Goal: Task Accomplishment & Management: Complete application form

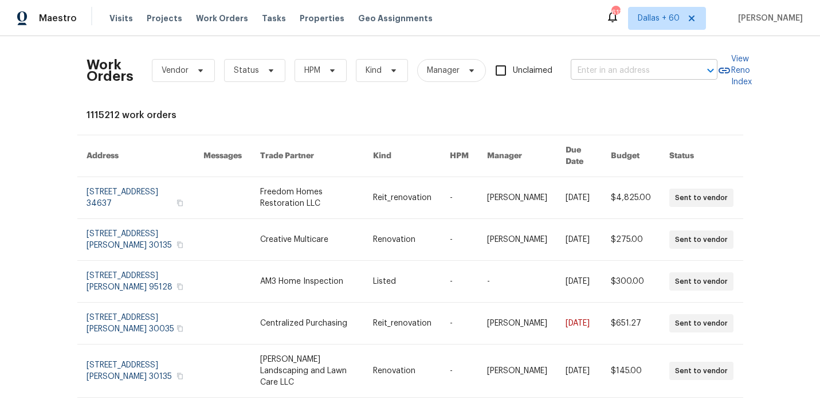
click at [607, 72] on input "text" at bounding box center [627, 71] width 115 height 18
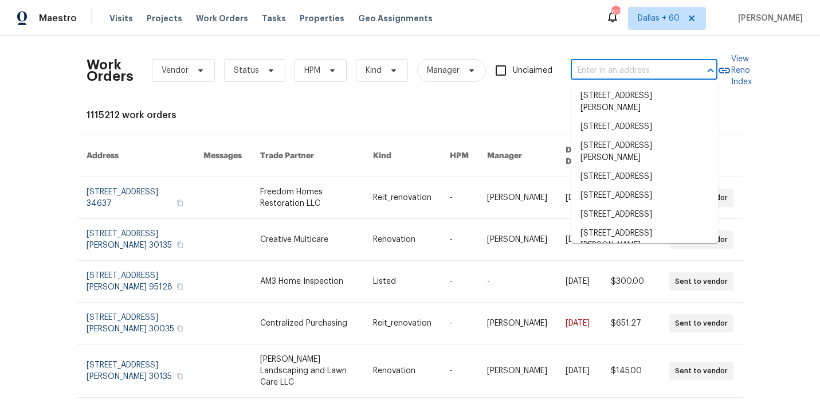
paste input "5401 Tuscarora Trl, McKinney, TX 75070"
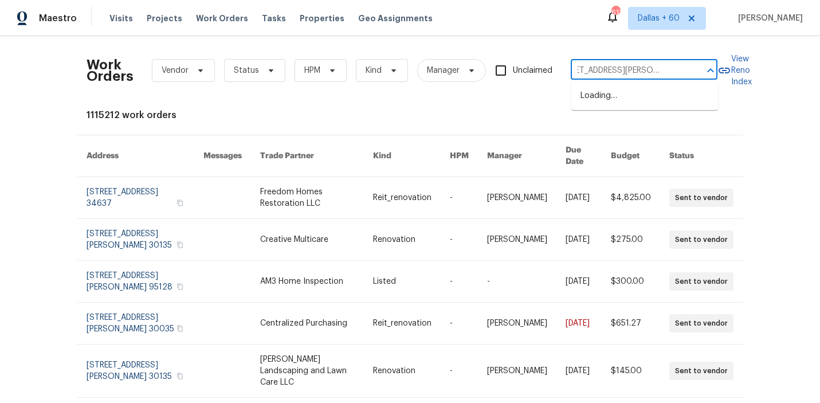
type input "5401 Tuscarora Trl, McKinney, TX 75070"
click at [608, 99] on li "5401 Tuscarora Trl, McKinney, TX 75070" at bounding box center [644, 101] width 147 height 31
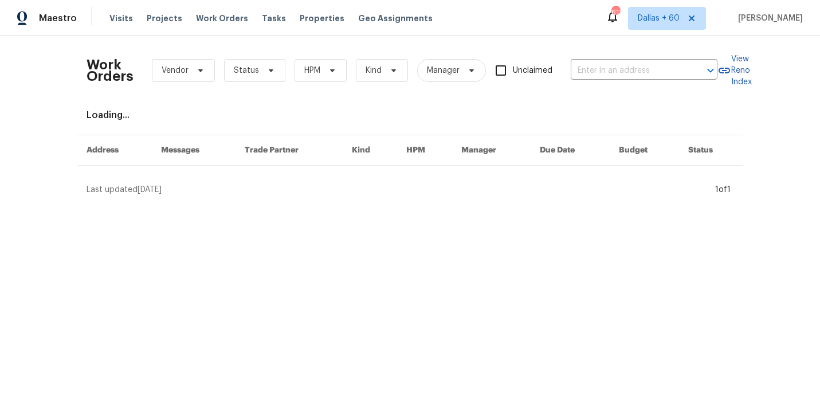
type input "5401 Tuscarora Trl, McKinney, TX 75070"
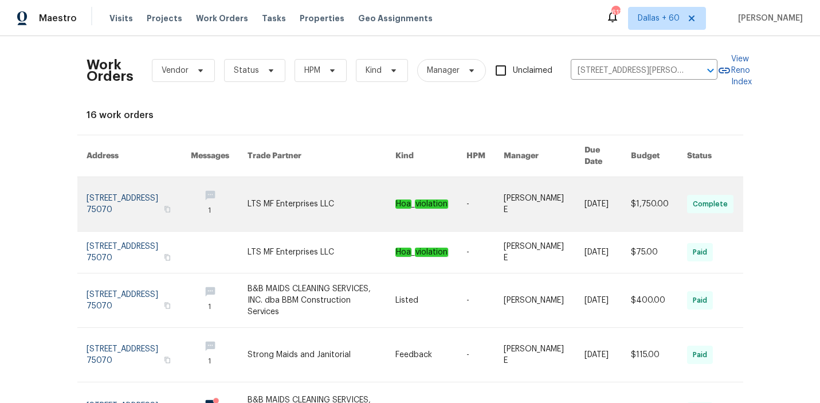
click at [305, 191] on link at bounding box center [321, 204] width 148 height 54
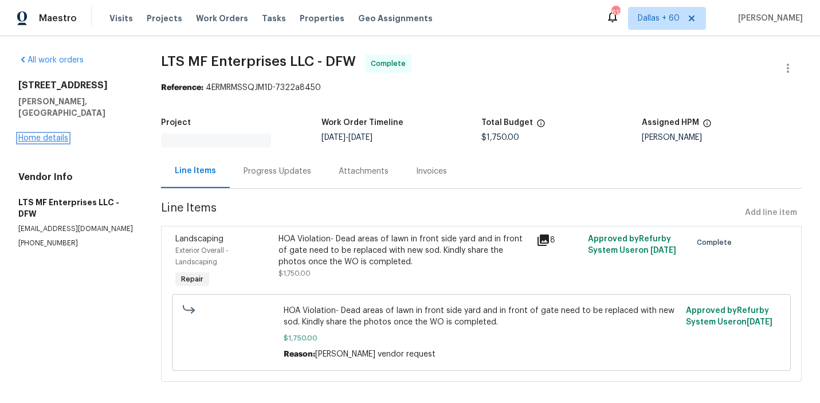
click at [49, 134] on link "Home details" at bounding box center [43, 138] width 50 height 8
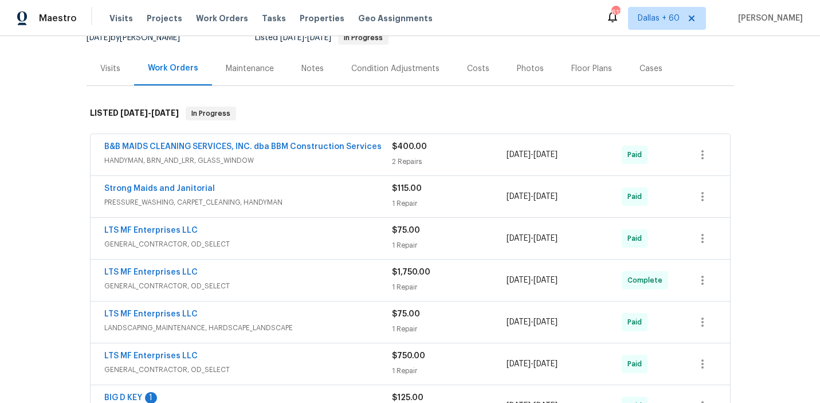
scroll to position [123, 0]
click at [344, 162] on span "HANDYMAN, BRN_AND_LRR, GLASS_WINDOW" at bounding box center [248, 158] width 288 height 11
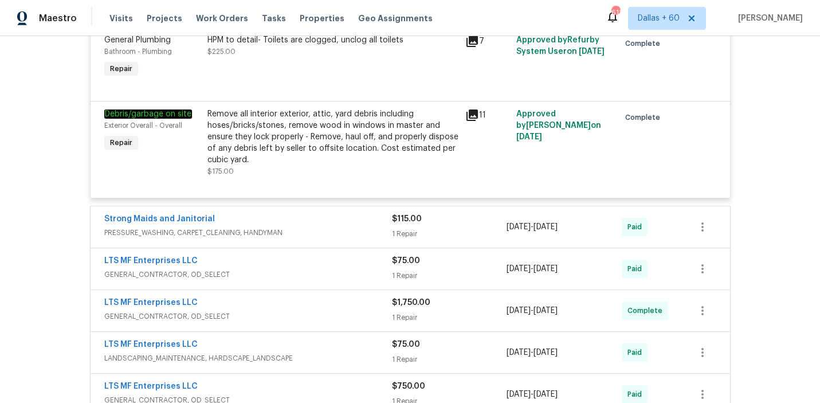
scroll to position [300, 0]
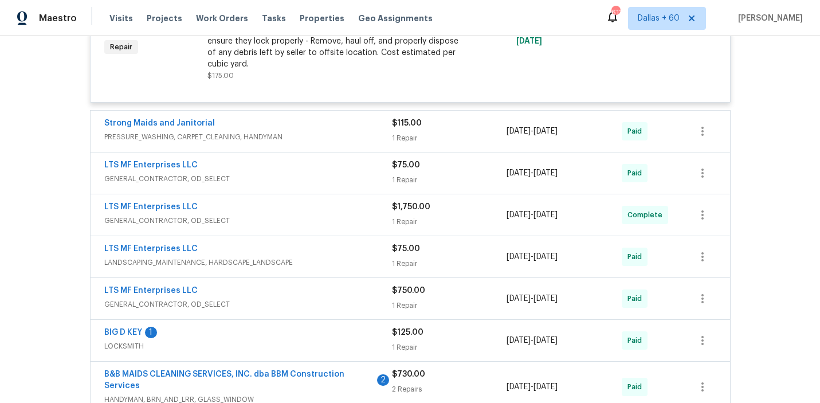
click at [339, 131] on div "Strong Maids and Janitorial" at bounding box center [248, 124] width 288 height 14
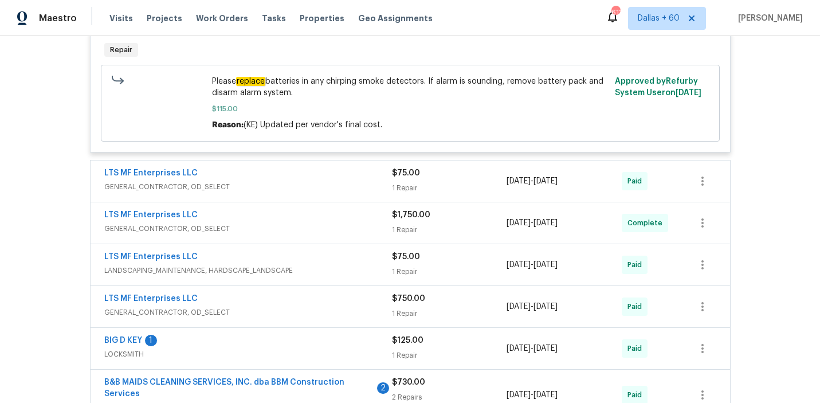
scroll to position [572, 0]
click at [284, 180] on div "LTS MF Enterprises LLC" at bounding box center [248, 174] width 288 height 14
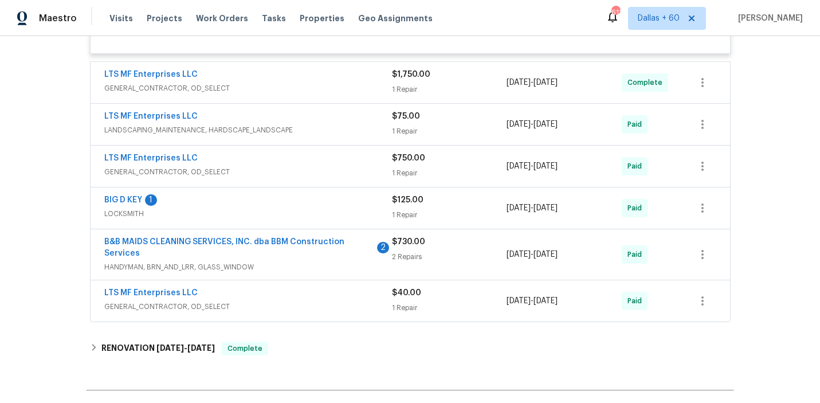
scroll to position [826, 0]
click at [334, 83] on span "GENERAL_CONTRACTOR, OD_SELECT" at bounding box center [248, 87] width 288 height 11
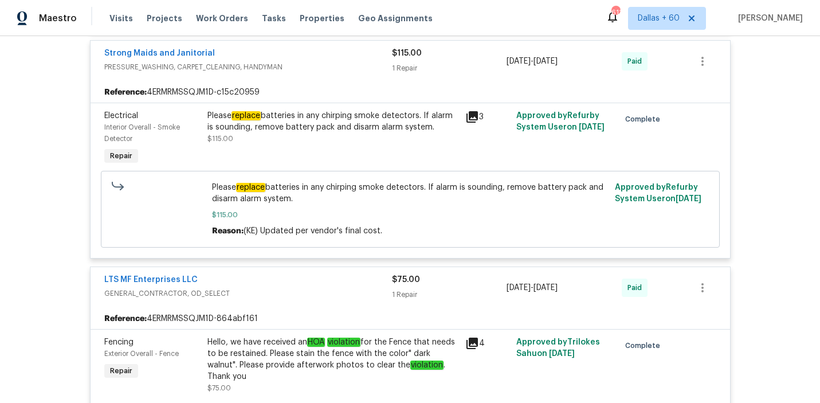
scroll to position [496, 0]
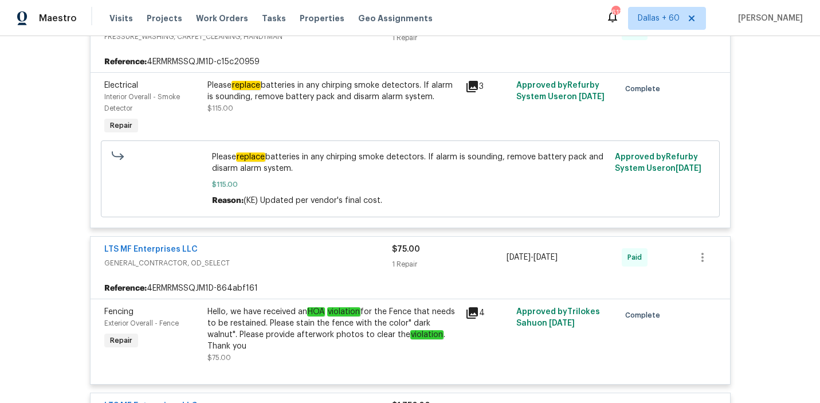
click at [334, 52] on div "Reference: 4ERMRMSSQJM1D-c15c20959" at bounding box center [409, 62] width 639 height 21
click at [314, 42] on span "PRESSURE_WASHING, CARPET_CLEANING, HANDYMAN" at bounding box center [248, 36] width 288 height 11
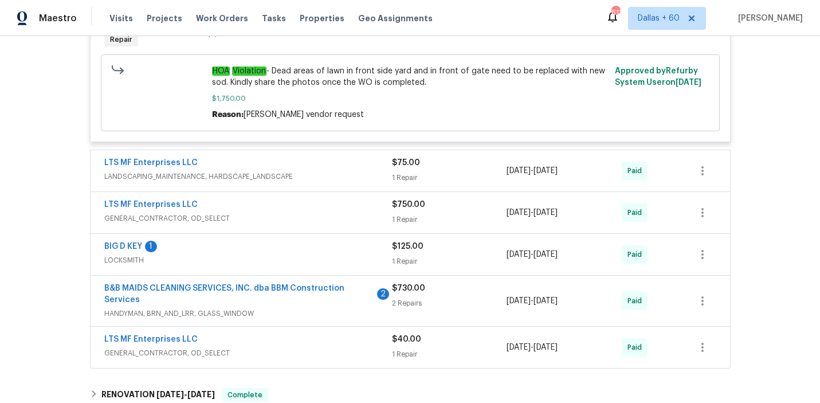
scroll to position [789, 0]
click at [337, 159] on div "LTS MF Enterprises LLC" at bounding box center [248, 163] width 288 height 14
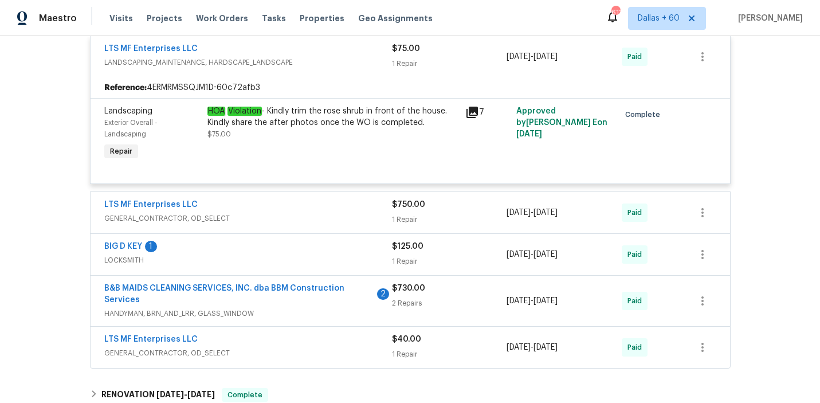
scroll to position [1009, 0]
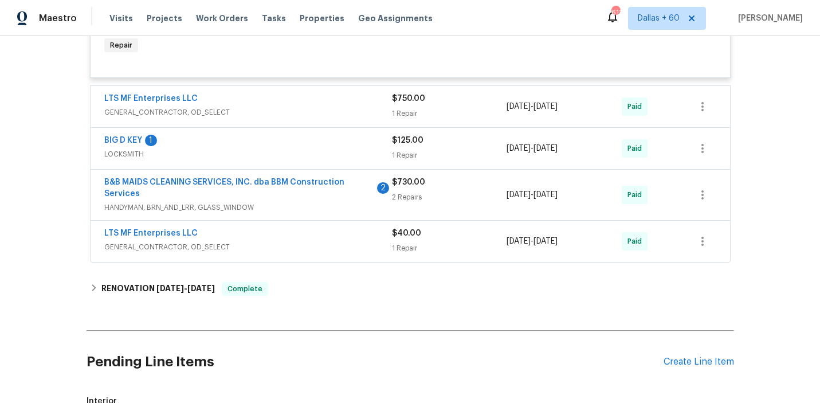
click at [326, 192] on div "B&B MAIDS CLEANING SERVICES, INC. dba BBM Construction Services 2" at bounding box center [248, 188] width 288 height 25
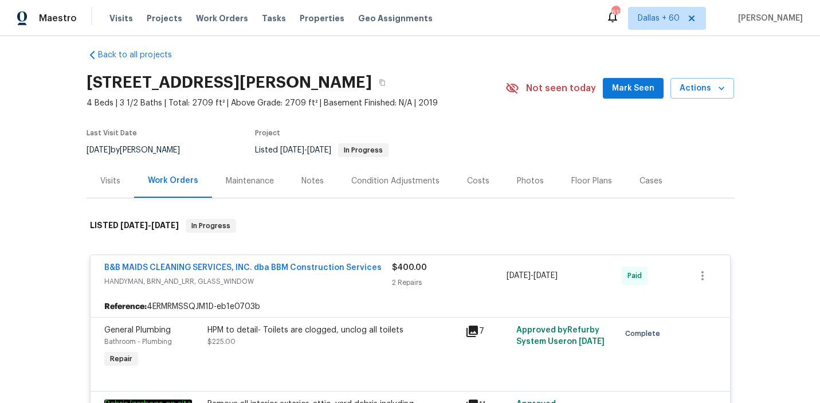
scroll to position [0, 0]
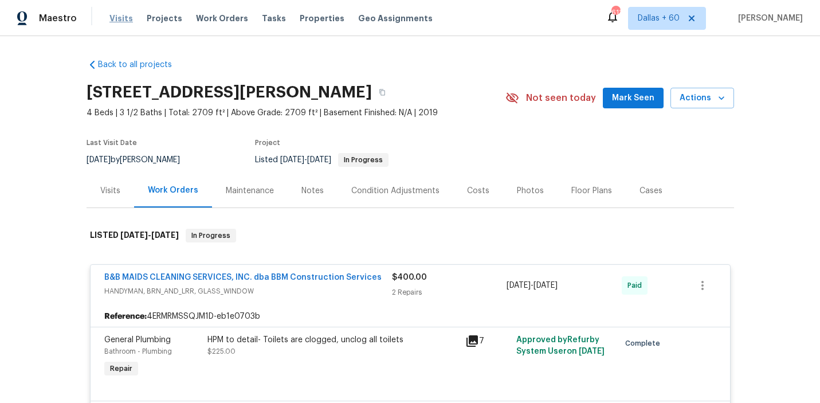
click at [110, 19] on span "Visits" at bounding box center [120, 18] width 23 height 11
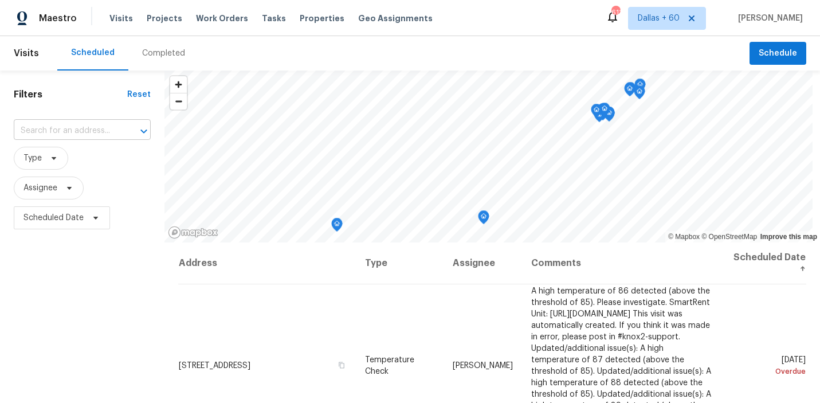
click at [91, 128] on input "text" at bounding box center [66, 131] width 105 height 18
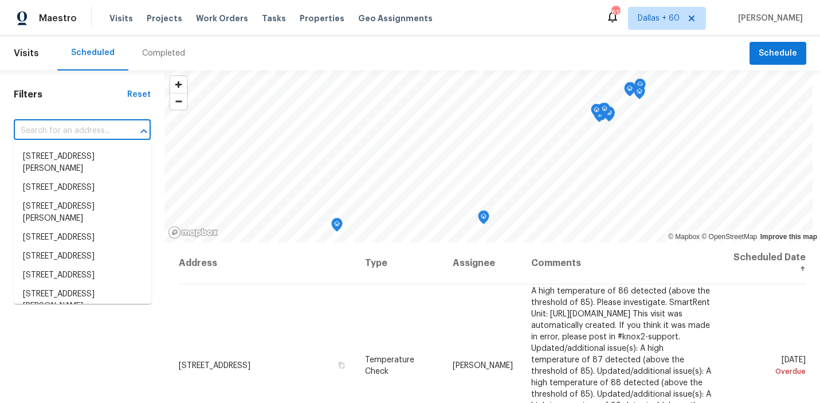
paste input "5633 S Sicily Cir Aurora, CO, 80015"
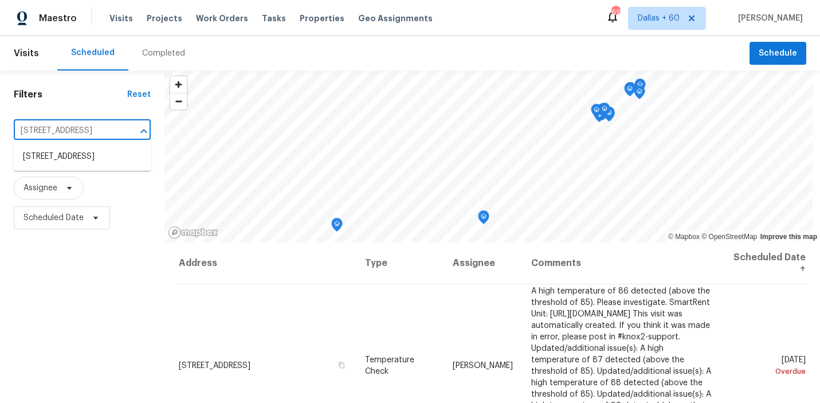
type input "5633 S Sicily Cir Aurora, CO, 80015"
click at [154, 56] on div "Completed" at bounding box center [163, 53] width 43 height 11
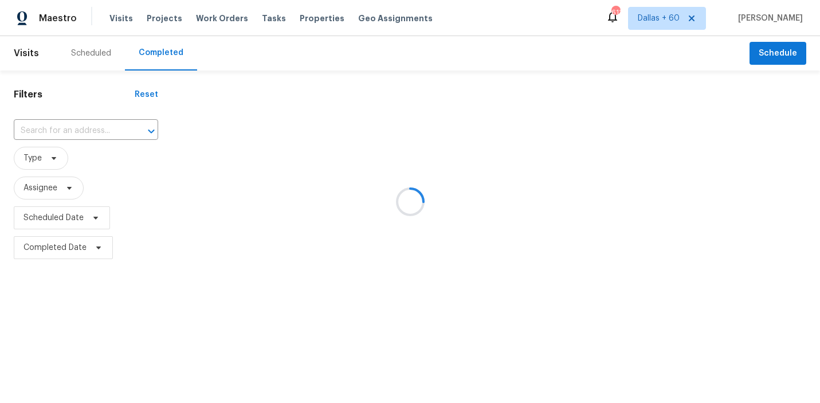
click at [100, 128] on div at bounding box center [410, 201] width 820 height 403
click at [101, 133] on div at bounding box center [410, 201] width 820 height 403
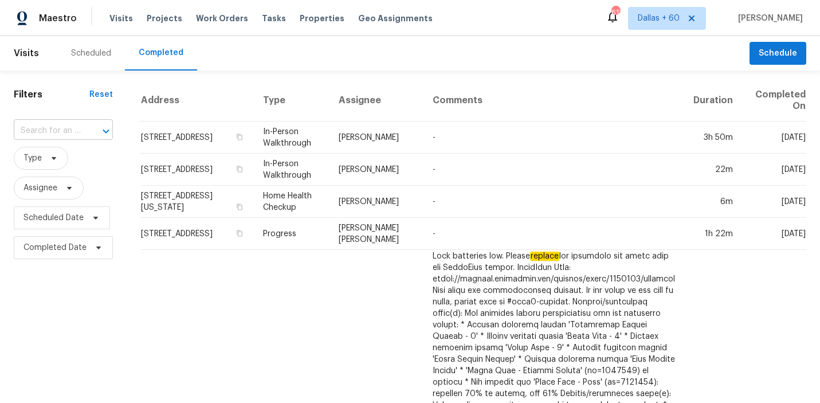
click at [93, 129] on div at bounding box center [98, 131] width 30 height 16
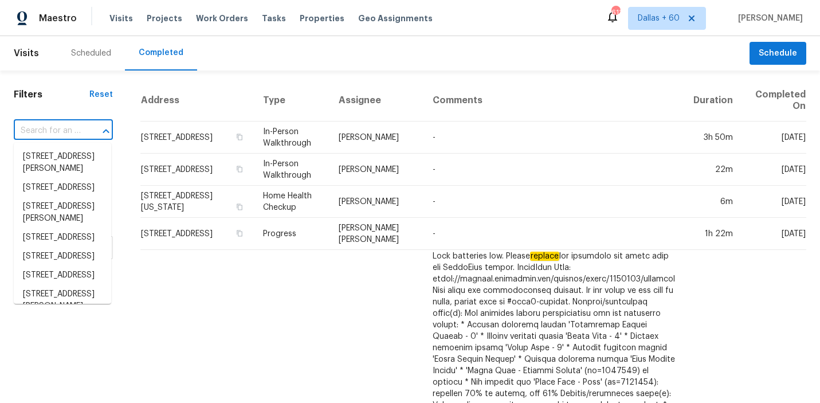
paste input "5633 S Sicily Cir Aurora, CO, 80015"
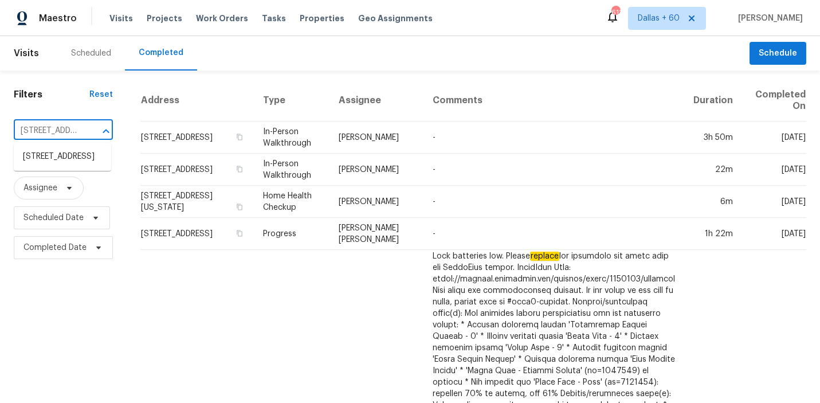
scroll to position [0, 74]
type input "5633 S Sicily Cir Aurora, CO, 80015"
click at [81, 159] on li "5633 S Sicily Cir, Aurora, CO 80015" at bounding box center [62, 156] width 97 height 19
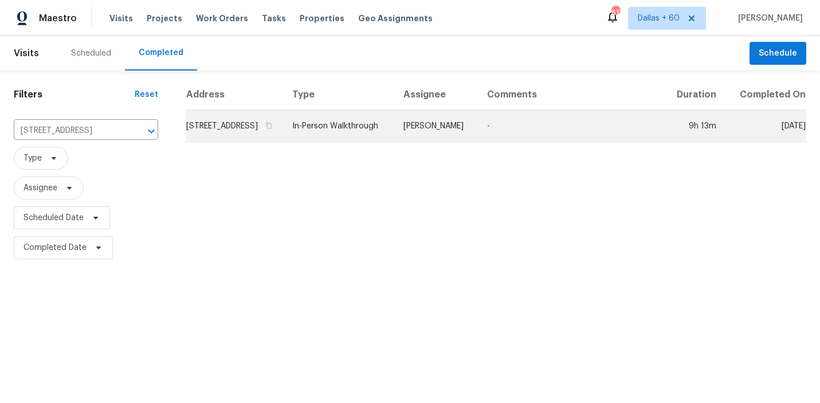
click at [283, 138] on td "5633 S Sicily Cir, Aurora, CO 80015" at bounding box center [234, 126] width 97 height 32
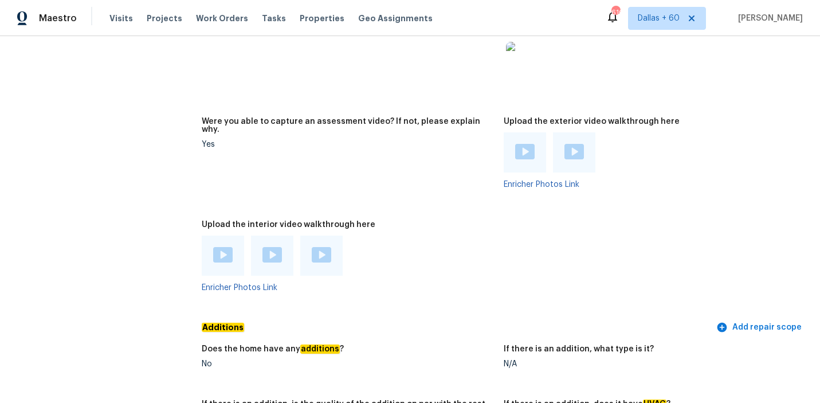
scroll to position [2321, 0]
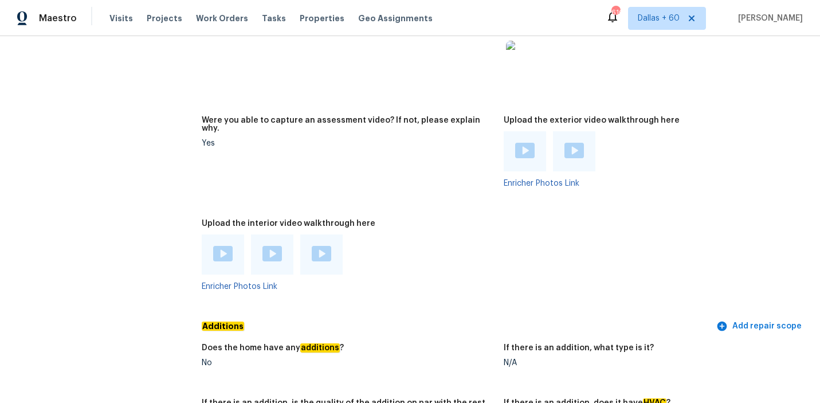
click at [227, 246] on img at bounding box center [222, 253] width 19 height 15
click at [276, 246] on img at bounding box center [271, 253] width 19 height 15
click at [318, 246] on img at bounding box center [321, 253] width 19 height 15
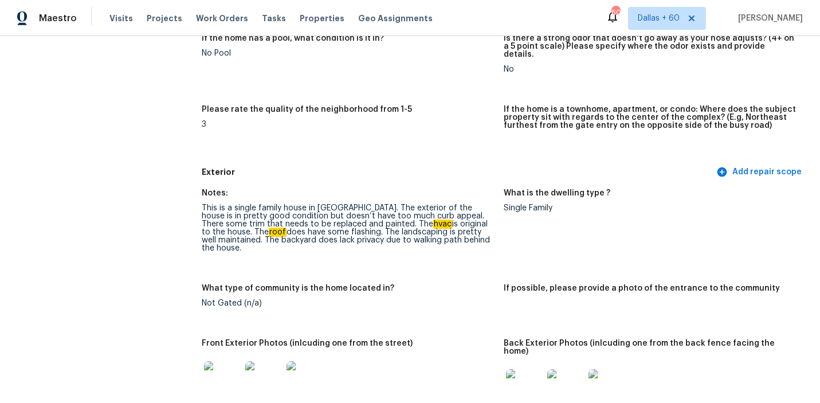
scroll to position [0, 0]
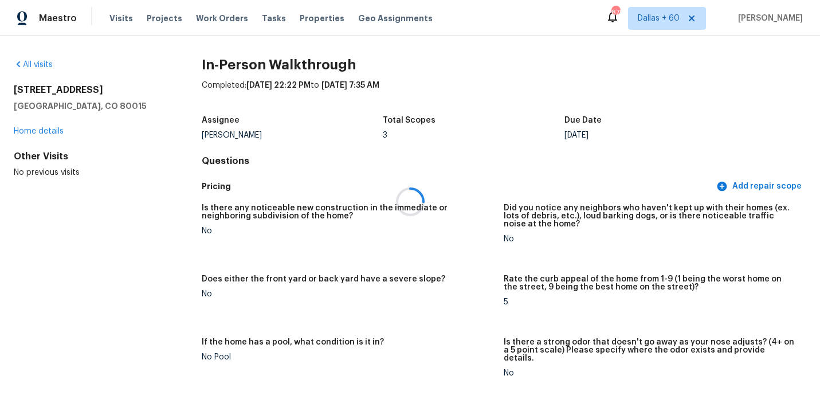
click at [121, 19] on div at bounding box center [410, 201] width 820 height 403
click at [124, 15] on span "Visits" at bounding box center [120, 18] width 23 height 11
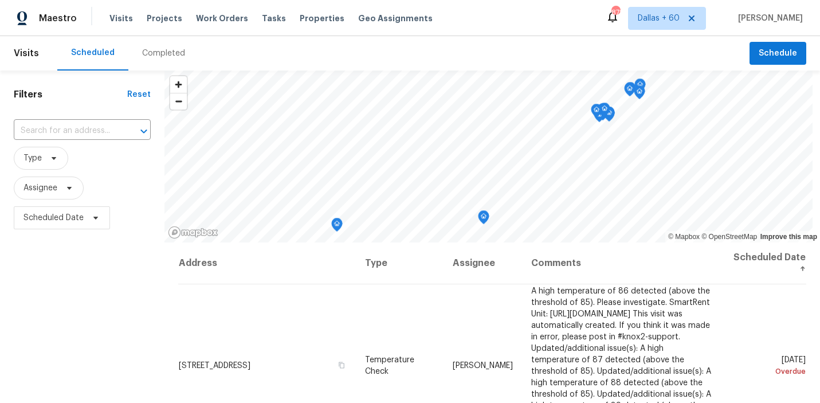
click at [168, 46] on div "Completed" at bounding box center [163, 53] width 70 height 34
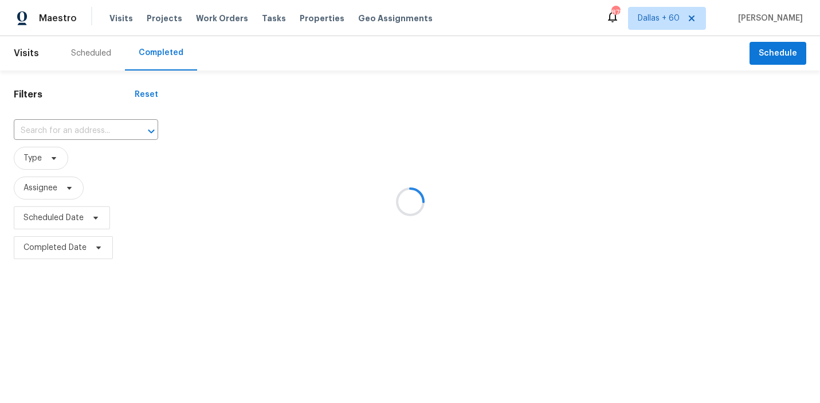
click at [60, 131] on div at bounding box center [410, 201] width 820 height 403
click at [60, 135] on div at bounding box center [410, 201] width 820 height 403
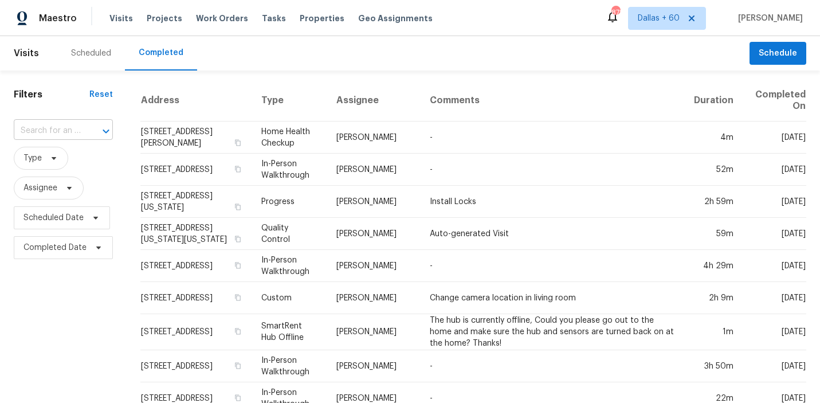
click at [93, 131] on div at bounding box center [98, 131] width 30 height 16
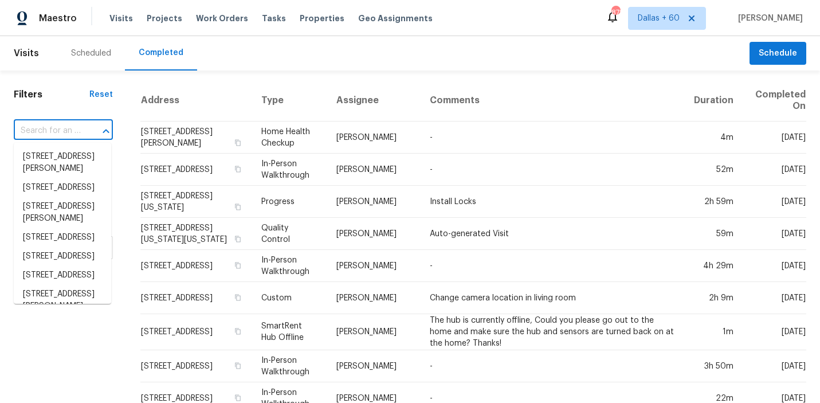
paste input "4630 Tranquil Crk San Antonio, TX, 78251"
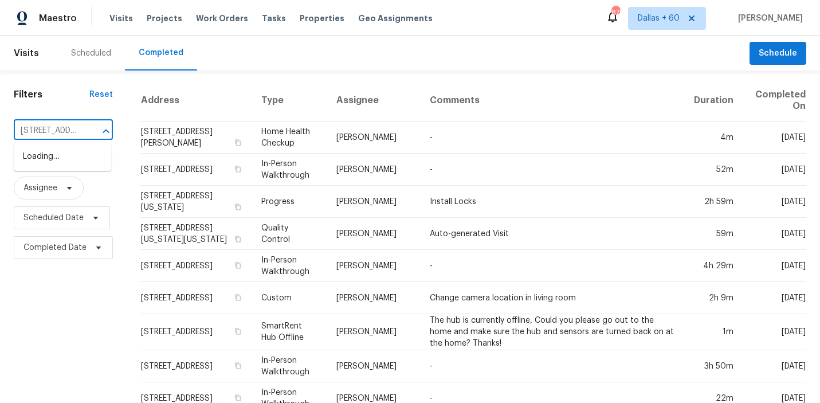
scroll to position [0, 96]
type input "4630 Tranquil Crk San Antonio, TX, 78251"
click at [71, 159] on li "4630 Tranquil Crk, San Antonio, TX 78251" at bounding box center [62, 156] width 97 height 19
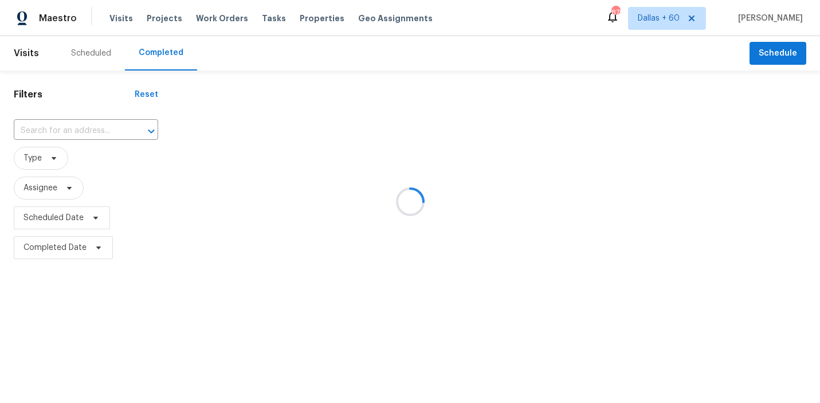
type input "4630 Tranquil Crk, San Antonio, TX 78251"
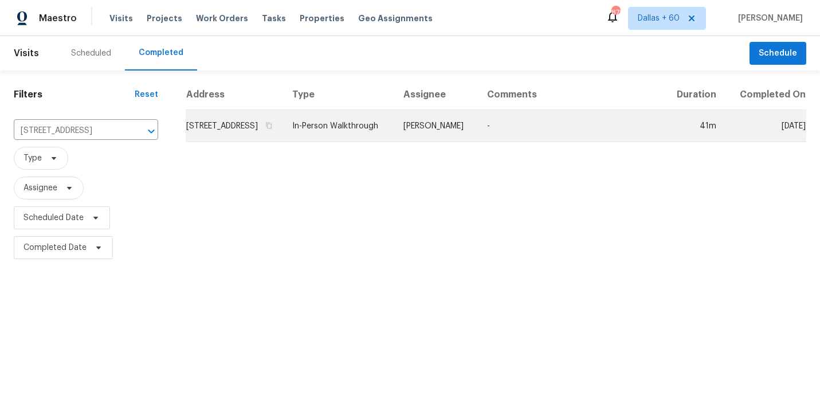
click at [243, 142] on td "4630 Tranquil Crk, San Antonio, TX 78251" at bounding box center [234, 126] width 97 height 32
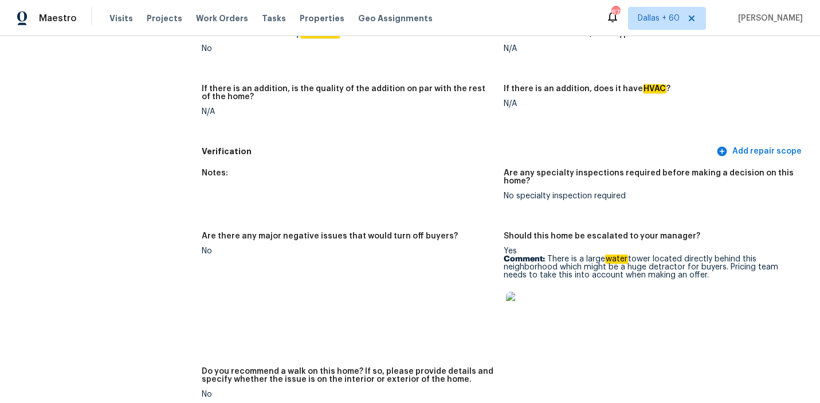
scroll to position [2496, 0]
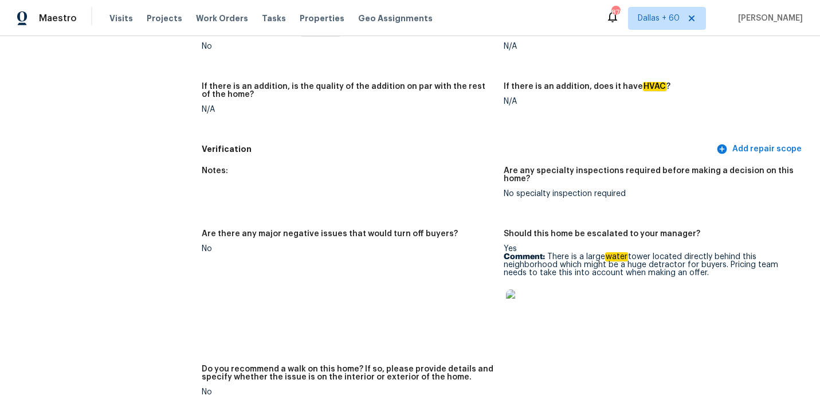
click at [526, 290] on img at bounding box center [524, 307] width 37 height 37
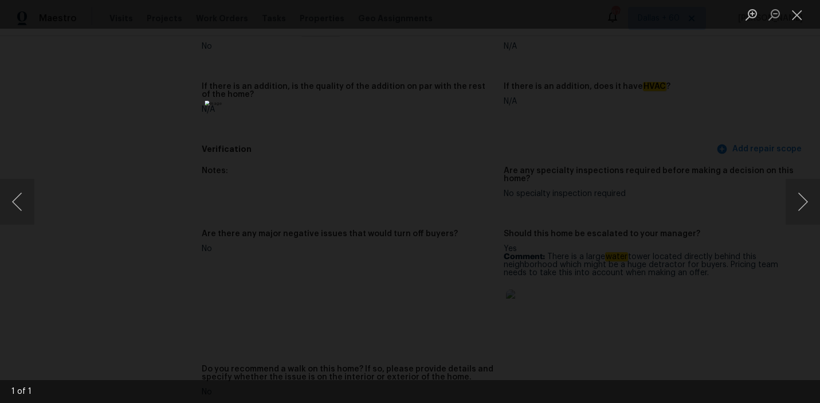
click at [723, 174] on div "Lightbox" at bounding box center [410, 201] width 820 height 403
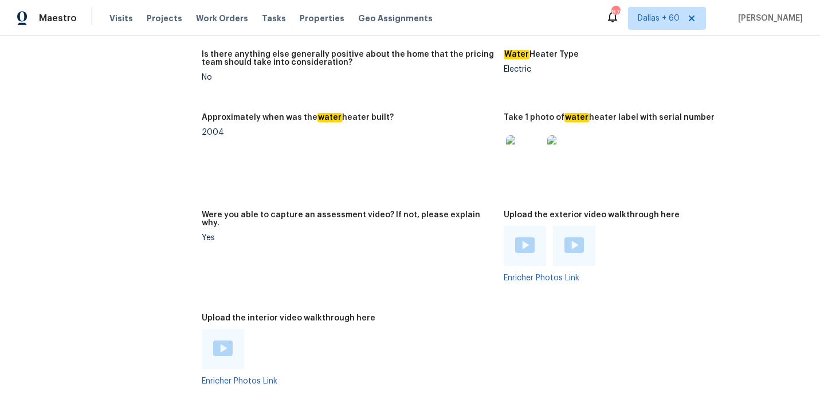
scroll to position [2091, 0]
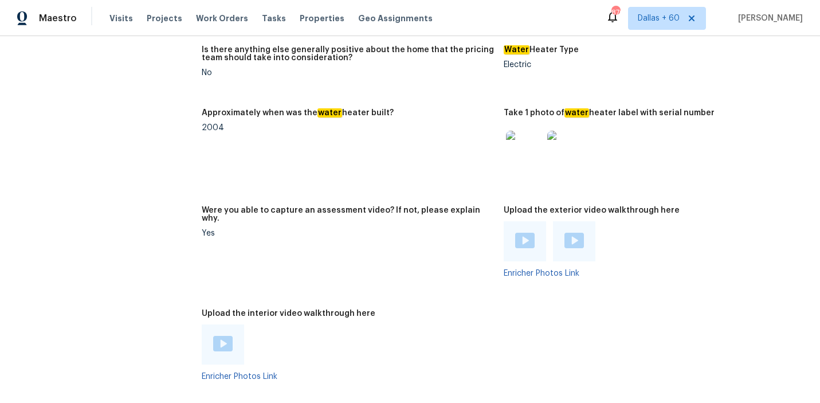
click at [221, 336] on img at bounding box center [222, 343] width 19 height 15
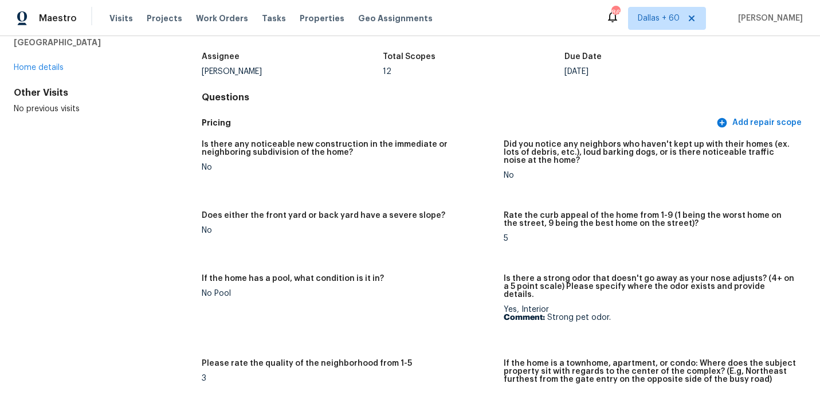
scroll to position [0, 0]
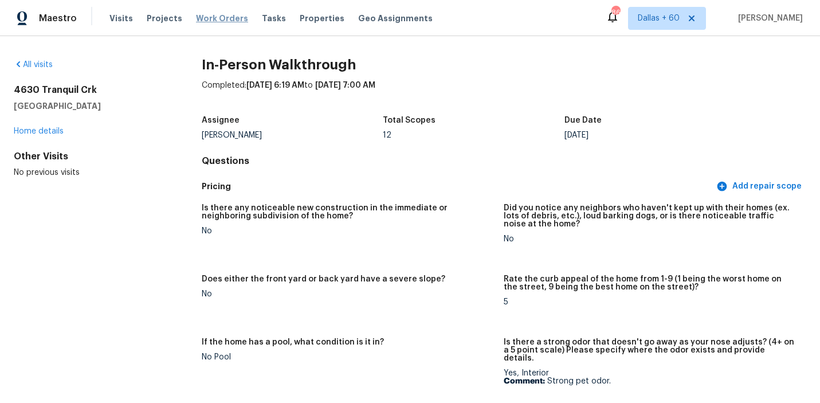
click at [210, 14] on span "Work Orders" at bounding box center [222, 18] width 52 height 11
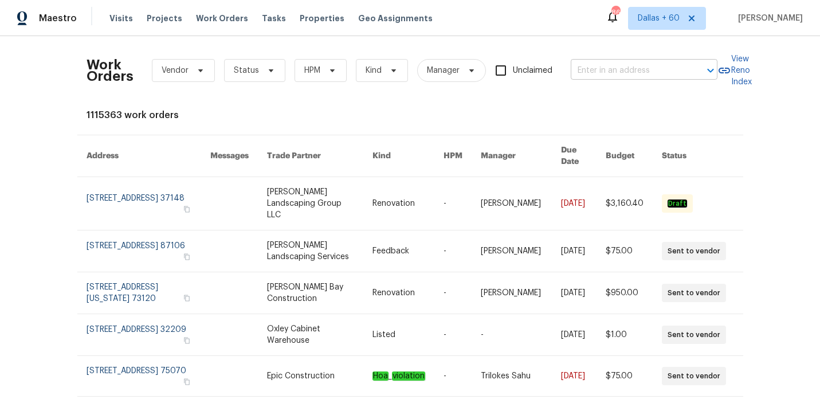
click at [622, 69] on input "text" at bounding box center [627, 71] width 115 height 18
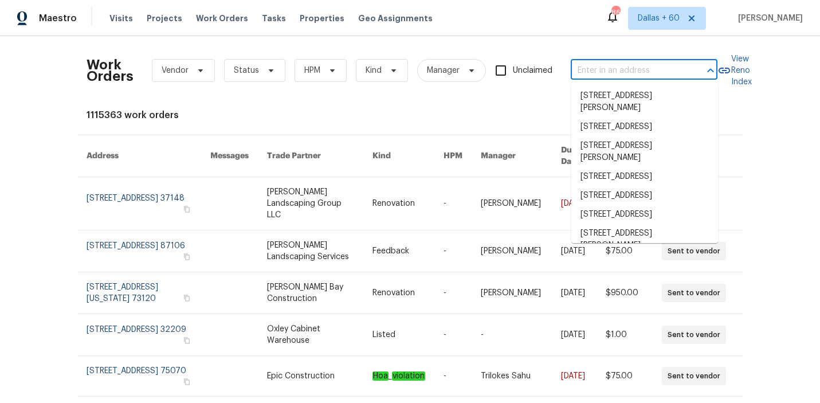
paste input "1212 Beechdale Dr, Charlotte, NC 28212"
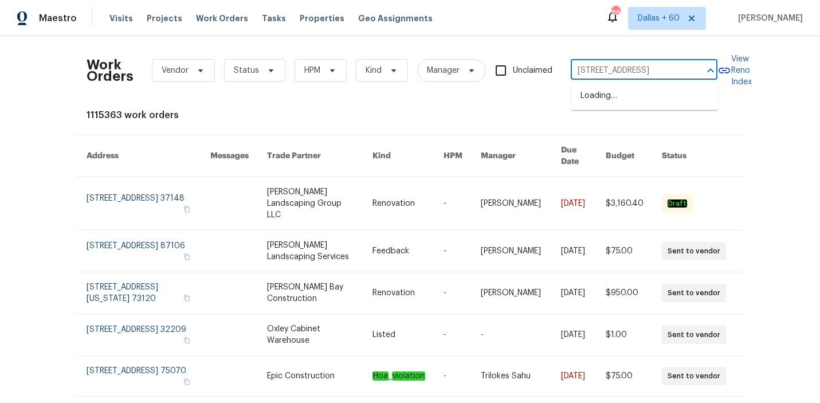
scroll to position [0, 38]
type input "1212 Beechdale Dr, Charlotte, NC 28212"
click at [627, 96] on li "1212 Beechdale Dr, Charlotte, NC 28212" at bounding box center [644, 95] width 147 height 19
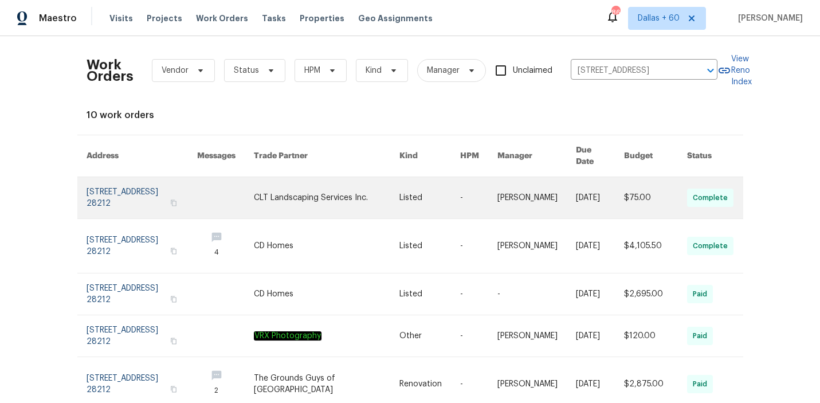
click at [281, 187] on link at bounding box center [326, 197] width 145 height 41
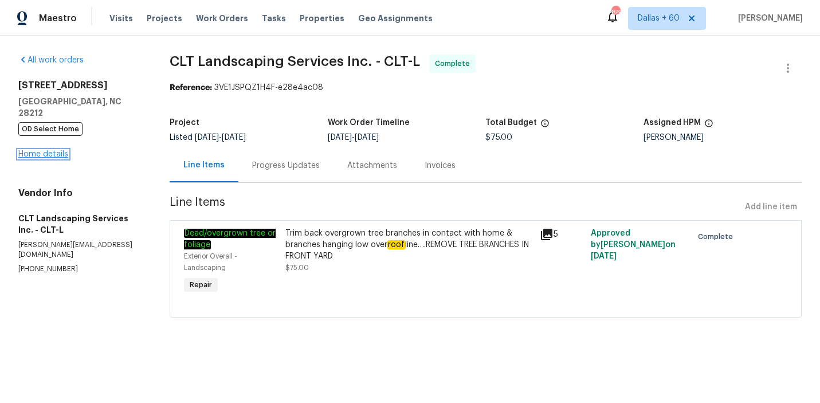
click at [45, 150] on link "Home details" at bounding box center [43, 154] width 50 height 8
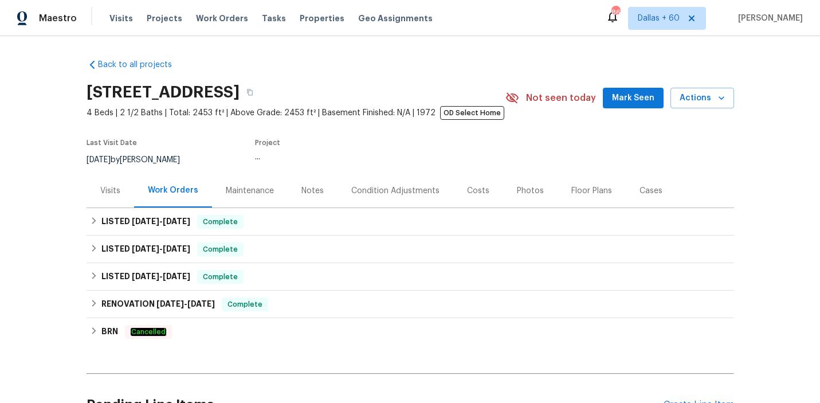
scroll to position [77, 0]
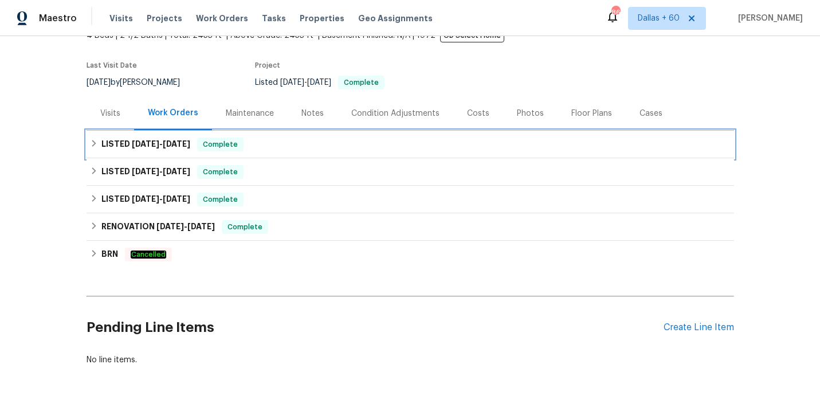
click at [310, 138] on div "LISTED 7/16/25 - 8/5/25 Complete" at bounding box center [410, 144] width 640 height 14
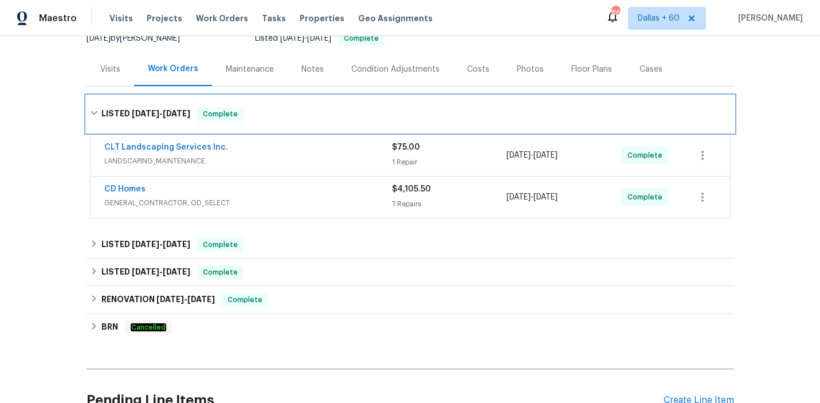
scroll to position [122, 0]
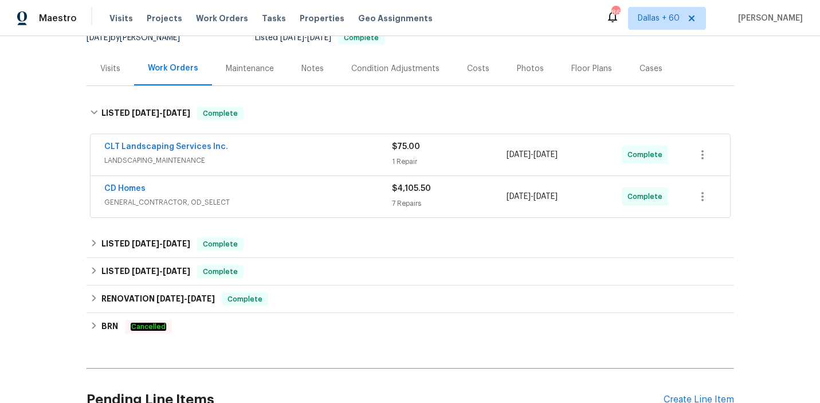
click at [318, 202] on span "GENERAL_CONTRACTOR, OD_SELECT" at bounding box center [248, 201] width 288 height 11
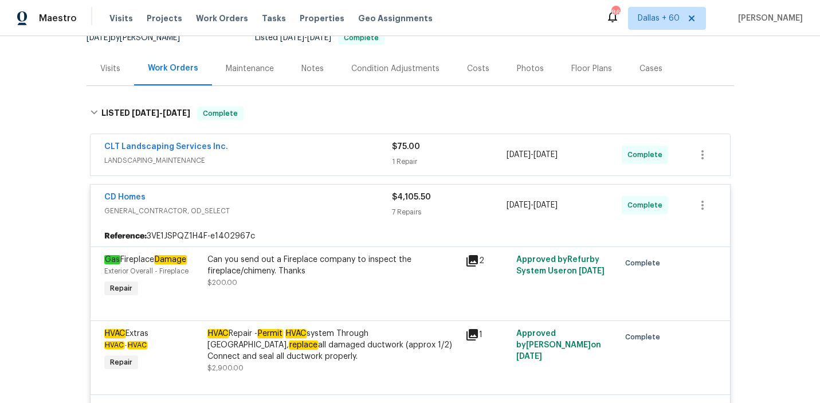
click at [309, 153] on div "CLT Landscaping Services Inc." at bounding box center [248, 148] width 288 height 14
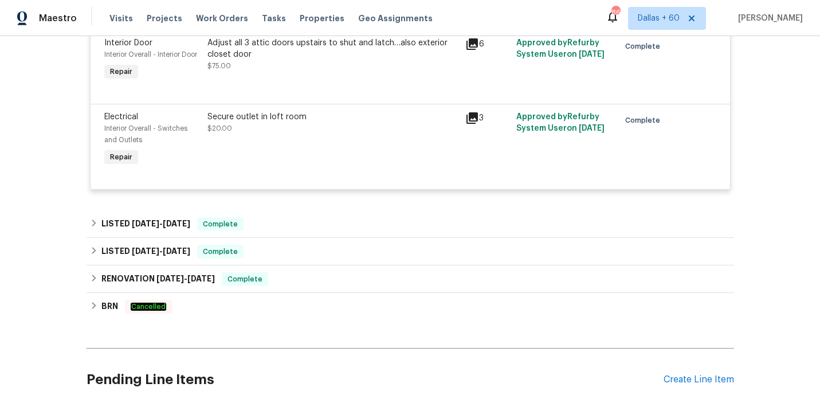
scroll to position [832, 0]
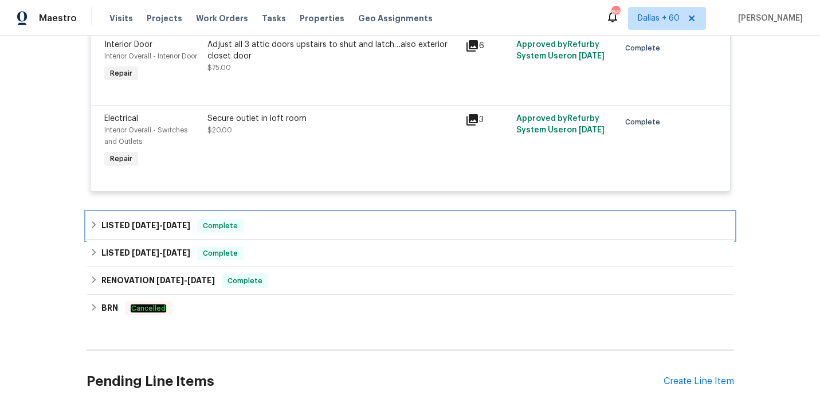
click at [311, 224] on div "LISTED 5/28/25 - 5/29/25 Complete" at bounding box center [410, 226] width 640 height 14
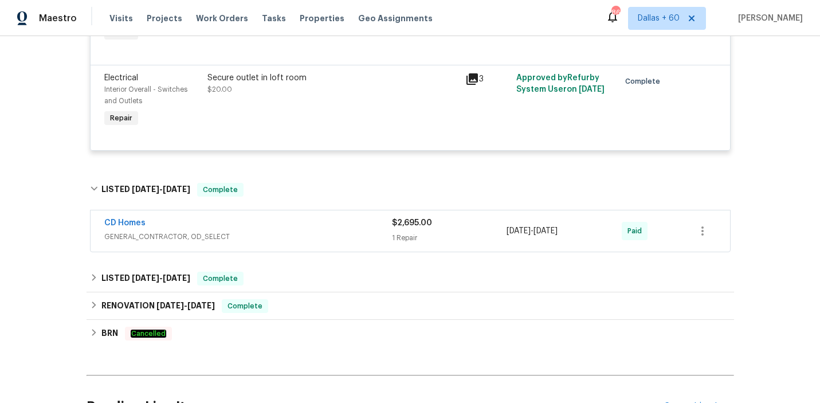
click at [311, 224] on div "CD Homes" at bounding box center [248, 224] width 288 height 14
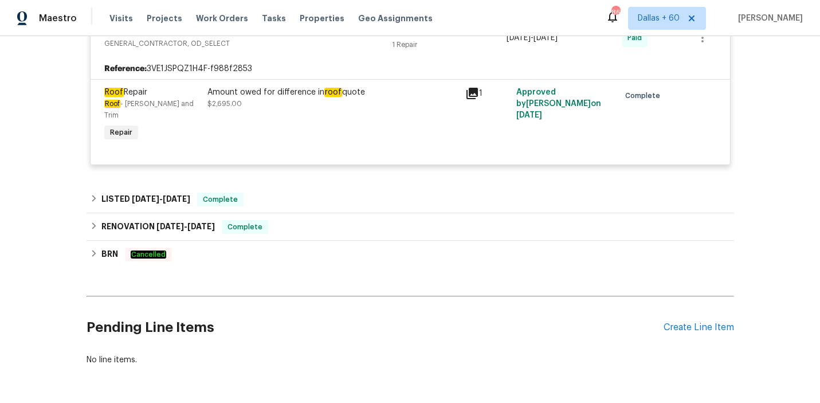
scroll to position [1074, 0]
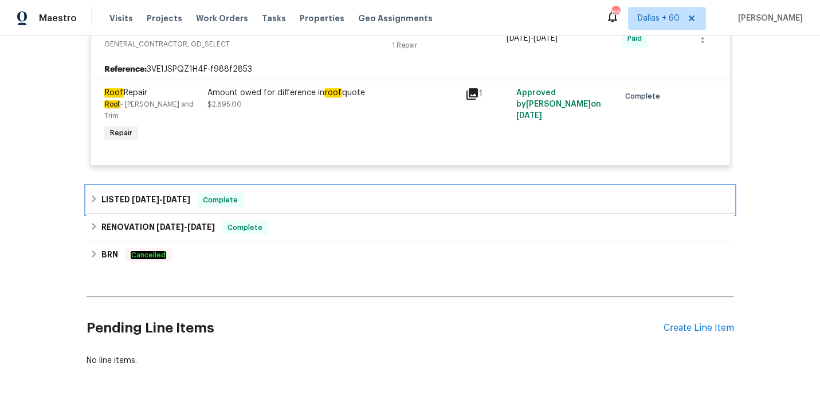
click at [306, 193] on div "LISTED 5/20/25 - 5/21/25 Complete" at bounding box center [410, 200] width 640 height 14
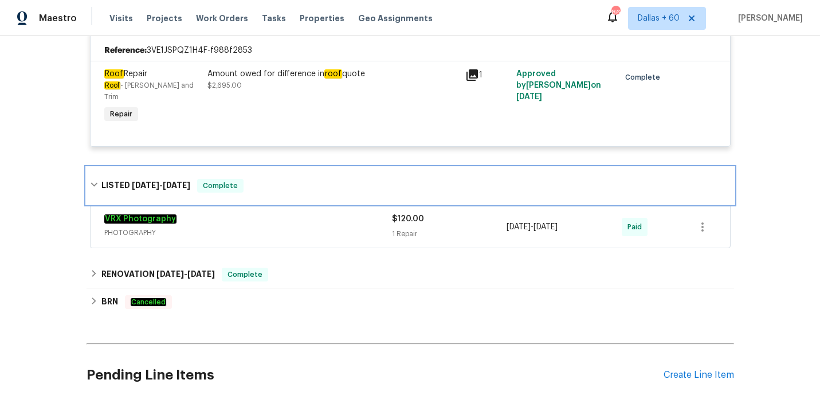
scroll to position [1093, 0]
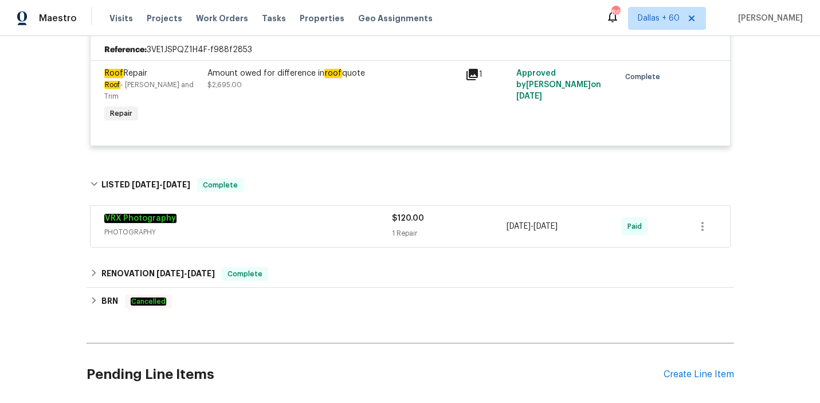
click at [308, 226] on span "PHOTOGRAPHY" at bounding box center [248, 231] width 288 height 11
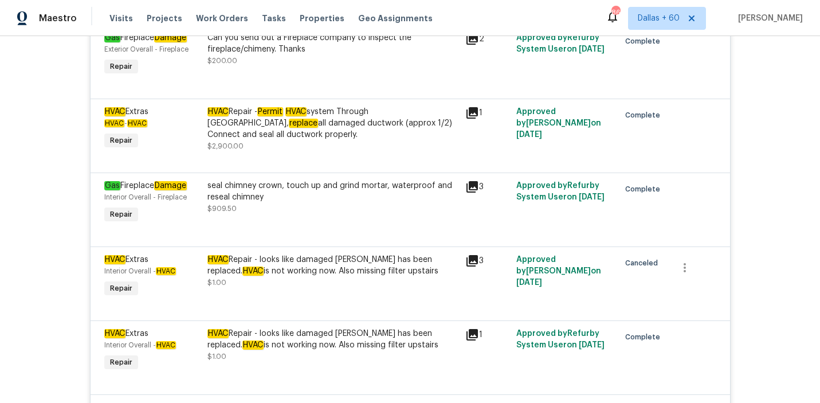
scroll to position [468, 0]
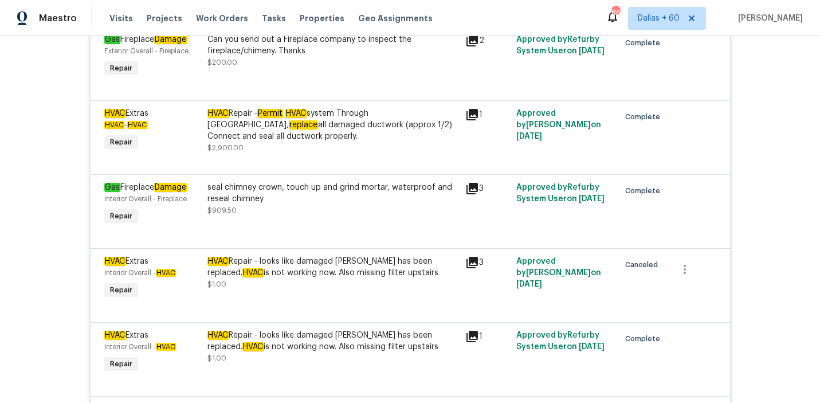
click at [330, 136] on div "HVAC Repair - Permit HVAC system Through Meck county, replace all damaged ductw…" at bounding box center [332, 125] width 251 height 34
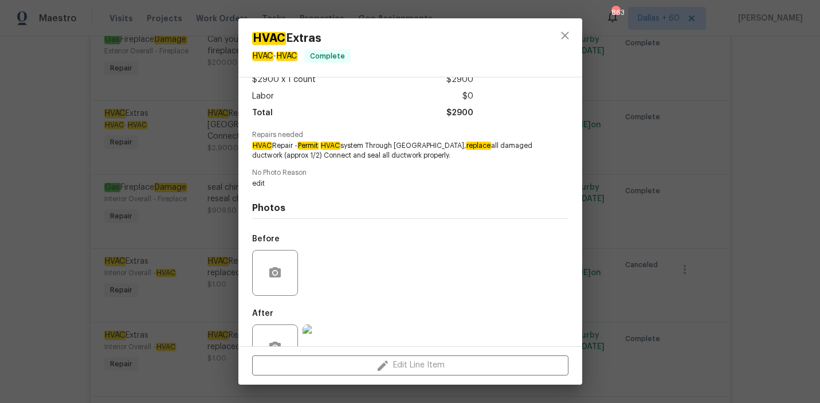
scroll to position [105, 0]
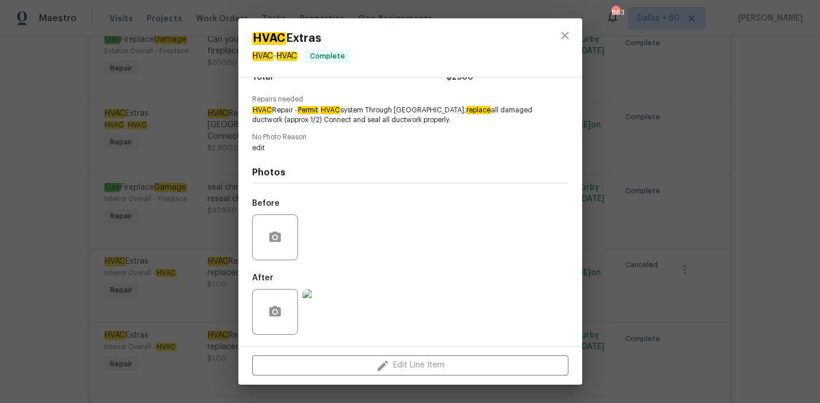
click at [330, 310] on img at bounding box center [325, 312] width 46 height 46
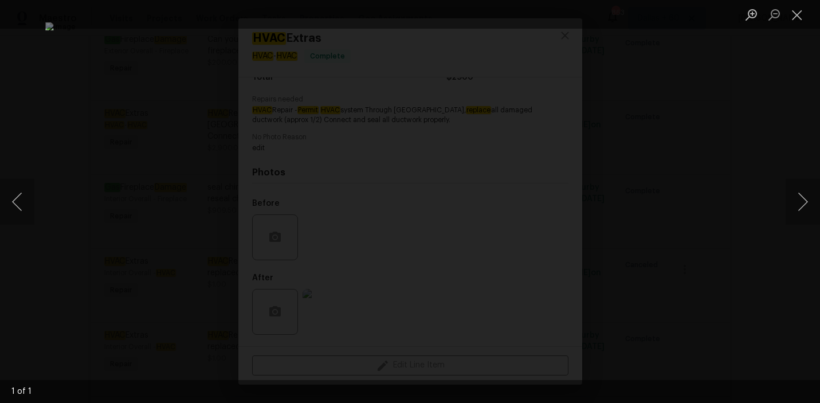
click at [92, 105] on div "Lightbox" at bounding box center [410, 201] width 820 height 403
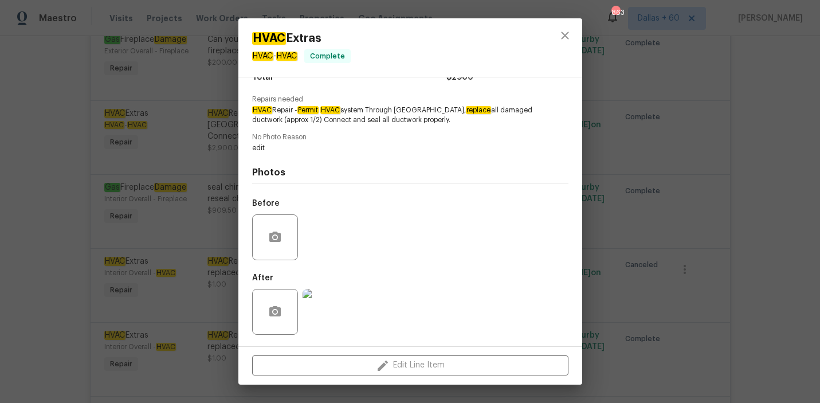
click at [73, 217] on div "HVAC Extras HVAC - HVAC Complete Vendor CD Homes Account Category Repairs Cost …" at bounding box center [410, 201] width 820 height 403
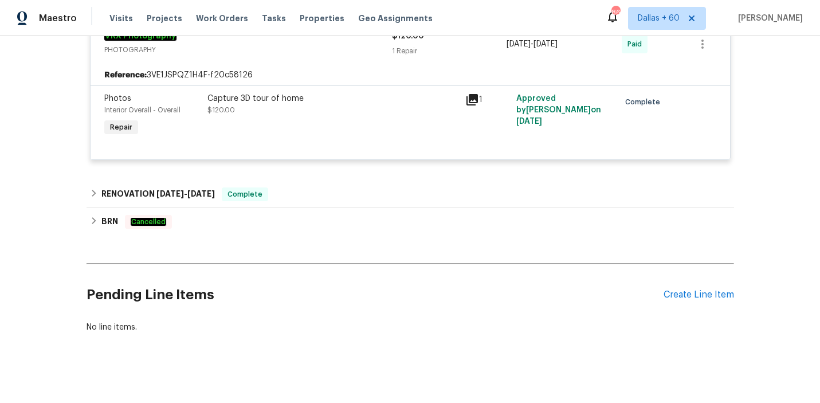
scroll to position [1282, 0]
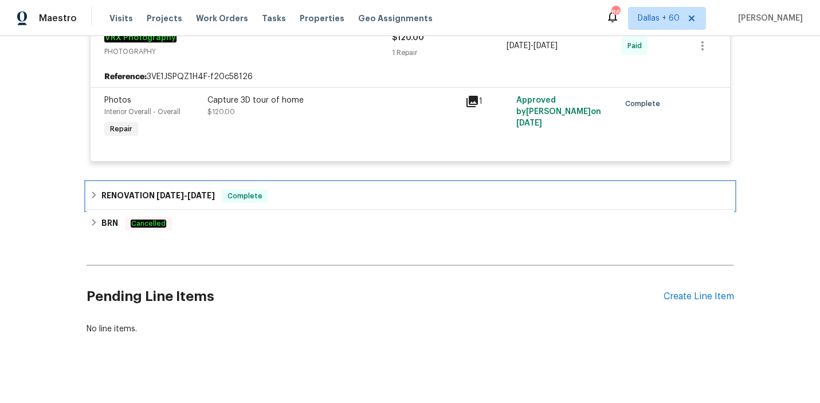
click at [302, 195] on div "RENOVATION 2/18/25 - 5/16/25 Complete" at bounding box center [409, 195] width 647 height 27
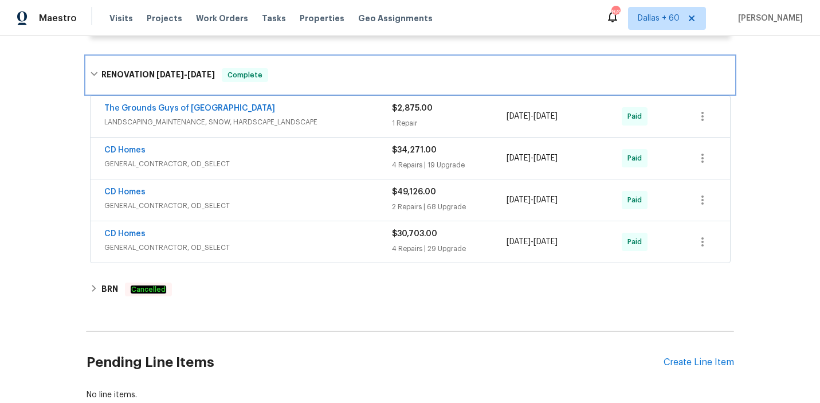
scroll to position [1406, 0]
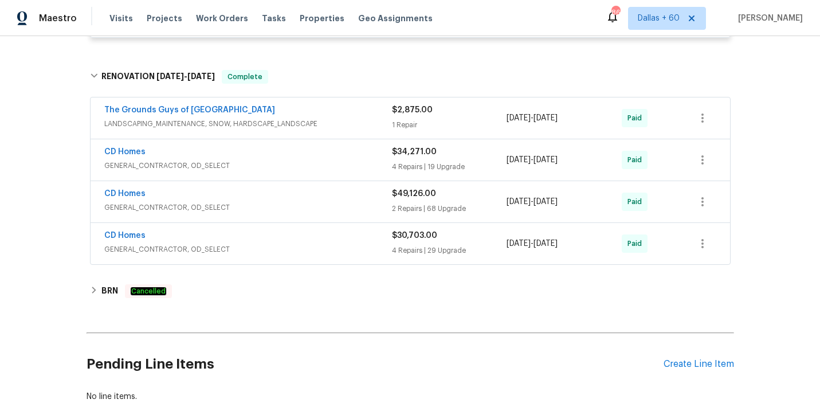
click at [320, 148] on div "CD Homes" at bounding box center [248, 153] width 288 height 14
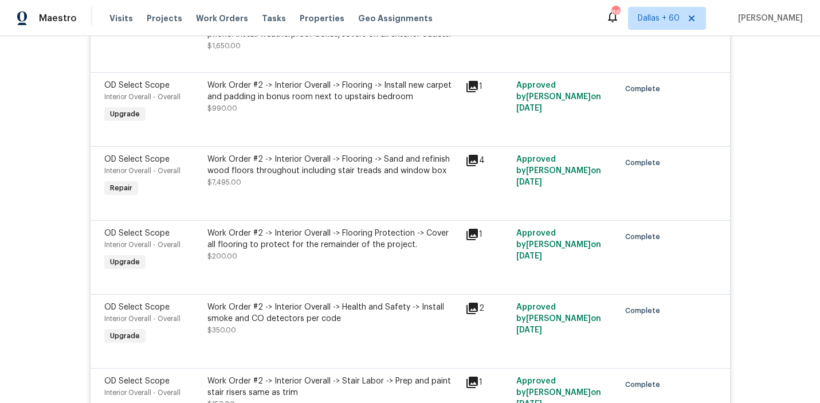
scroll to position [1706, 0]
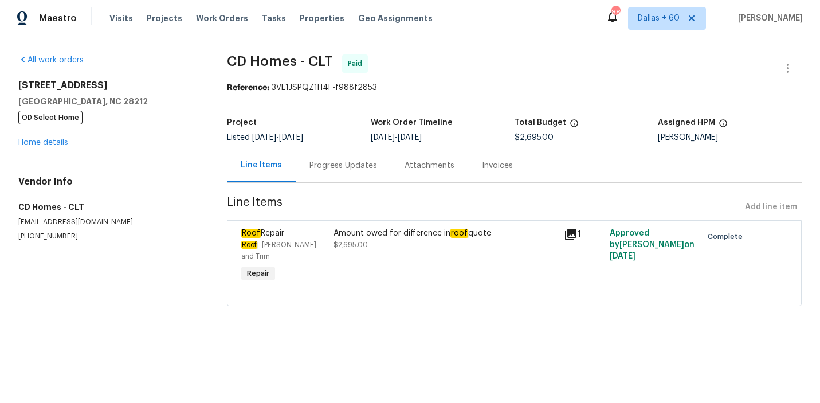
click at [331, 167] on div "Progress Updates" at bounding box center [343, 165] width 68 height 11
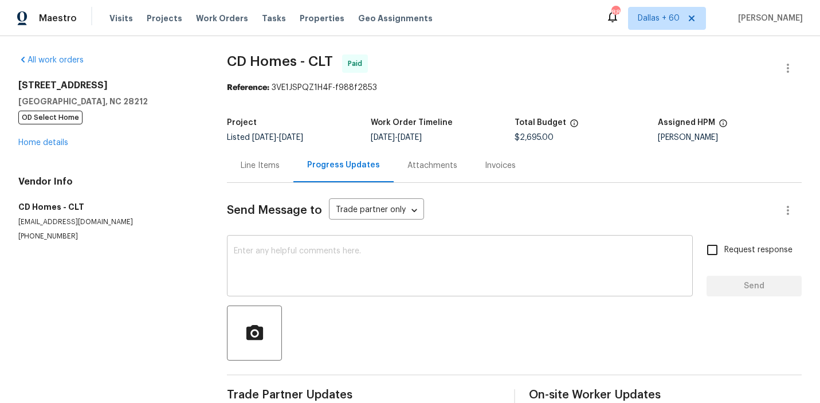
scroll to position [23, 0]
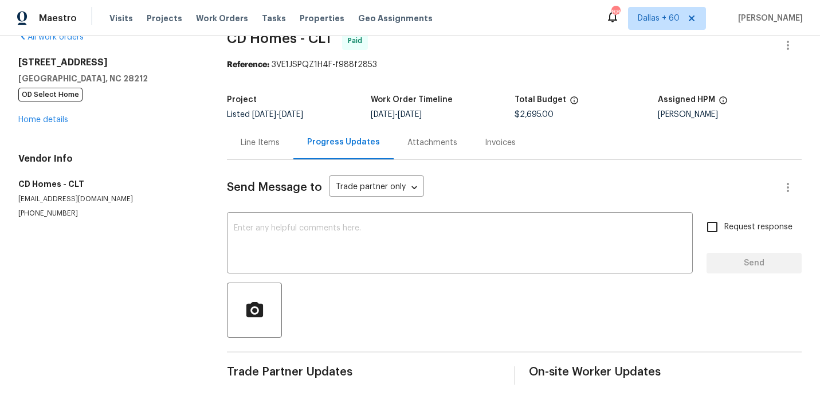
click at [487, 140] on div "Invoices" at bounding box center [500, 142] width 31 height 11
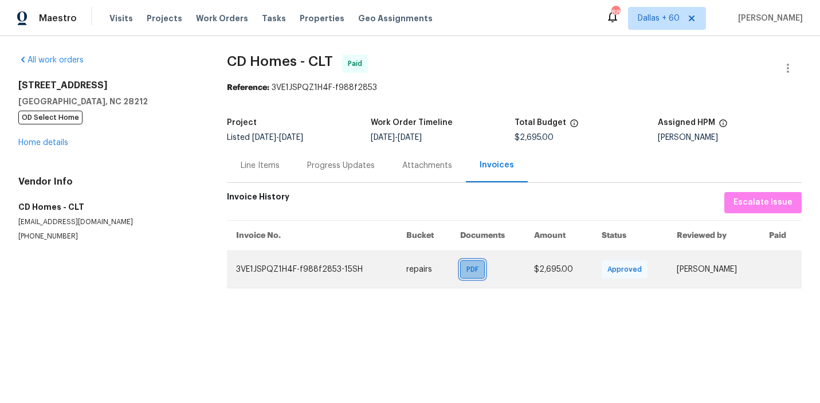
click at [466, 266] on span "PDF" at bounding box center [474, 268] width 17 height 11
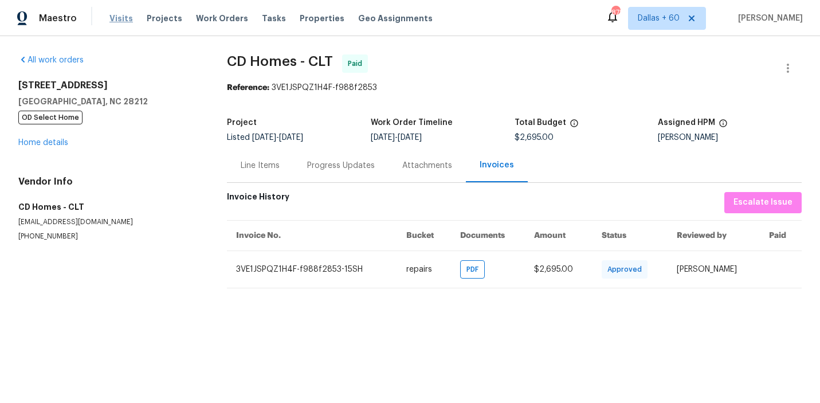
click at [115, 21] on span "Visits" at bounding box center [120, 18] width 23 height 11
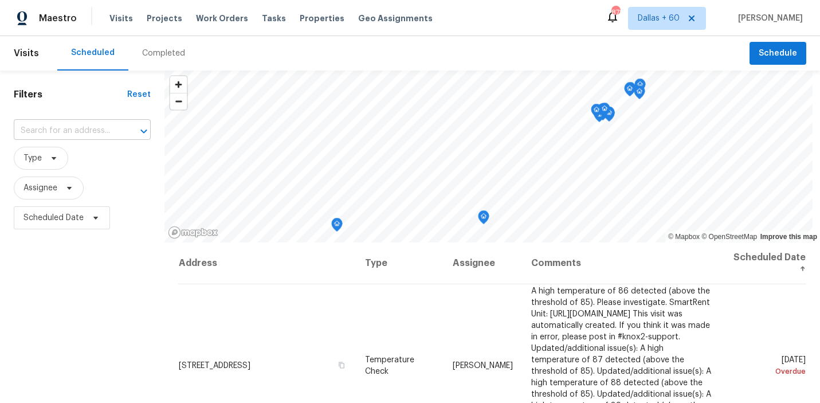
click at [100, 132] on input "text" at bounding box center [66, 131] width 105 height 18
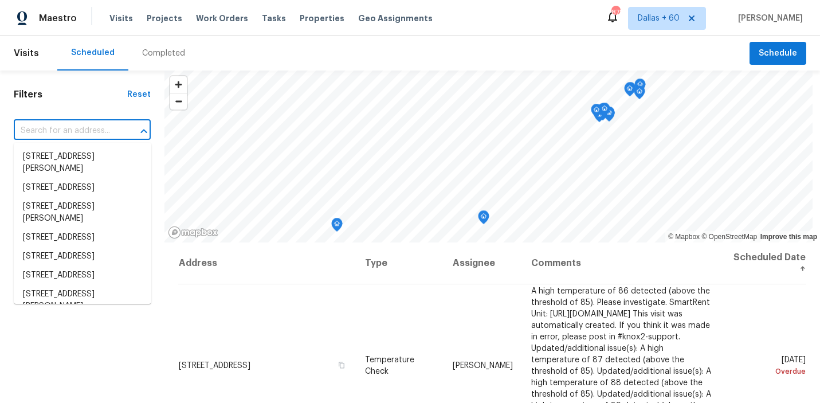
click at [171, 57] on div "Completed" at bounding box center [163, 53] width 43 height 11
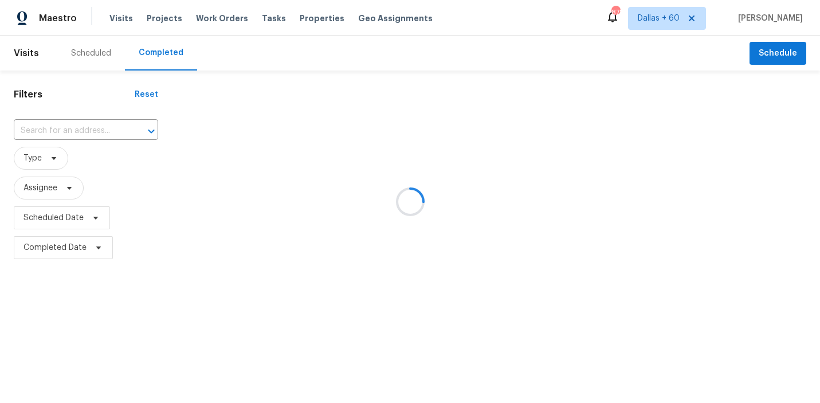
click at [86, 132] on div at bounding box center [410, 201] width 820 height 403
click at [86, 128] on div at bounding box center [410, 201] width 820 height 403
click at [83, 127] on div at bounding box center [410, 201] width 820 height 403
click at [83, 131] on div at bounding box center [410, 201] width 820 height 403
click at [84, 135] on div at bounding box center [410, 201] width 820 height 403
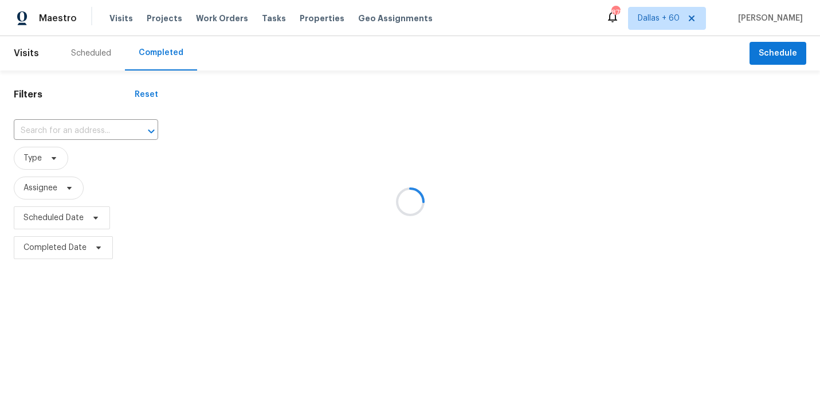
click at [83, 125] on div at bounding box center [410, 201] width 820 height 403
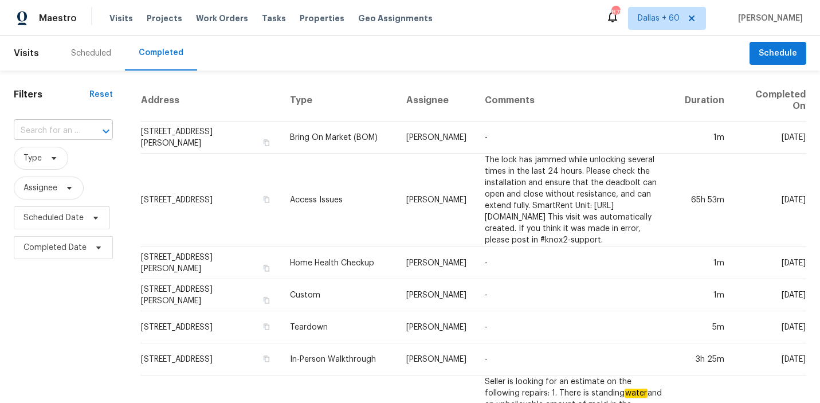
click at [83, 131] on div at bounding box center [98, 131] width 30 height 16
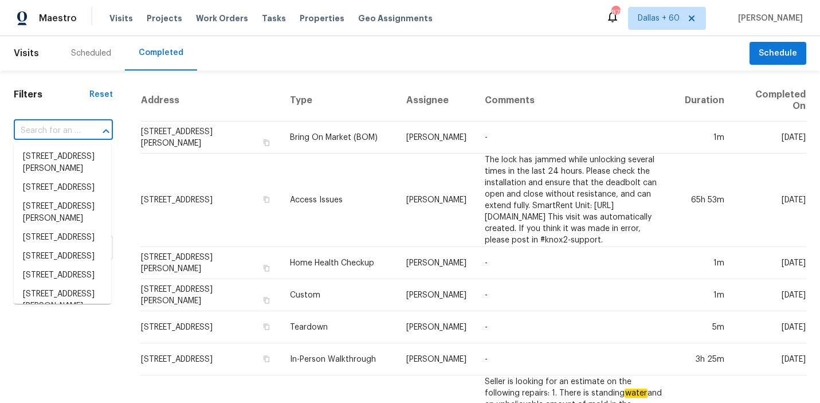
paste input "[STREET_ADDRESS]"
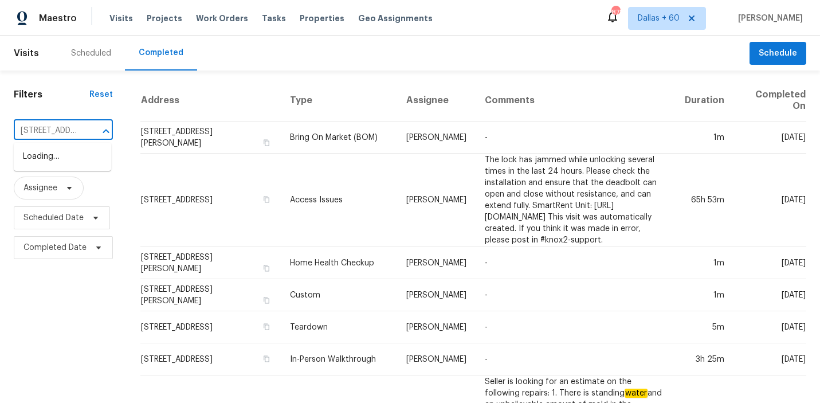
scroll to position [0, 74]
type input "[STREET_ADDRESS]"
click at [85, 156] on li "[STREET_ADDRESS]" at bounding box center [62, 156] width 97 height 19
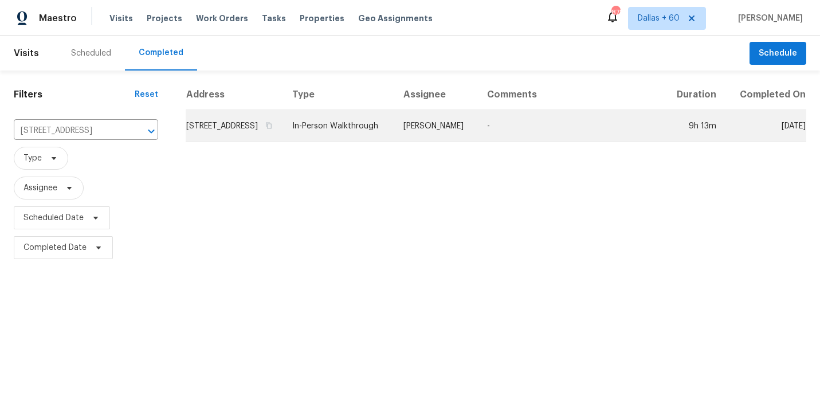
click at [283, 142] on td "[STREET_ADDRESS]" at bounding box center [234, 126] width 97 height 32
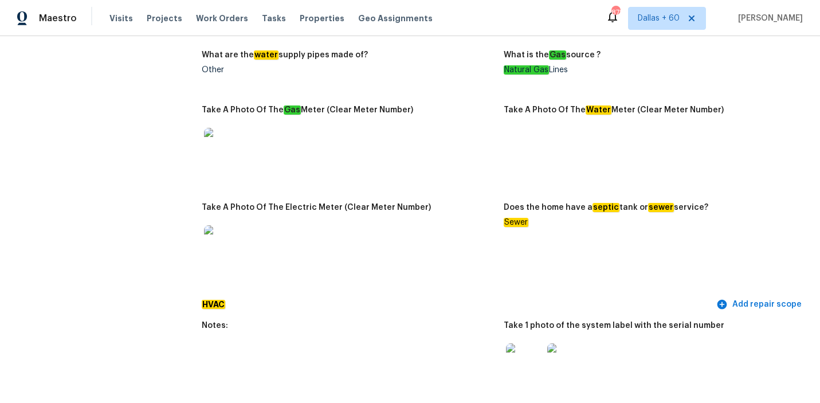
scroll to position [328, 0]
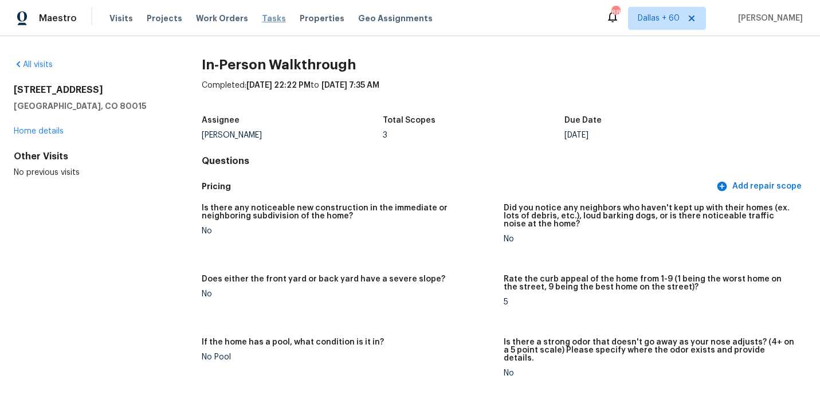
click at [262, 20] on span "Tasks" at bounding box center [274, 18] width 24 height 8
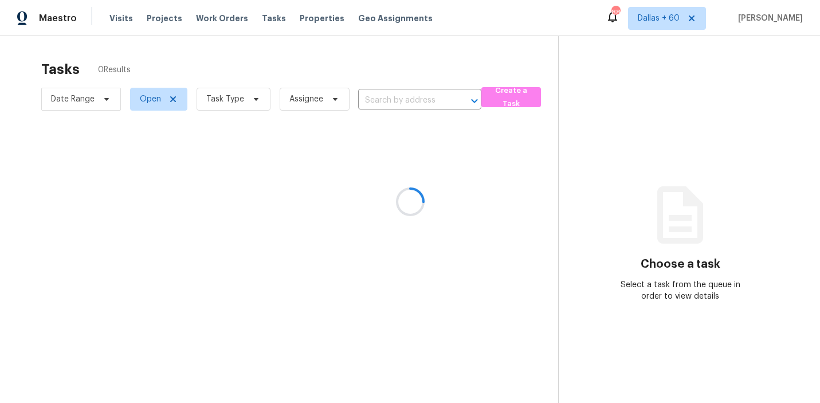
click at [395, 99] on div at bounding box center [410, 201] width 820 height 403
click at [394, 100] on div at bounding box center [410, 201] width 820 height 403
click at [393, 101] on div at bounding box center [410, 201] width 820 height 403
click at [392, 101] on div at bounding box center [410, 201] width 820 height 403
click at [391, 100] on div at bounding box center [410, 201] width 820 height 403
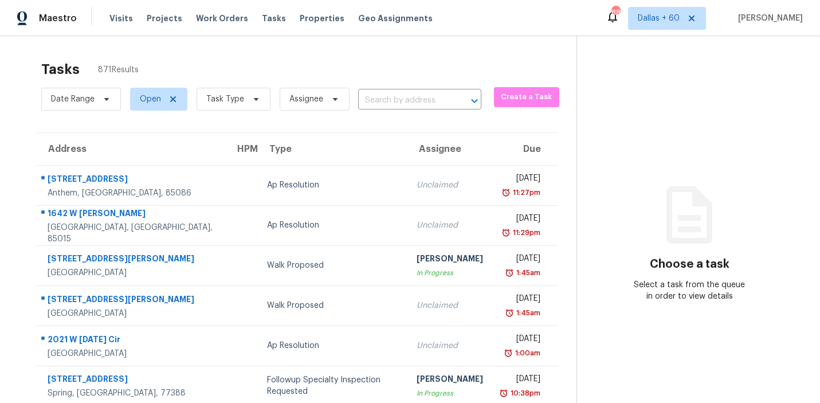
click at [391, 100] on input "text" at bounding box center [403, 101] width 91 height 18
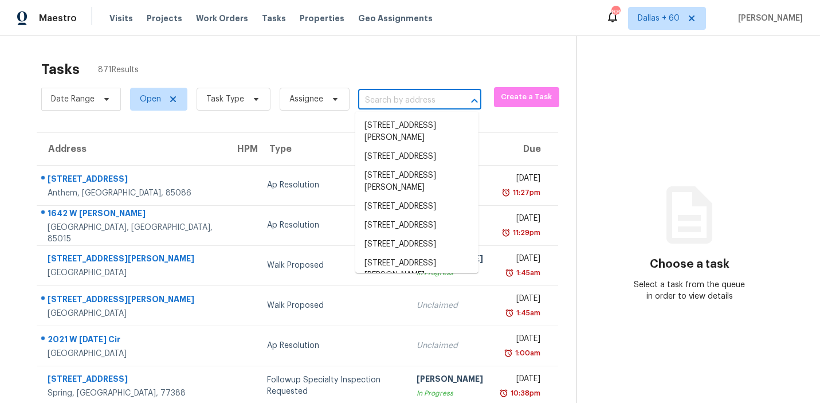
click at [542, 73] on div "Tasks 871 Results" at bounding box center [308, 69] width 535 height 30
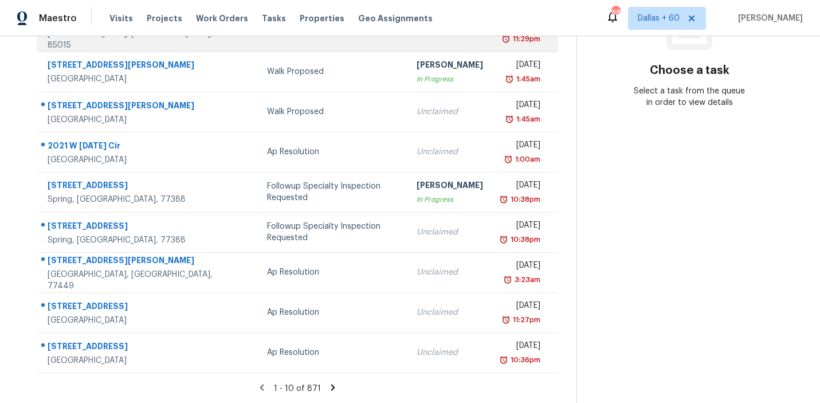
scroll to position [192, 0]
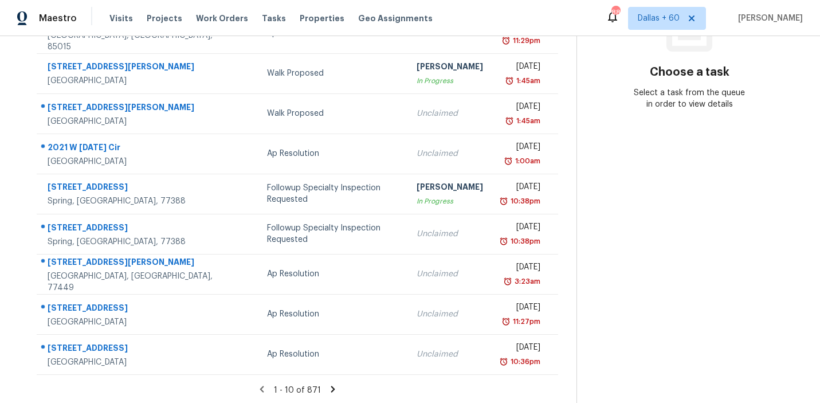
click at [331, 388] on icon at bounding box center [333, 388] width 4 height 6
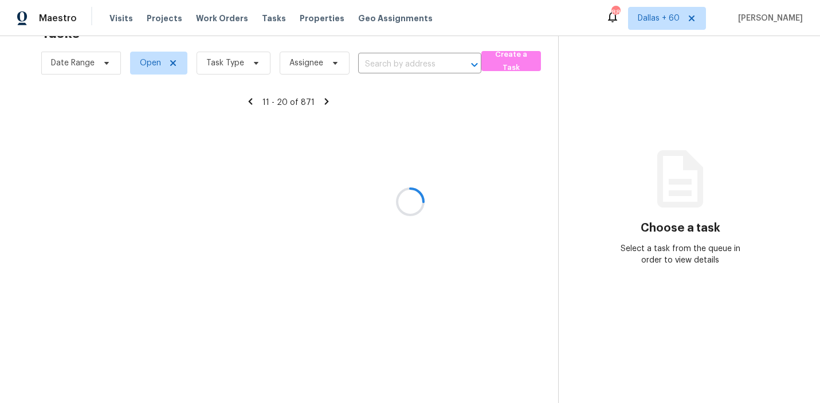
click at [398, 64] on div at bounding box center [410, 201] width 820 height 403
click at [398, 65] on div at bounding box center [410, 201] width 820 height 403
click at [254, 100] on div at bounding box center [410, 201] width 820 height 403
click at [253, 103] on div at bounding box center [410, 201] width 820 height 403
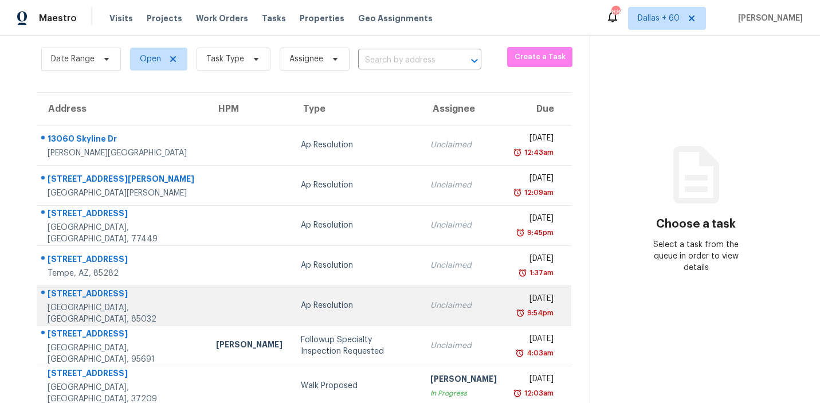
scroll to position [0, 0]
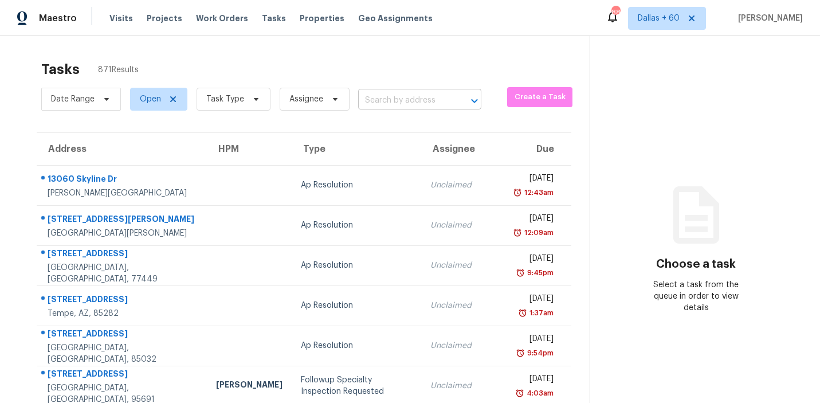
click at [380, 104] on input "text" at bounding box center [403, 101] width 91 height 18
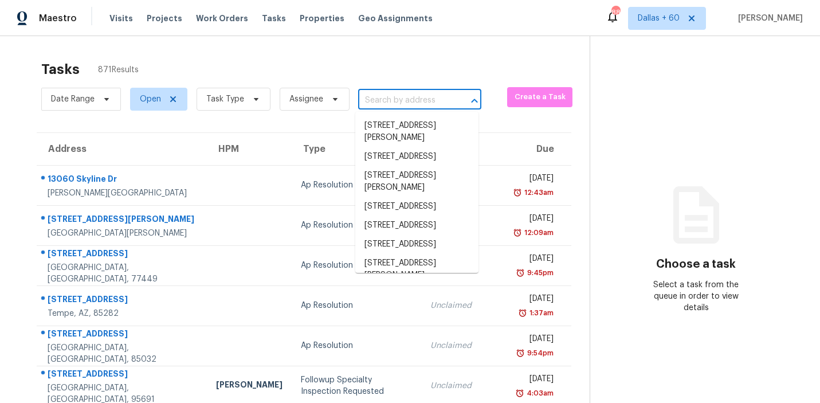
paste input "5633 S Sicily Cir Aurora, CO, 80015"
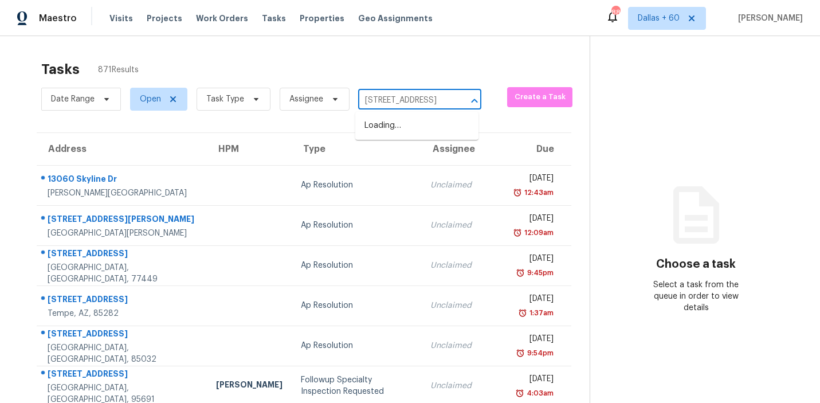
scroll to position [0, 49]
type input "5633 S Sicily Cir Aurora, CO, 80015"
click at [388, 132] on li "5633 S Sicily Cir, Aurora, CO 80015" at bounding box center [416, 125] width 123 height 19
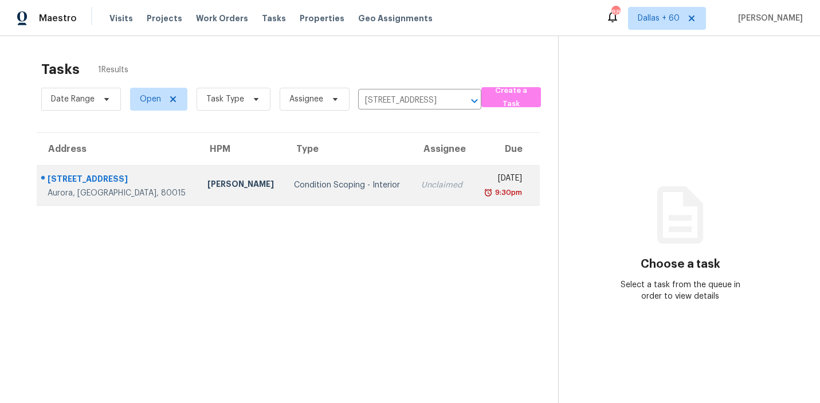
click at [294, 191] on td "Condition Scoping - Interior" at bounding box center [348, 185] width 127 height 40
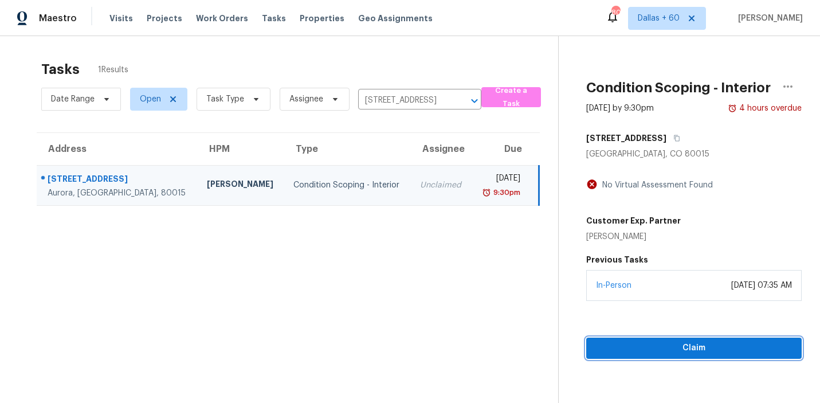
click at [656, 347] on span "Claim" at bounding box center [693, 348] width 197 height 14
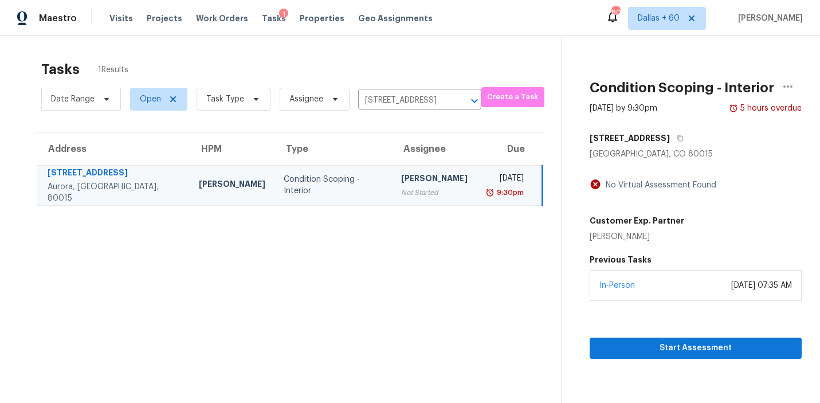
scroll to position [36, 0]
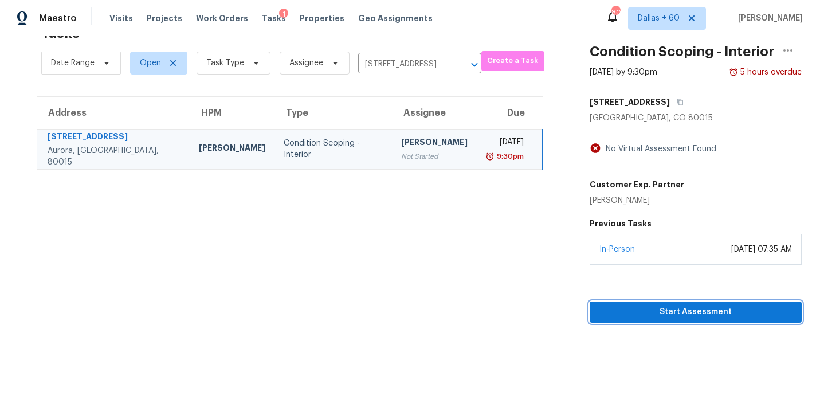
click at [672, 310] on span "Start Assessment" at bounding box center [696, 312] width 194 height 14
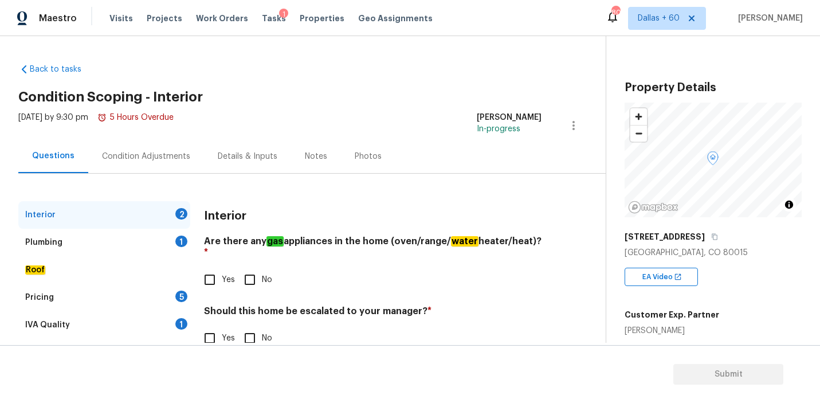
scroll to position [27, 0]
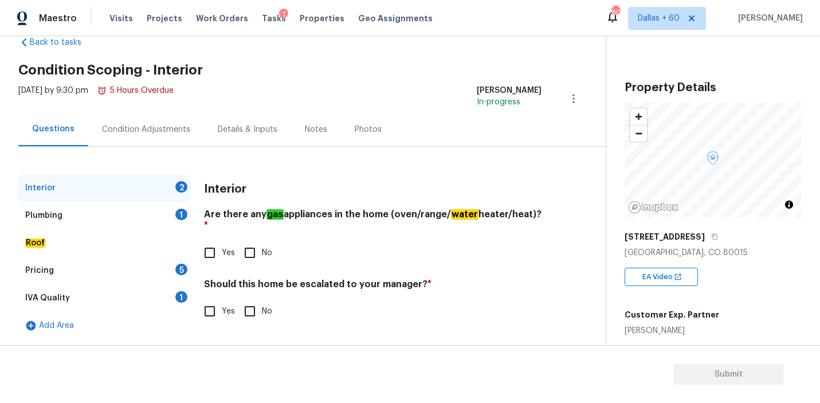
click at [213, 241] on input "Yes" at bounding box center [210, 253] width 24 height 24
checkbox input "true"
click at [251, 299] on input "No" at bounding box center [250, 311] width 24 height 24
checkbox input "true"
click at [63, 212] on div "Plumbing 1" at bounding box center [104, 215] width 172 height 27
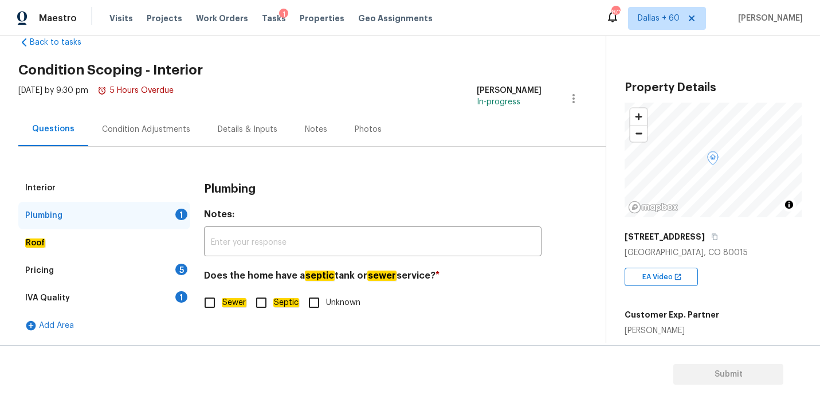
click at [213, 304] on input "Sewer" at bounding box center [210, 302] width 24 height 24
checkbox input "true"
click at [27, 238] on em "Roof" at bounding box center [35, 242] width 20 height 9
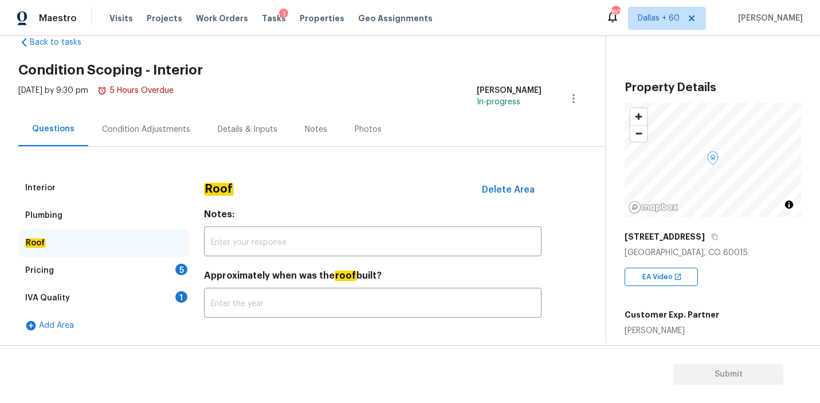
click at [44, 261] on div "Pricing 5" at bounding box center [104, 270] width 172 height 27
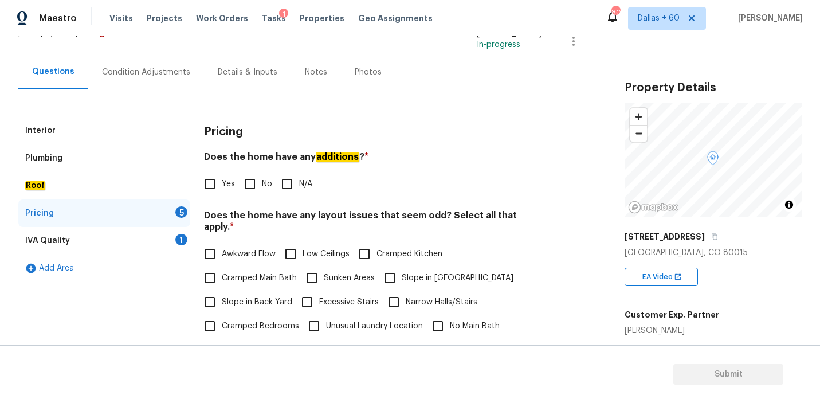
scroll to position [101, 0]
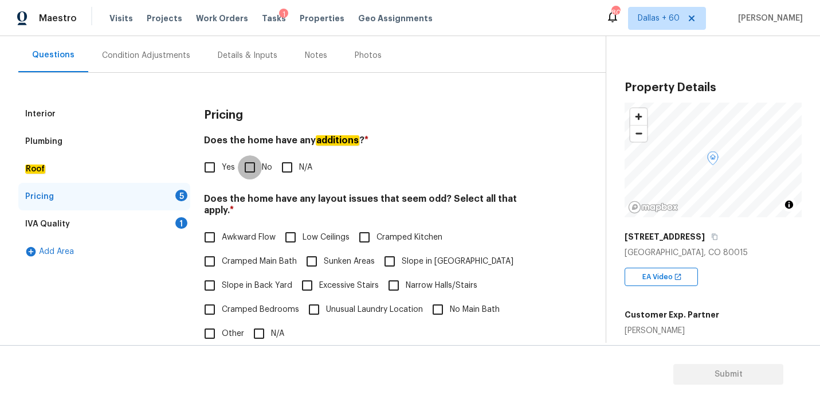
click at [259, 166] on input "No" at bounding box center [250, 167] width 24 height 24
checkbox input "true"
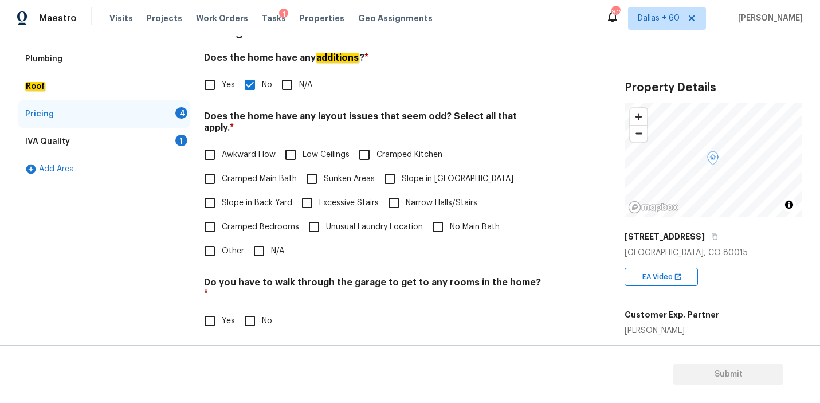
scroll to position [185, 0]
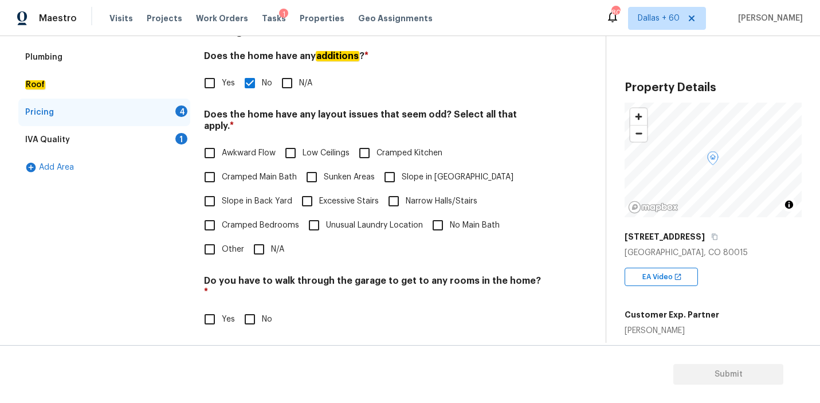
click at [261, 237] on input "N/A" at bounding box center [259, 249] width 24 height 24
checkbox input "true"
click at [249, 312] on div "Pricing Does the home have any additions ? * Yes No N/A Does the home have any …" at bounding box center [372, 239] width 337 height 446
click at [249, 307] on input "No" at bounding box center [250, 319] width 24 height 24
checkbox input "true"
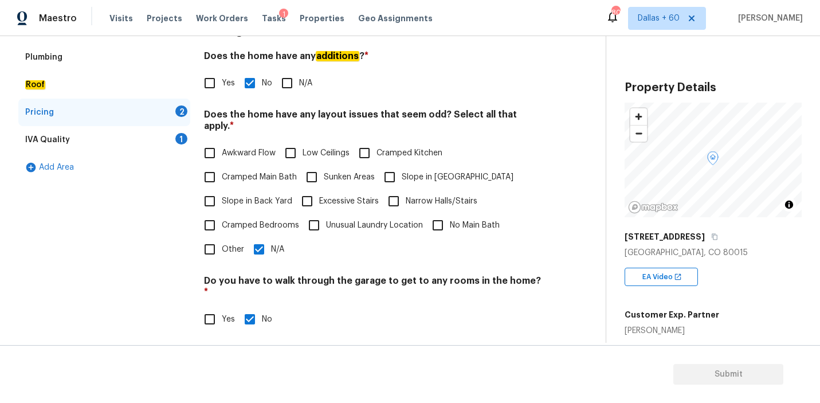
scroll to position [285, 0]
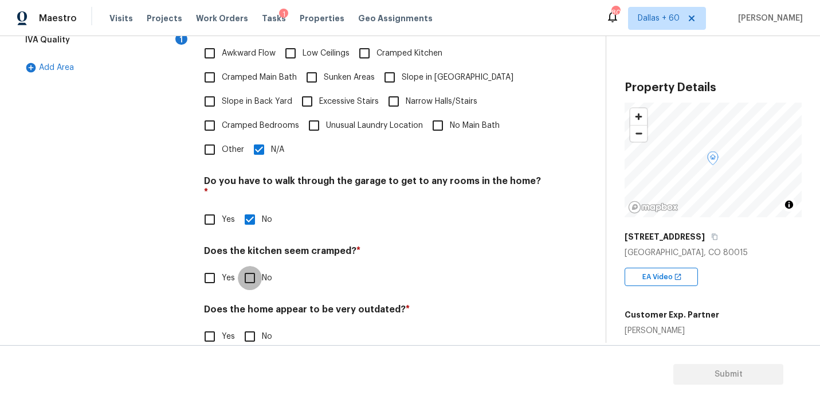
click at [248, 266] on input "No" at bounding box center [250, 278] width 24 height 24
checkbox input "true"
click at [251, 324] on input "No" at bounding box center [250, 336] width 24 height 24
checkbox input "true"
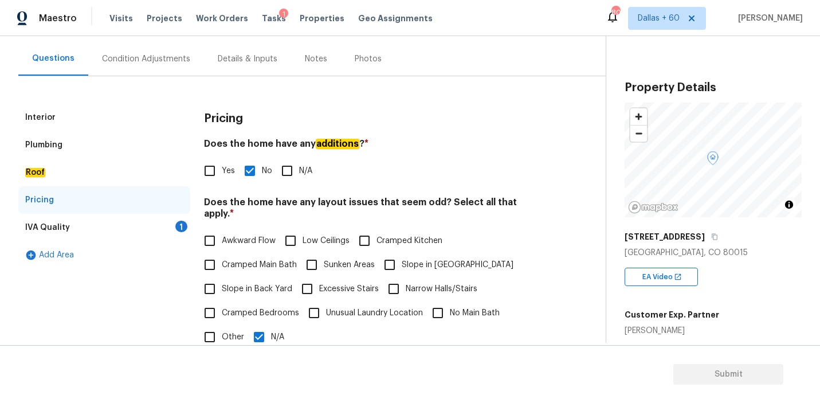
click at [80, 233] on div "IVA Quality 1" at bounding box center [104, 227] width 172 height 27
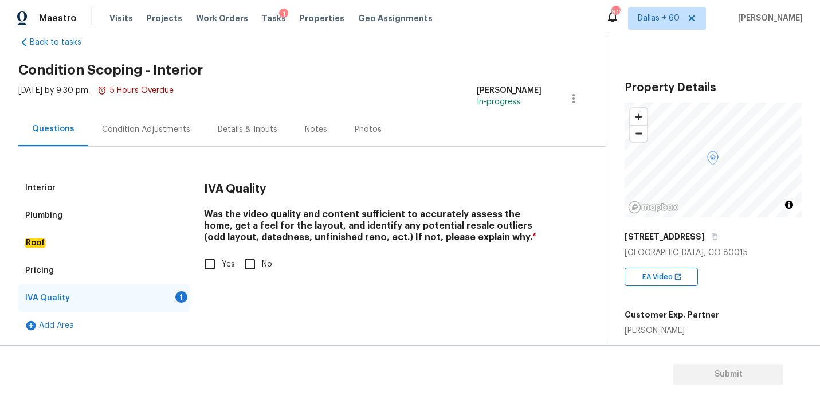
click at [213, 265] on input "Yes" at bounding box center [210, 264] width 24 height 24
checkbox input "true"
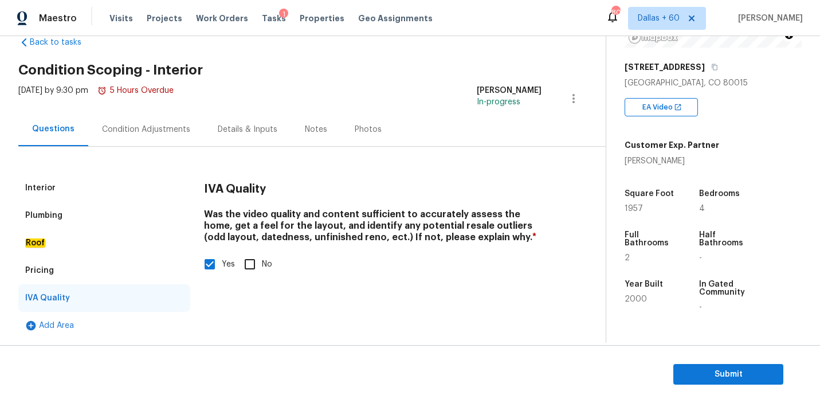
scroll to position [172, 0]
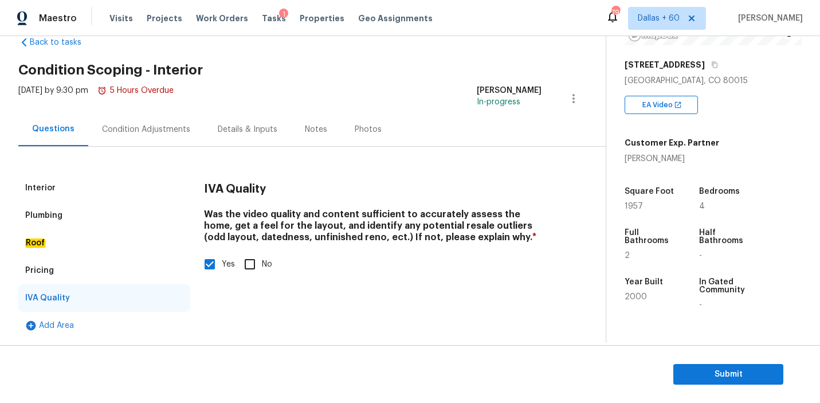
click at [139, 130] on div "Condition Adjustments" at bounding box center [146, 129] width 88 height 11
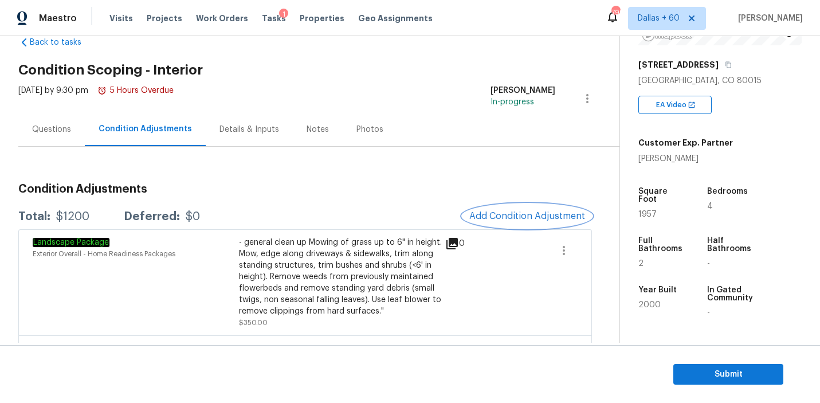
click at [506, 212] on span "Add Condition Adjustment" at bounding box center [527, 216] width 116 height 10
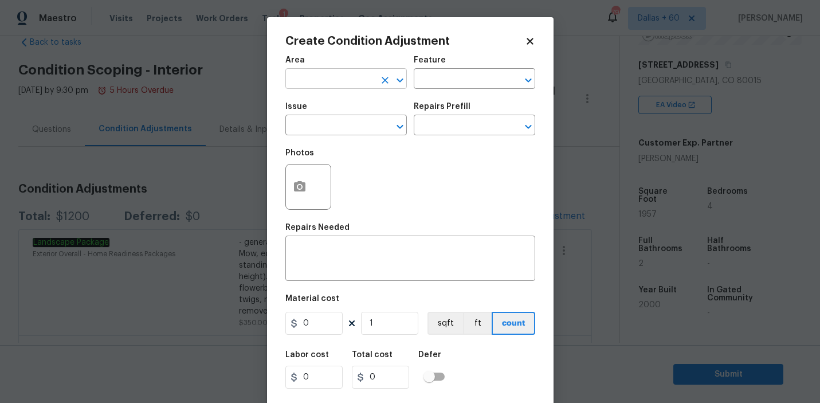
click at [350, 76] on input "text" at bounding box center [329, 80] width 89 height 18
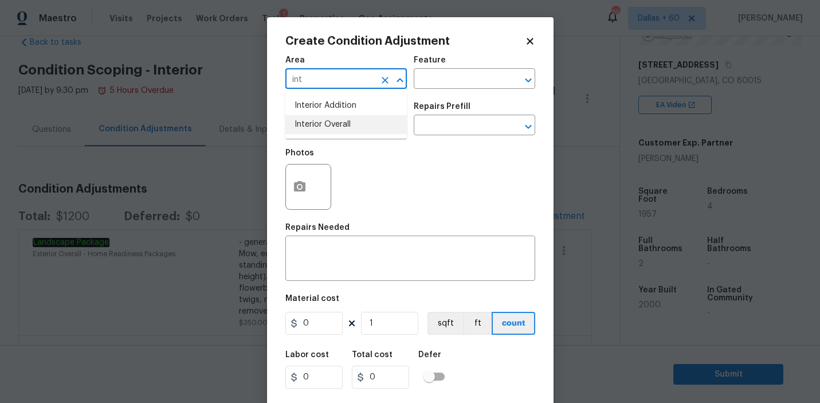
click at [367, 122] on li "Interior Overall" at bounding box center [345, 124] width 121 height 19
type input "Interior Overall"
click at [438, 74] on input "text" at bounding box center [458, 80] width 89 height 18
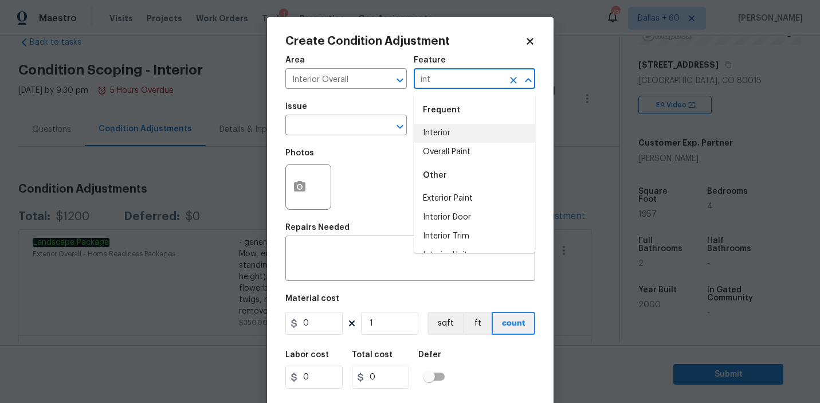
click at [458, 130] on li "Interior" at bounding box center [474, 133] width 121 height 19
type input "Interior"
click at [304, 129] on input "text" at bounding box center [329, 126] width 89 height 18
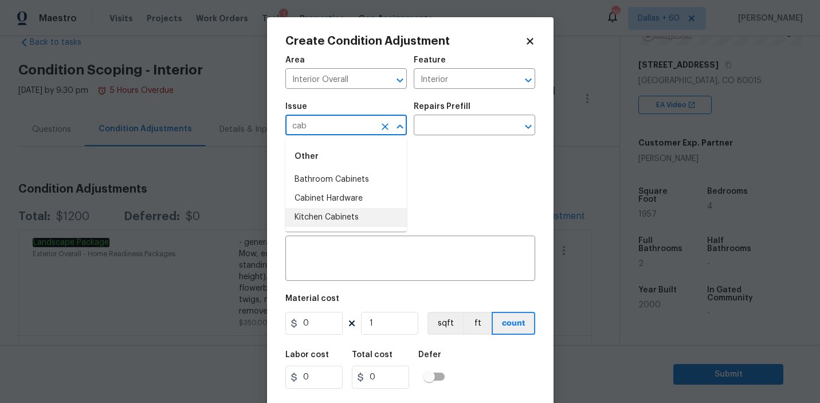
click at [333, 215] on li "Kitchen Cabinets" at bounding box center [345, 217] width 121 height 19
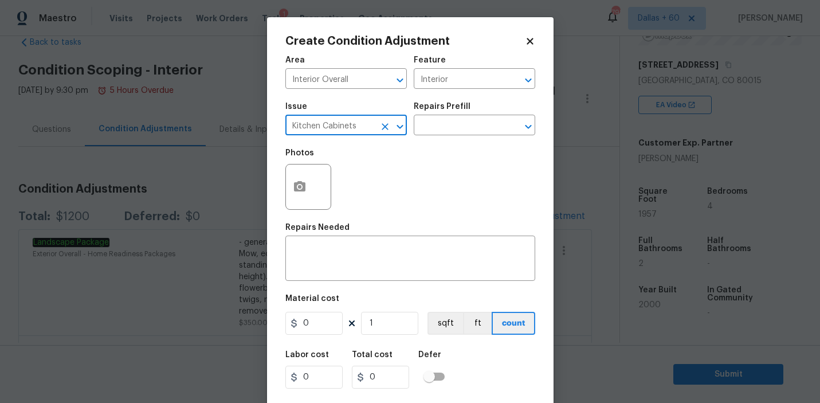
type input "Kitchen Cabinets"
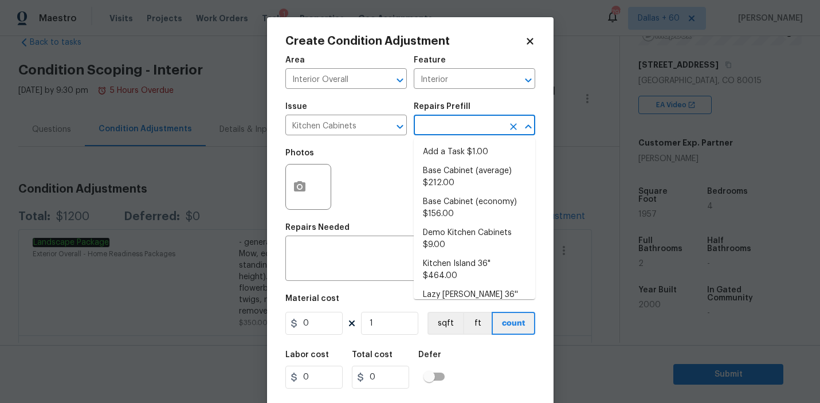
click at [438, 128] on input "text" at bounding box center [458, 126] width 89 height 18
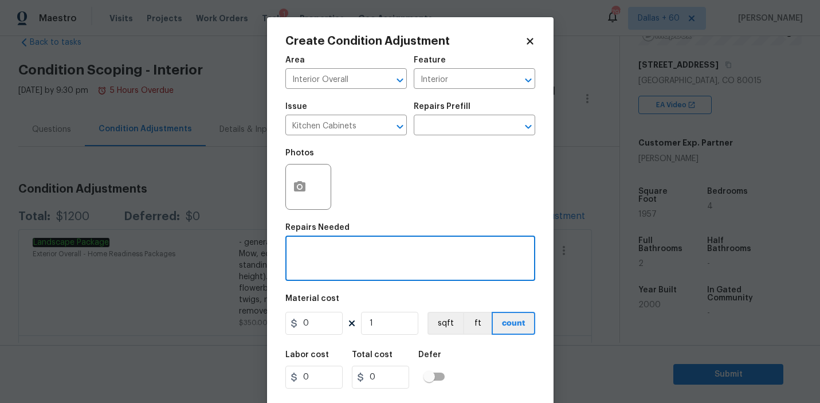
click at [321, 253] on textarea at bounding box center [410, 259] width 236 height 24
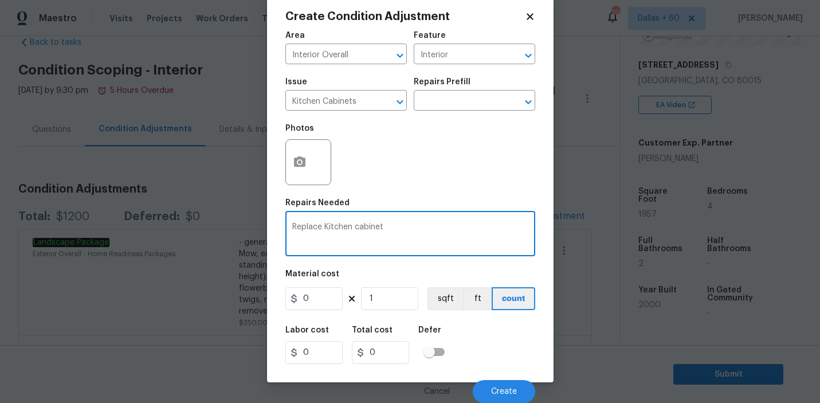
type textarea "Replace Kitchen cabinet"
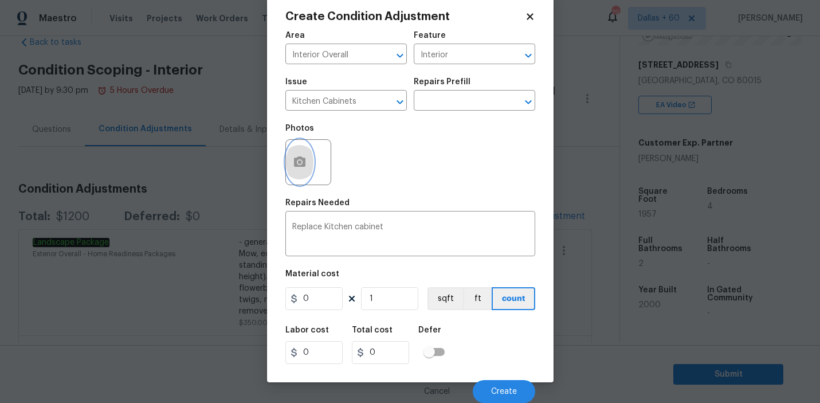
click at [309, 152] on button "button" at bounding box center [299, 162] width 27 height 45
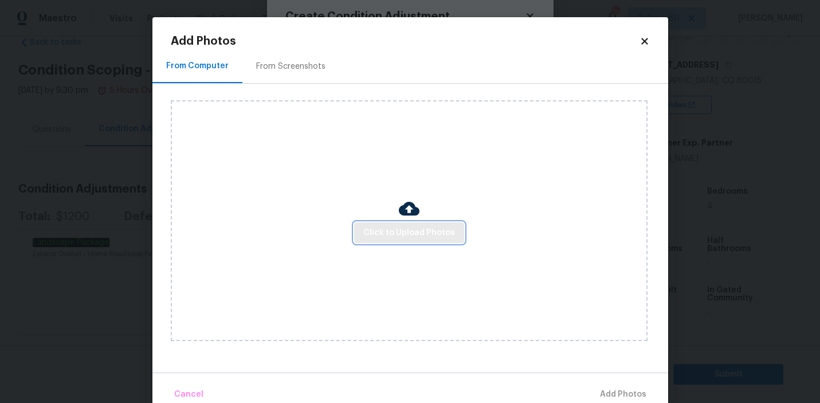
click at [385, 227] on span "Click to Upload Photos" at bounding box center [409, 233] width 92 height 14
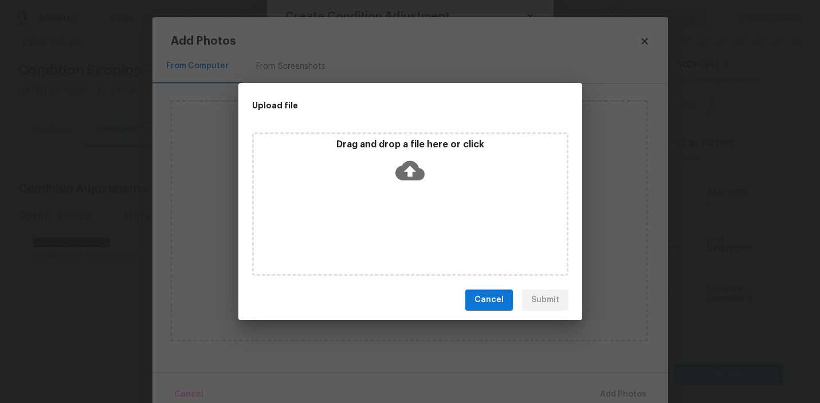
click at [406, 172] on icon at bounding box center [409, 169] width 29 height 19
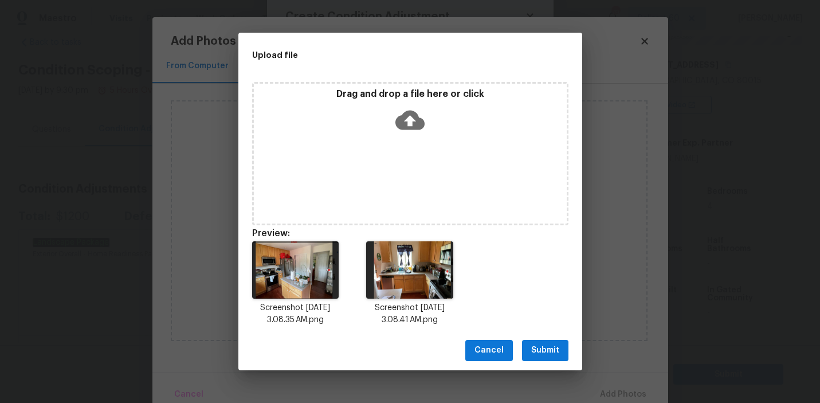
click at [547, 347] on span "Submit" at bounding box center [545, 350] width 28 height 14
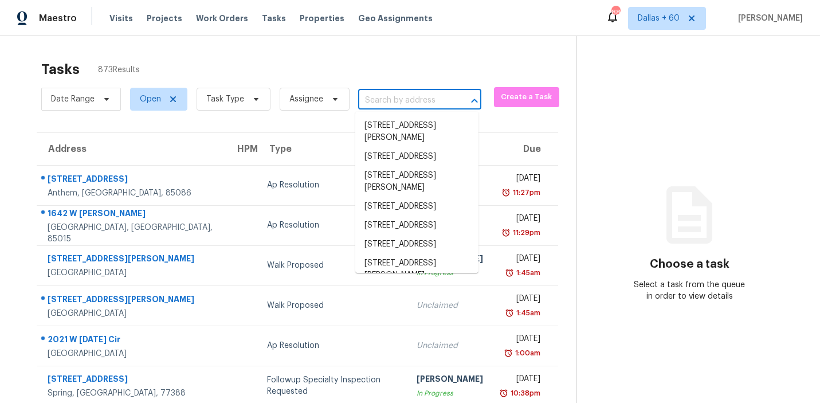
click at [386, 98] on input "text" at bounding box center [403, 101] width 91 height 18
click at [204, 19] on span "Work Orders" at bounding box center [222, 18] width 52 height 11
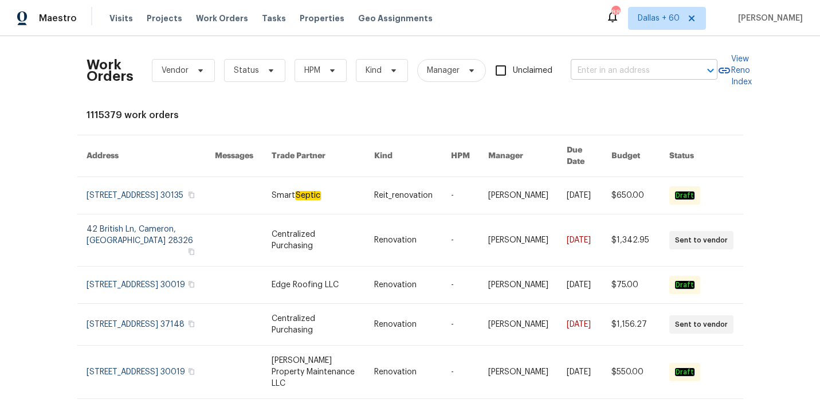
click at [590, 71] on input "text" at bounding box center [627, 71] width 115 height 18
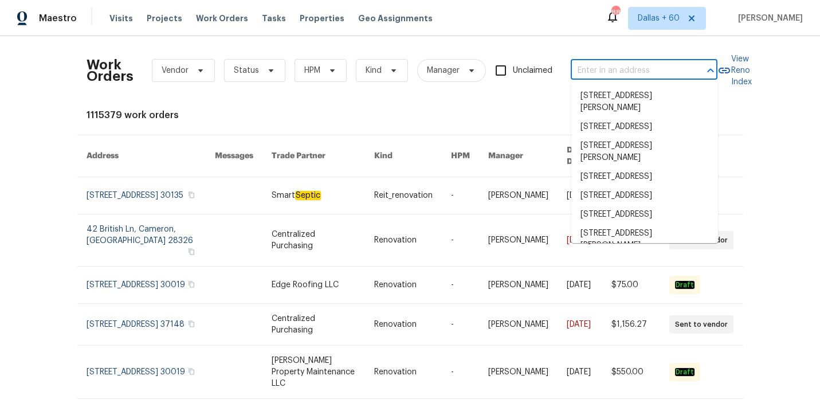
paste input "[STREET_ADDRESS]"
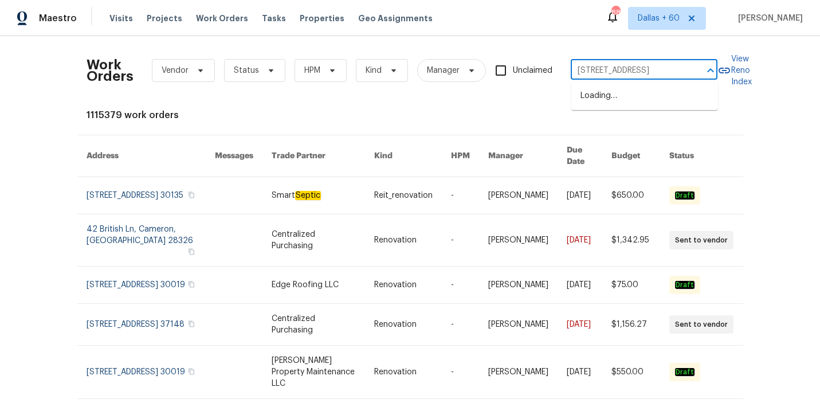
scroll to position [0, 49]
type input "[STREET_ADDRESS]"
click at [597, 97] on li "[STREET_ADDRESS]" at bounding box center [644, 95] width 147 height 19
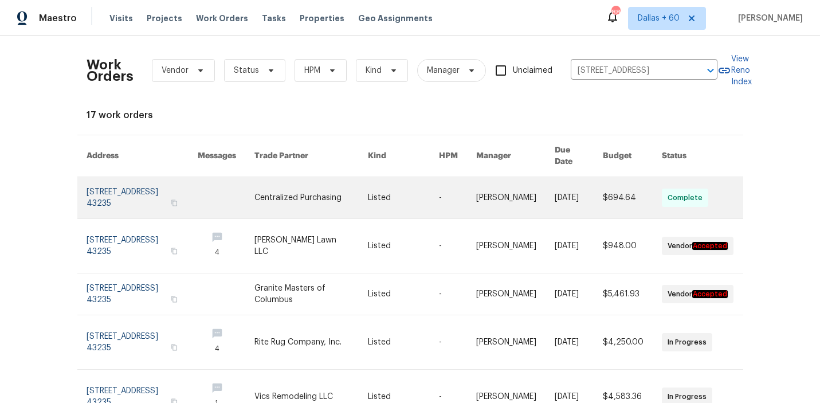
click at [319, 185] on link at bounding box center [310, 197] width 113 height 41
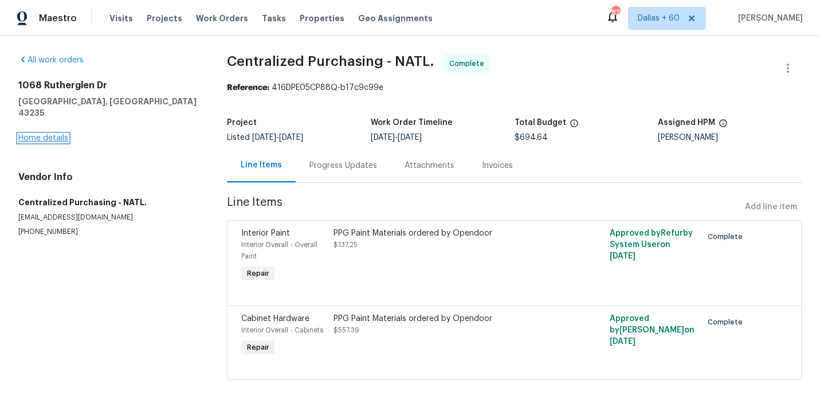
click at [38, 134] on link "Home details" at bounding box center [43, 138] width 50 height 8
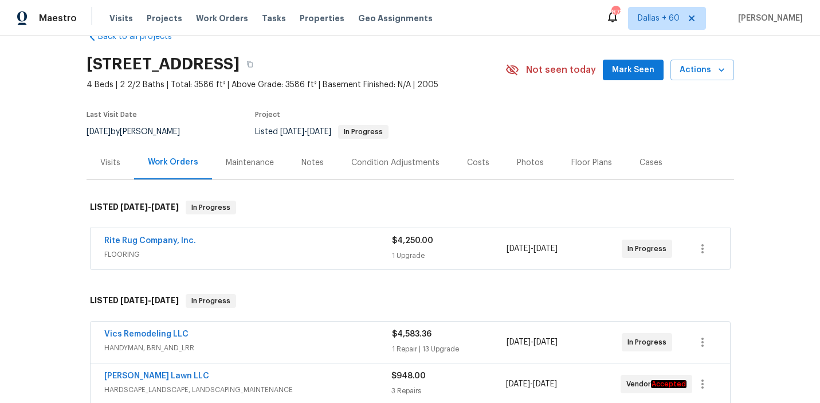
scroll to position [27, 0]
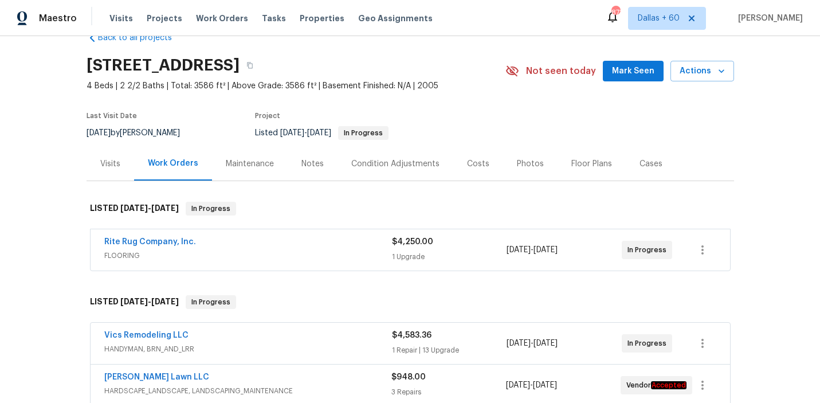
click at [274, 250] on span "FLOORING" at bounding box center [248, 255] width 288 height 11
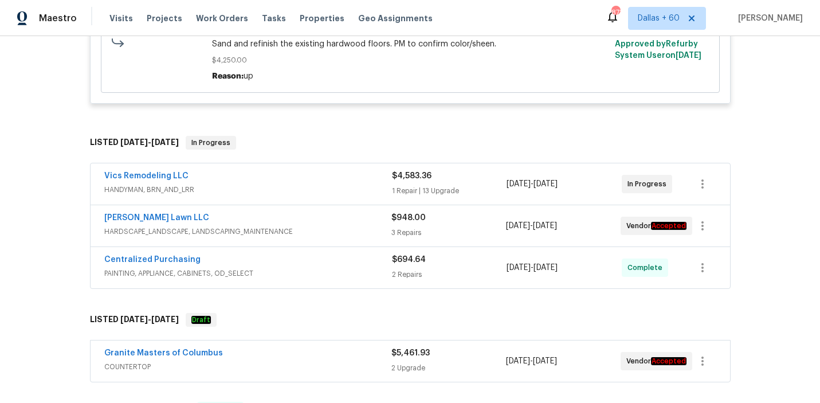
scroll to position [390, 0]
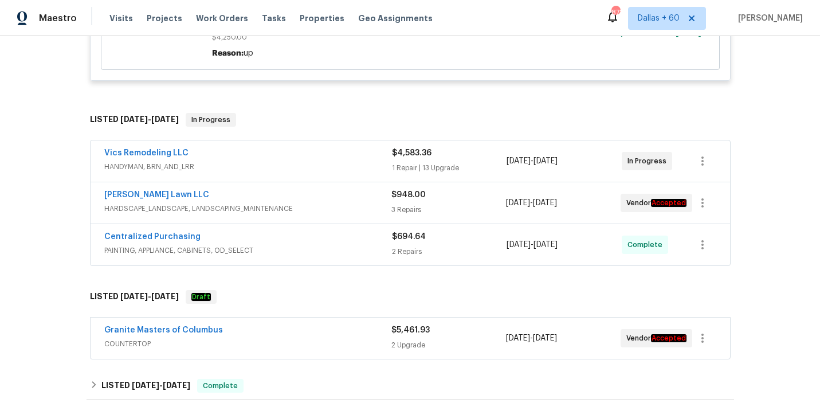
click at [308, 172] on span "HANDYMAN, BRN_AND_LRR" at bounding box center [248, 166] width 288 height 11
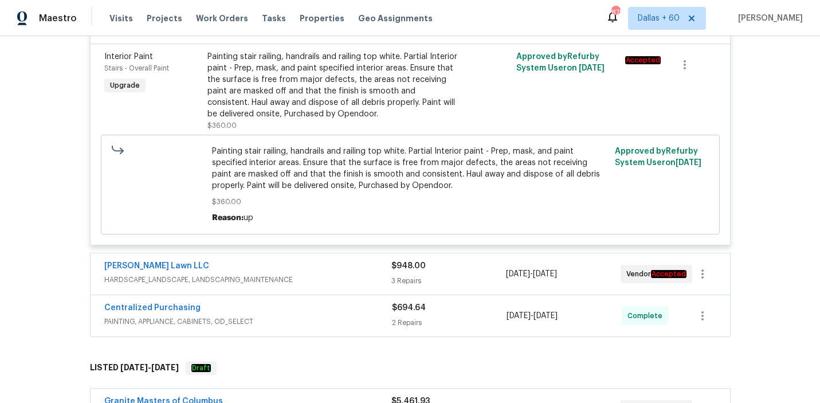
scroll to position [2426, 0]
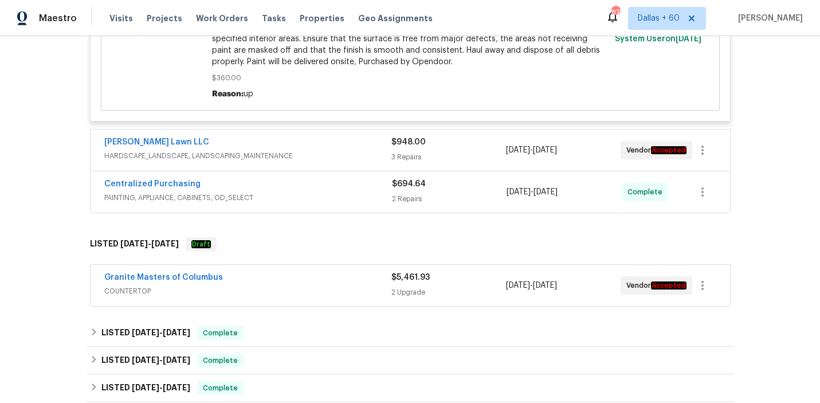
click at [344, 150] on div "[PERSON_NAME] Lawn LLC" at bounding box center [247, 143] width 287 height 14
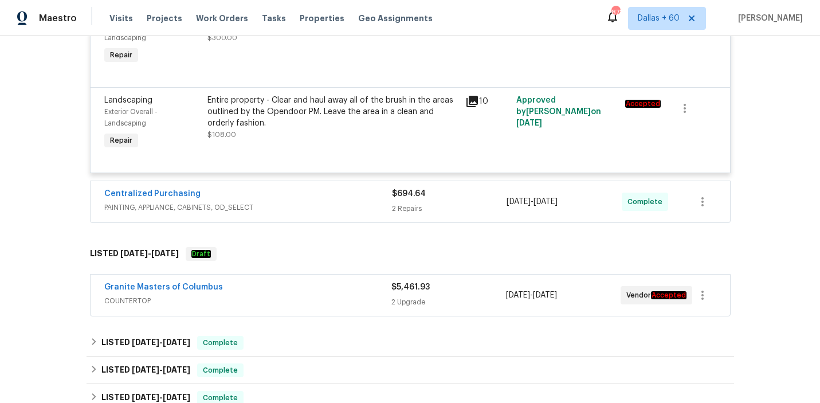
scroll to position [2824, 0]
click at [329, 212] on span "PAINTING, APPLIANCE, CABINETS, OD_SELECT" at bounding box center [248, 206] width 288 height 11
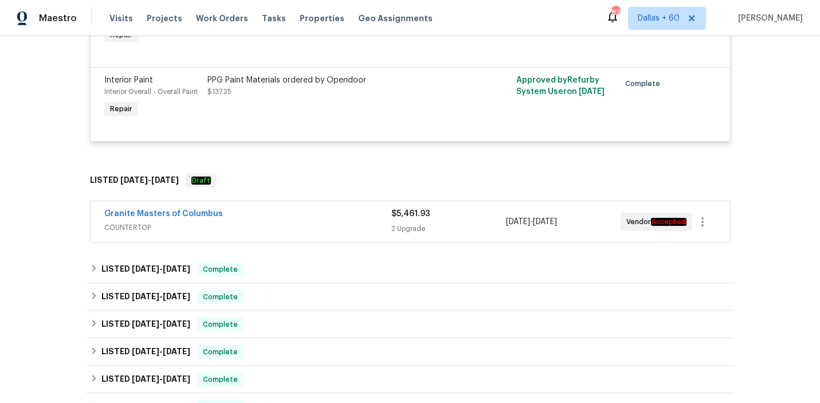
scroll to position [3080, 0]
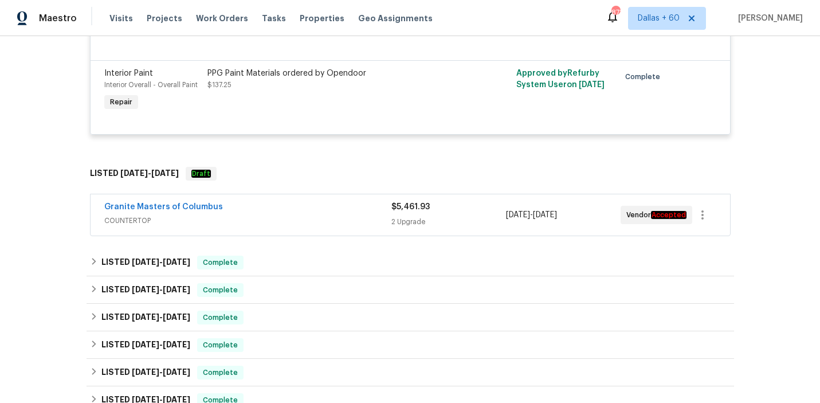
click at [327, 215] on div "Granite Masters of Columbus" at bounding box center [247, 208] width 287 height 14
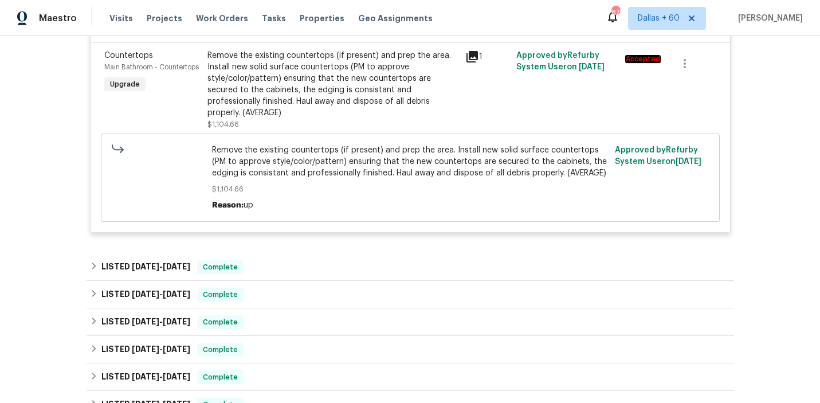
scroll to position [3491, 0]
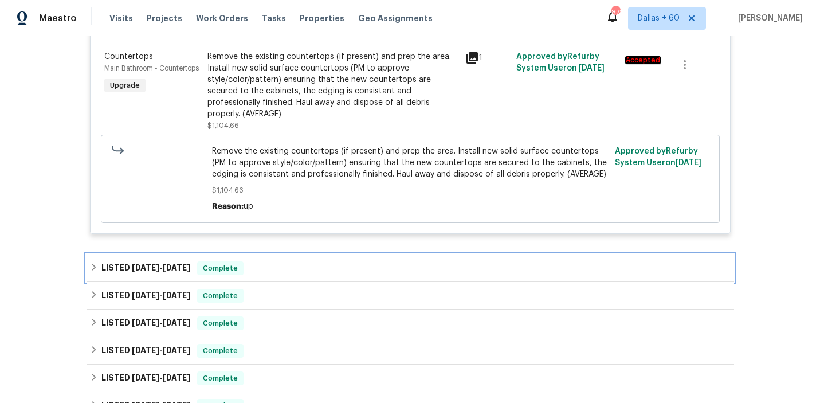
click at [318, 261] on div "LISTED [DATE] - [DATE] Complete" at bounding box center [410, 268] width 640 height 14
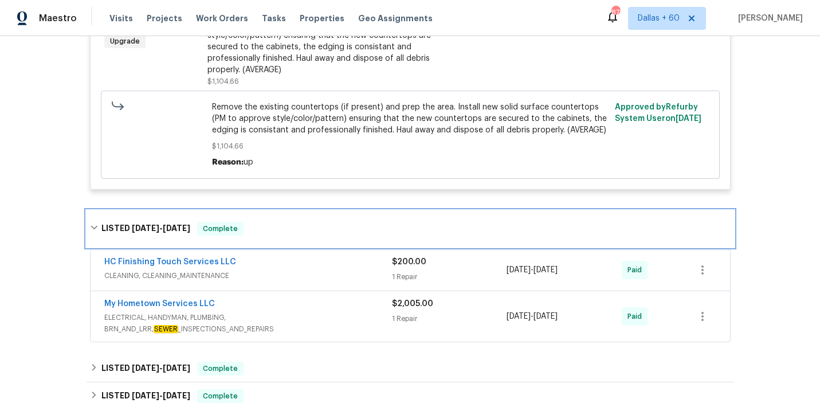
scroll to position [3536, 0]
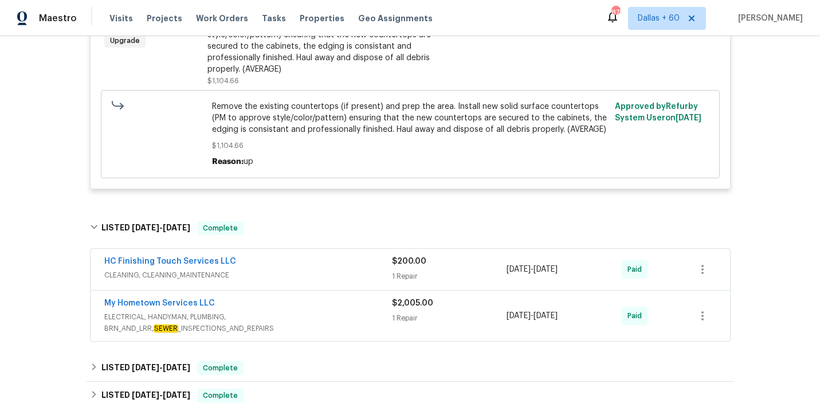
click at [318, 311] on span "ELECTRICAL, HANDYMAN, PLUMBING, BRN_AND_LRR, SEWER _INSPECTIONS_AND_REPAIRS" at bounding box center [248, 322] width 288 height 23
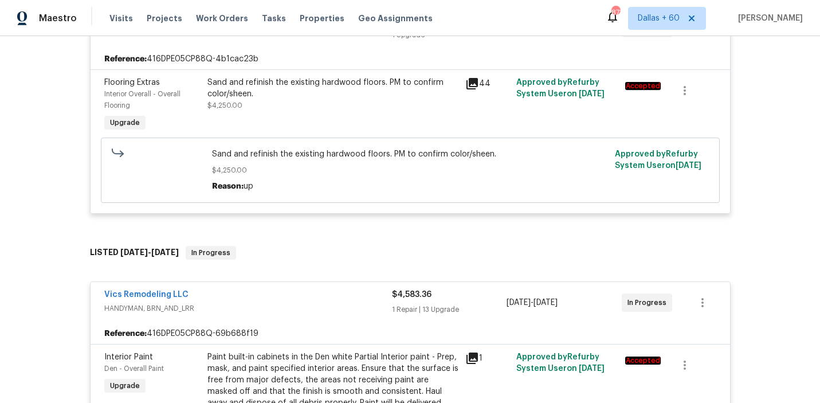
scroll to position [0, 0]
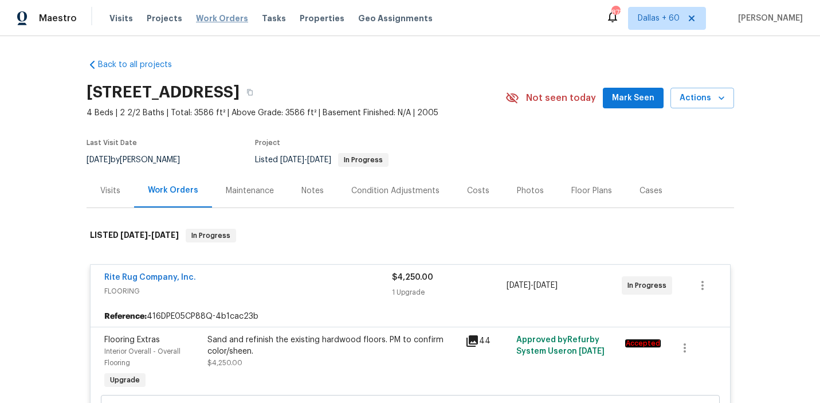
click at [218, 19] on span "Work Orders" at bounding box center [222, 18] width 52 height 11
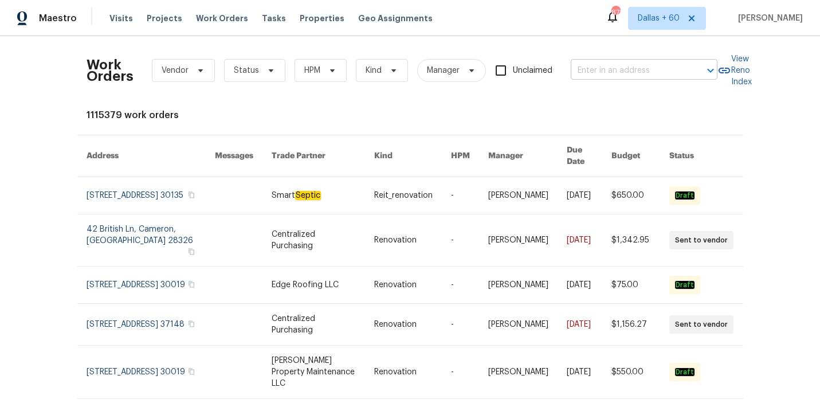
click at [604, 68] on input "text" at bounding box center [627, 71] width 115 height 18
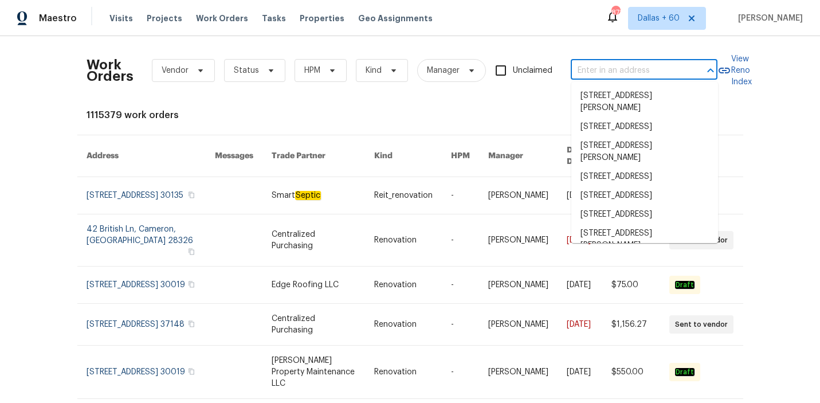
paste input "[STREET_ADDRESS]"
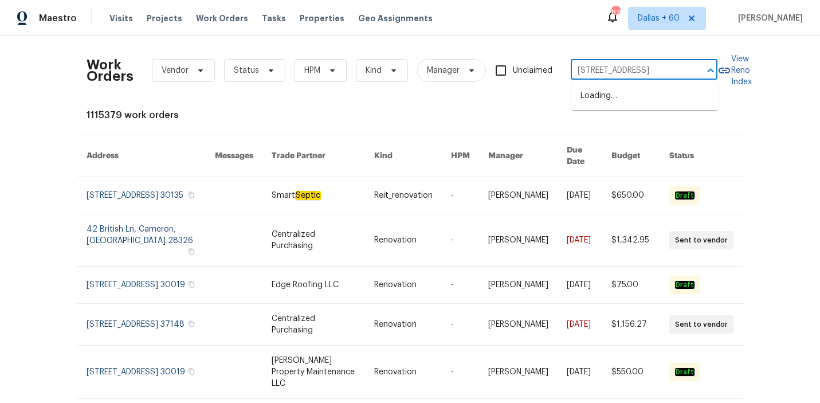
type input "[STREET_ADDRESS]"
click at [606, 98] on li "[STREET_ADDRESS]" at bounding box center [644, 95] width 147 height 19
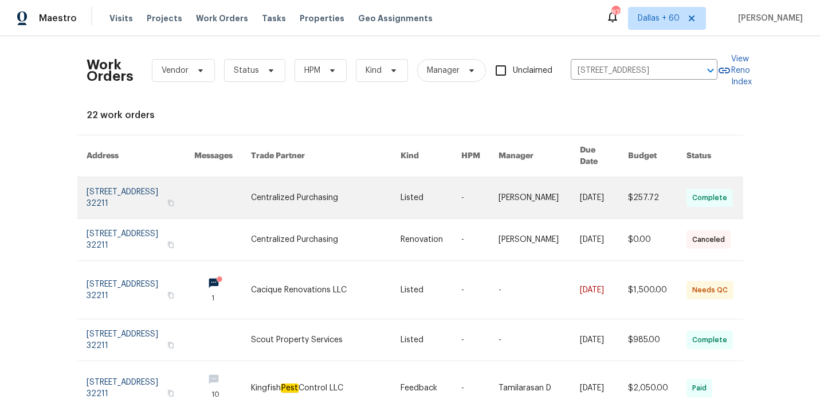
click at [299, 183] on link at bounding box center [325, 197] width 149 height 41
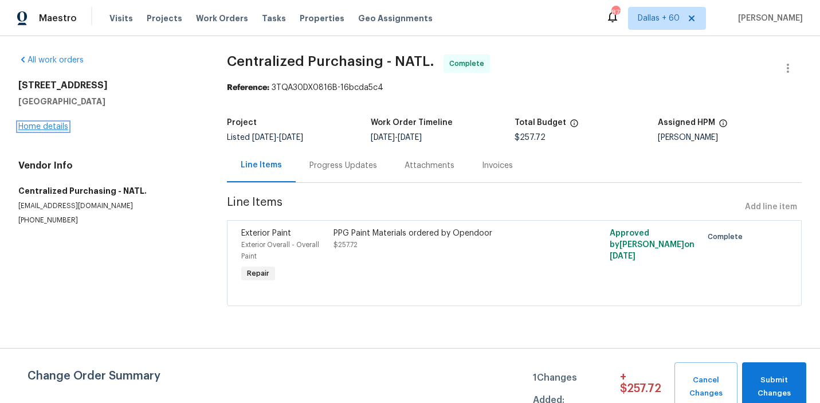
click at [53, 126] on link "Home details" at bounding box center [43, 127] width 50 height 8
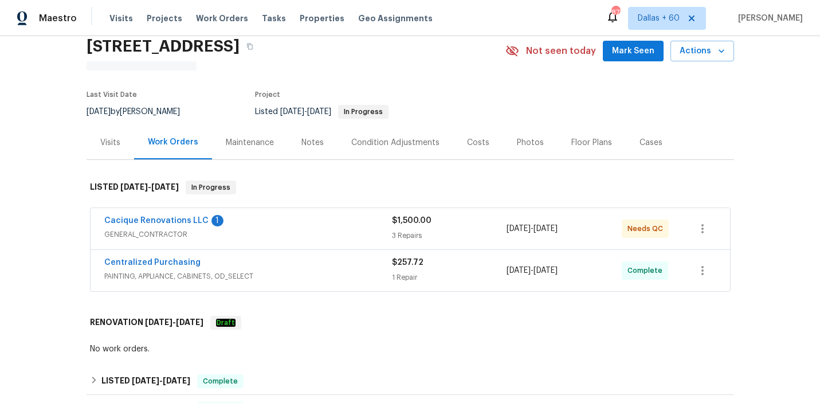
scroll to position [53, 0]
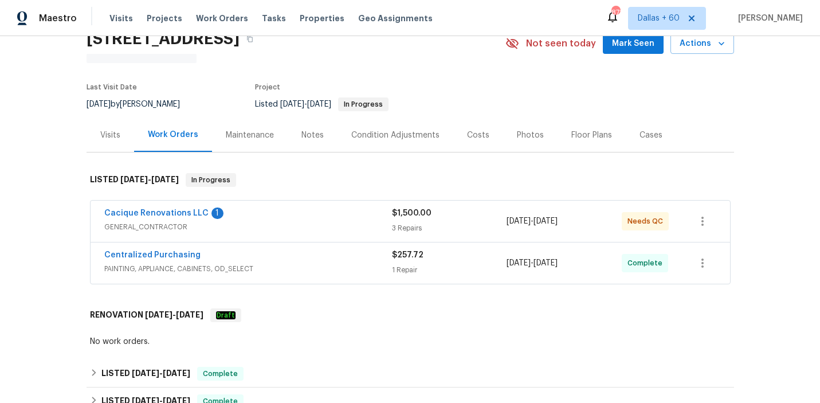
click at [318, 208] on div "Cacique Renovations LLC 1" at bounding box center [248, 214] width 288 height 14
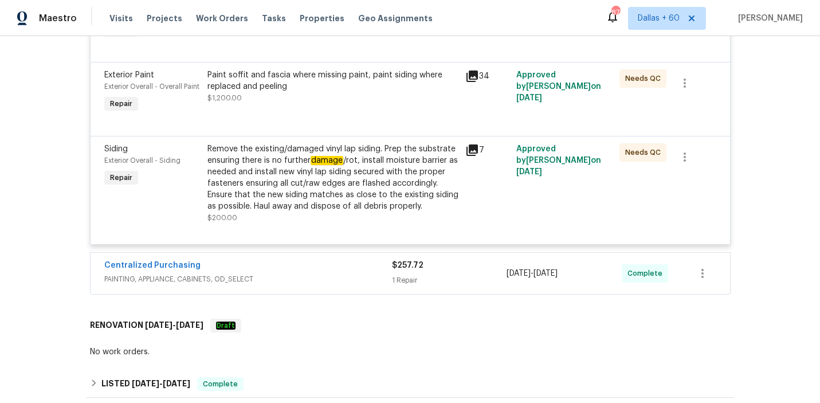
scroll to position [340, 0]
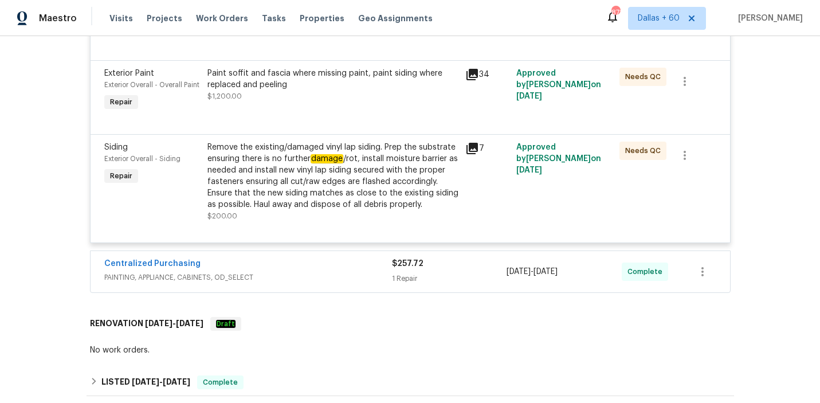
click at [326, 268] on div "Centralized Purchasing" at bounding box center [248, 265] width 288 height 14
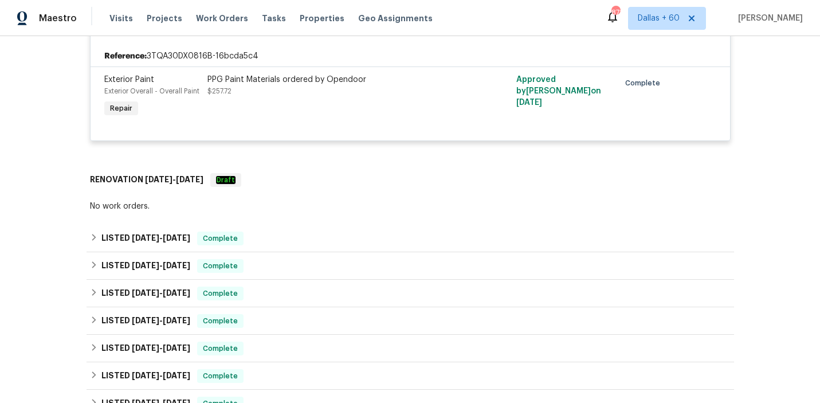
scroll to position [588, 0]
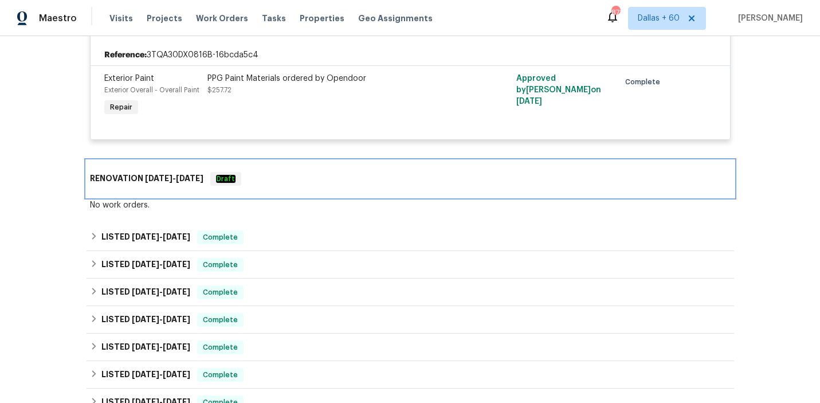
click at [304, 178] on div "RENOVATION [DATE] - [DATE] Draft" at bounding box center [410, 179] width 640 height 14
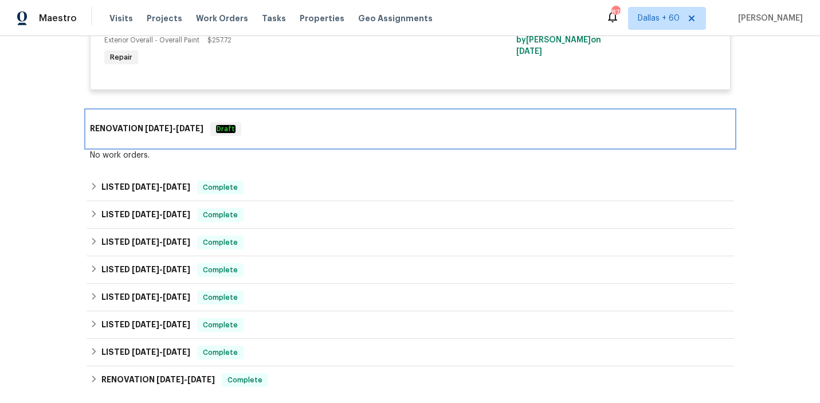
scroll to position [644, 0]
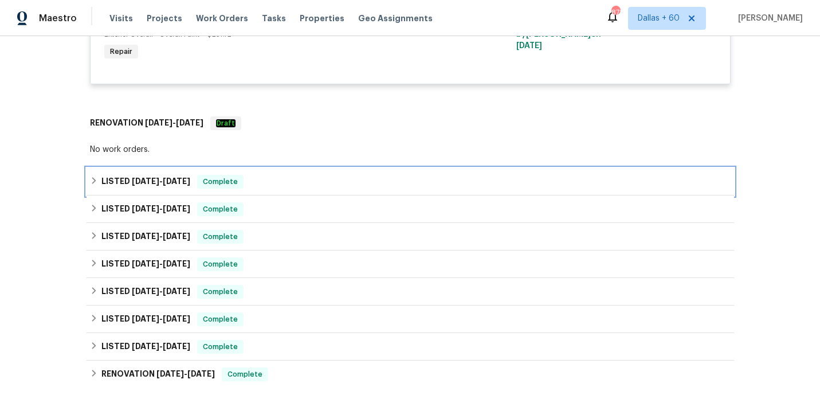
click at [343, 173] on div "LISTED [DATE] - [DATE] Complete" at bounding box center [409, 181] width 647 height 27
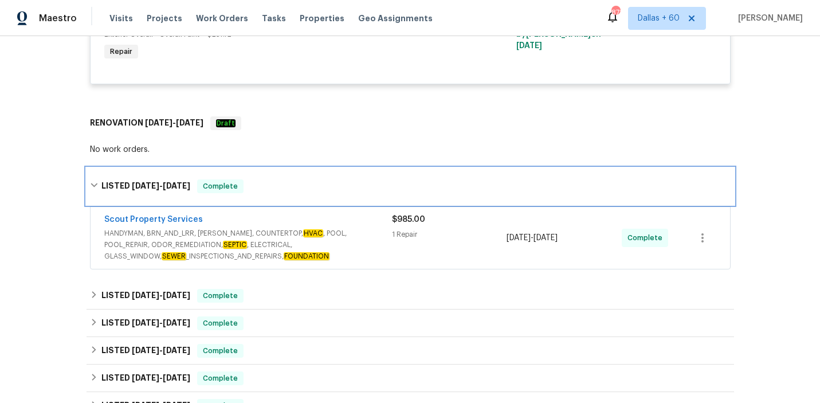
scroll to position [683, 0]
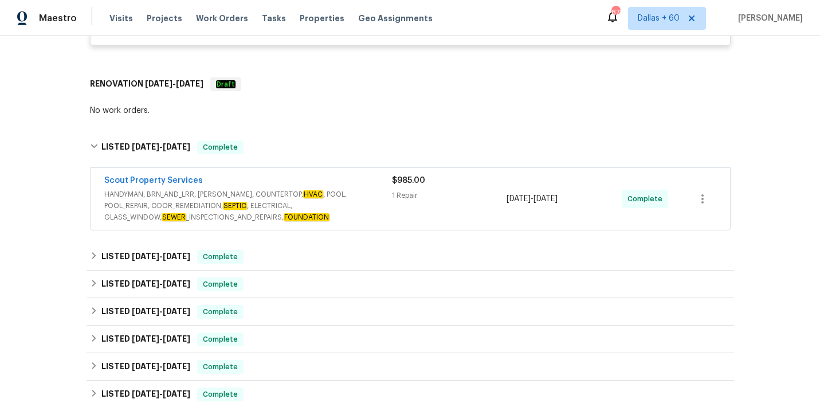
click at [372, 207] on span "HANDYMAN, BRN_AND_LRR, [PERSON_NAME], COUNTERTOP, HVAC , POOL, POOL_REPAIR, ODO…" at bounding box center [248, 205] width 288 height 34
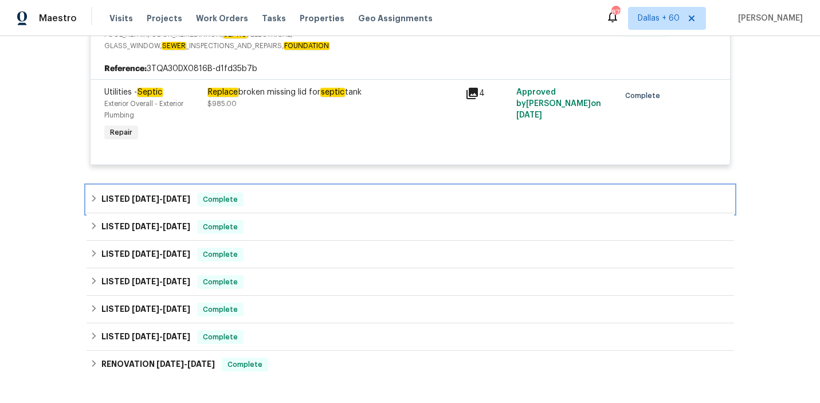
click at [350, 192] on div "LISTED [DATE] - [DATE] Complete" at bounding box center [409, 199] width 647 height 27
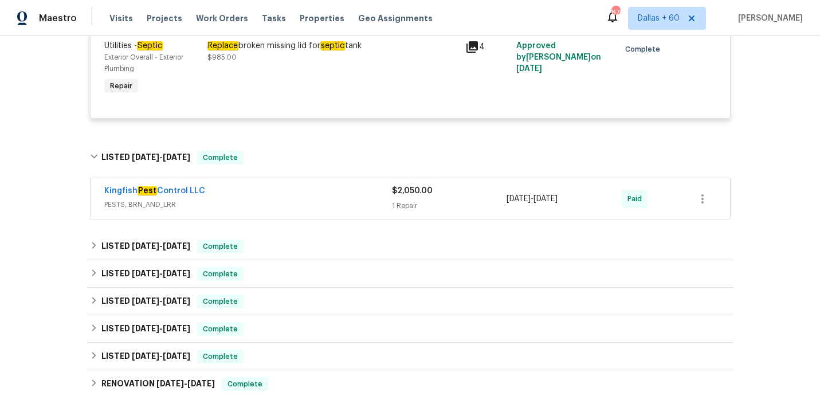
click at [350, 199] on div "Kingfish Pest Control LLC" at bounding box center [248, 192] width 288 height 14
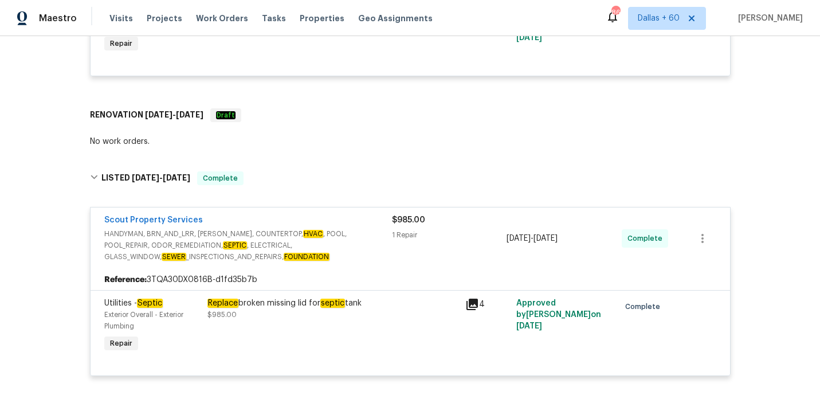
scroll to position [676, 0]
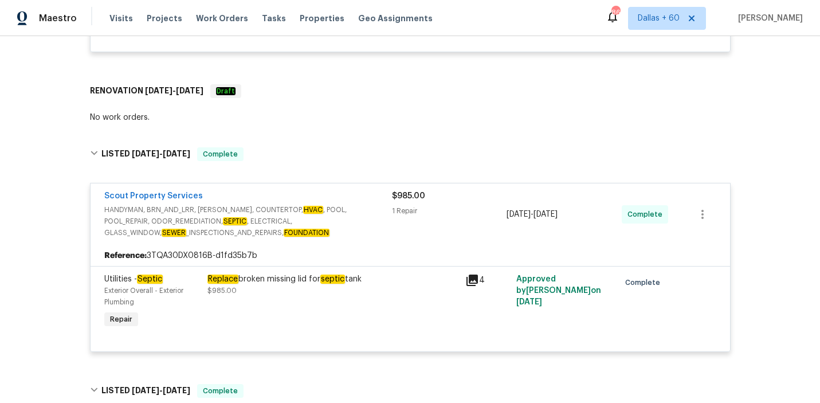
click at [271, 306] on div "Replace broken missing lid for septic tank $985.00" at bounding box center [333, 302] width 258 height 64
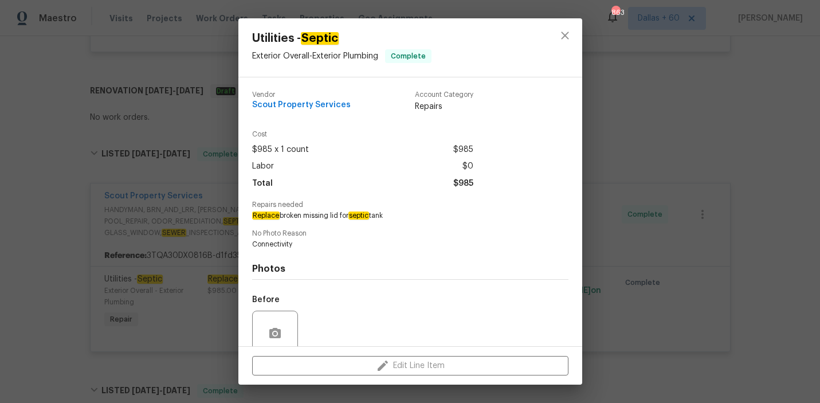
drag, startPoint x: 250, startPoint y: 216, endPoint x: 388, endPoint y: 219, distance: 138.6
click at [388, 219] on div "Vendor Scout Property Services Account Category Repairs Cost $985 x 1 count $98…" at bounding box center [410, 211] width 344 height 269
copy span "Replace broken missing lid for septic tank"
click at [35, 193] on div "Utilities - Septic Exterior Overall - Exterior Plumbing Complete Vendor Scout P…" at bounding box center [410, 201] width 820 height 403
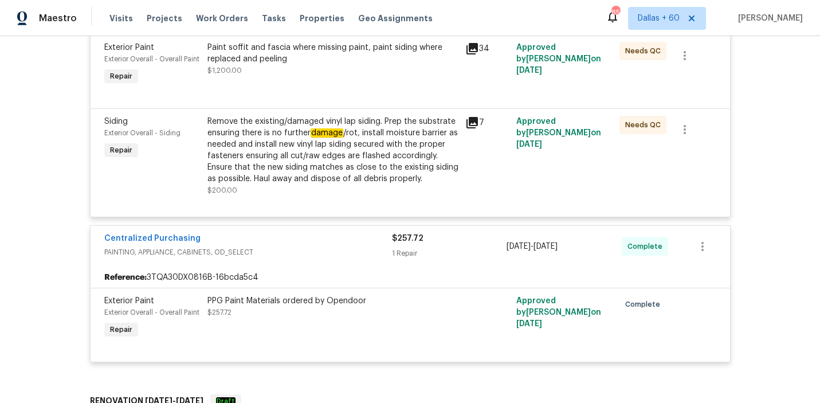
scroll to position [0, 0]
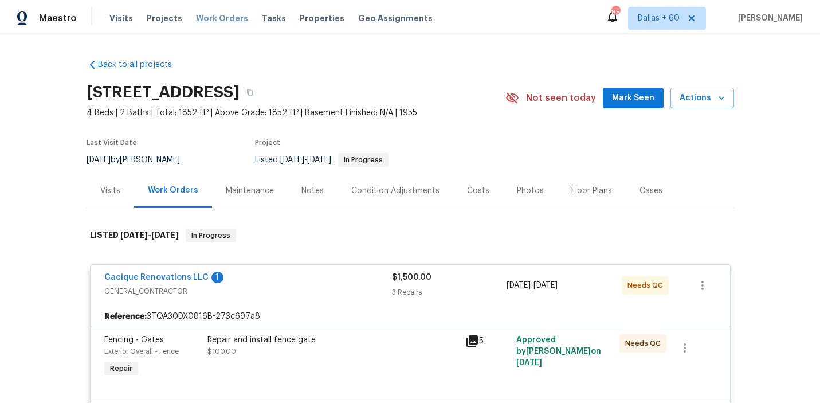
click at [220, 20] on span "Work Orders" at bounding box center [222, 18] width 52 height 11
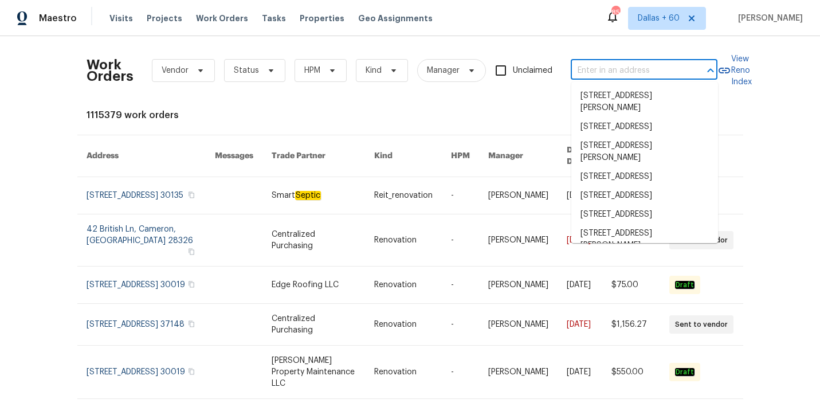
click at [642, 66] on input "text" at bounding box center [627, 71] width 115 height 18
paste input "[STREET_ADDRESS][PERSON_NAME]"
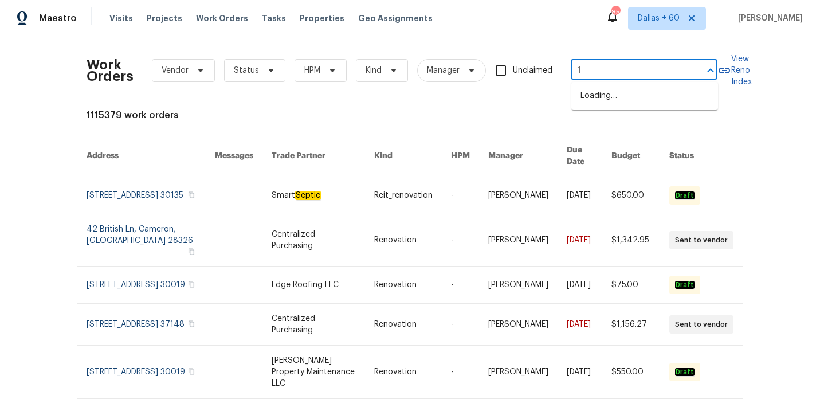
paste input "[STREET_ADDRESS][PERSON_NAME]"
drag, startPoint x: 689, startPoint y: 73, endPoint x: 593, endPoint y: 69, distance: 96.3
click at [593, 69] on div "[STREET_ADDRESS][PERSON_NAME] ​" at bounding box center [643, 71] width 147 height 18
drag, startPoint x: 582, startPoint y: 70, endPoint x: 679, endPoint y: 70, distance: 97.4
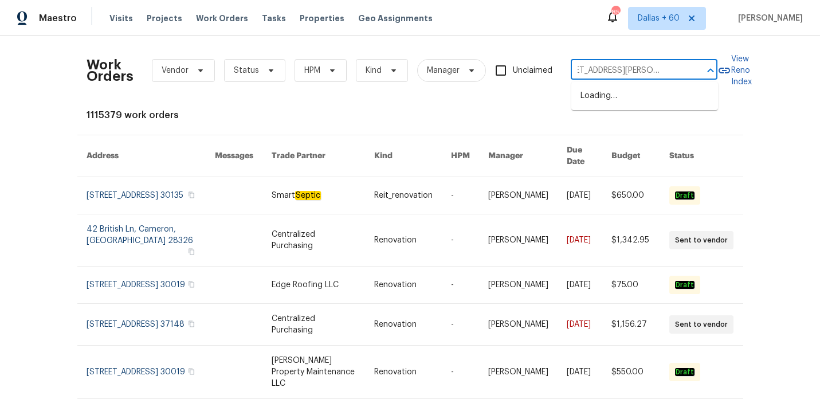
click at [679, 70] on input "[STREET_ADDRESS][PERSON_NAME]" at bounding box center [627, 71] width 115 height 18
click at [641, 74] on input "11214 Romani" at bounding box center [627, 71] width 115 height 18
type input "1"
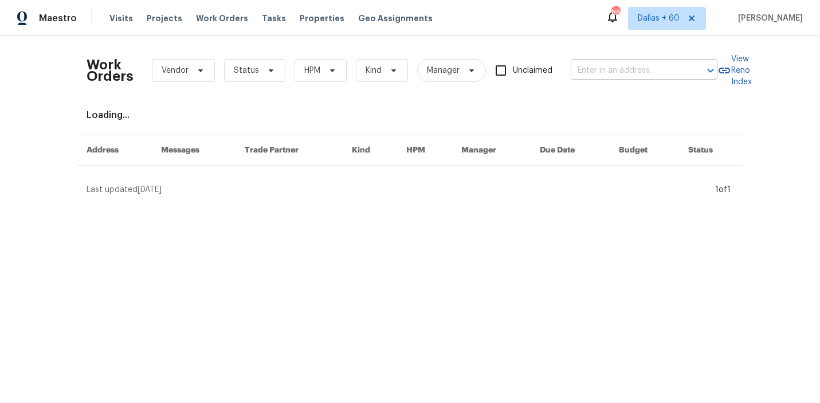
click at [606, 72] on input "text" at bounding box center [627, 71] width 115 height 18
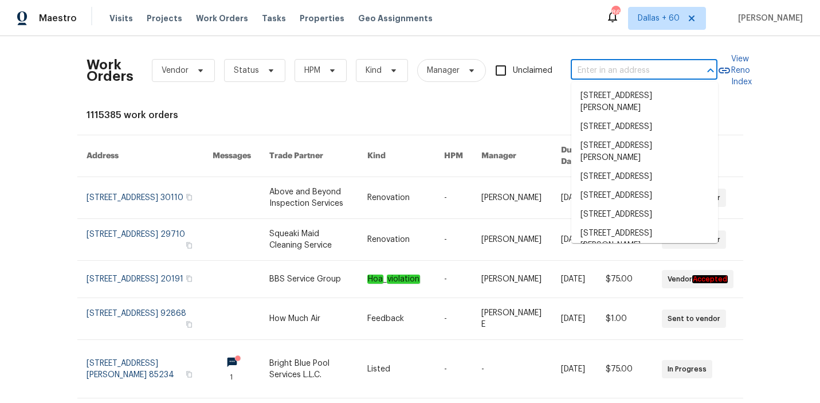
paste input "1214 Romani Ave # 10240, Davenport, FL 33896"
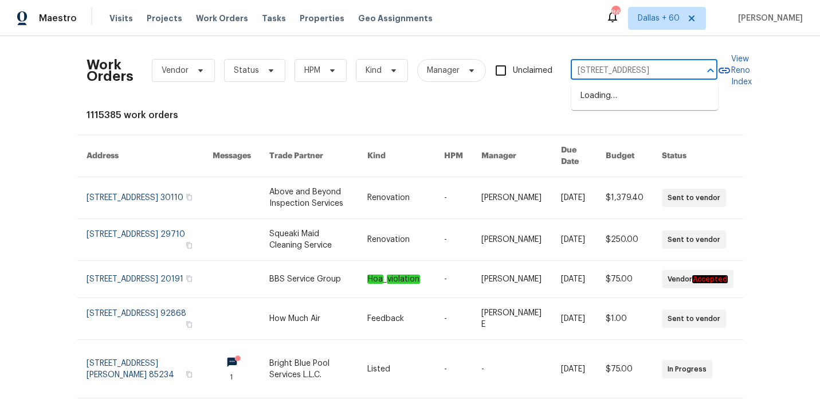
type input "1214 Romani Av"
click at [625, 98] on li "1214 Romani Ave # 10240, Davenport, FL 33896" at bounding box center [644, 101] width 147 height 31
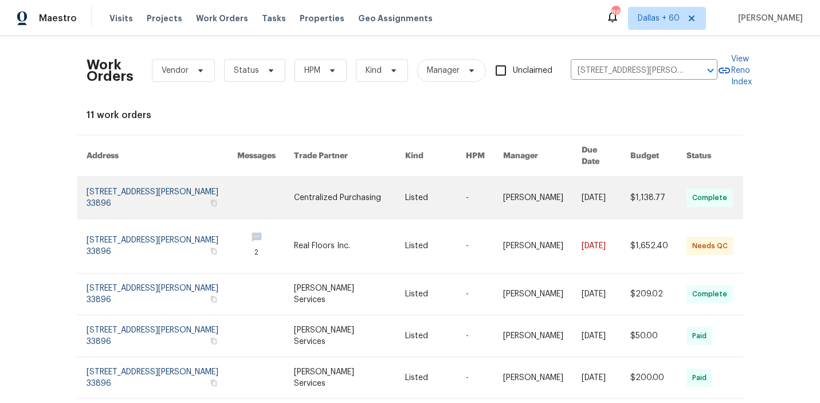
click at [319, 184] on link at bounding box center [349, 197] width 111 height 41
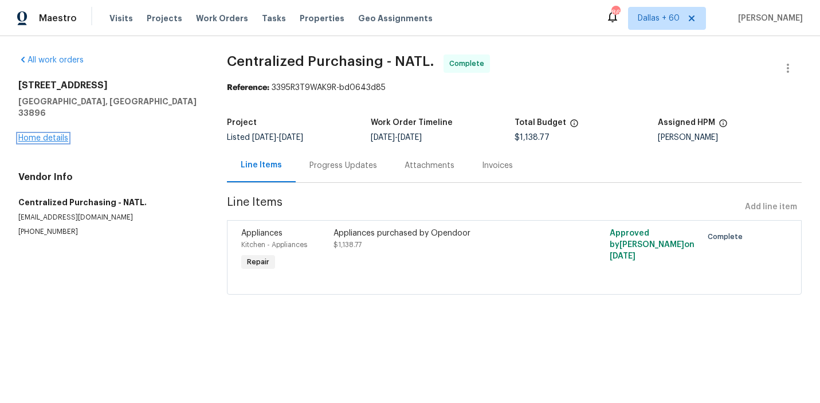
click at [33, 134] on link "Home details" at bounding box center [43, 138] width 50 height 8
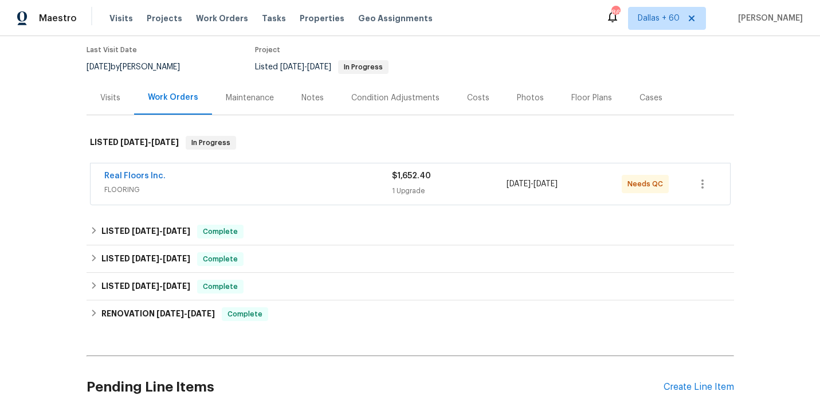
click at [318, 186] on span "FLOORING" at bounding box center [248, 189] width 288 height 11
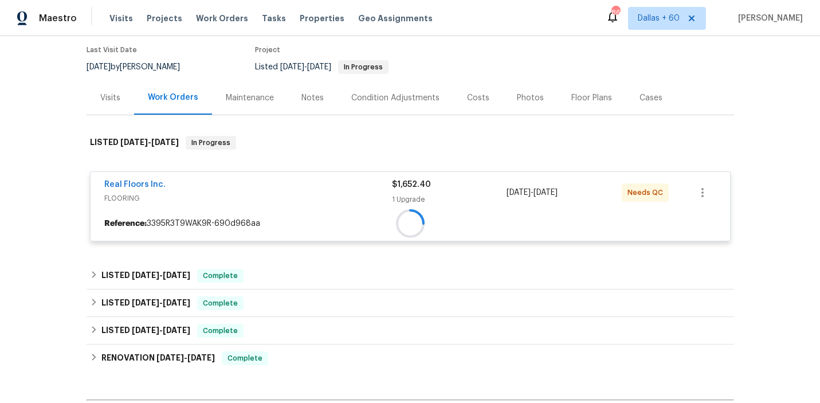
scroll to position [212, 0]
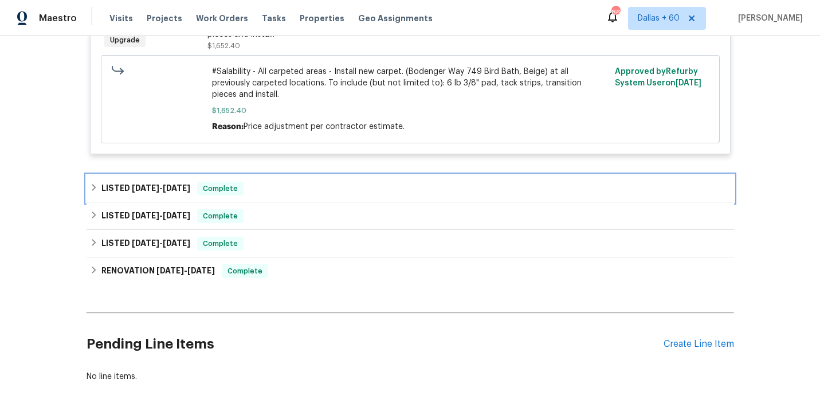
click at [316, 182] on div "LISTED 8/19/25 - 8/22/25 Complete" at bounding box center [410, 189] width 640 height 14
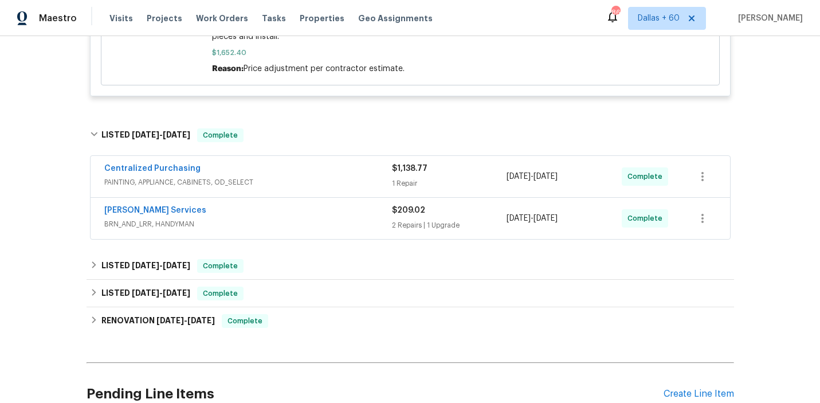
click at [316, 177] on div "Centralized Purchasing PAINTING, APPLIANCE, CABINETS, OD_SELECT" at bounding box center [248, 176] width 288 height 27
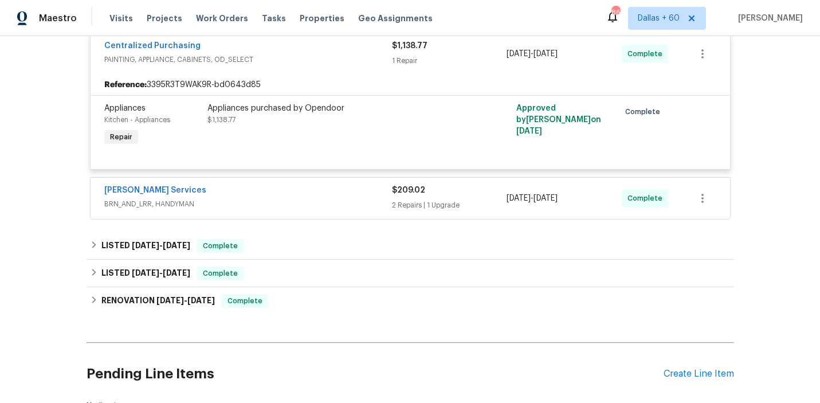
scroll to position [530, 0]
click at [323, 184] on div "Gabler Services" at bounding box center [248, 190] width 288 height 14
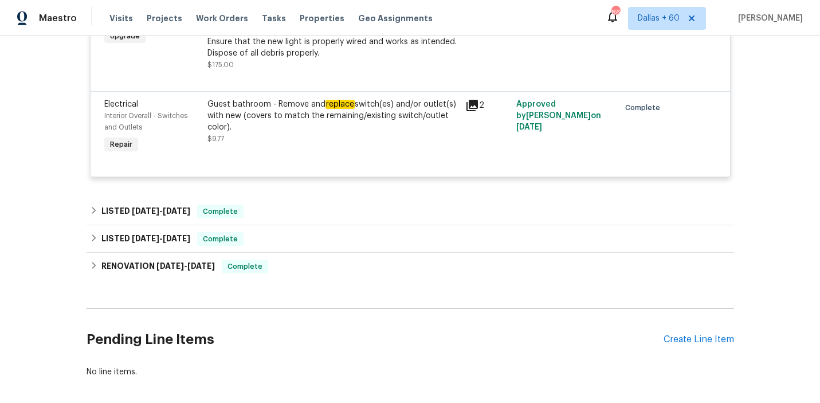
scroll to position [849, 0]
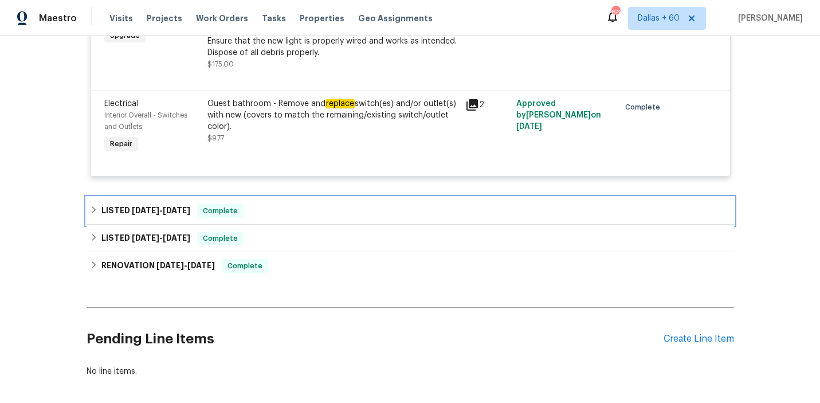
click at [308, 211] on div "LISTED 5/20/25 - 5/20/25 Complete" at bounding box center [409, 210] width 647 height 27
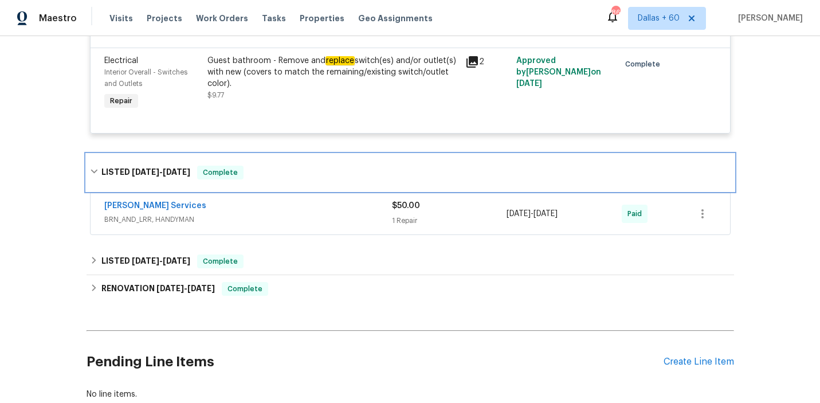
scroll to position [901, 0]
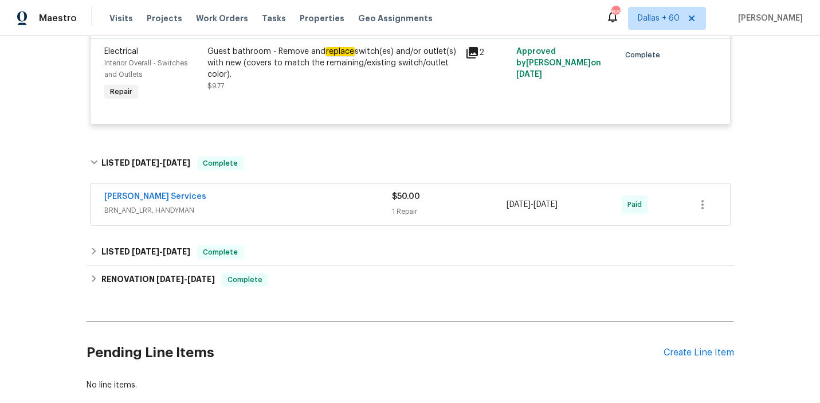
click at [308, 211] on div "Gabler Services BRN_AND_LRR, HANDYMAN $50.00 1 Repair 5/20/2025 - 5/20/2025 Paid" at bounding box center [409, 204] width 639 height 41
click at [306, 204] on span "BRN_AND_LRR, HANDYMAN" at bounding box center [248, 209] width 288 height 11
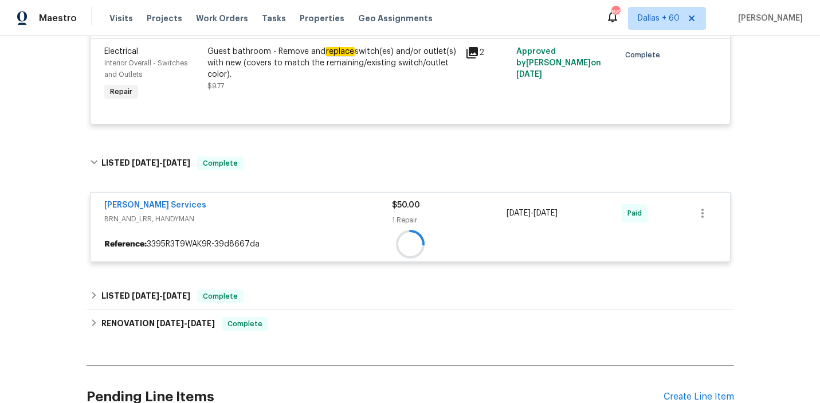
scroll to position [1002, 0]
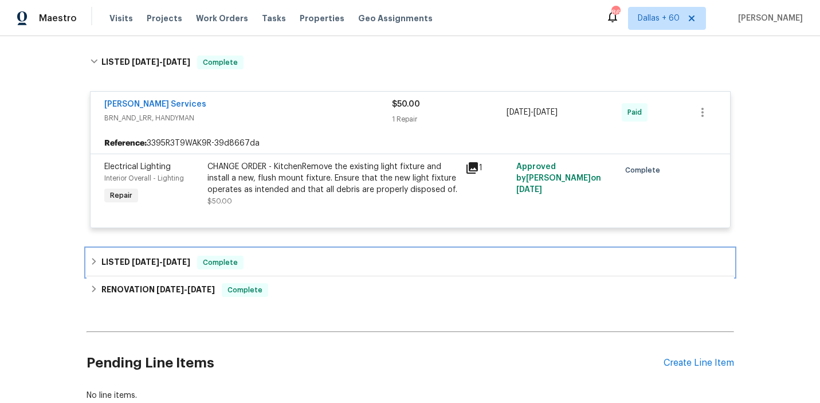
click at [300, 255] on div "LISTED 5/12/25 - 5/16/25 Complete" at bounding box center [410, 262] width 640 height 14
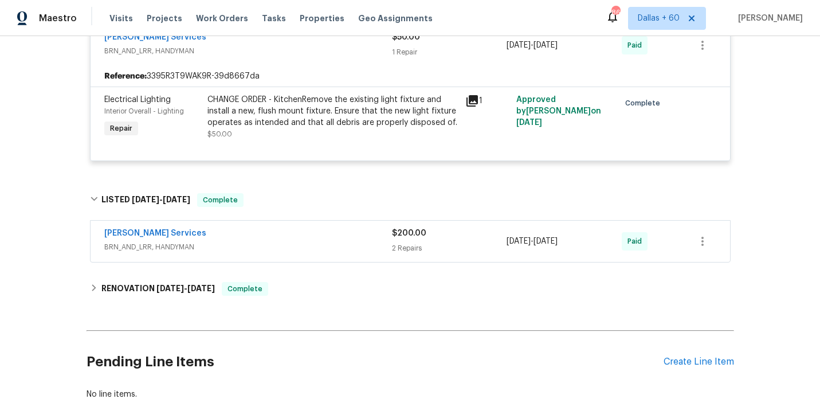
click at [300, 241] on span "BRN_AND_LRR, HANDYMAN" at bounding box center [248, 246] width 288 height 11
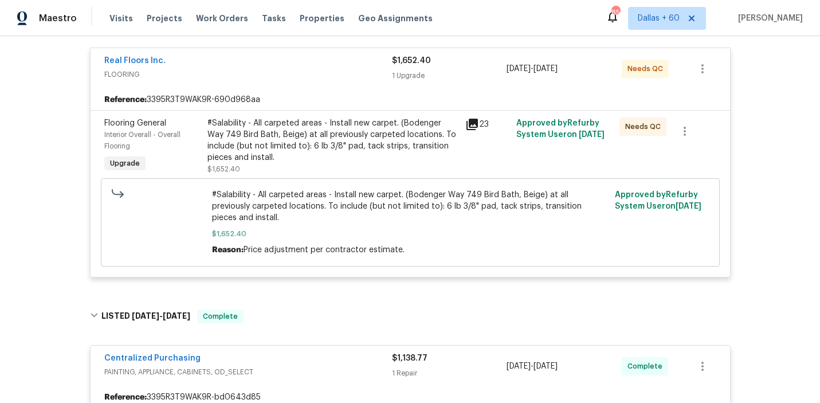
scroll to position [0, 0]
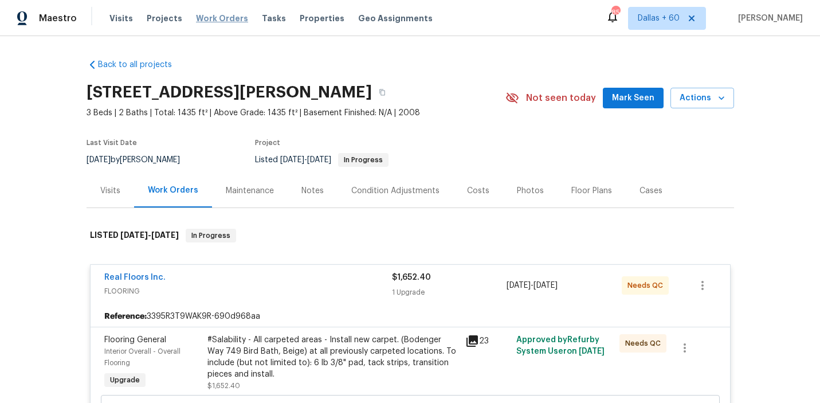
click at [212, 21] on span "Work Orders" at bounding box center [222, 18] width 52 height 11
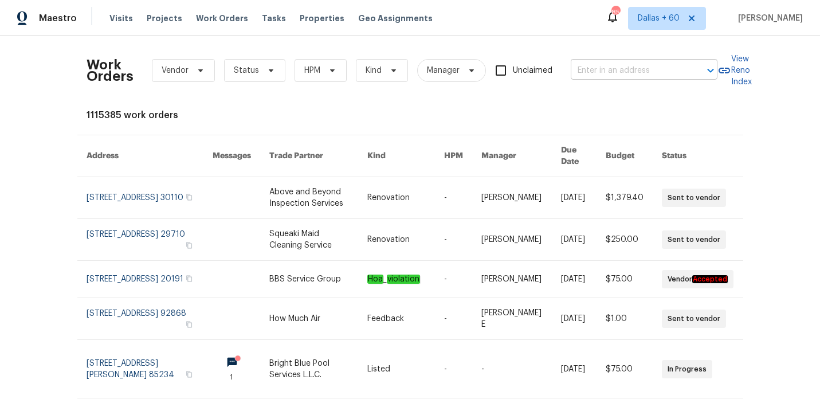
click at [649, 72] on input "text" at bounding box center [627, 71] width 115 height 18
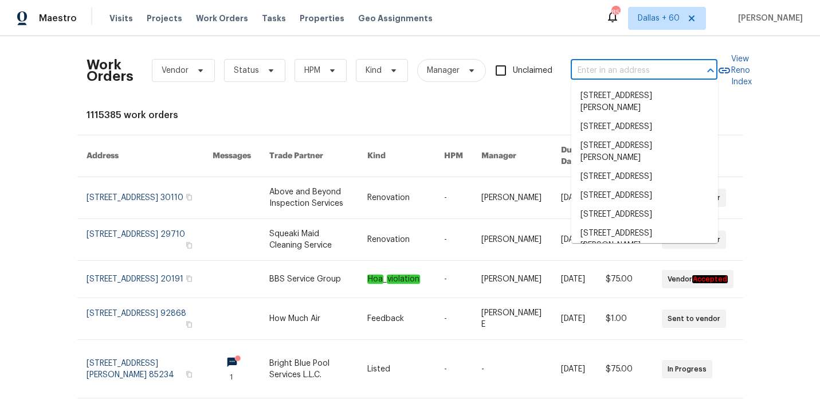
paste input "680 Lady Lake Rd W, Jacksonville, FL 32218"
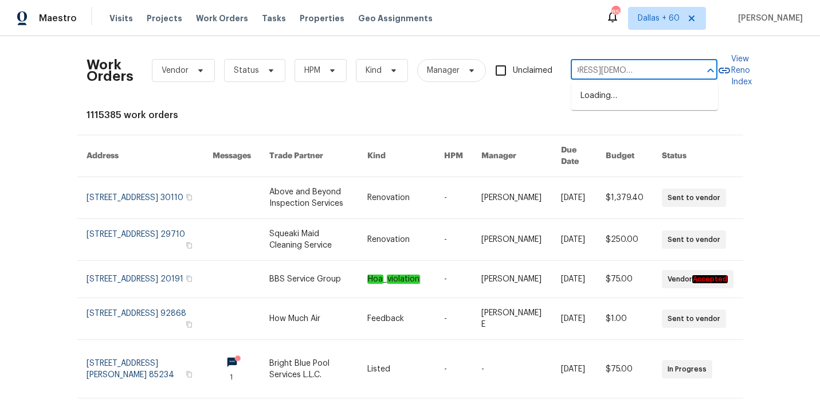
type input "680 Lady Lake Rd W, Jacksonville, FL 32218"
click at [632, 99] on li "680 Lady Lake Rd W, Jacksonville, FL 32218" at bounding box center [644, 101] width 147 height 31
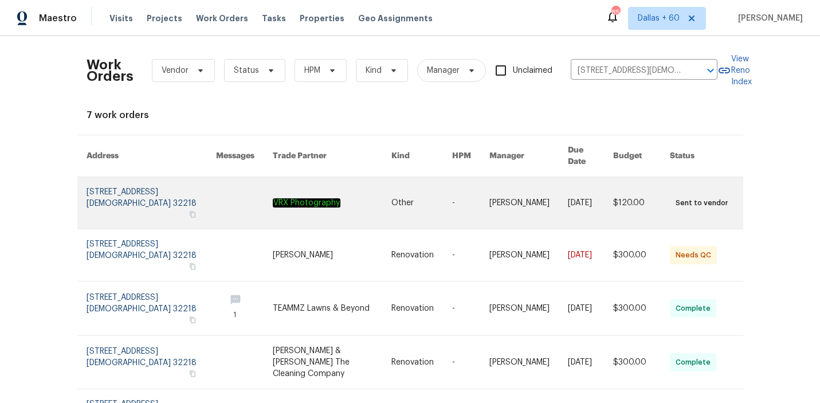
click at [412, 192] on link at bounding box center [421, 203] width 61 height 52
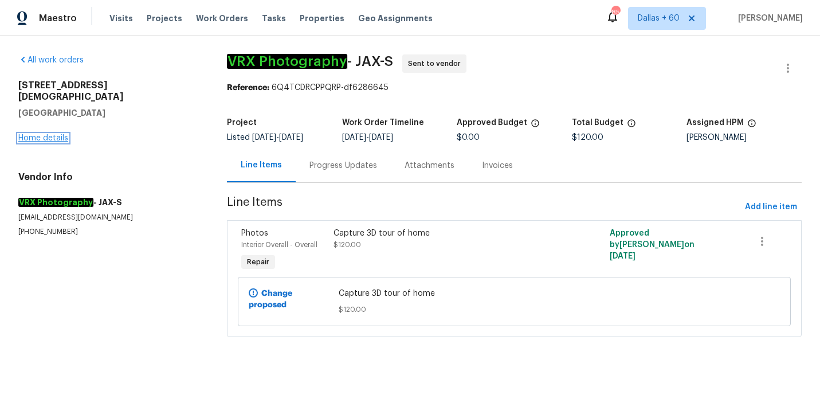
click at [33, 134] on link "Home details" at bounding box center [43, 138] width 50 height 8
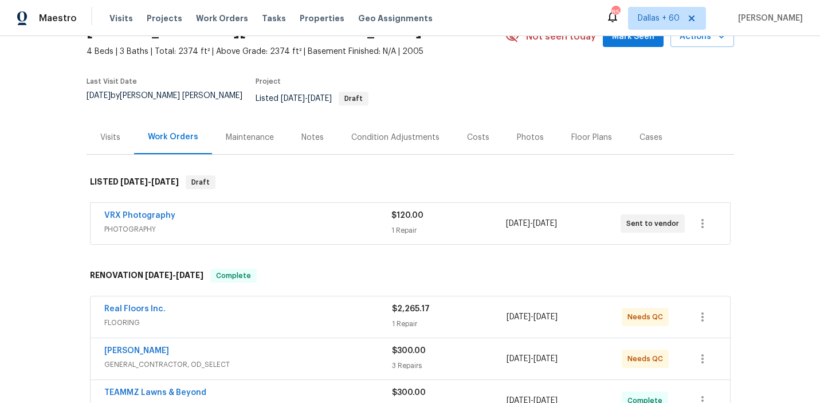
scroll to position [70, 0]
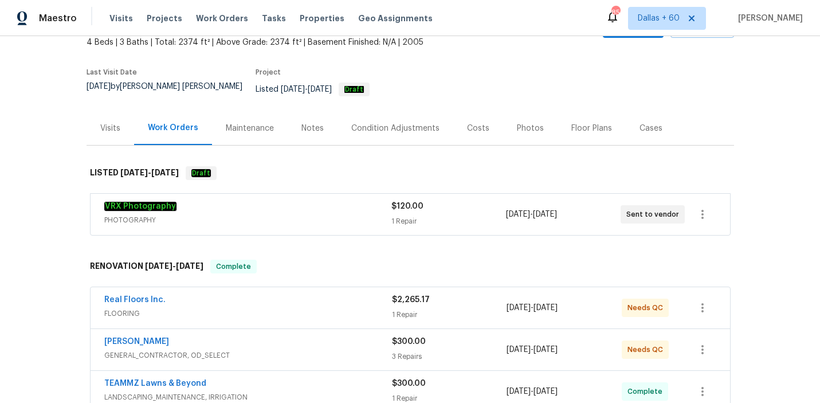
click at [317, 214] on span "PHOTOGRAPHY" at bounding box center [247, 219] width 287 height 11
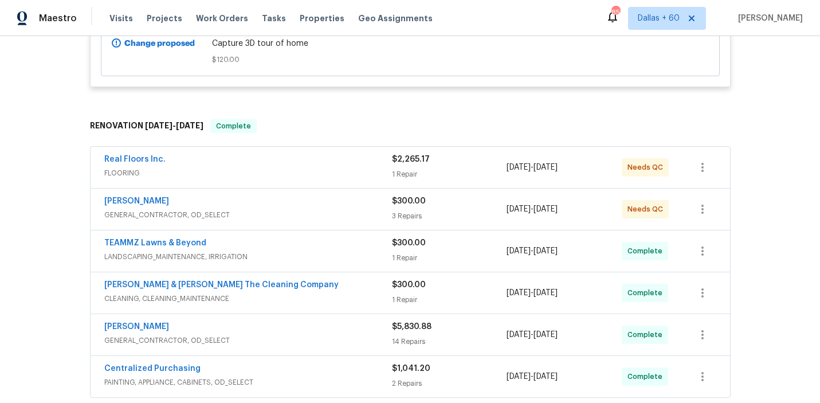
scroll to position [404, 0]
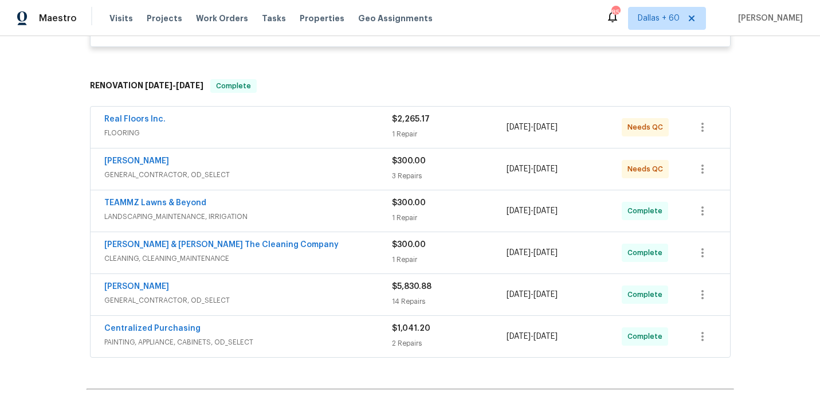
click at [304, 170] on span "GENERAL_CONTRACTOR, OD_SELECT" at bounding box center [248, 174] width 288 height 11
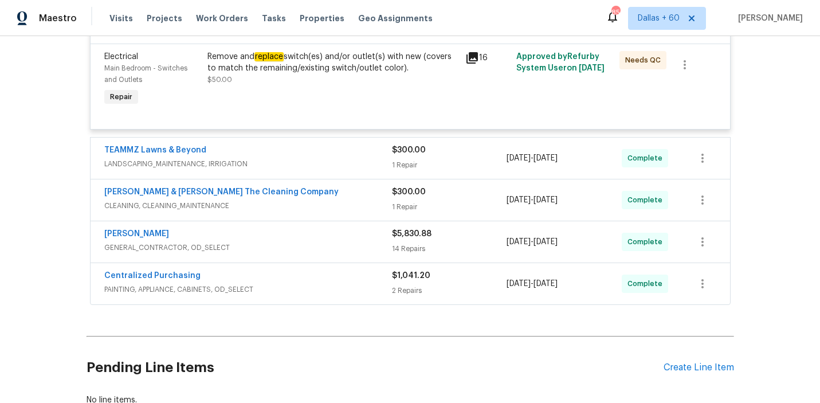
scroll to position [735, 0]
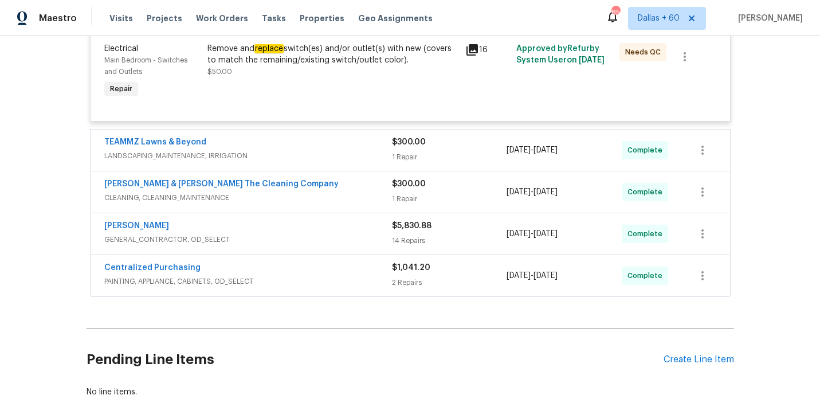
click at [343, 245] on span "GENERAL_CONTRACTOR, OD_SELECT" at bounding box center [248, 239] width 288 height 11
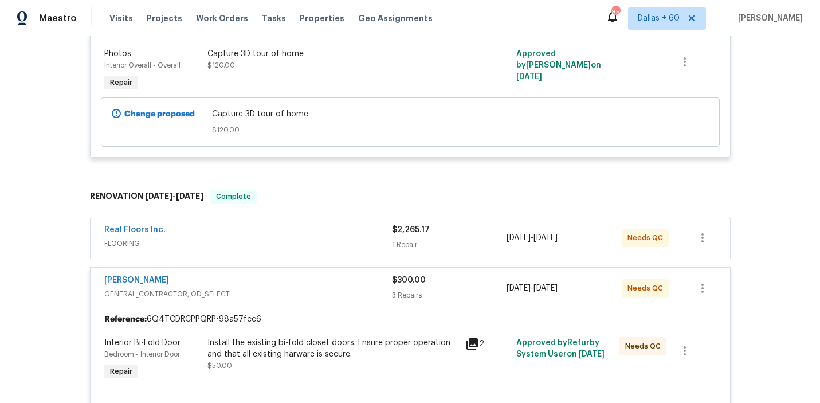
scroll to position [298, 0]
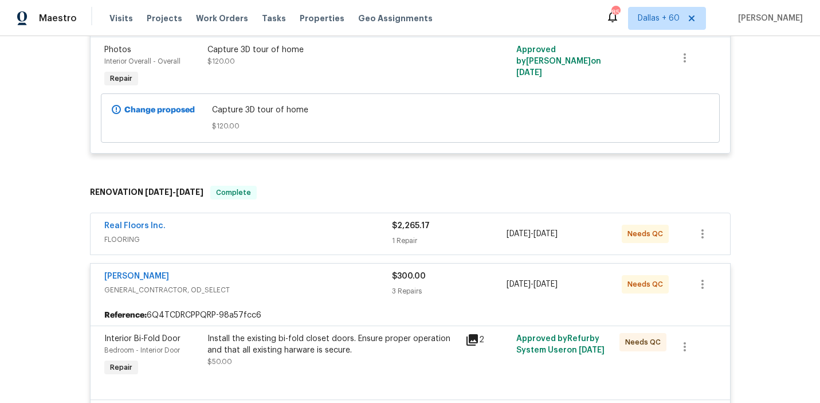
click at [248, 234] on span "FLOORING" at bounding box center [248, 239] width 288 height 11
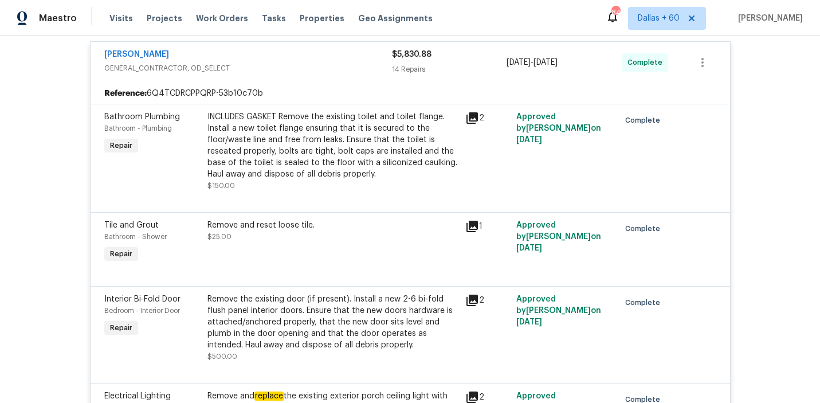
scroll to position [1111, 0]
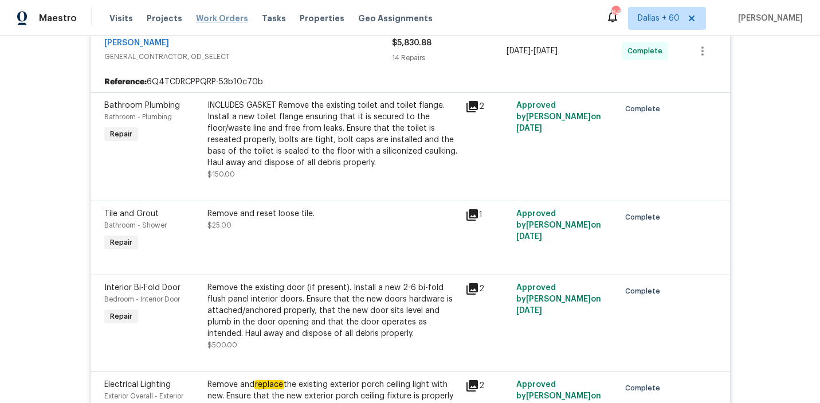
click at [218, 18] on span "Work Orders" at bounding box center [222, 18] width 52 height 11
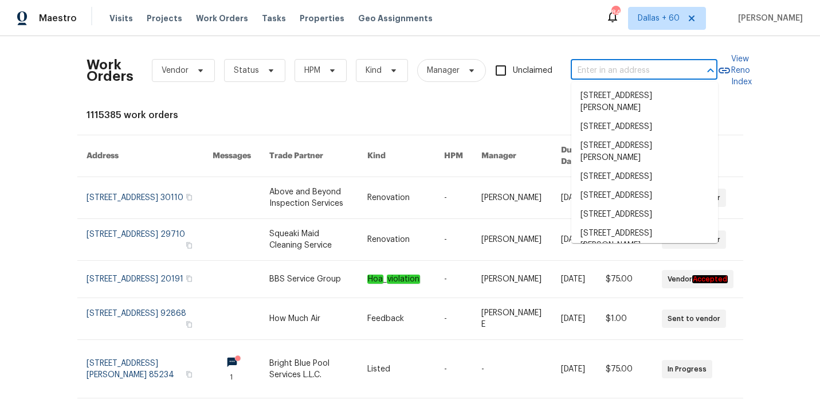
click at [608, 68] on input "text" at bounding box center [627, 71] width 115 height 18
paste input "4025 Scofield Dr, Raleigh, NC 27610"
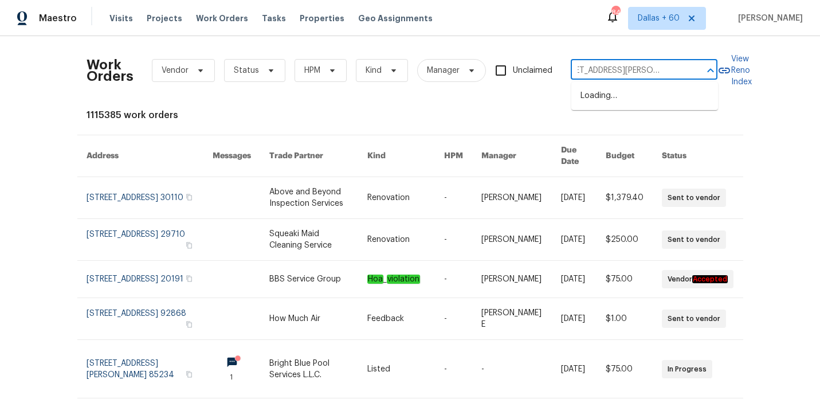
type input "4025 Scofield Dr, Raleigh, NC 27610"
click at [611, 89] on li "4025 Scofield Dr, Raleigh, NC 27610" at bounding box center [644, 101] width 147 height 31
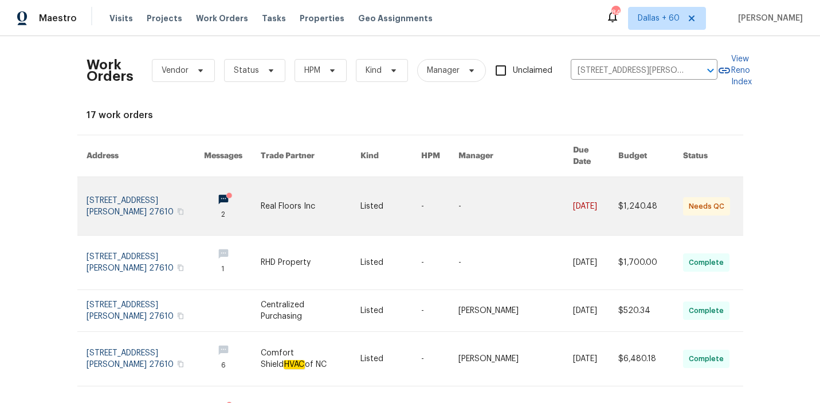
click at [376, 192] on link at bounding box center [390, 206] width 61 height 58
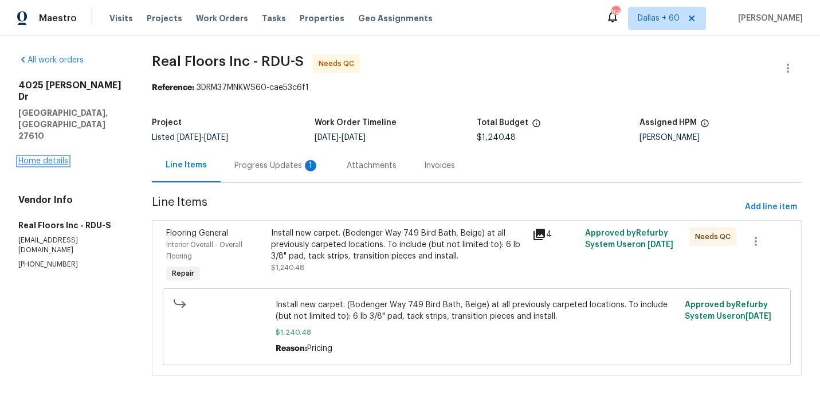
click at [55, 157] on link "Home details" at bounding box center [43, 161] width 50 height 8
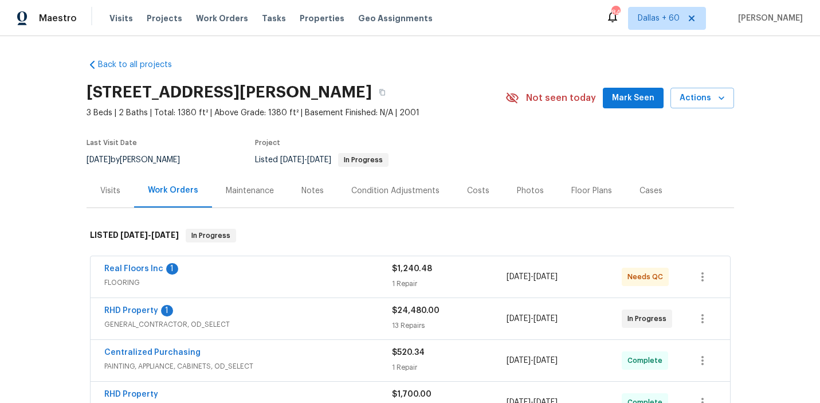
click at [310, 277] on span "FLOORING" at bounding box center [248, 282] width 288 height 11
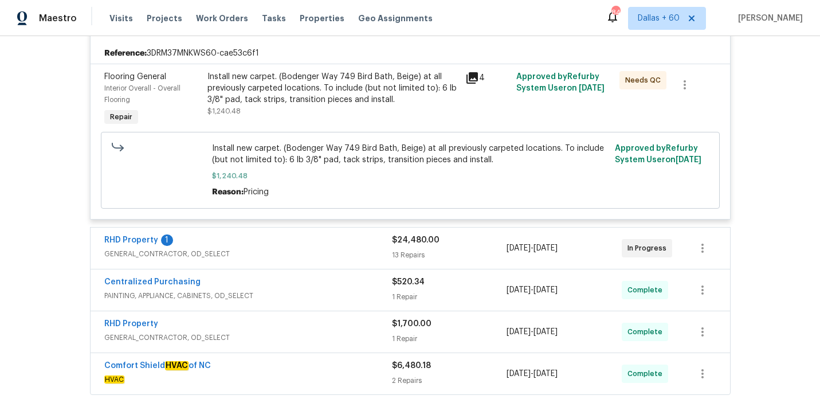
scroll to position [263, 0]
click at [305, 247] on div "RHD Property 1" at bounding box center [248, 241] width 288 height 14
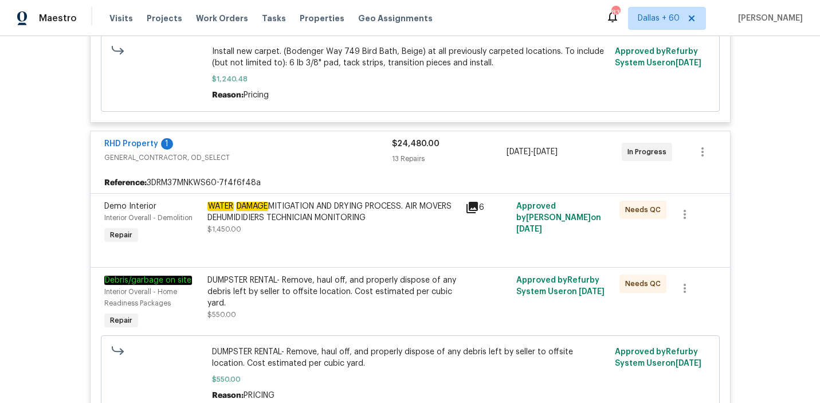
scroll to position [0, 0]
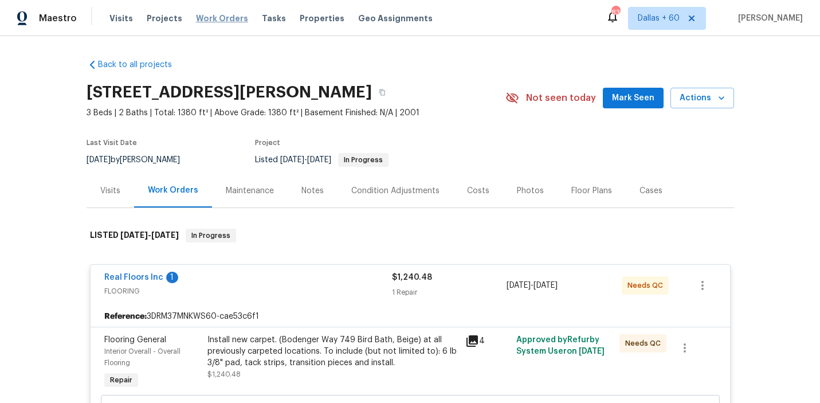
click at [223, 19] on span "Work Orders" at bounding box center [222, 18] width 52 height 11
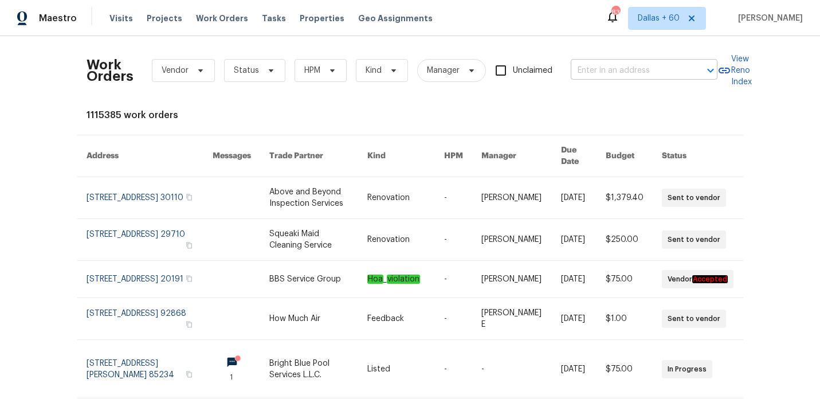
click at [626, 73] on input "text" at bounding box center [627, 71] width 115 height 18
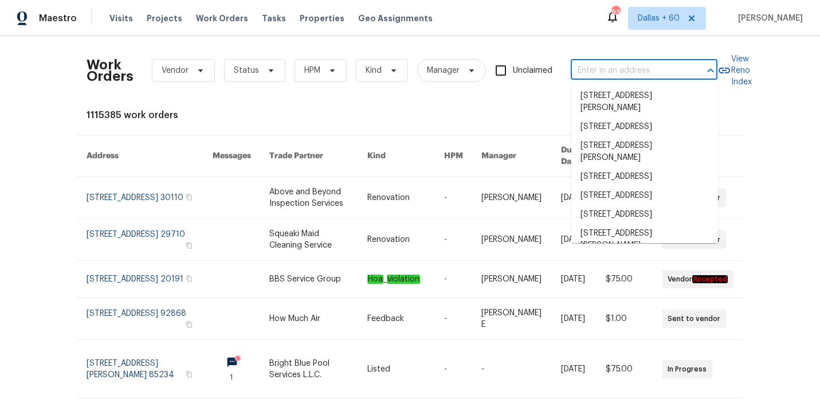
paste input "1209 Sylvan Dr, Garland, TX 75040"
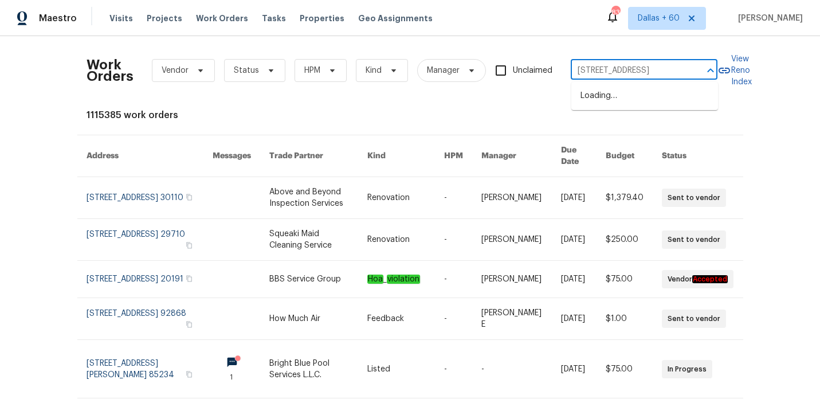
scroll to position [0, 22]
type input "1209 Sylvan Dr, Garland, TX 75040"
click at [632, 98] on li "1209 Sylvan Dr, Garland, TX 75040" at bounding box center [644, 95] width 147 height 19
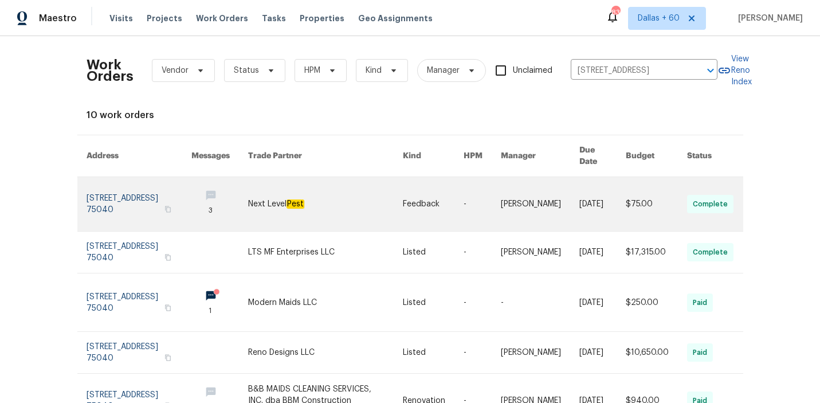
click at [329, 186] on link at bounding box center [325, 204] width 155 height 54
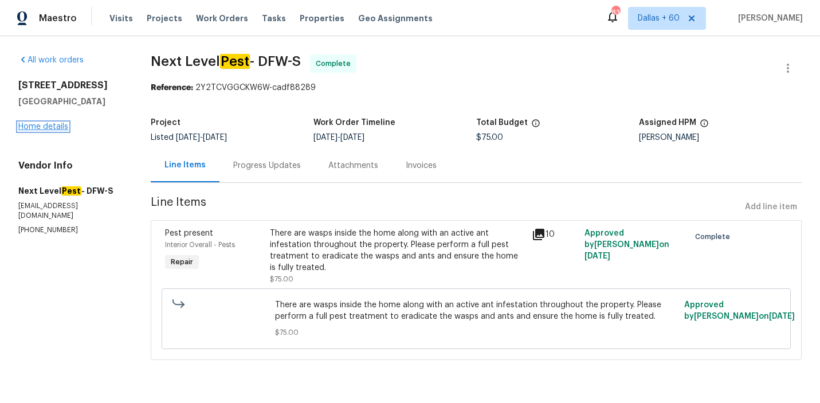
click at [41, 124] on link "Home details" at bounding box center [43, 127] width 50 height 8
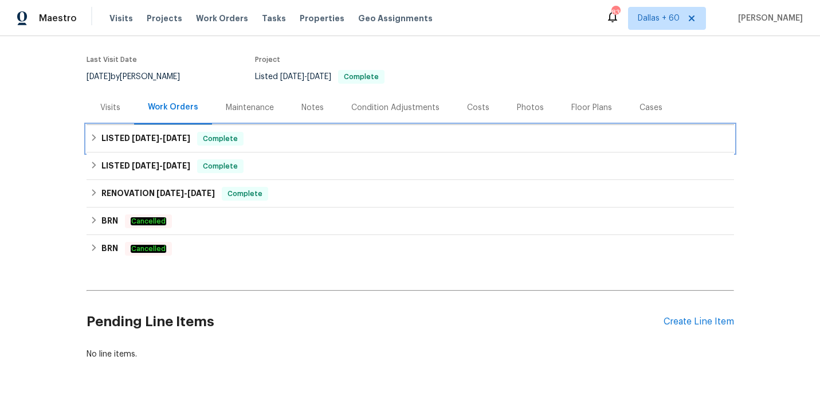
click at [304, 136] on div "LISTED 7/31/25 - 8/26/25 Complete" at bounding box center [410, 139] width 640 height 14
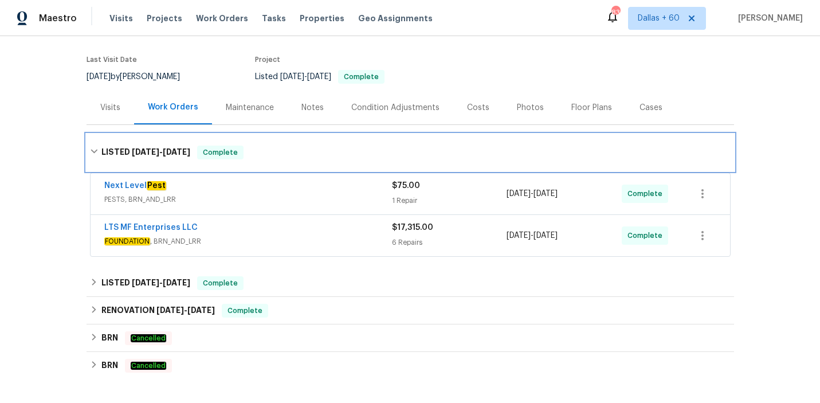
scroll to position [140, 0]
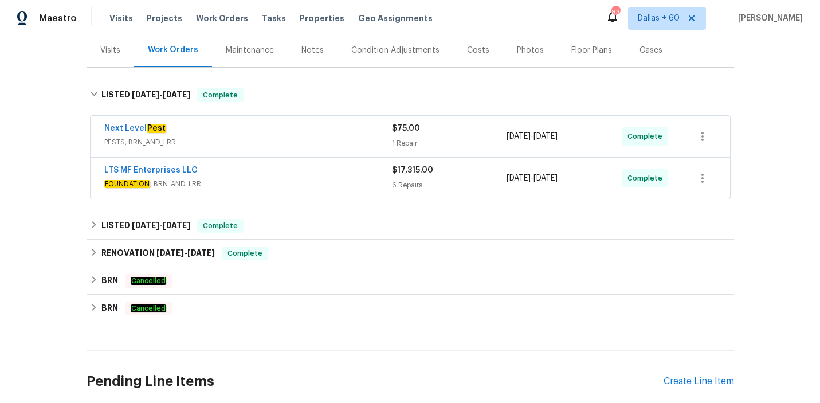
click at [304, 136] on div "Next Level Pest" at bounding box center [248, 130] width 288 height 14
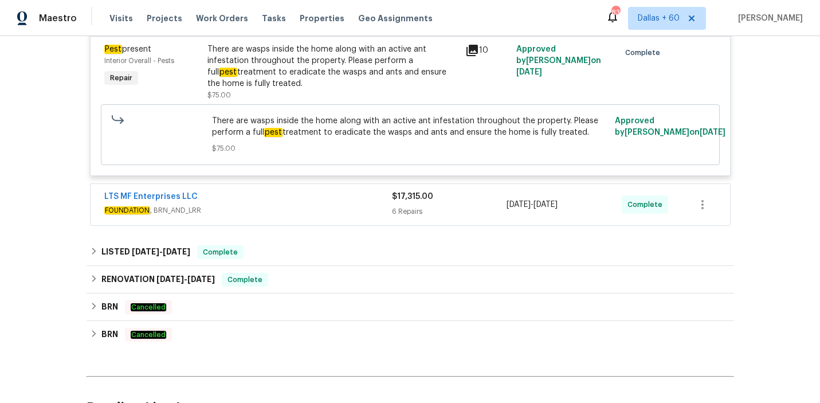
scroll to position [290, 0]
click at [317, 195] on div "LTS MF Enterprises LLC" at bounding box center [248, 198] width 288 height 14
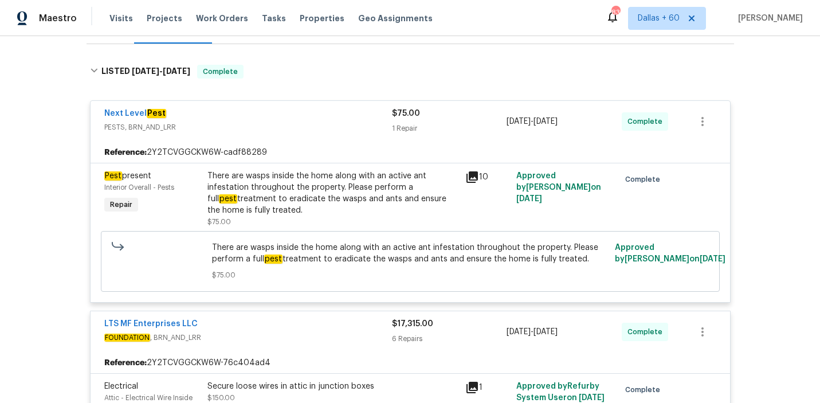
scroll to position [163, 0]
click at [222, 17] on span "Work Orders" at bounding box center [222, 18] width 52 height 11
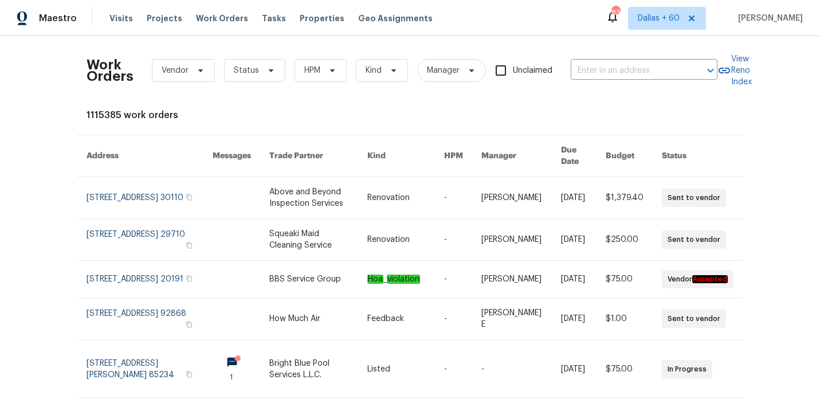
click at [611, 58] on div "Work Orders Vendor Status HPM Kind Manager Unclaimed ​" at bounding box center [401, 70] width 631 height 50
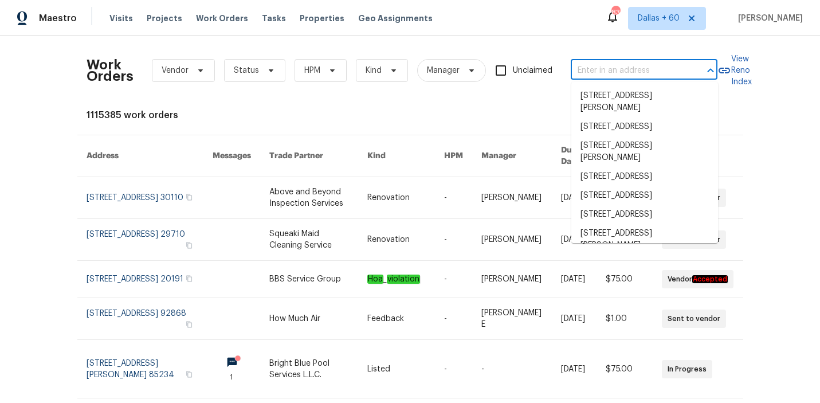
click at [610, 64] on input "text" at bounding box center [627, 71] width 115 height 18
paste input "1024 Longstone Way, Spartanburg, SC 29306"
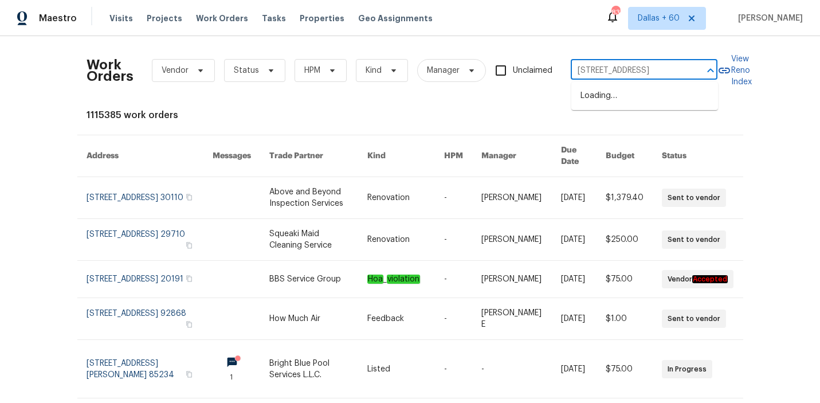
type input "1024 Longstone Way, Spartanburg, SC 29306"
click at [618, 97] on li "1024 Longstone Way, Spartanburg, SC 29306" at bounding box center [644, 95] width 147 height 19
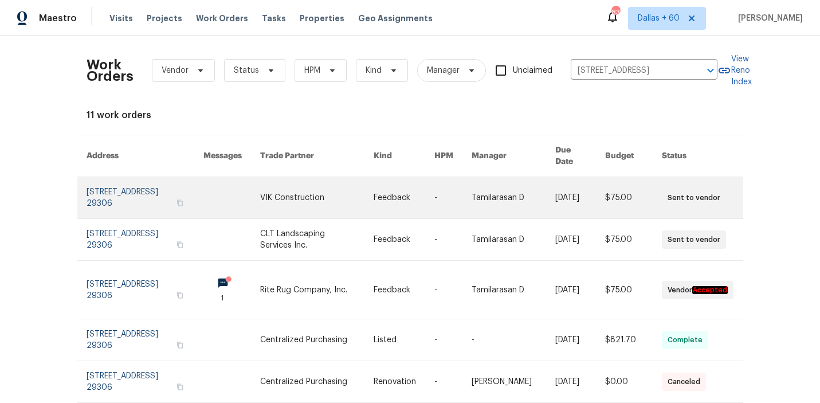
click at [312, 199] on link at bounding box center [316, 197] width 113 height 41
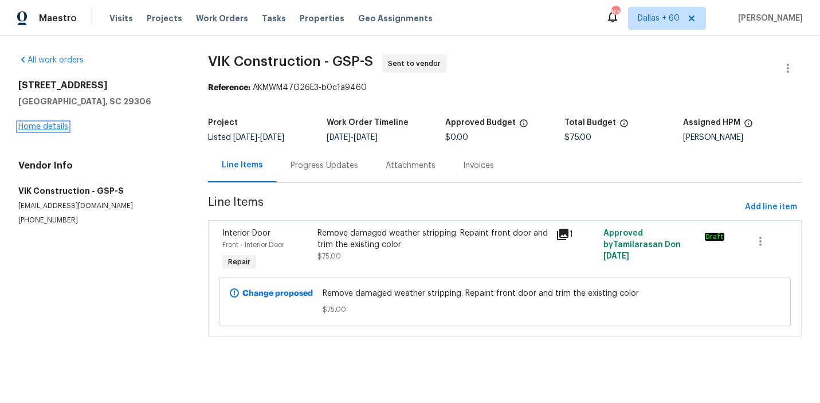
click at [35, 125] on link "Home details" at bounding box center [43, 127] width 50 height 8
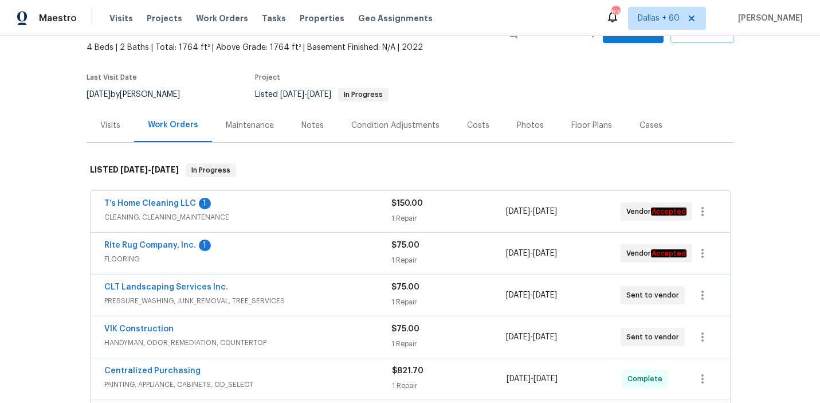
click at [351, 209] on div "T’s Home Cleaning LLC 1" at bounding box center [247, 205] width 287 height 14
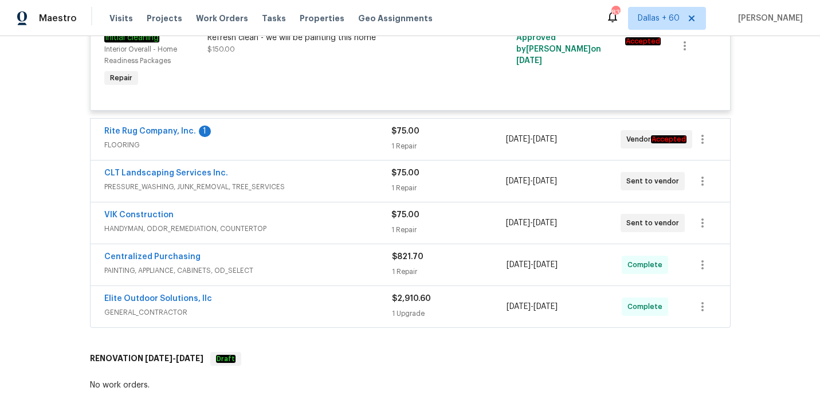
click at [319, 153] on div "Rite Rug Company, Inc. 1 FLOORING" at bounding box center [247, 138] width 287 height 27
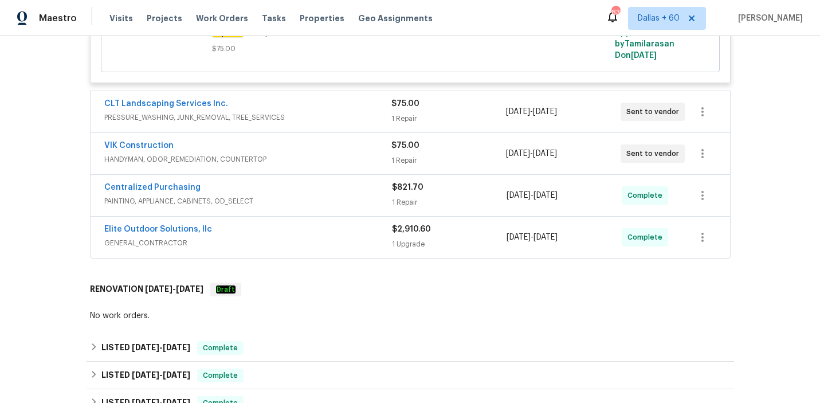
click at [320, 105] on div "CLT Landscaping Services Inc." at bounding box center [247, 105] width 287 height 14
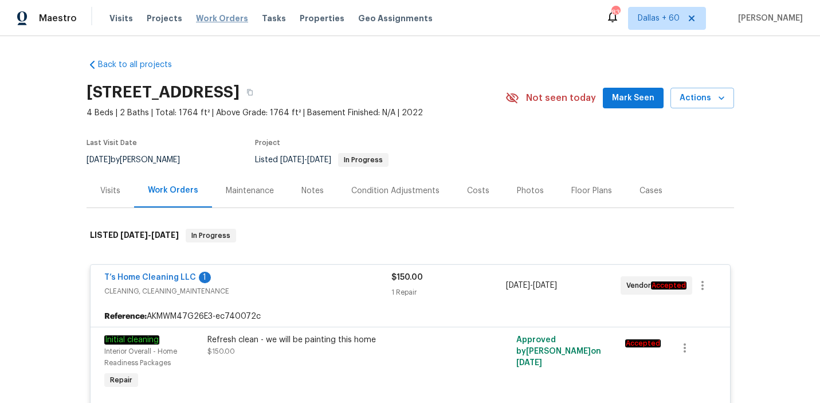
click at [216, 18] on span "Work Orders" at bounding box center [222, 18] width 52 height 11
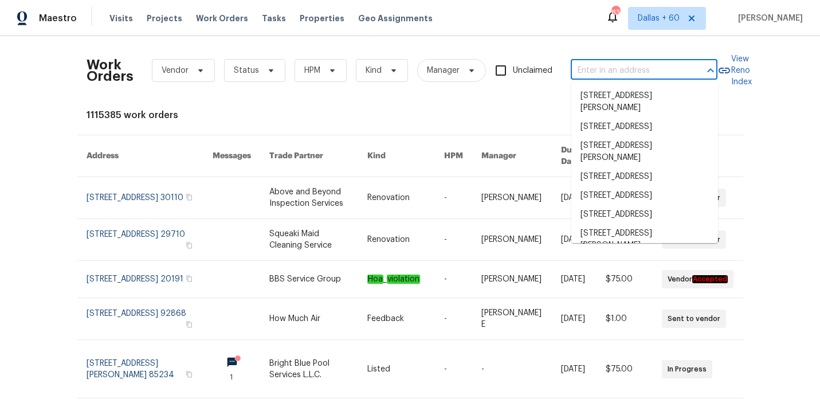
click at [652, 63] on input "text" at bounding box center [627, 71] width 115 height 18
paste input "5633 S Sicily Cir Aurora, CO, 80015"
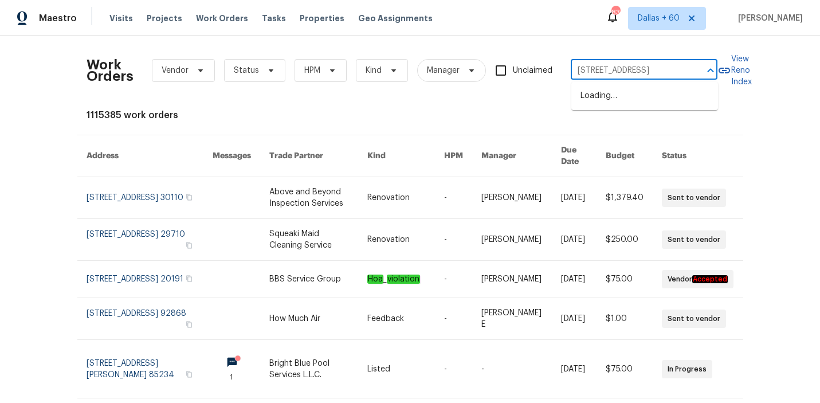
type input "5633 S Sicily Cir Aurora, CO, 80015"
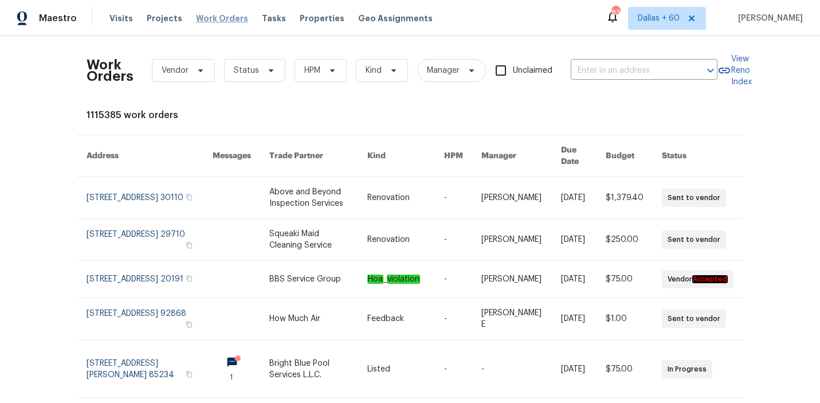
scroll to position [0, 0]
click at [222, 18] on span "Work Orders" at bounding box center [222, 18] width 52 height 11
click at [120, 18] on span "Visits" at bounding box center [120, 18] width 23 height 11
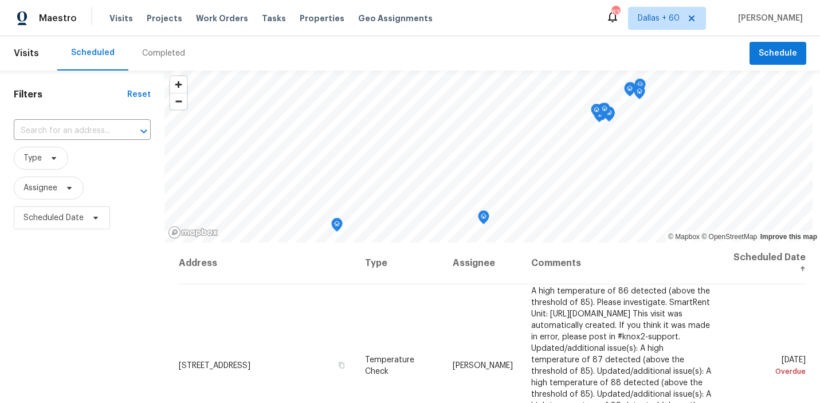
click at [159, 52] on div "Completed" at bounding box center [163, 53] width 43 height 11
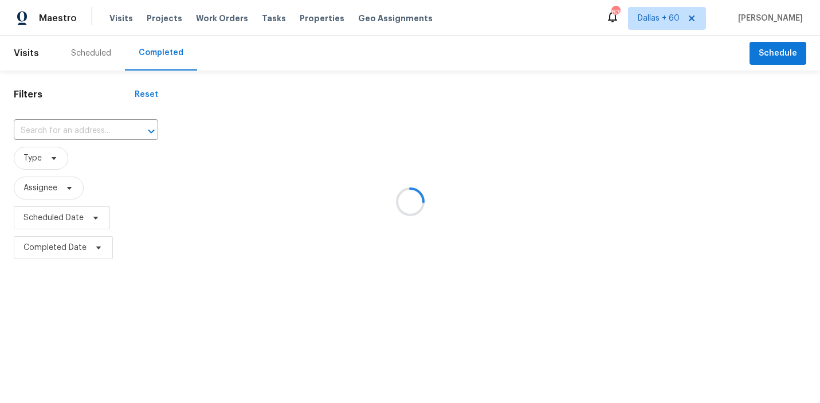
click at [88, 127] on div at bounding box center [410, 201] width 820 height 403
click at [88, 129] on div at bounding box center [410, 201] width 820 height 403
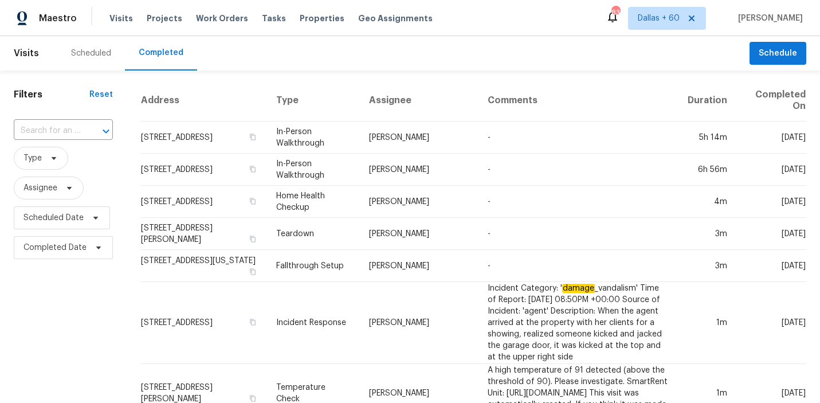
click at [88, 129] on div at bounding box center [98, 131] width 30 height 16
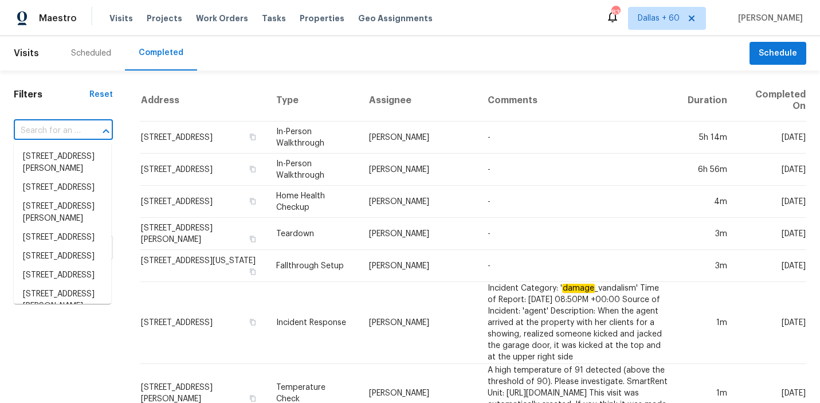
paste input "5633 S Sicily Cir Aurora, CO, 80015"
type input "5633 S Sicily Cir Aurora, CO, 80015"
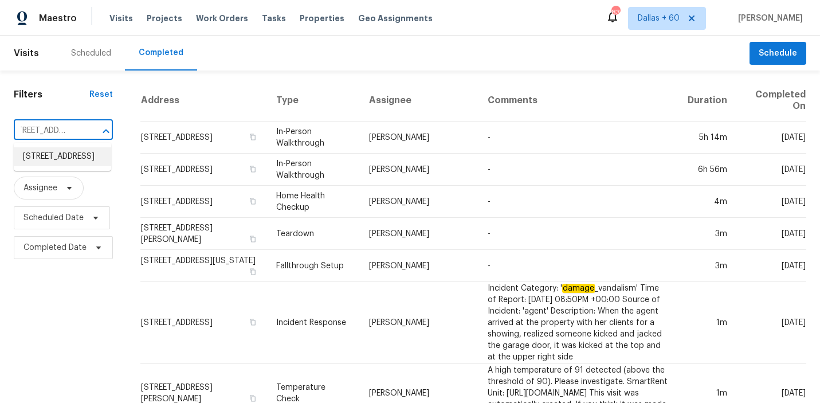
click at [90, 162] on li "5633 S Sicily Cir, Aurora, CO 80015" at bounding box center [62, 156] width 97 height 19
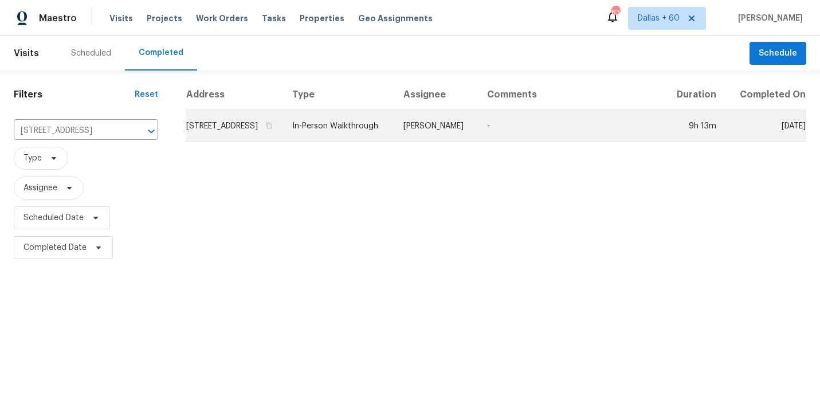
click at [258, 137] on td "5633 S Sicily Cir, Aurora, CO 80015" at bounding box center [234, 126] width 97 height 32
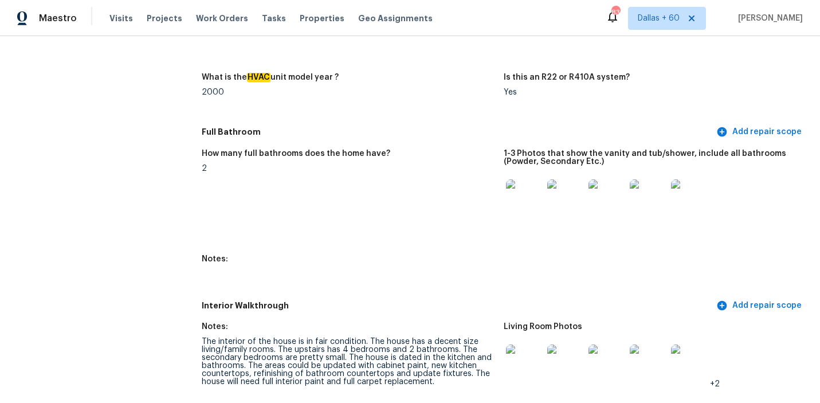
scroll to position [1165, 0]
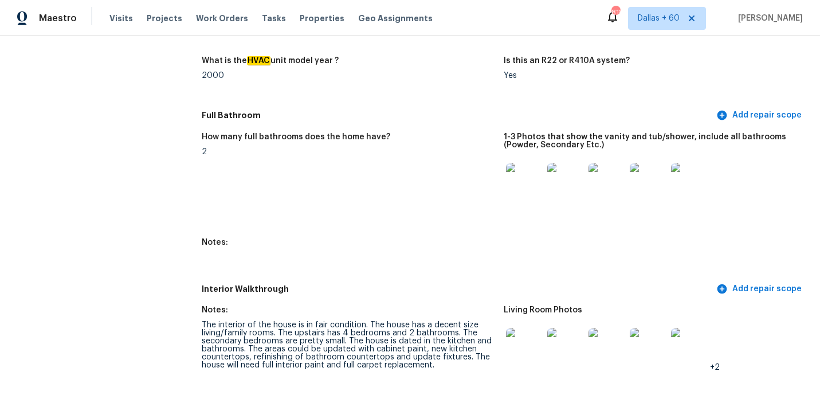
scroll to position [1182, 0]
click at [529, 163] on img at bounding box center [524, 181] width 37 height 37
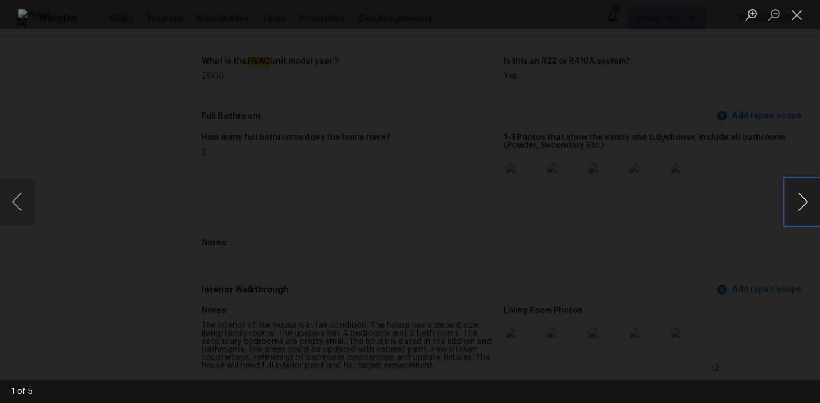
click at [805, 202] on button "Next image" at bounding box center [802, 202] width 34 height 46
click at [805, 203] on button "Next image" at bounding box center [802, 202] width 34 height 46
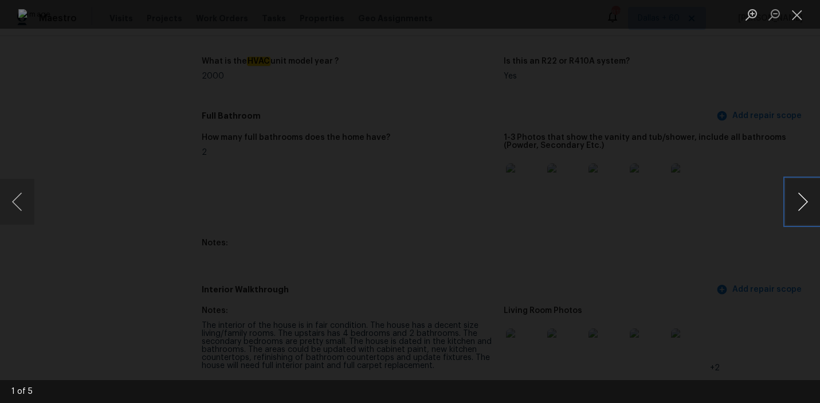
click at [806, 203] on button "Next image" at bounding box center [802, 202] width 34 height 46
click at [800, 274] on div "Lightbox" at bounding box center [410, 201] width 820 height 403
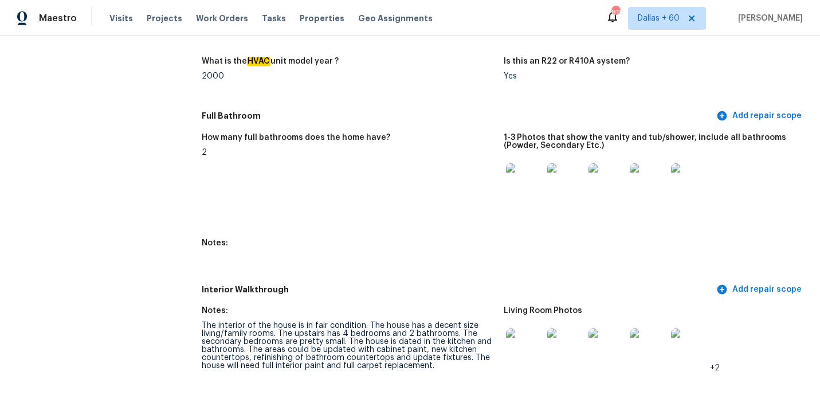
click at [527, 328] on img at bounding box center [524, 346] width 37 height 37
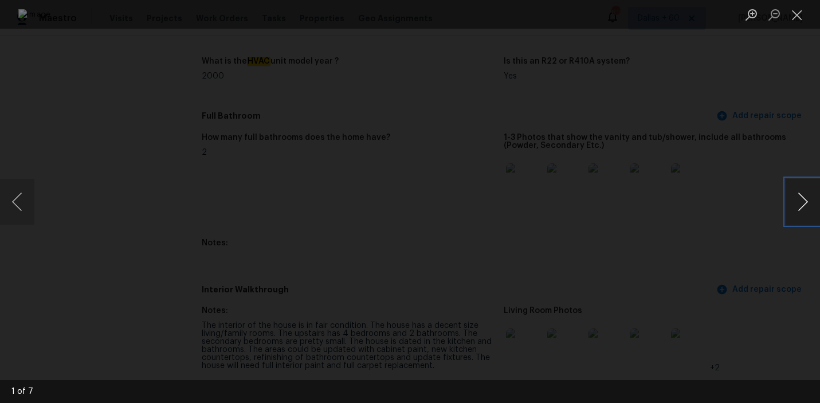
click at [802, 203] on button "Next image" at bounding box center [802, 202] width 34 height 46
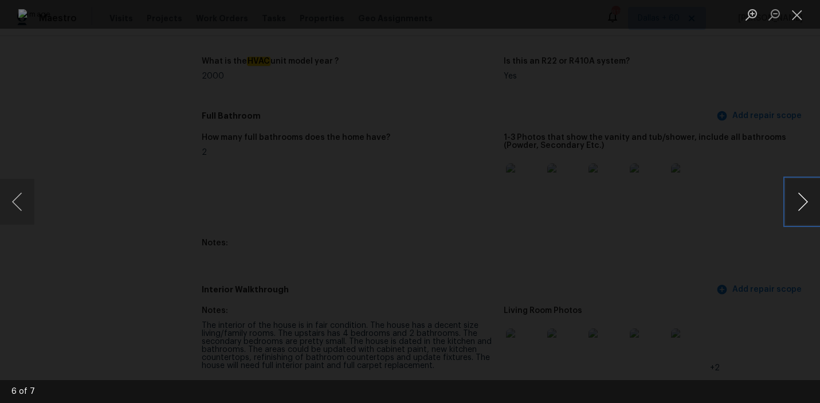
click at [802, 203] on button "Next image" at bounding box center [802, 202] width 34 height 46
click at [802, 202] on button "Next image" at bounding box center [802, 202] width 34 height 46
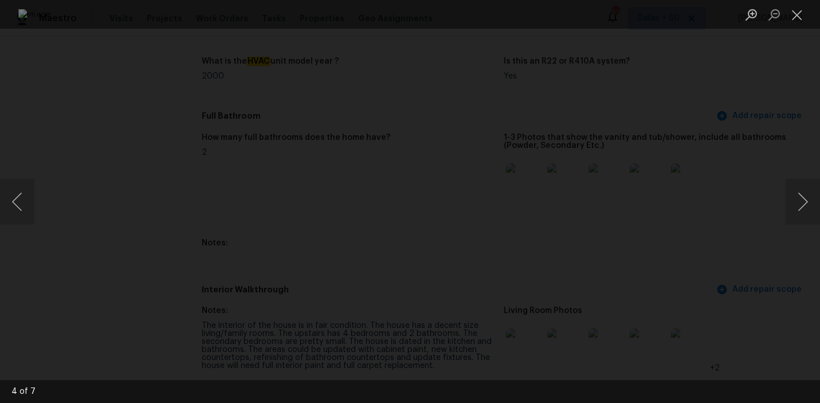
click at [51, 78] on div "Lightbox" at bounding box center [410, 201] width 820 height 403
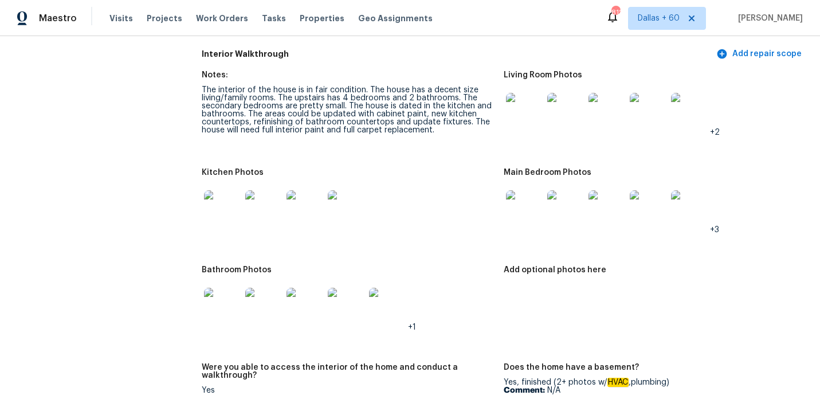
scroll to position [1321, 0]
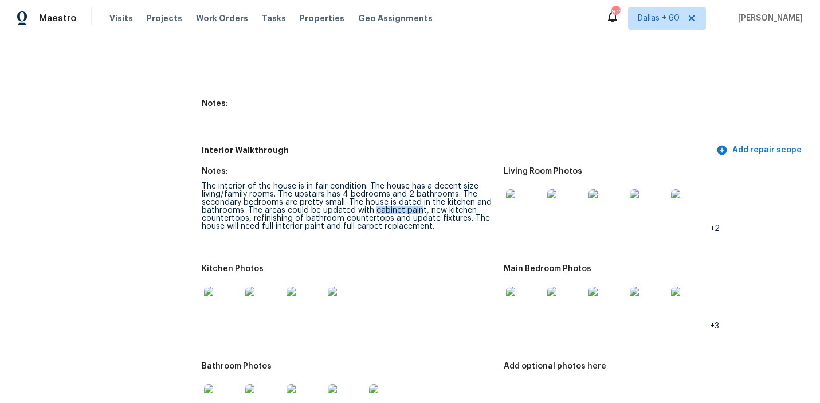
drag, startPoint x: 373, startPoint y: 185, endPoint x: 418, endPoint y: 182, distance: 45.3
click at [418, 182] on div "The interior of the house is in fair condition. The house has a decent size liv…" at bounding box center [348, 206] width 293 height 48
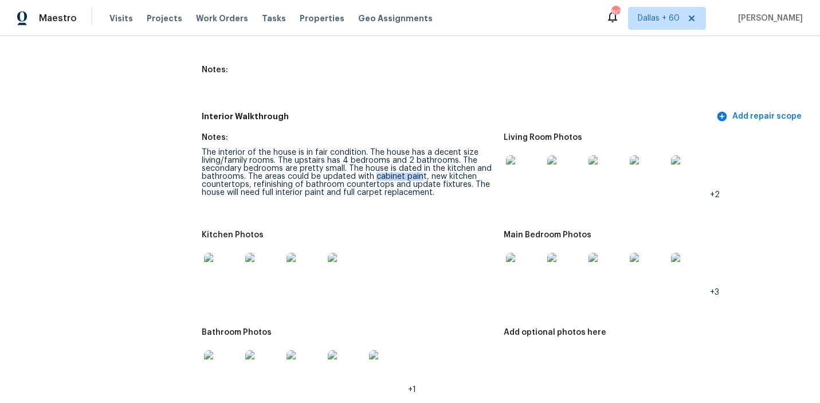
scroll to position [1359, 0]
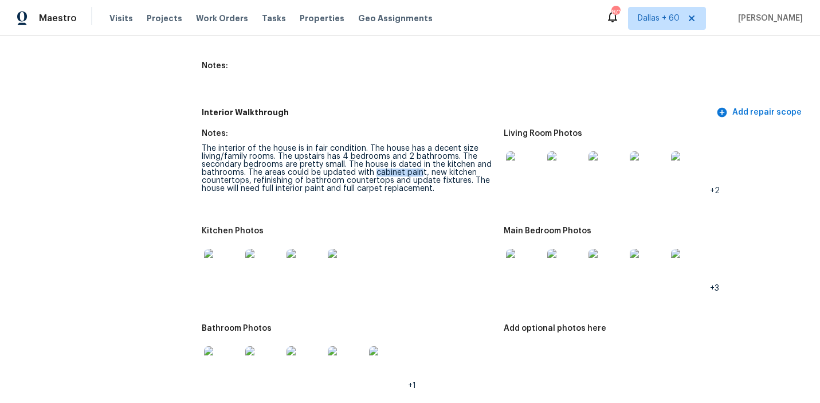
click at [212, 253] on img at bounding box center [222, 267] width 37 height 37
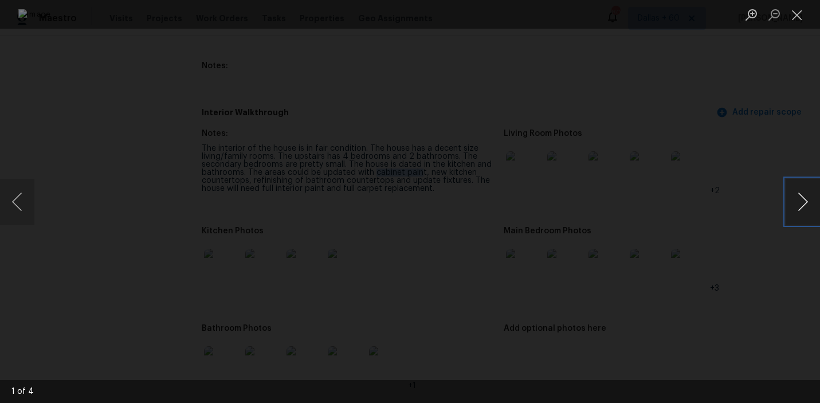
click at [802, 207] on button "Next image" at bounding box center [802, 202] width 34 height 46
click at [757, 113] on div "Lightbox" at bounding box center [410, 201] width 820 height 403
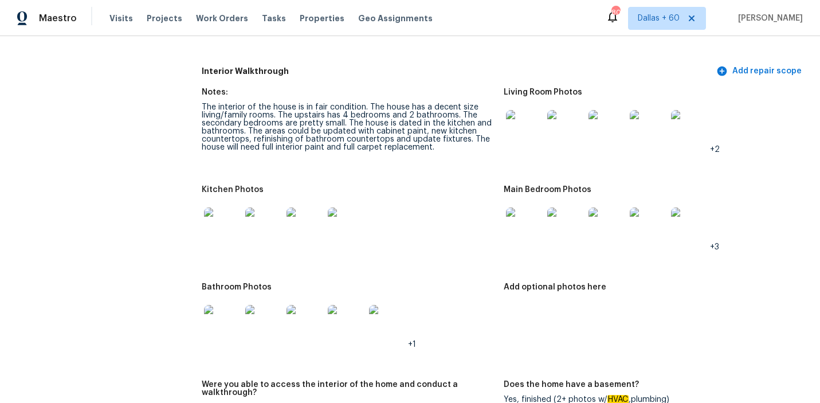
scroll to position [1407, 0]
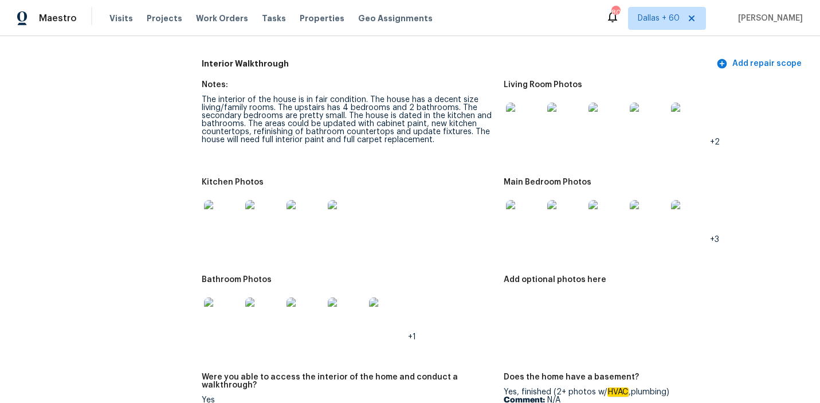
click at [227, 297] on img at bounding box center [222, 315] width 37 height 37
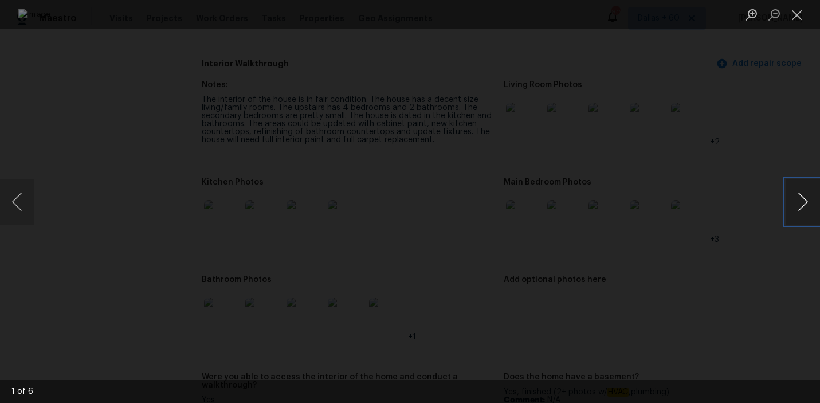
click at [804, 196] on button "Next image" at bounding box center [802, 202] width 34 height 46
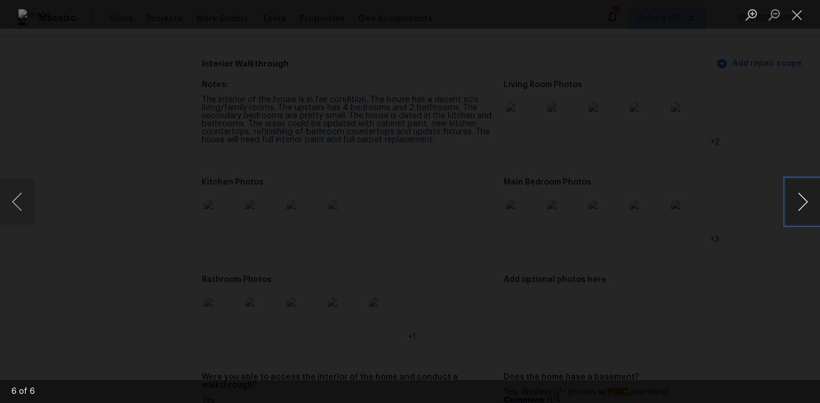
click at [804, 196] on button "Next image" at bounding box center [802, 202] width 34 height 46
click at [779, 139] on div "Lightbox" at bounding box center [410, 201] width 820 height 403
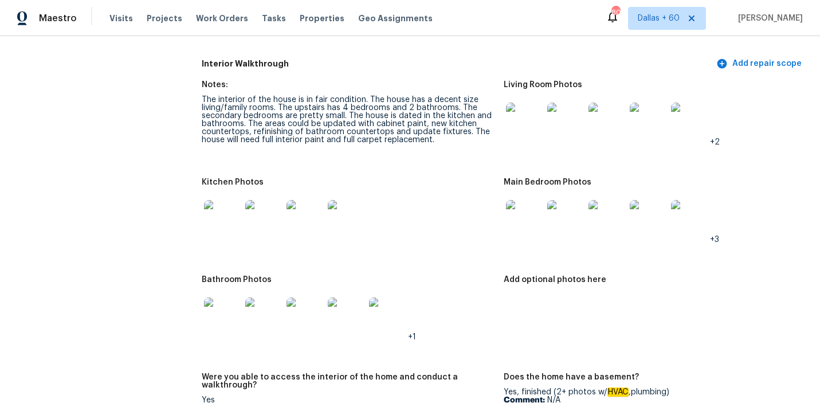
scroll to position [1440, 0]
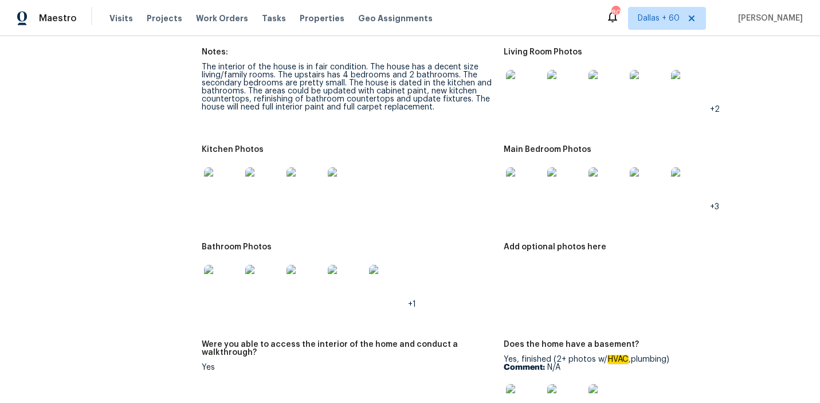
click at [227, 265] on img at bounding box center [222, 283] width 37 height 37
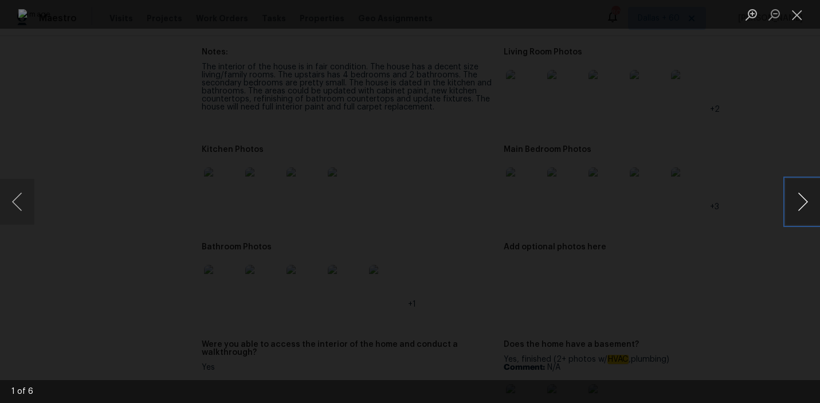
click at [799, 202] on button "Next image" at bounding box center [802, 202] width 34 height 46
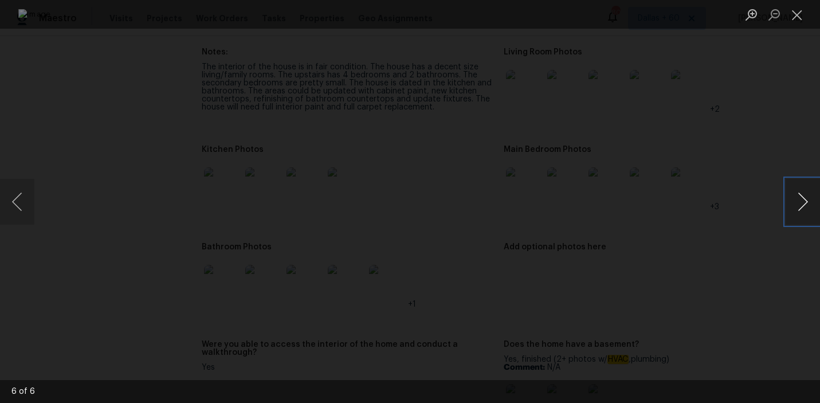
click at [799, 202] on button "Next image" at bounding box center [802, 202] width 34 height 46
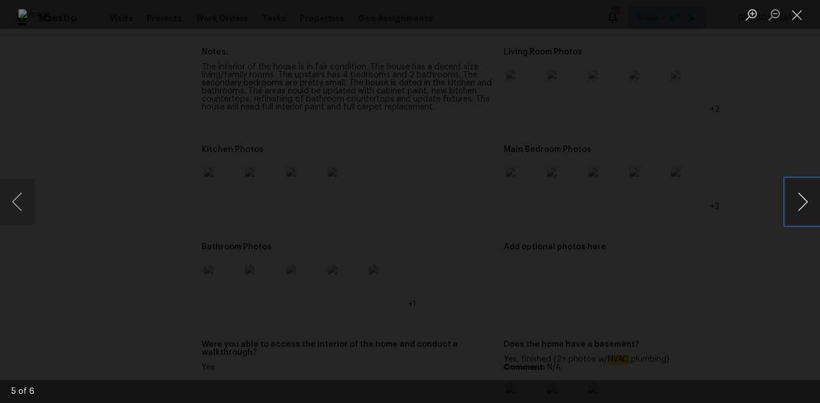
click at [799, 202] on button "Next image" at bounding box center [802, 202] width 34 height 46
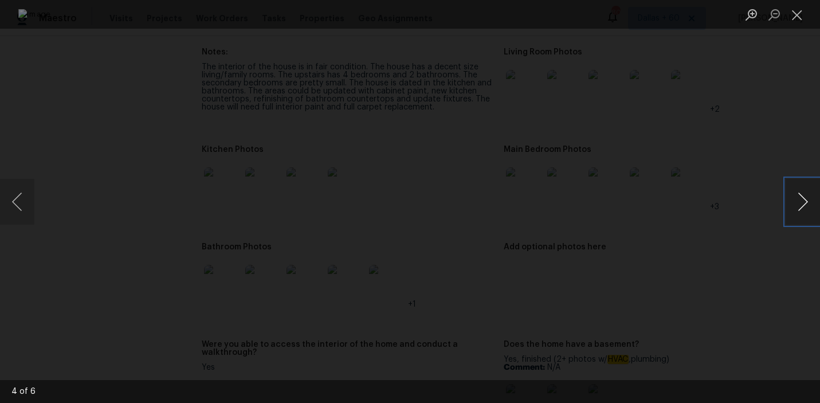
click at [799, 202] on button "Next image" at bounding box center [802, 202] width 34 height 46
click at [769, 137] on div "Lightbox" at bounding box center [410, 201] width 820 height 403
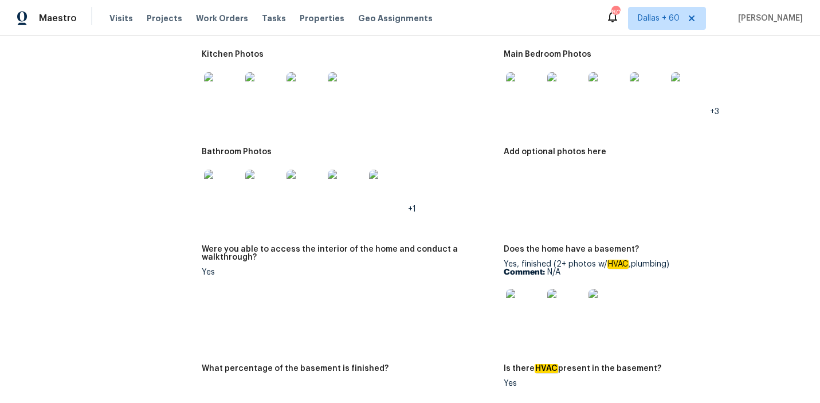
scroll to position [1535, 0]
click at [219, 170] on img at bounding box center [222, 188] width 37 height 37
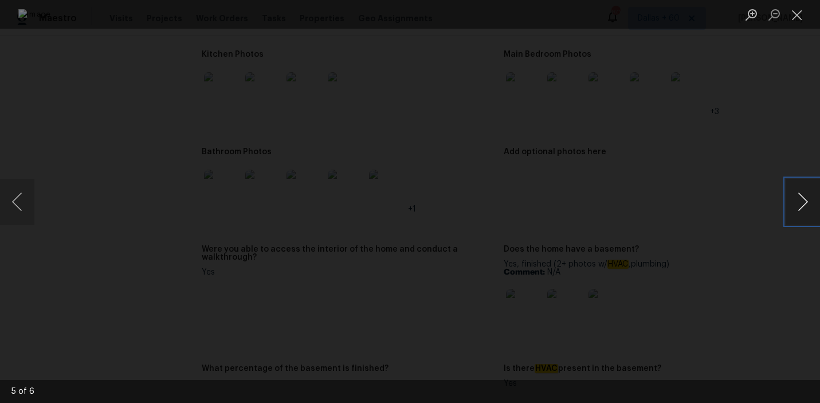
click at [806, 195] on button "Next image" at bounding box center [802, 202] width 34 height 46
click at [799, 194] on button "Next image" at bounding box center [802, 202] width 34 height 46
click at [789, 192] on button "Next image" at bounding box center [802, 202] width 34 height 46
click at [797, 193] on button "Next image" at bounding box center [802, 202] width 34 height 46
click at [766, 235] on div "Lightbox" at bounding box center [410, 201] width 820 height 403
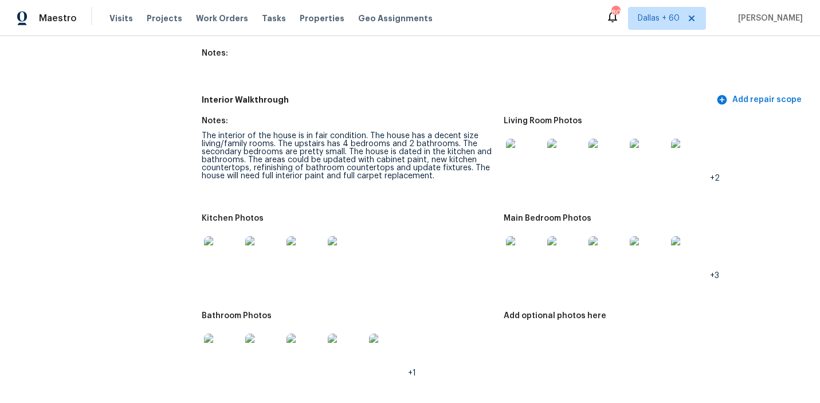
scroll to position [1369, 0]
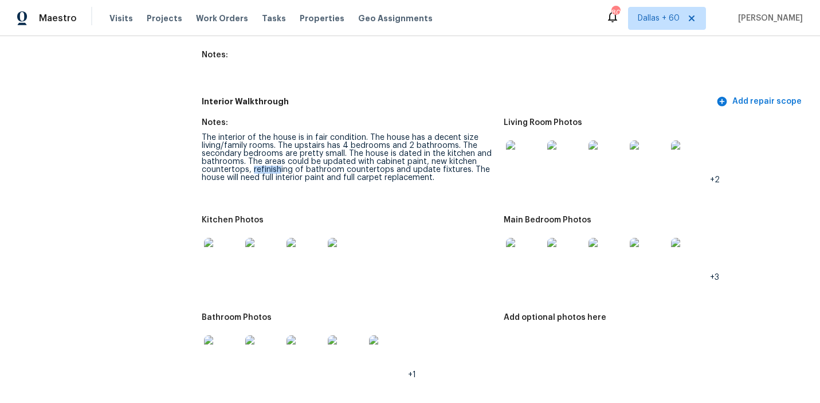
drag, startPoint x: 251, startPoint y: 147, endPoint x: 279, endPoint y: 148, distance: 27.5
click at [279, 148] on div "The interior of the house is in fair condition. The house has a decent size liv…" at bounding box center [348, 157] width 293 height 48
drag, startPoint x: 248, startPoint y: 155, endPoint x: 330, endPoint y: 156, distance: 82.5
click at [330, 156] on div "The interior of the house is in fair condition. The house has a decent size liv…" at bounding box center [348, 157] width 293 height 48
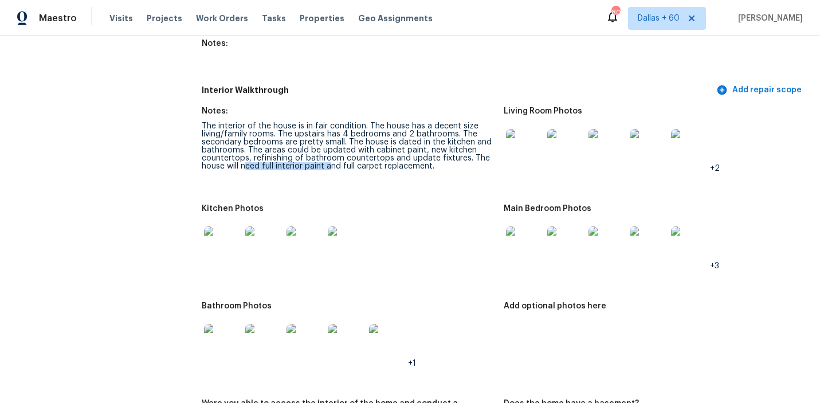
scroll to position [1380, 0]
click at [525, 227] on img at bounding box center [524, 245] width 37 height 37
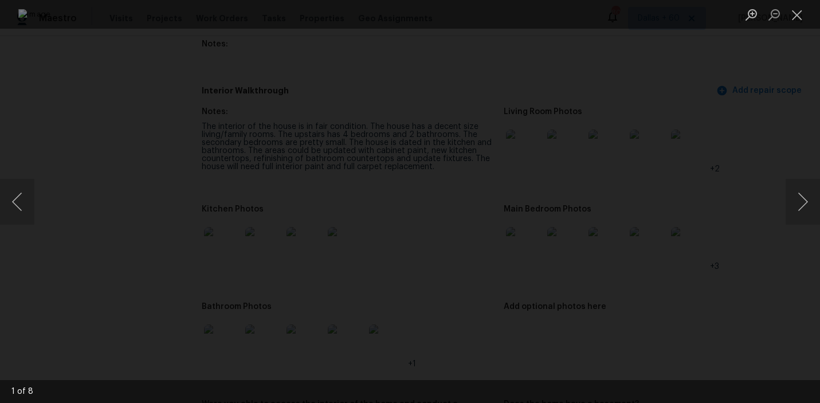
click at [782, 198] on div "Lightbox" at bounding box center [410, 201] width 820 height 403
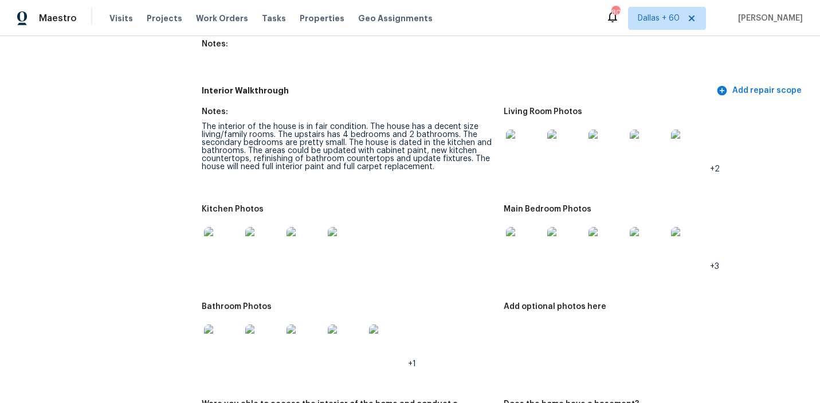
click at [563, 227] on img at bounding box center [565, 245] width 37 height 37
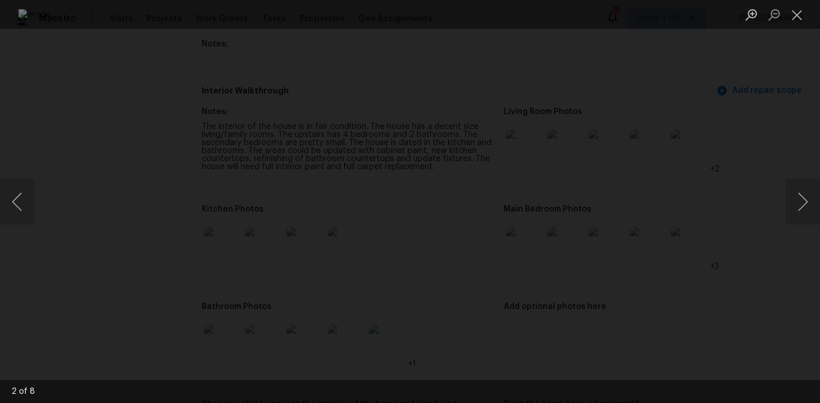
click at [55, 296] on div "Lightbox" at bounding box center [410, 201] width 820 height 403
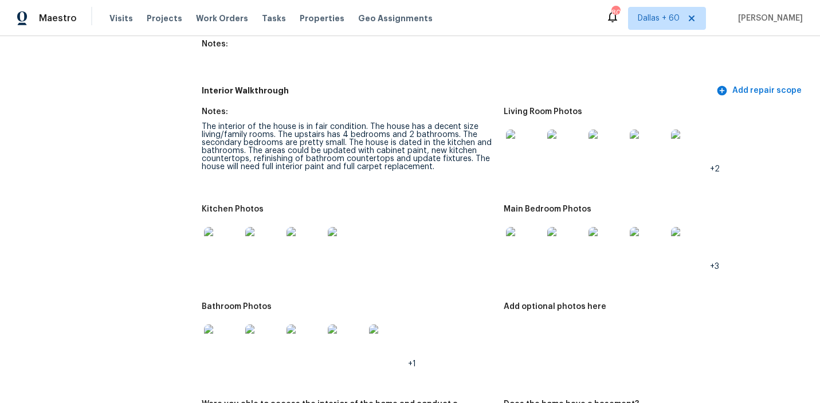
click at [521, 227] on img at bounding box center [524, 245] width 37 height 37
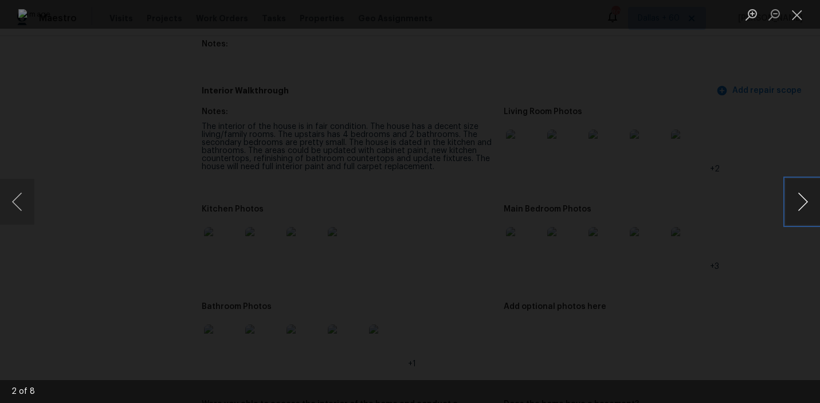
click at [801, 201] on button "Next image" at bounding box center [802, 202] width 34 height 46
click at [786, 195] on button "Next image" at bounding box center [802, 202] width 34 height 46
click at [794, 200] on button "Next image" at bounding box center [802, 202] width 34 height 46
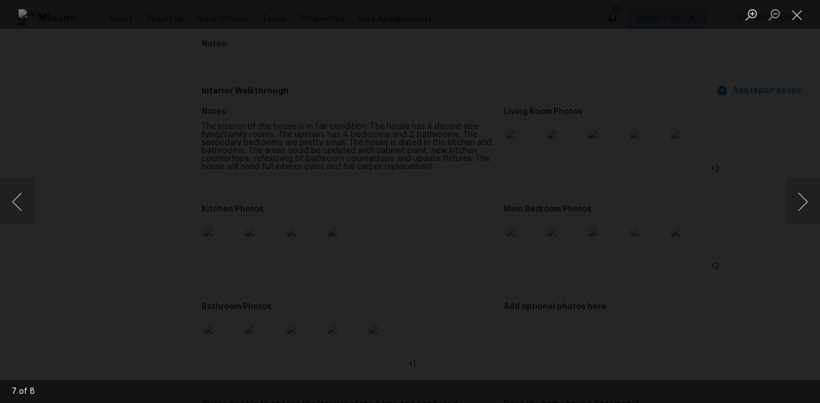
click at [718, 219] on div "Lightbox" at bounding box center [410, 201] width 820 height 403
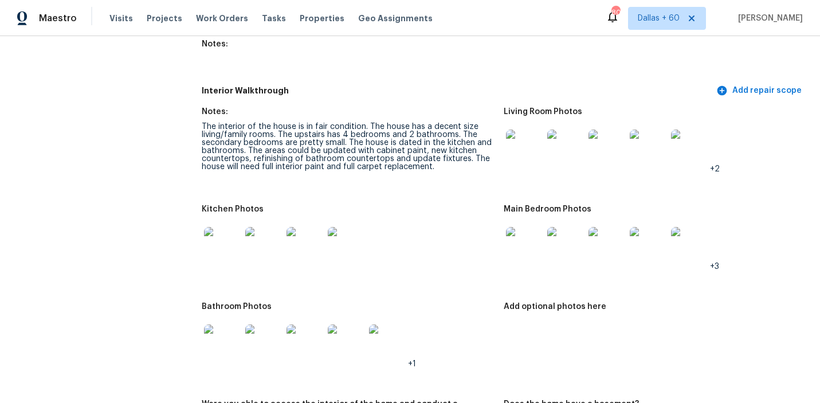
click at [521, 129] on img at bounding box center [524, 147] width 37 height 37
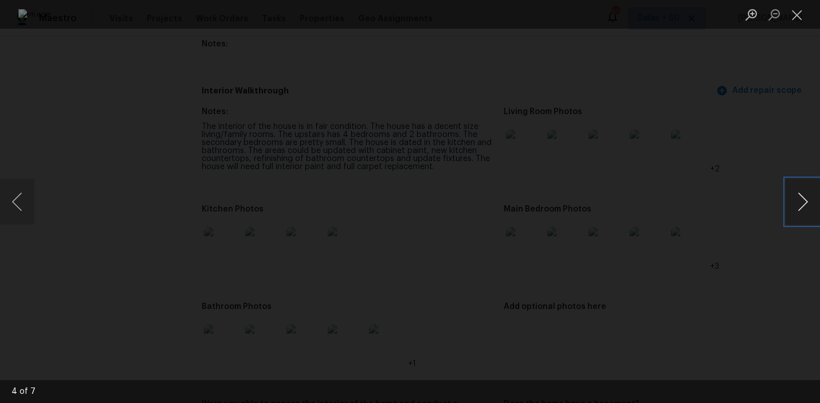
click at [793, 199] on button "Next image" at bounding box center [802, 202] width 34 height 46
click at [789, 251] on div "Lightbox" at bounding box center [410, 201] width 820 height 403
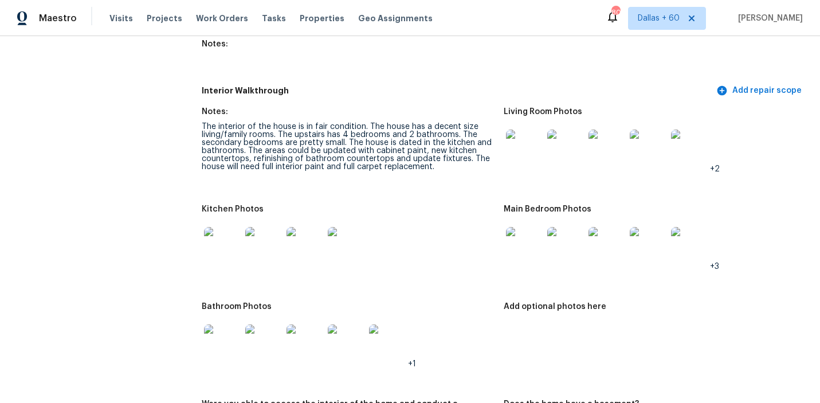
click at [526, 227] on img at bounding box center [524, 245] width 37 height 37
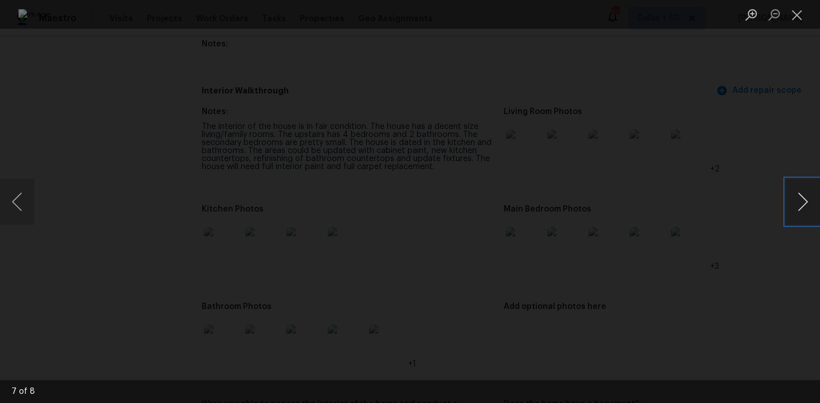
click at [808, 200] on button "Next image" at bounding box center [802, 202] width 34 height 46
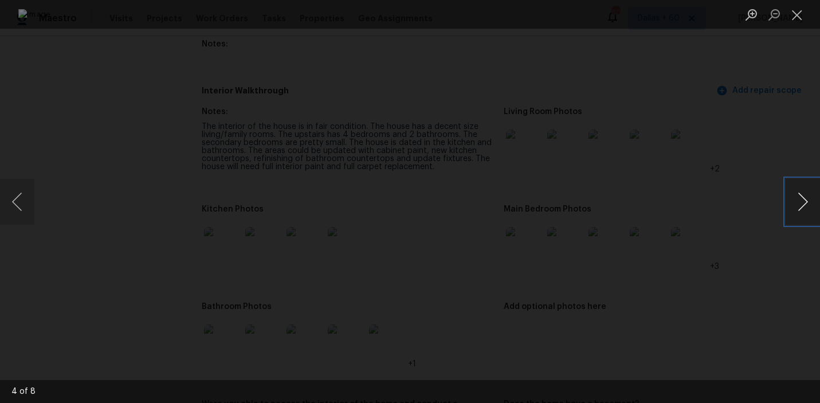
click at [804, 200] on button "Next image" at bounding box center [802, 202] width 34 height 46
click at [796, 204] on button "Next image" at bounding box center [802, 202] width 34 height 46
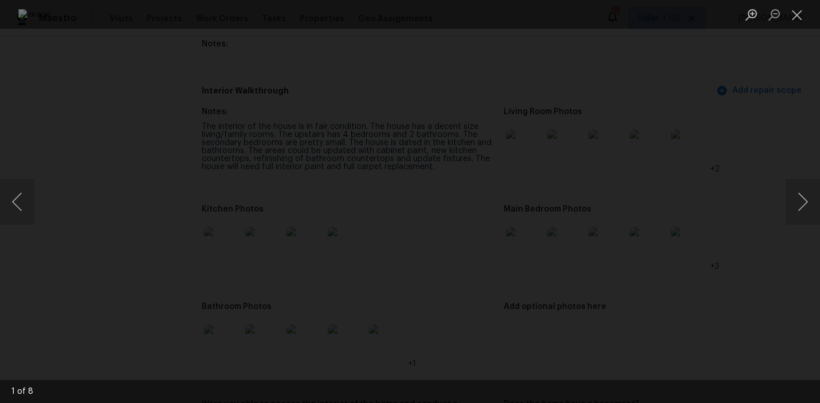
click at [743, 167] on div "Lightbox" at bounding box center [410, 201] width 820 height 403
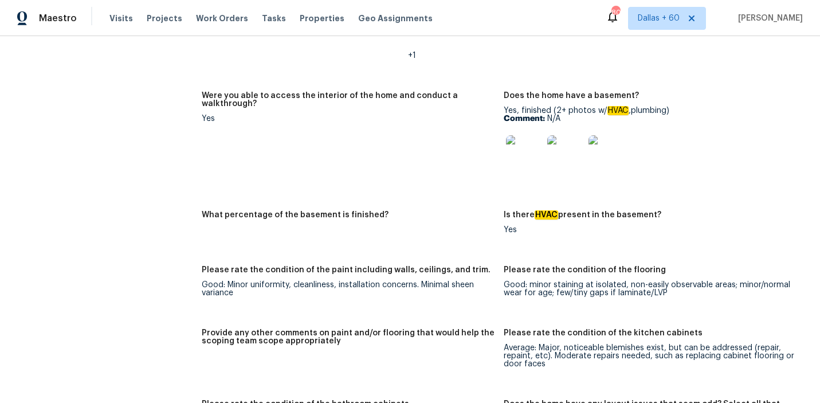
scroll to position [1687, 0]
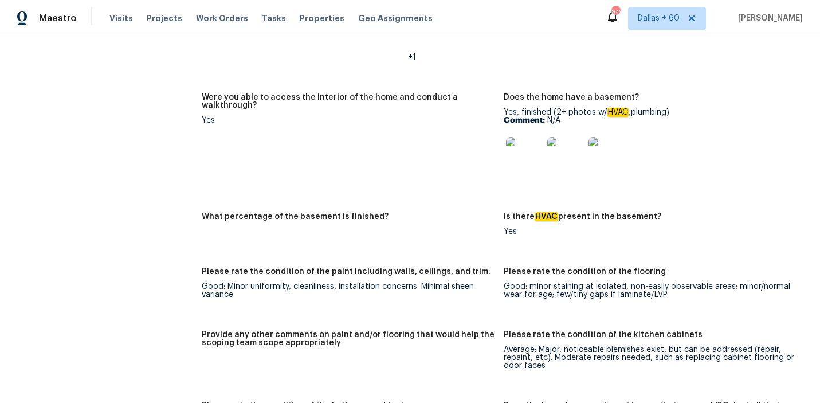
click at [562, 137] on img at bounding box center [565, 155] width 37 height 37
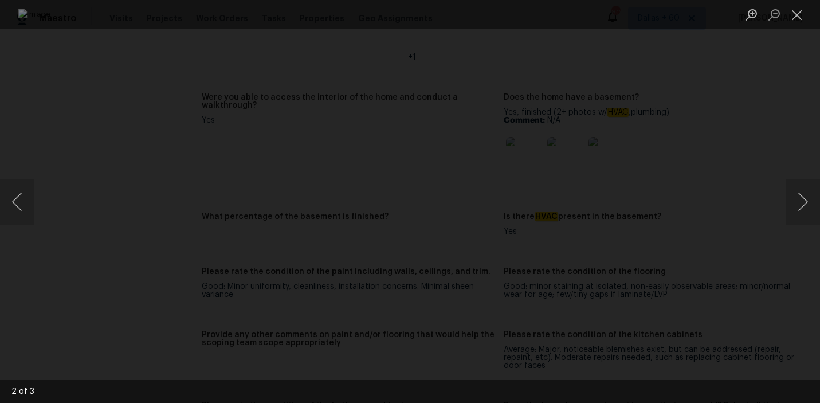
click at [57, 121] on div "Lightbox" at bounding box center [410, 201] width 820 height 403
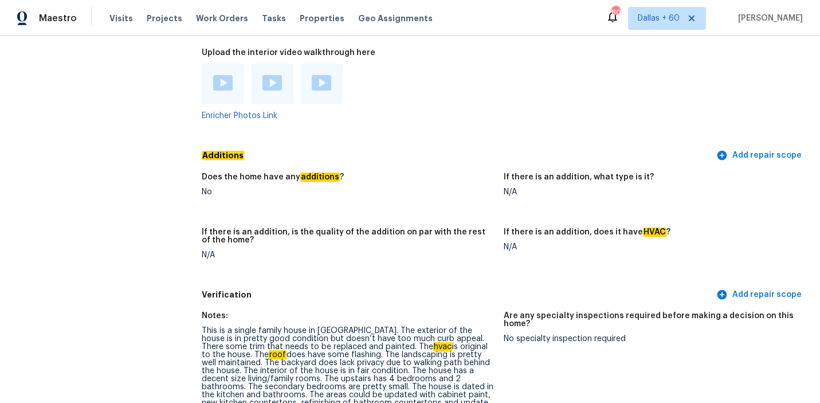
scroll to position [2168, 0]
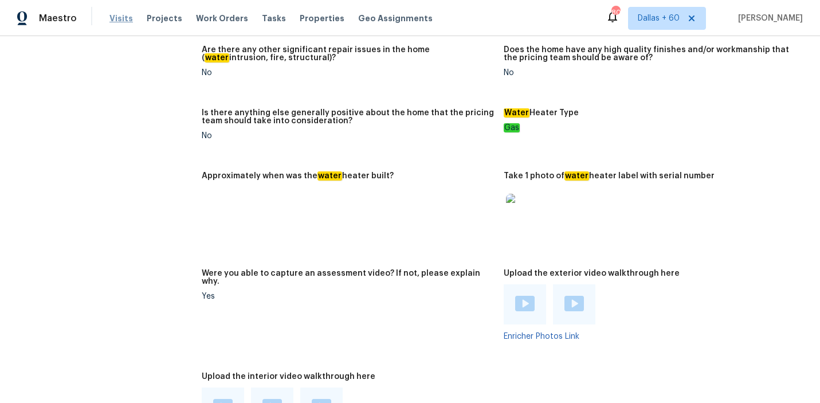
click at [118, 13] on span "Visits" at bounding box center [120, 18] width 23 height 11
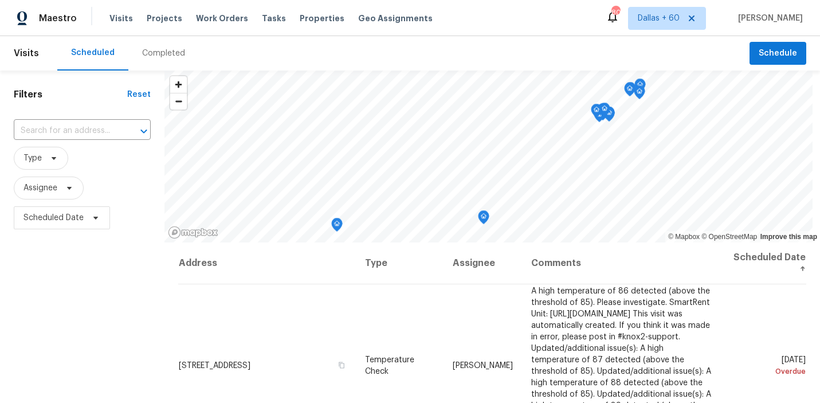
click at [160, 52] on div "Completed" at bounding box center [163, 53] width 43 height 11
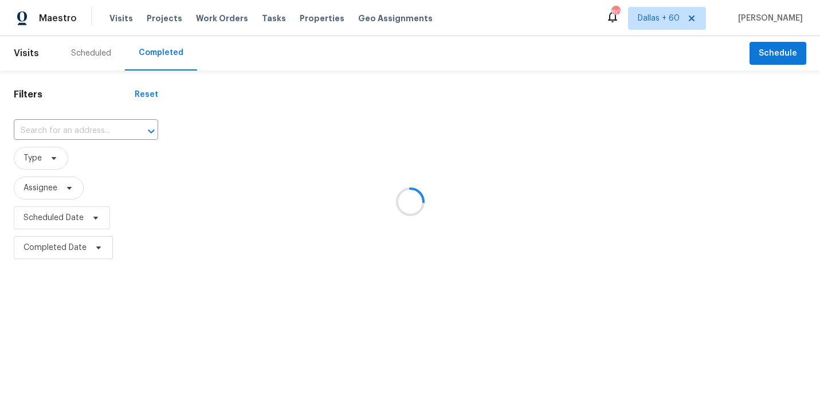
click at [78, 131] on div at bounding box center [410, 201] width 820 height 403
click at [77, 129] on div at bounding box center [410, 201] width 820 height 403
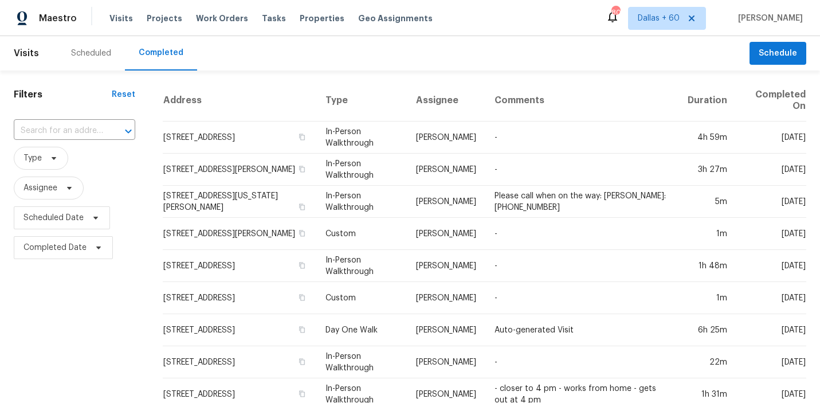
click at [77, 129] on input "text" at bounding box center [58, 131] width 89 height 18
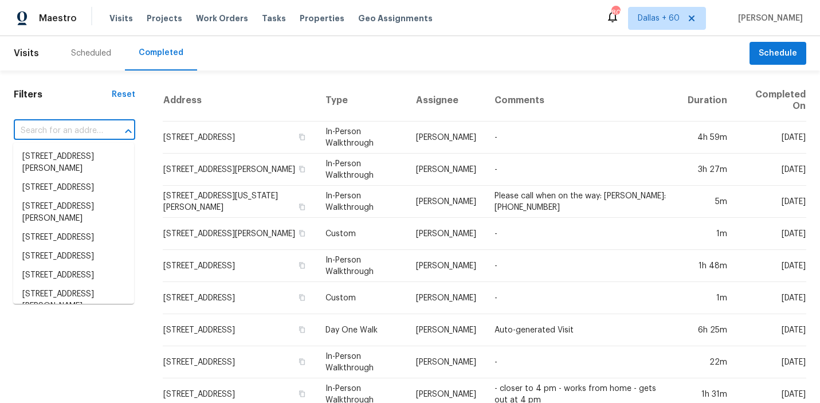
paste input "4630 Tranquil Crk San Antonio, TX, 78251"
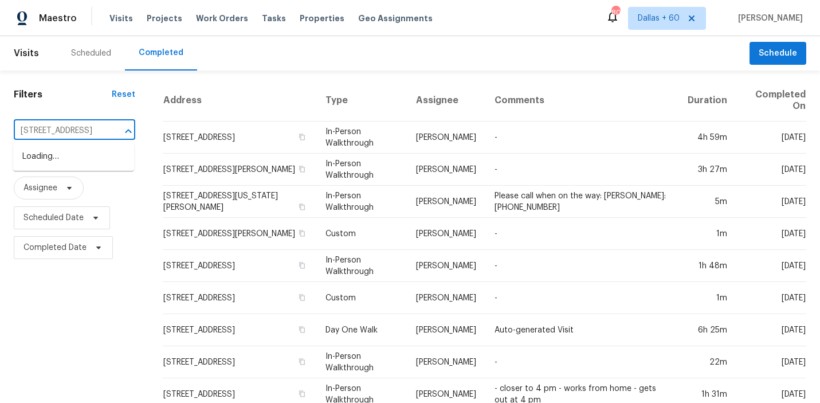
type input "4630 Tranquil Crk San Antonio, TX, 78251"
click at [93, 162] on li "4630 Tranquil Crk, San Antonio, TX 78251" at bounding box center [73, 156] width 121 height 19
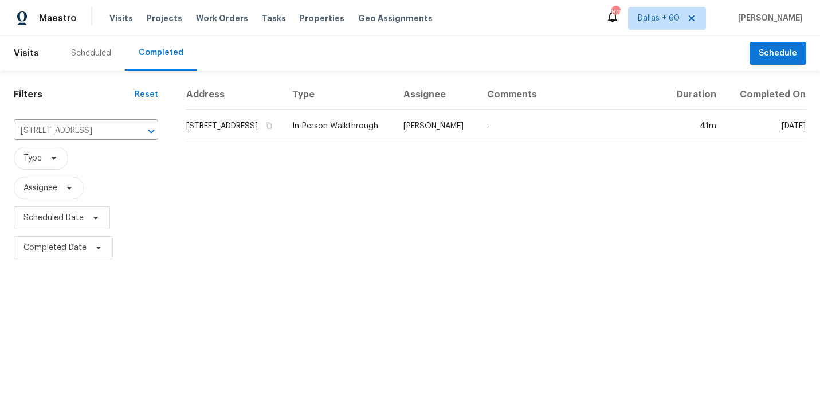
click at [274, 110] on th "Address" at bounding box center [234, 95] width 97 height 30
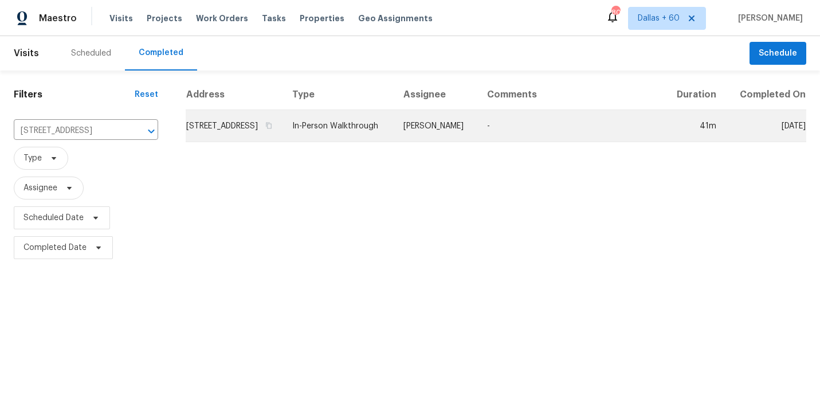
click at [278, 142] on td "4630 Tranquil Crk, San Antonio, TX 78251" at bounding box center [234, 126] width 97 height 32
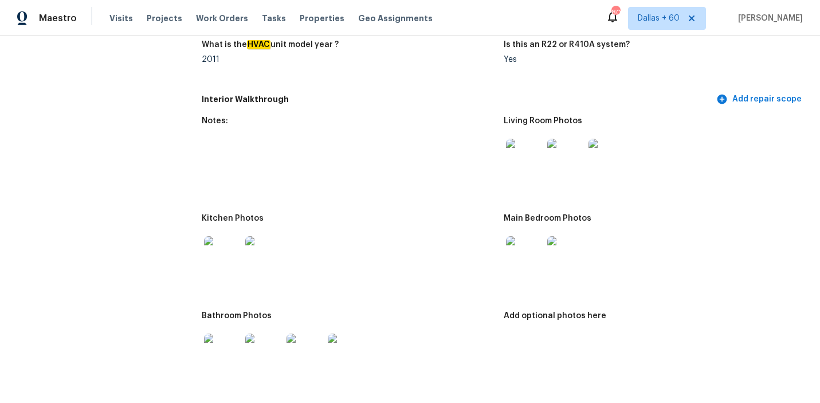
scroll to position [1723, 0]
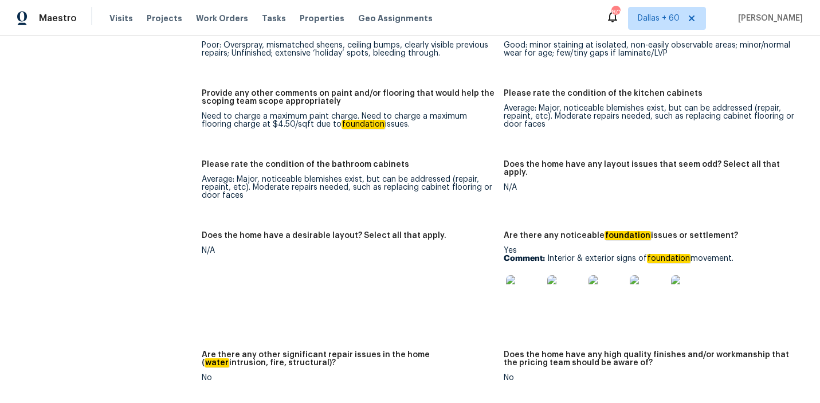
click at [524, 275] on img at bounding box center [524, 293] width 37 height 37
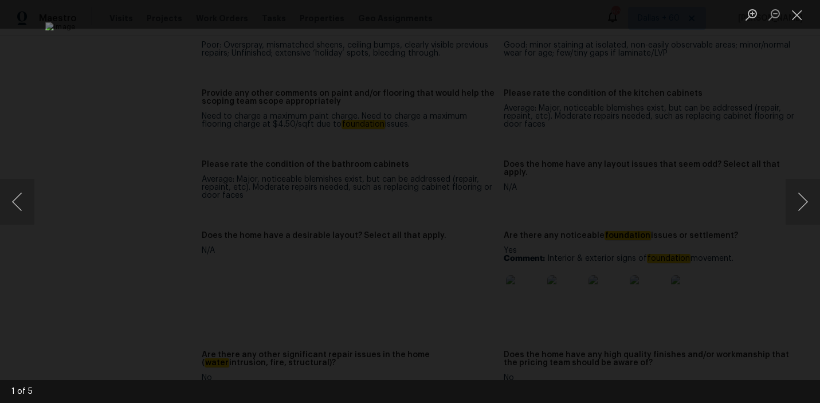
click at [785, 203] on div "Lightbox" at bounding box center [410, 201] width 820 height 403
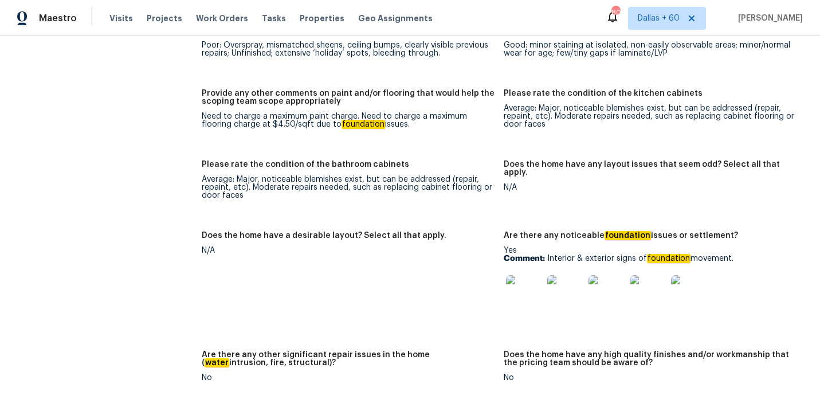
click at [574, 277] on img at bounding box center [565, 293] width 37 height 37
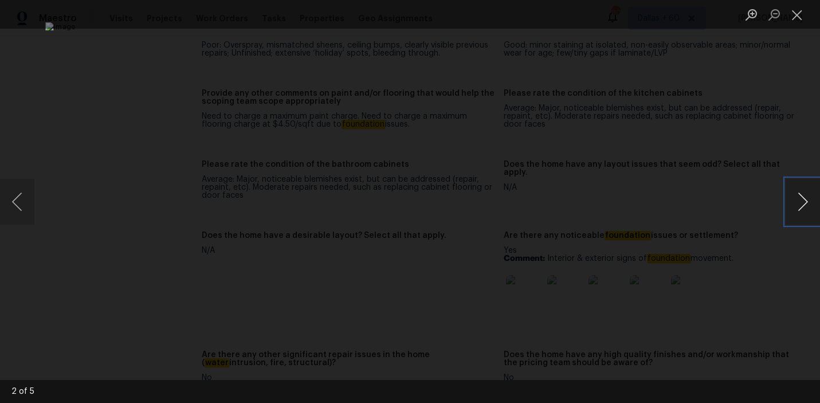
click at [804, 203] on button "Next image" at bounding box center [802, 202] width 34 height 46
click at [796, 203] on button "Next image" at bounding box center [802, 202] width 34 height 46
click at [795, 198] on button "Next image" at bounding box center [802, 202] width 34 height 46
click at [808, 202] on button "Next image" at bounding box center [802, 202] width 34 height 46
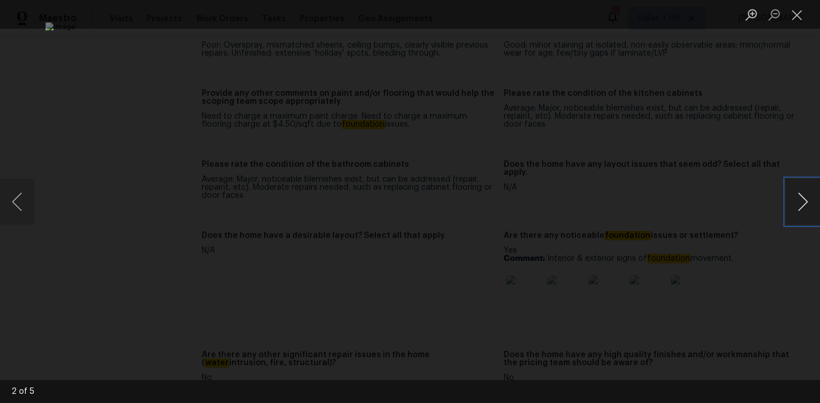
click at [808, 202] on button "Next image" at bounding box center [802, 202] width 34 height 46
click at [21, 194] on button "Previous image" at bounding box center [17, 202] width 34 height 46
click at [117, 148] on div "Lightbox" at bounding box center [410, 201] width 820 height 403
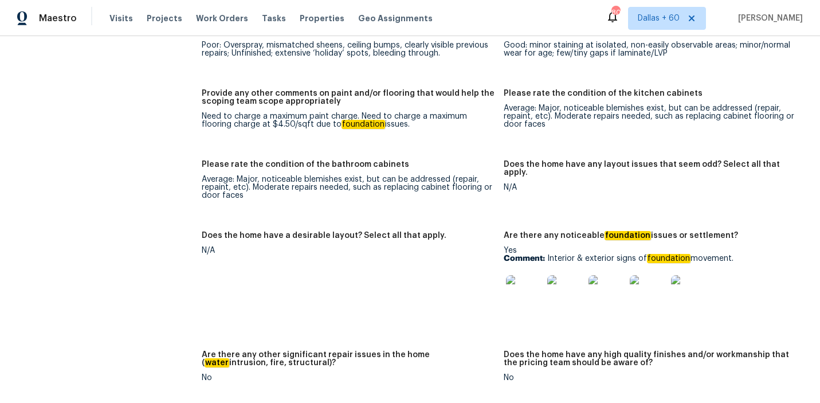
drag, startPoint x: 548, startPoint y: 242, endPoint x: 741, endPoint y: 243, distance: 193.6
click at [741, 254] on p "Comment: Interior & exterior signs of foundation movement." at bounding box center [649, 258] width 293 height 8
copy p "Interior & exterior signs of foundation movement."
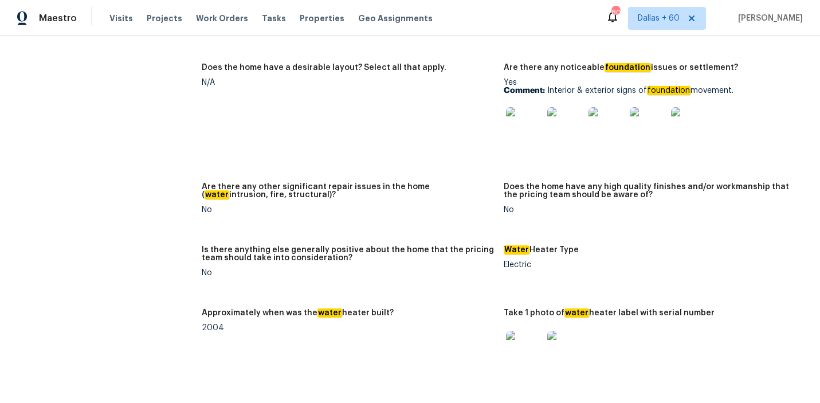
scroll to position [1877, 0]
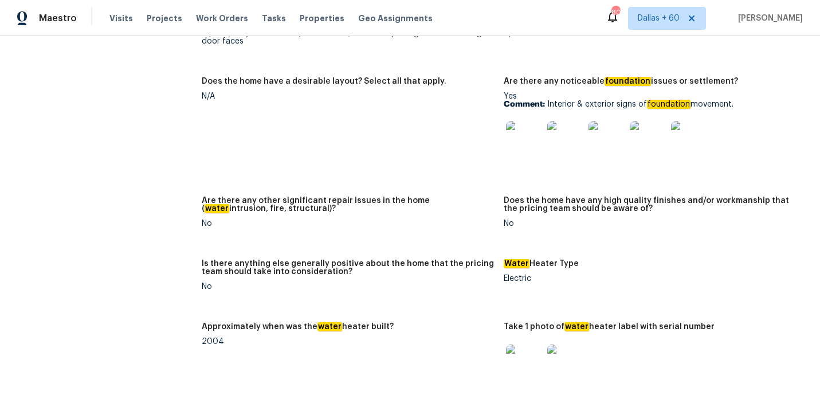
click at [328, 136] on figure "Does the home have a desirable layout? Select all that apply. N/A" at bounding box center [353, 129] width 302 height 105
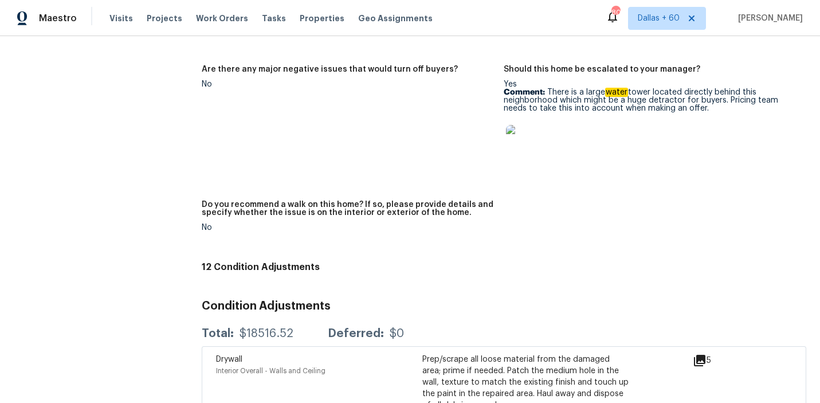
scroll to position [2666, 0]
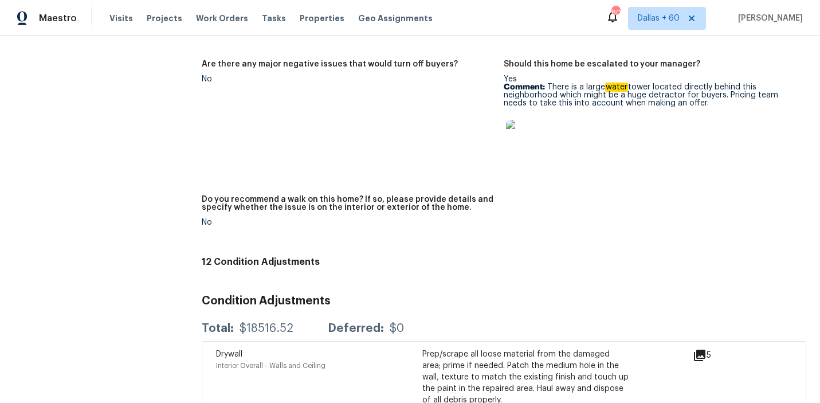
click at [532, 129] on img at bounding box center [524, 138] width 37 height 37
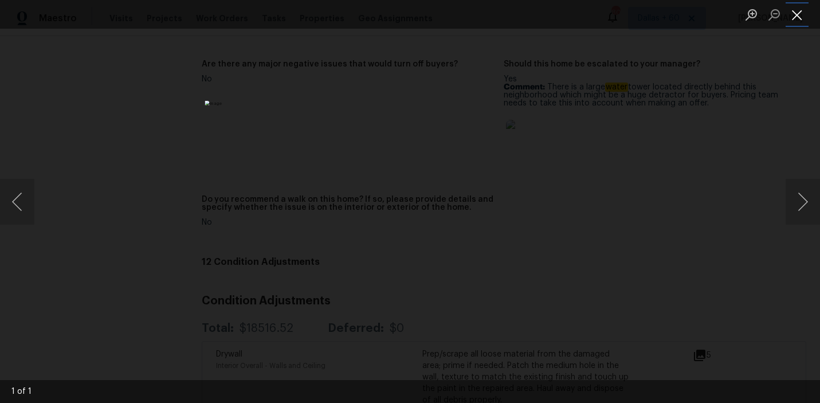
click at [797, 11] on button "Close lightbox" at bounding box center [796, 15] width 23 height 20
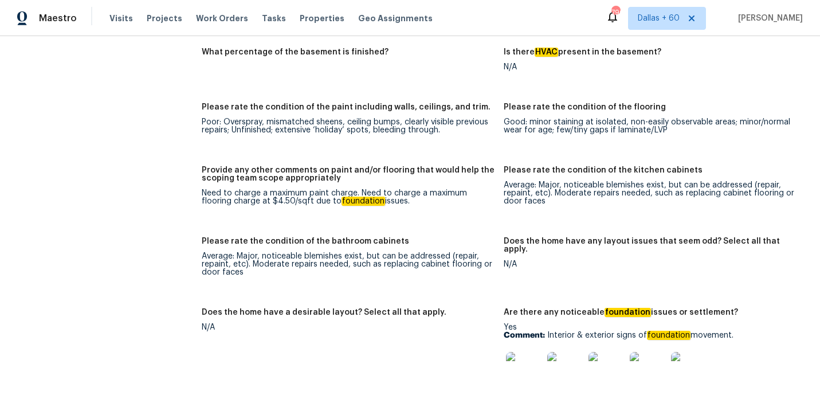
scroll to position [1643, 0]
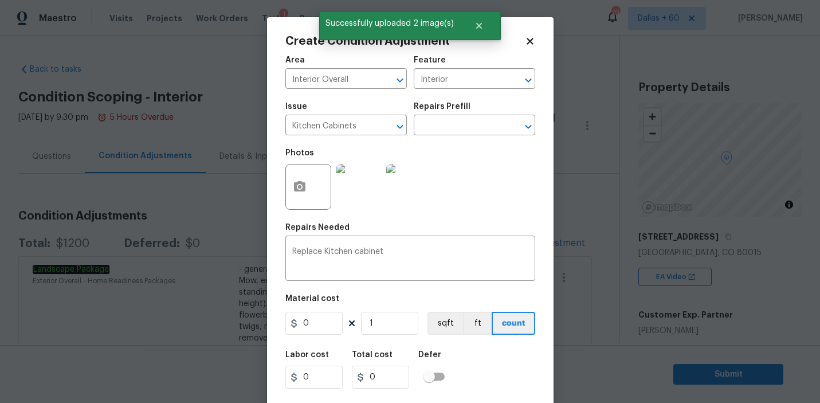
scroll to position [25, 0]
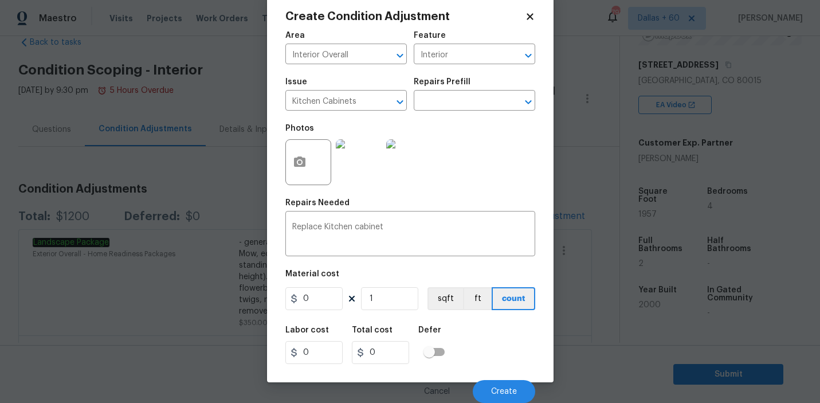
click at [317, 298] on input "0" at bounding box center [313, 298] width 57 height 23
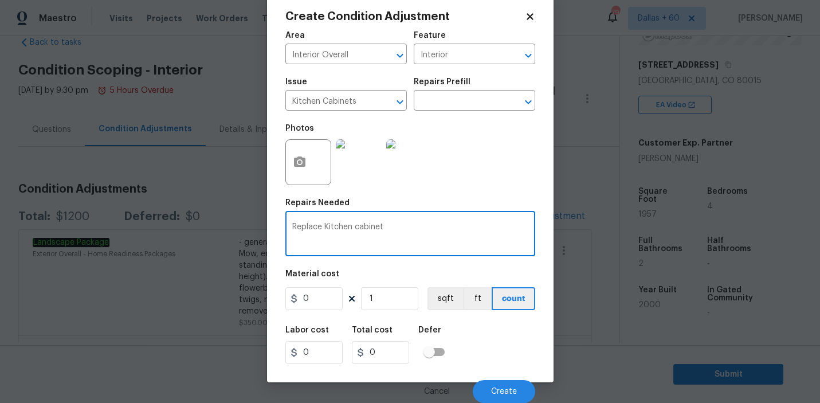
click at [385, 233] on textarea "Replace Kitchen cabinet" at bounding box center [410, 235] width 236 height 24
click at [385, 227] on textarea "Replace Kitchen cabinet" at bounding box center [410, 235] width 236 height 24
type textarea "Replace Kitchen countertops"
click at [363, 101] on input "Kitchen Cabinets" at bounding box center [329, 102] width 89 height 18
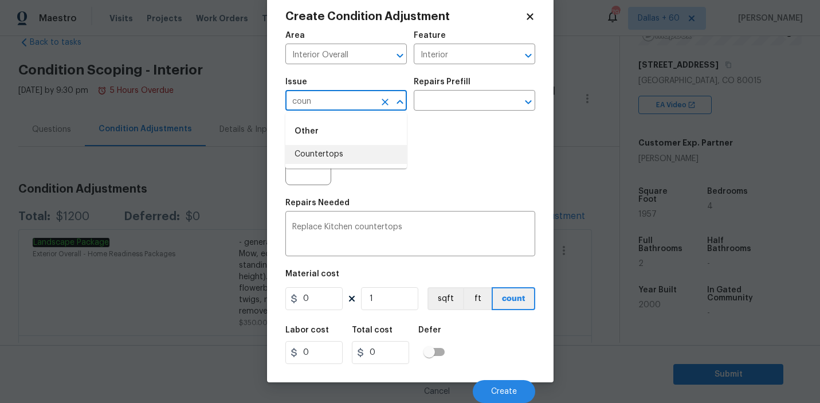
click at [363, 152] on li "Countertops" at bounding box center [345, 154] width 121 height 19
type input "Countertops"
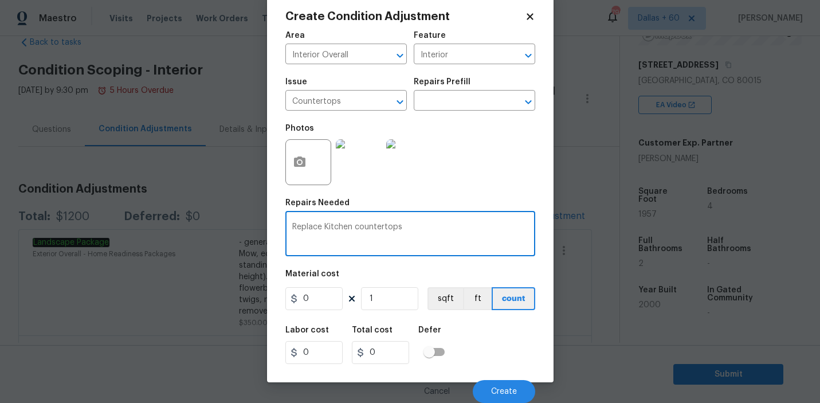
click at [430, 228] on textarea "Replace Kitchen countertops" at bounding box center [410, 235] width 236 height 24
click at [467, 54] on input "Interior" at bounding box center [458, 55] width 89 height 18
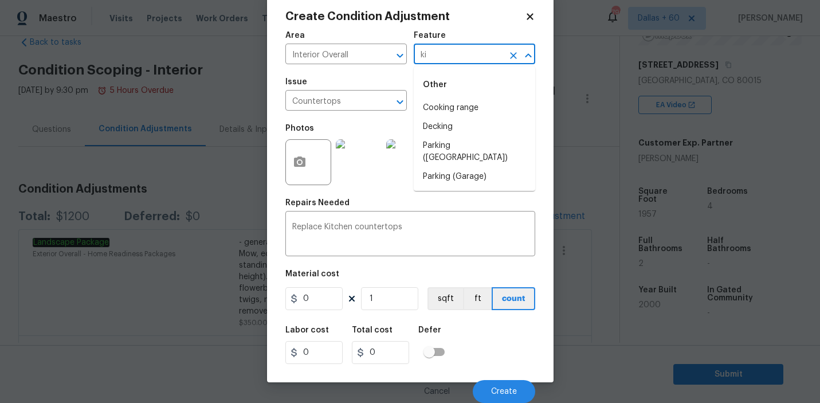
type input "k"
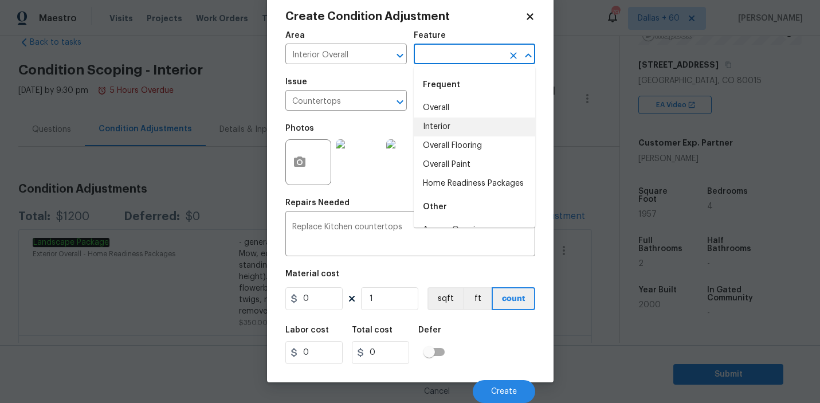
click at [458, 129] on li "Interior" at bounding box center [474, 126] width 121 height 19
type input "Interior"
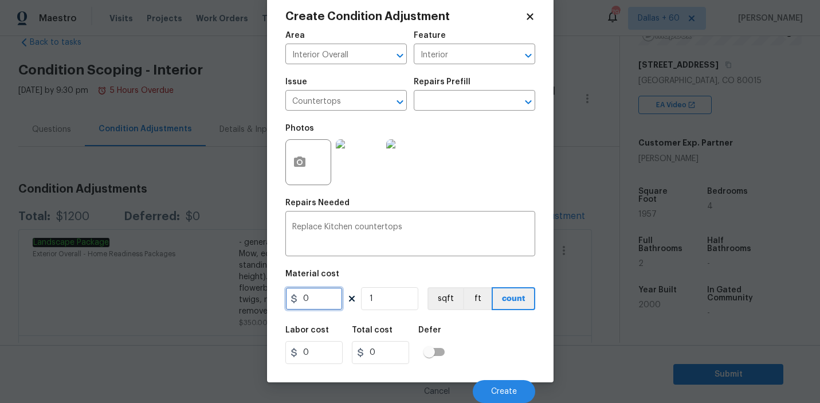
click at [317, 301] on input "0" at bounding box center [313, 298] width 57 height 23
type input "1500"
click at [394, 309] on input "1" at bounding box center [389, 298] width 57 height 23
click at [511, 389] on span "Create" at bounding box center [504, 391] width 26 height 9
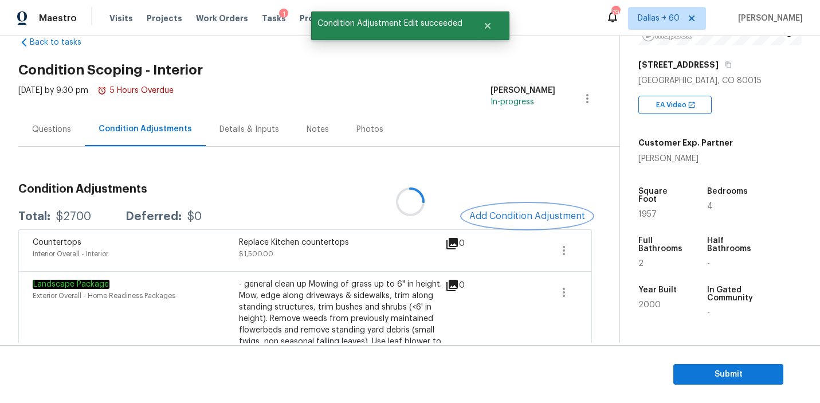
scroll to position [0, 0]
click at [511, 221] on button "Add Condition Adjustment" at bounding box center [526, 216] width 129 height 24
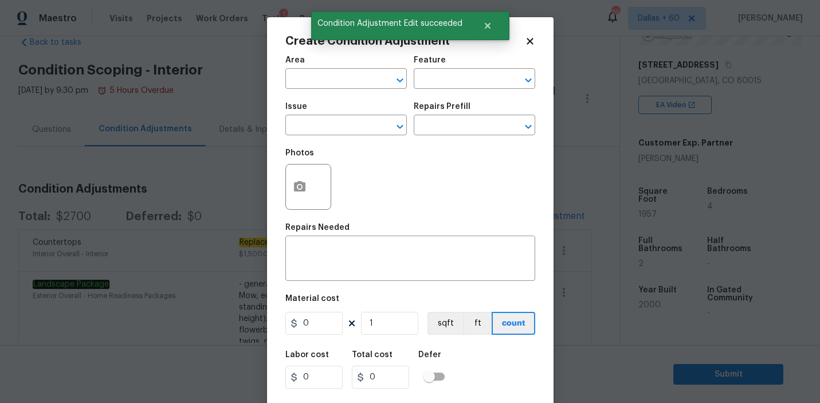
click at [246, 61] on body "Maestro Visits Projects Work Orders Tasks 1 Properties Geo Assignments 796 Dall…" at bounding box center [410, 201] width 820 height 403
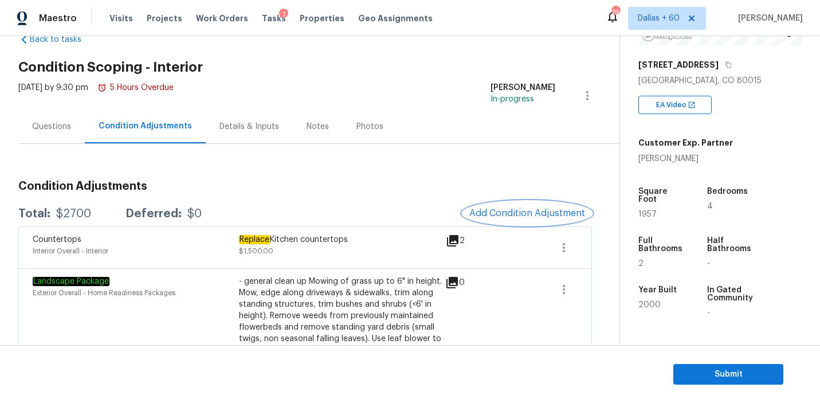
scroll to position [27, 0]
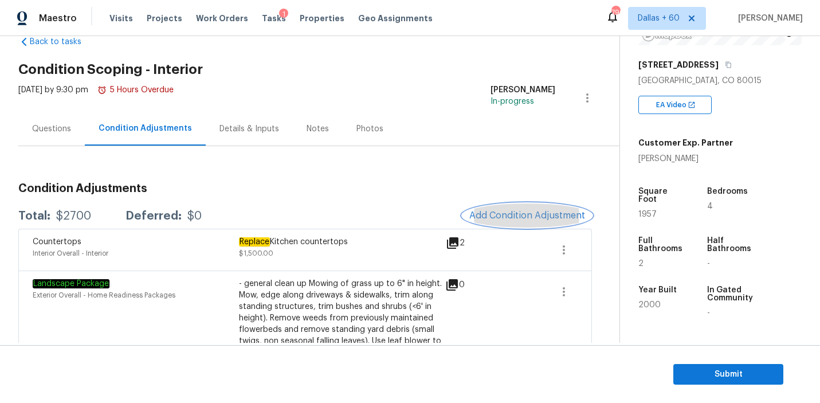
click at [533, 214] on span "Add Condition Adjustment" at bounding box center [527, 215] width 116 height 10
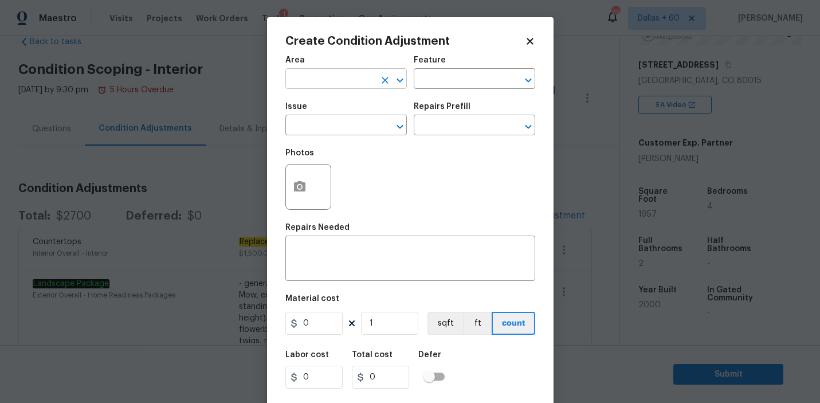
click at [352, 74] on input "text" at bounding box center [329, 80] width 89 height 18
type input "c"
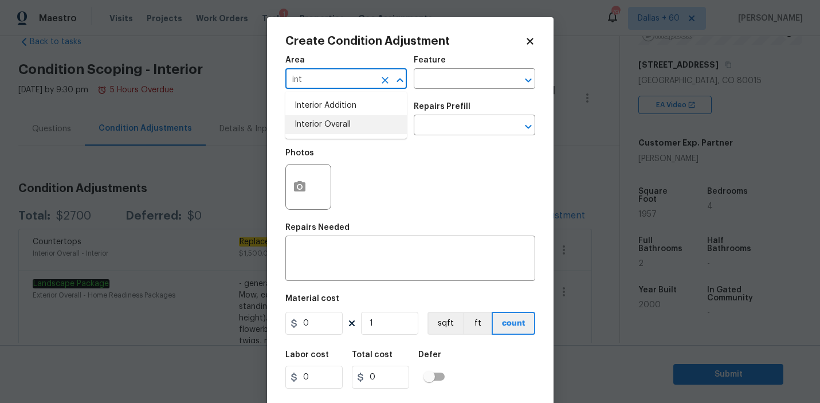
click at [345, 123] on li "Interior Overall" at bounding box center [345, 124] width 121 height 19
type input "Interior Overall"
click at [480, 74] on input "text" at bounding box center [458, 80] width 89 height 18
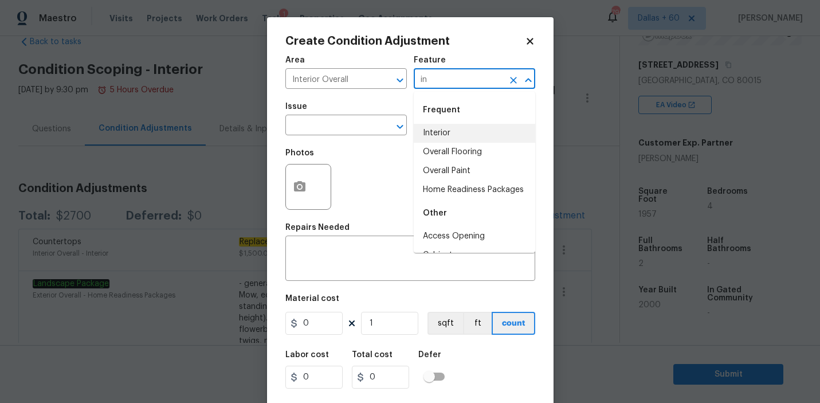
click at [476, 133] on li "Interior" at bounding box center [474, 133] width 121 height 19
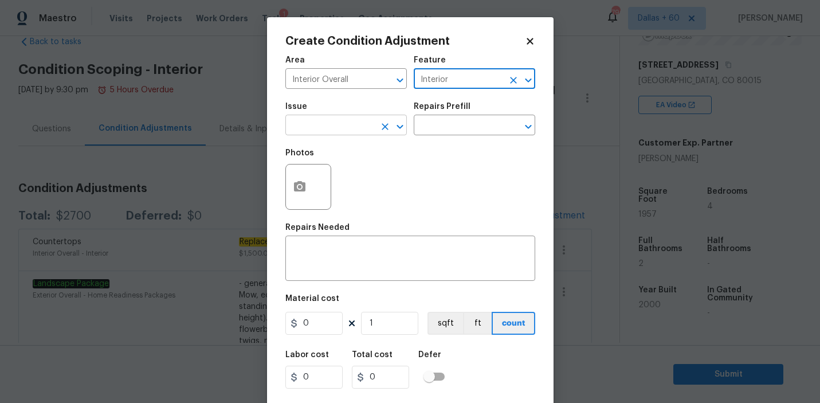
type input "Interior"
click at [308, 126] on input "text" at bounding box center [329, 126] width 89 height 18
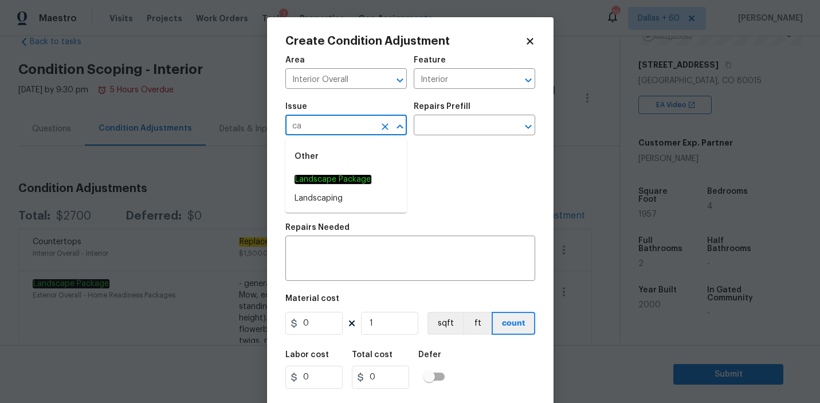
type input "c"
click at [334, 176] on li "Kitchen Cabinets" at bounding box center [345, 179] width 121 height 19
type input "Kitchen Cabinets"
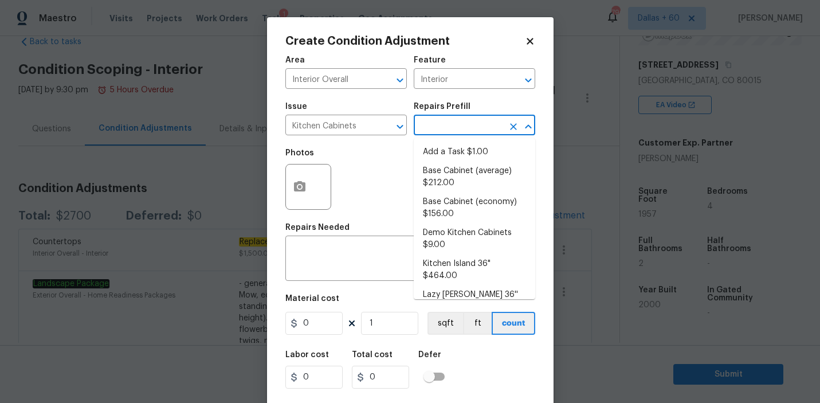
click at [460, 130] on input "text" at bounding box center [458, 126] width 89 height 18
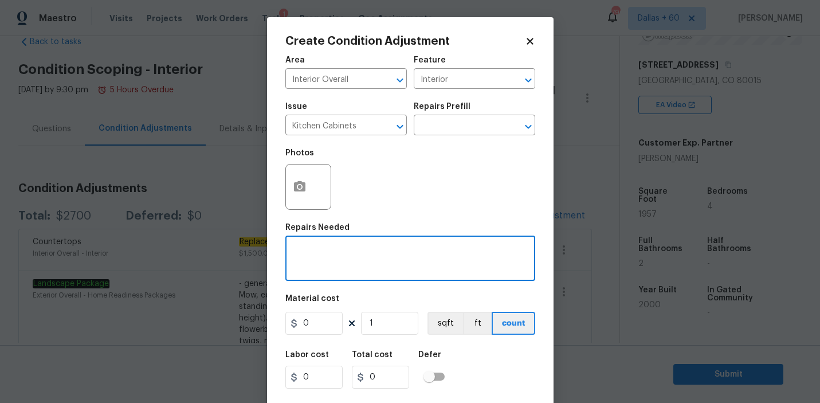
click at [341, 265] on textarea at bounding box center [410, 259] width 236 height 24
click at [399, 268] on textarea "Repaint kitchen cabinets" at bounding box center [410, 259] width 236 height 24
type textarea "Repaint kitchen cabinets"
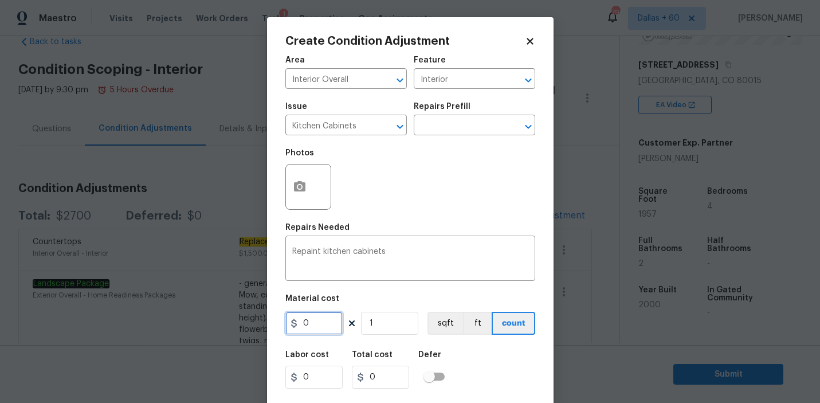
click at [324, 326] on input "0" at bounding box center [313, 323] width 57 height 23
type input "1200"
click at [396, 325] on input "1" at bounding box center [389, 323] width 57 height 23
click at [300, 186] on circle "button" at bounding box center [298, 186] width 3 height 3
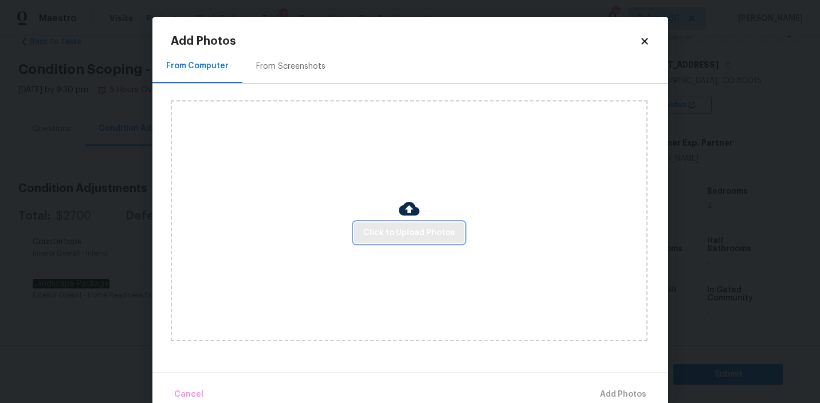
click at [410, 231] on span "Click to Upload Photos" at bounding box center [409, 233] width 92 height 14
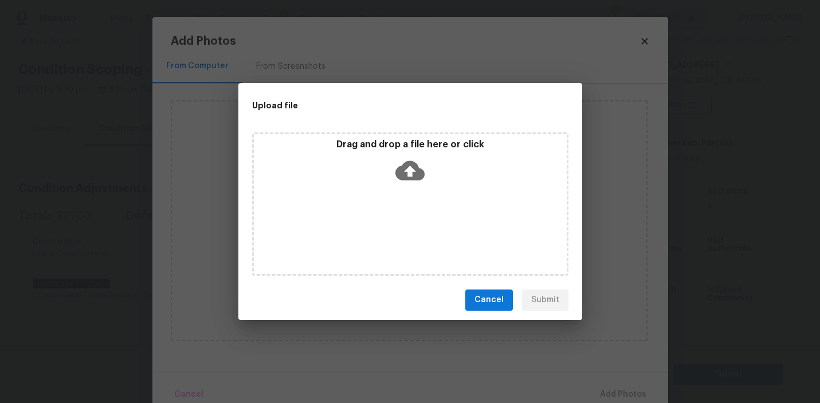
click at [411, 173] on icon at bounding box center [409, 170] width 29 height 29
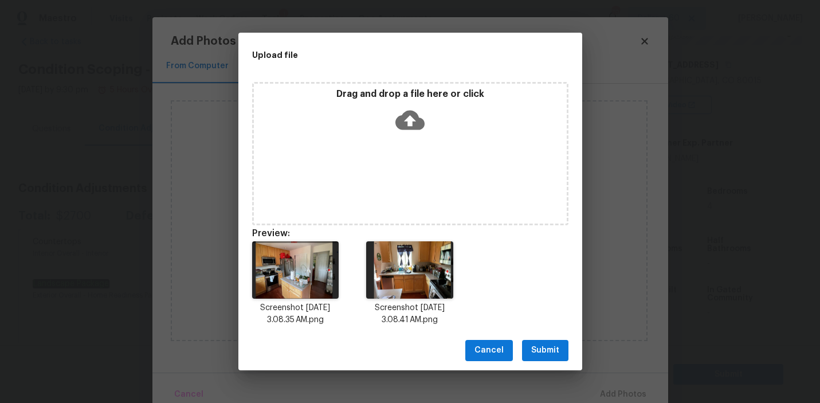
click at [537, 349] on span "Submit" at bounding box center [545, 350] width 28 height 14
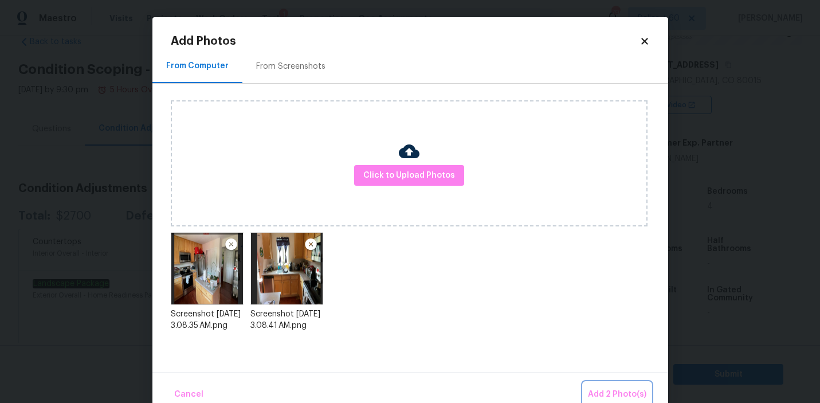
click at [613, 398] on span "Add 2 Photo(s)" at bounding box center [617, 394] width 58 height 14
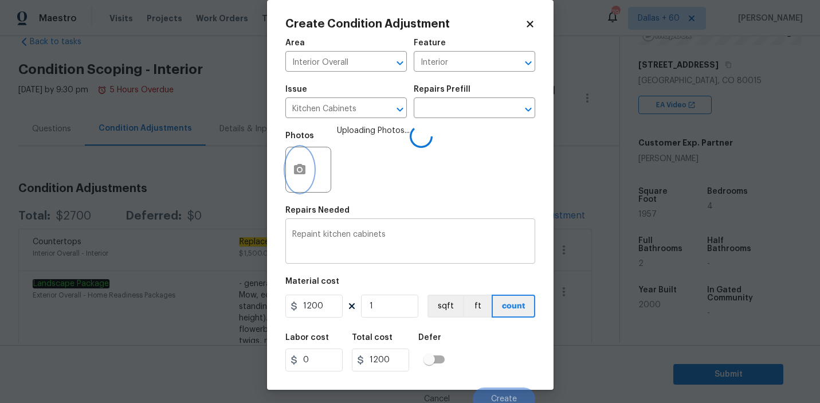
scroll to position [25, 0]
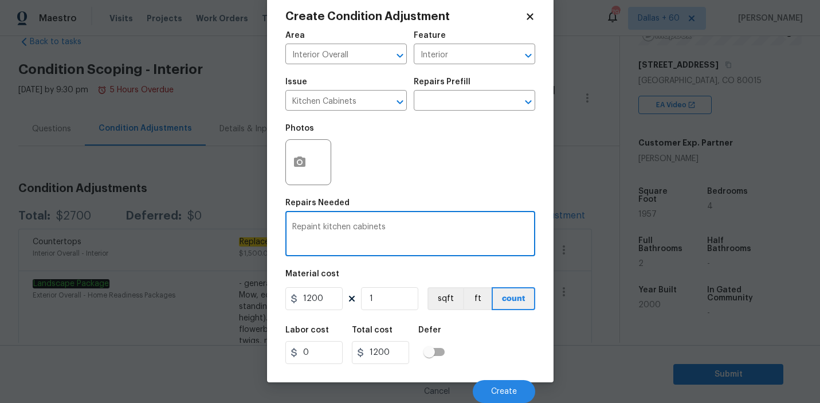
click at [399, 240] on textarea "Repaint kitchen cabinets" at bounding box center [410, 235] width 236 height 24
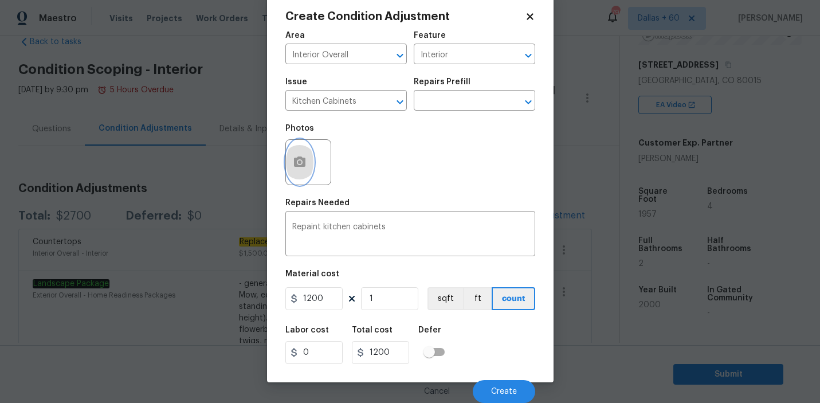
click at [309, 166] on button "button" at bounding box center [299, 162] width 27 height 45
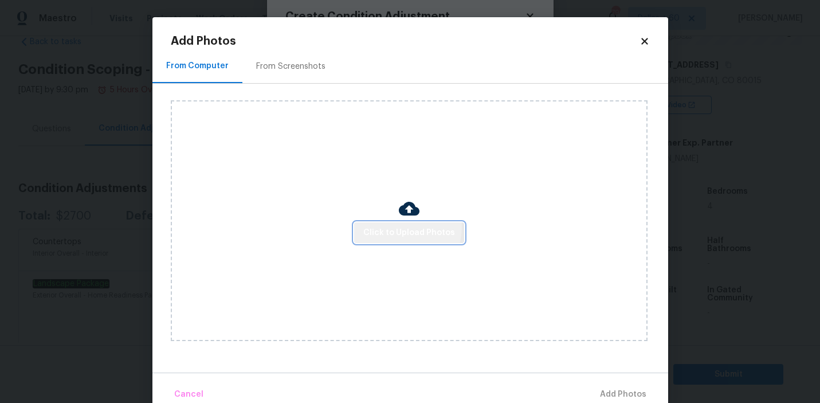
click at [405, 227] on span "Click to Upload Photos" at bounding box center [409, 233] width 92 height 14
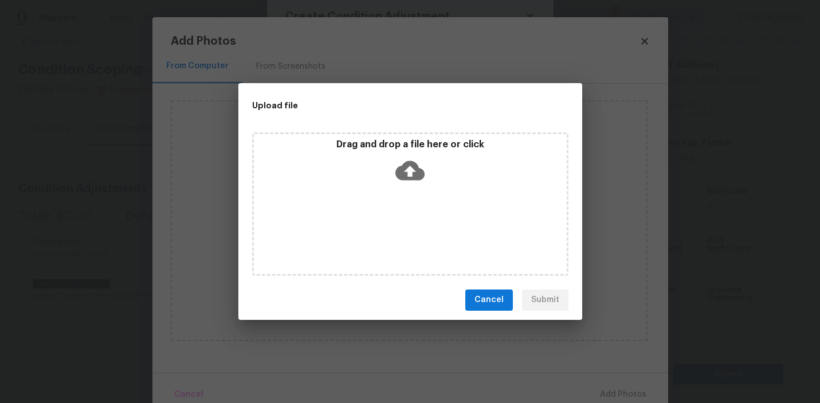
click at [415, 176] on icon at bounding box center [409, 169] width 29 height 19
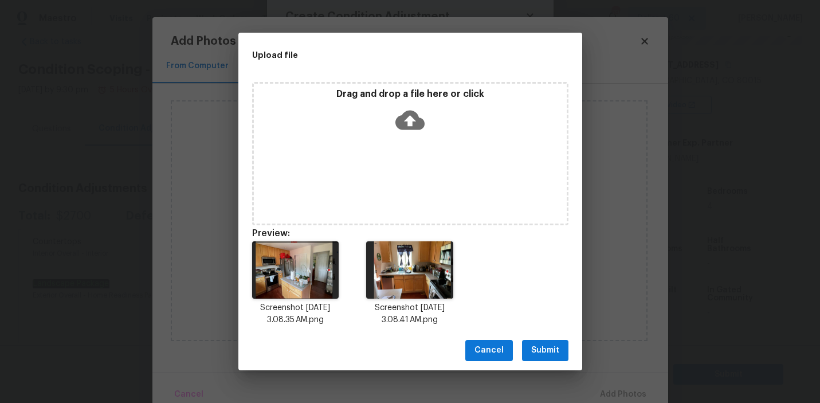
click at [537, 350] on span "Submit" at bounding box center [545, 350] width 28 height 14
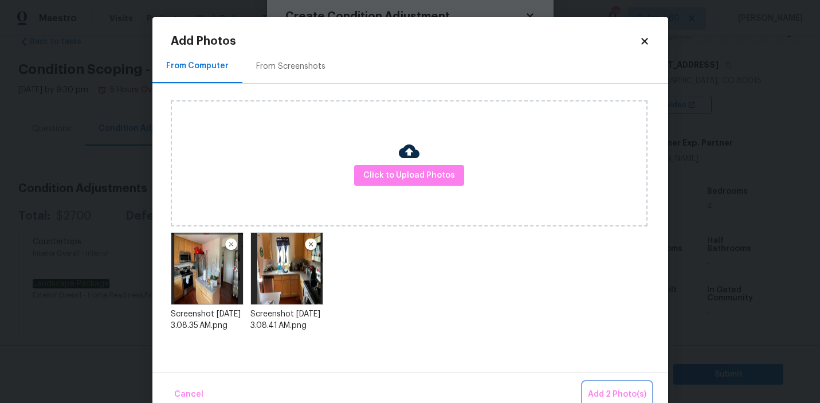
click at [603, 392] on span "Add 2 Photo(s)" at bounding box center [617, 394] width 58 height 14
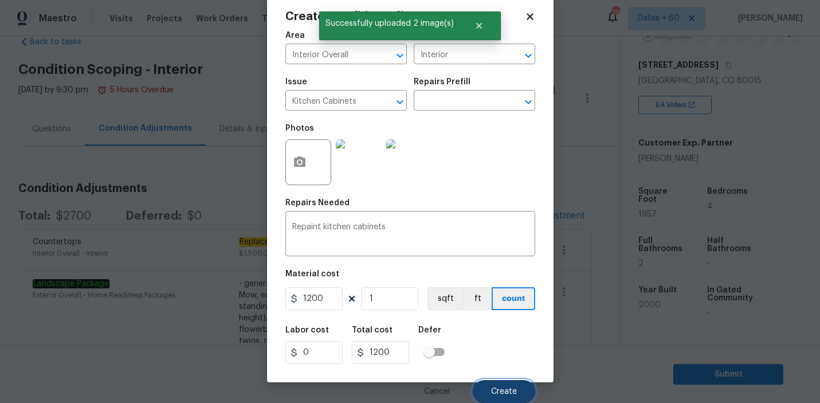
click at [515, 392] on span "Create" at bounding box center [504, 391] width 26 height 9
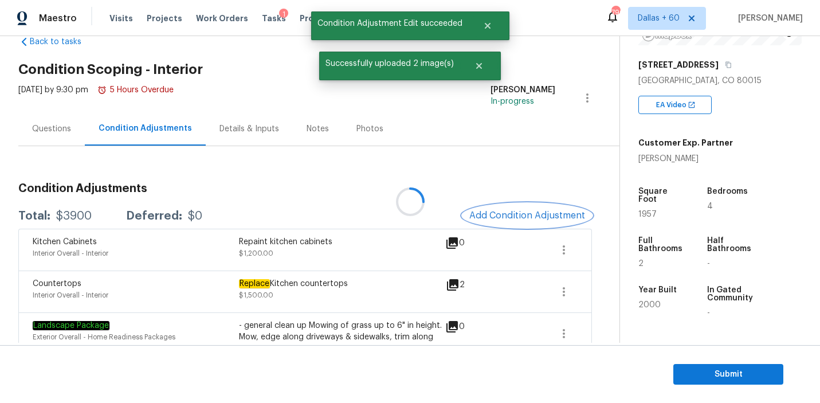
scroll to position [0, 0]
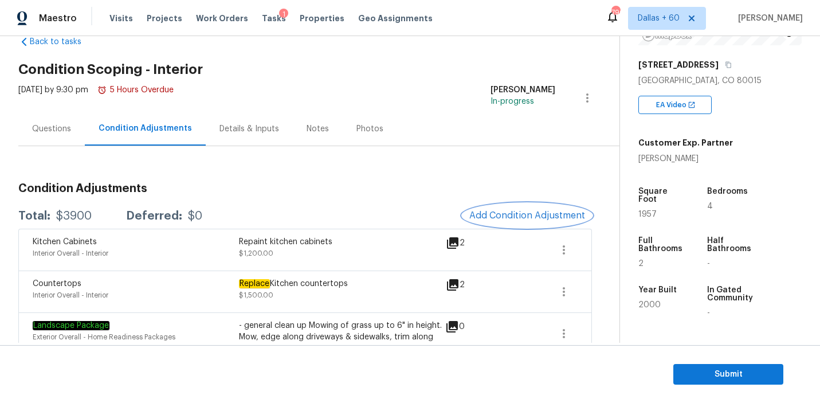
click at [503, 210] on button "Add Condition Adjustment" at bounding box center [526, 215] width 129 height 24
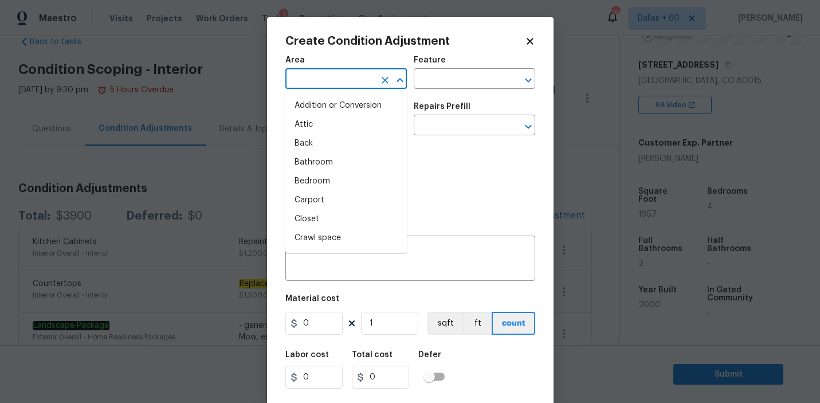
click at [368, 74] on input "text" at bounding box center [329, 80] width 89 height 18
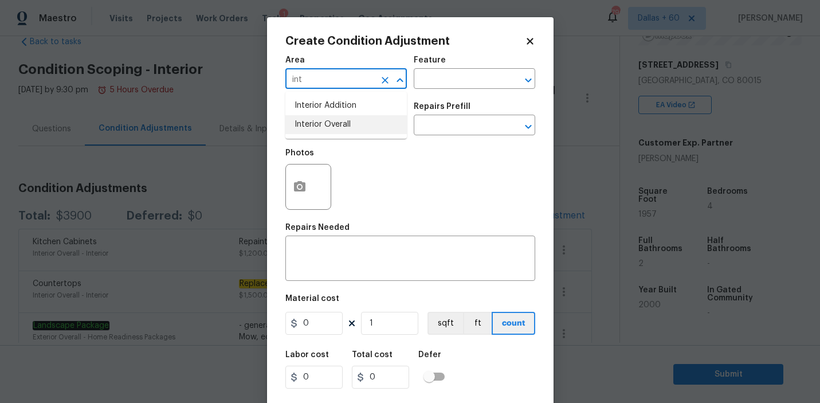
click at [376, 120] on li "Interior Overall" at bounding box center [345, 124] width 121 height 19
type input "Interior Overall"
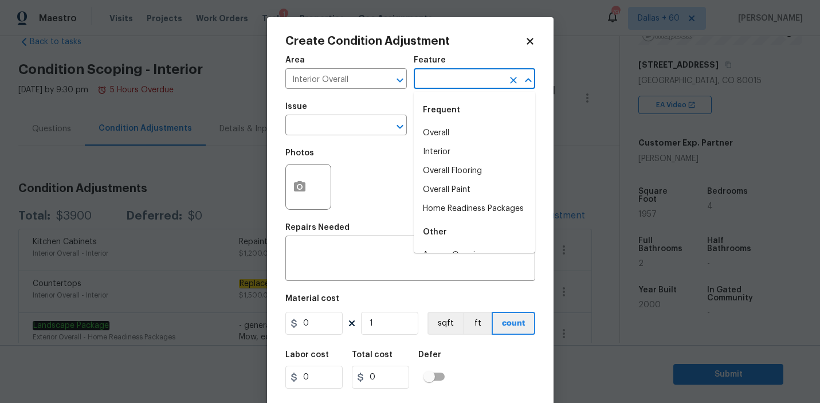
click at [444, 81] on input "text" at bounding box center [458, 80] width 89 height 18
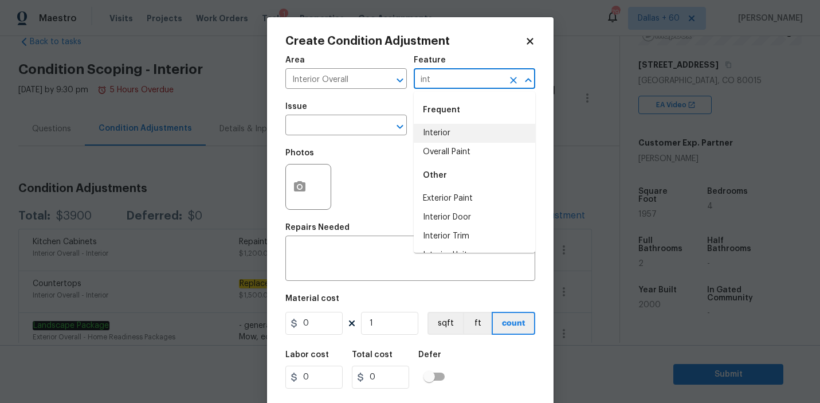
click at [455, 135] on li "Interior" at bounding box center [474, 133] width 121 height 19
type input "Interior"
click at [341, 120] on input "text" at bounding box center [329, 126] width 89 height 18
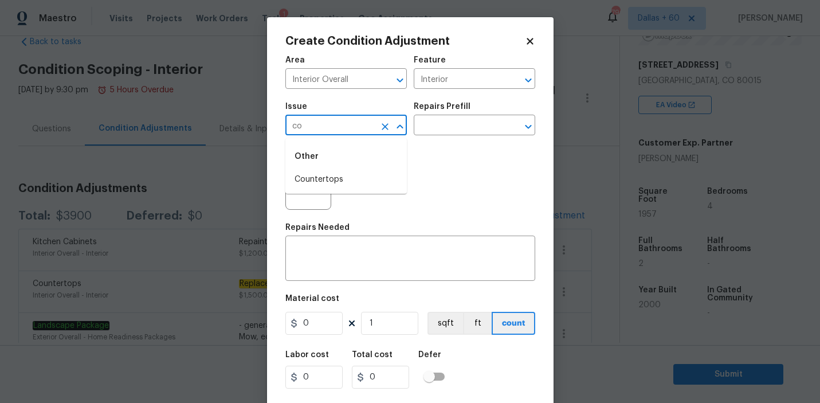
type input "c"
type input "bath"
click at [330, 126] on input "text" at bounding box center [329, 126] width 89 height 18
click at [352, 179] on li "Countertops" at bounding box center [345, 179] width 121 height 19
type input "Countertops"
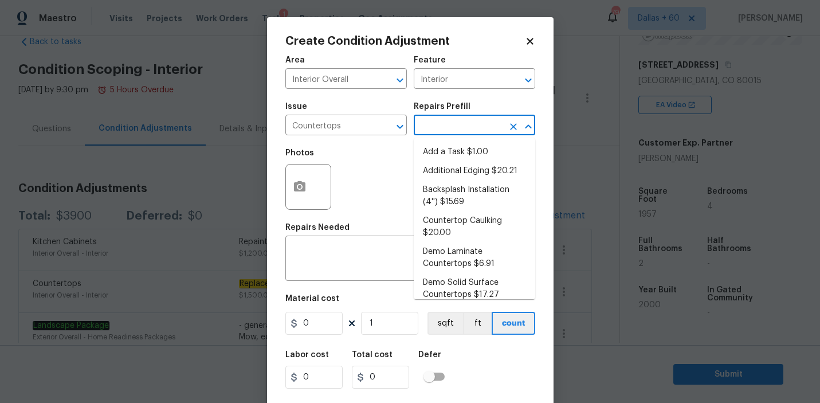
click at [444, 121] on input "text" at bounding box center [458, 126] width 89 height 18
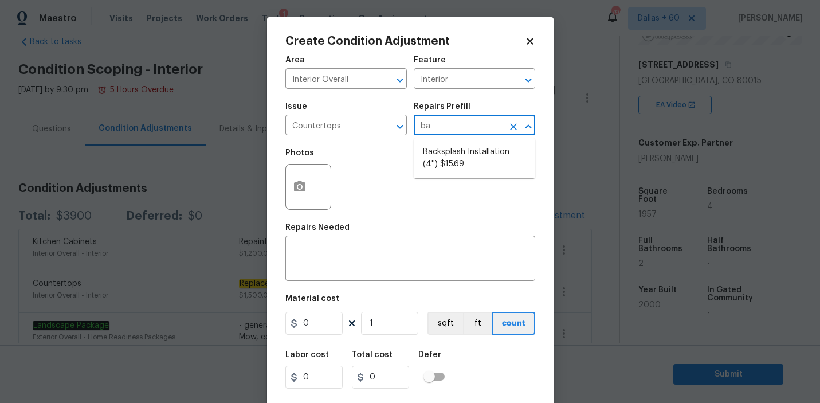
type input "b"
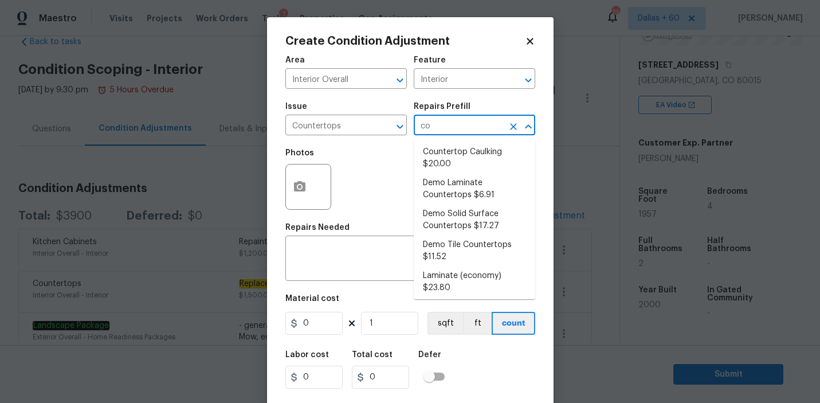
type input "c"
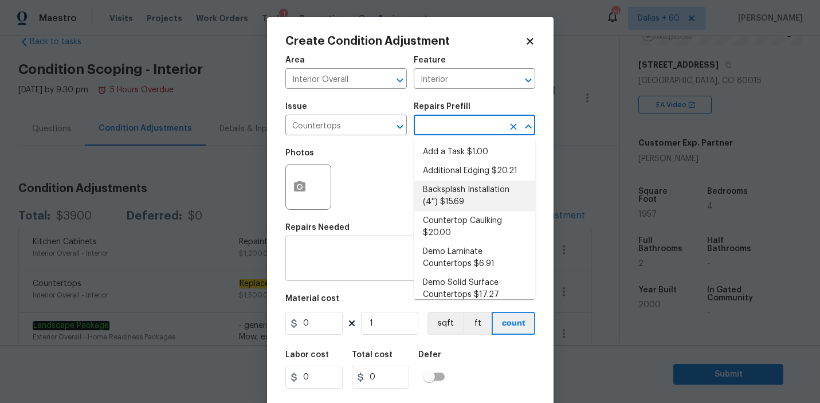
click at [352, 262] on textarea at bounding box center [410, 259] width 236 height 24
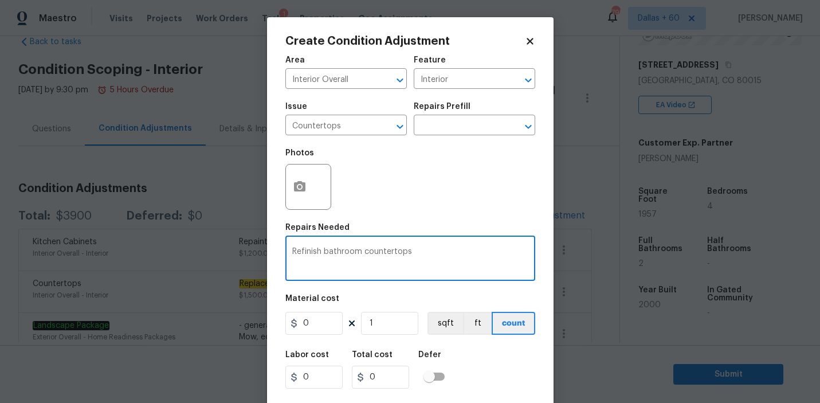
type textarea "Refinish bathroom countertops"
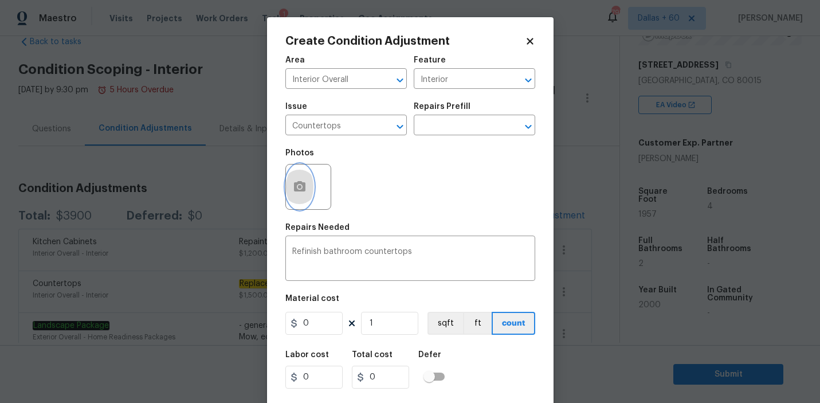
click at [309, 183] on button "button" at bounding box center [299, 186] width 27 height 45
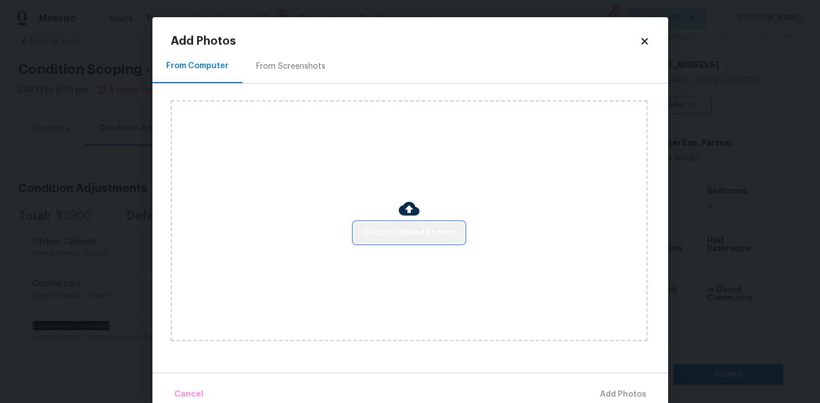
click at [435, 234] on span "Click to Upload Photos" at bounding box center [409, 233] width 92 height 14
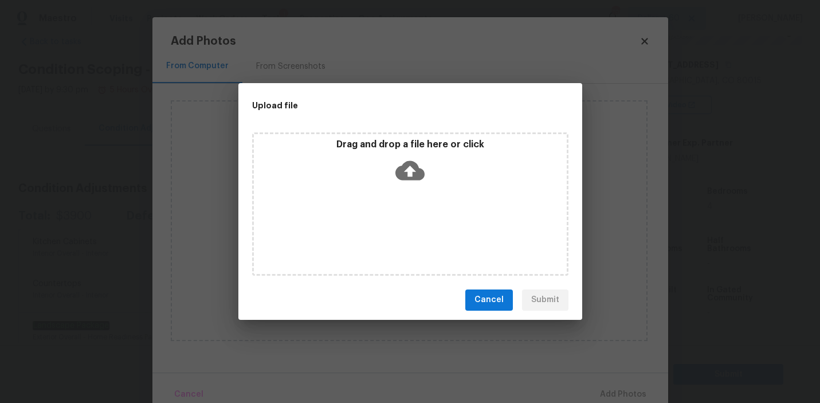
click at [414, 167] on icon at bounding box center [409, 169] width 29 height 19
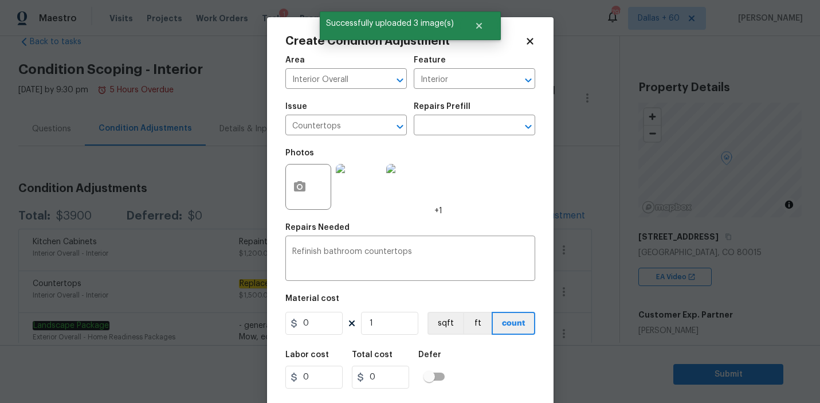
scroll to position [172, 0]
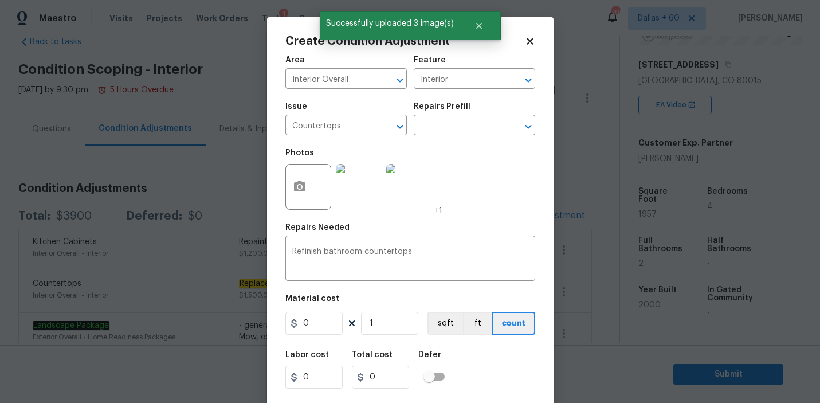
click at [171, 368] on body "Maestro Visits Projects Work Orders Tasks 1 Properties Geo Assignments 795 [GEO…" at bounding box center [410, 201] width 820 height 403
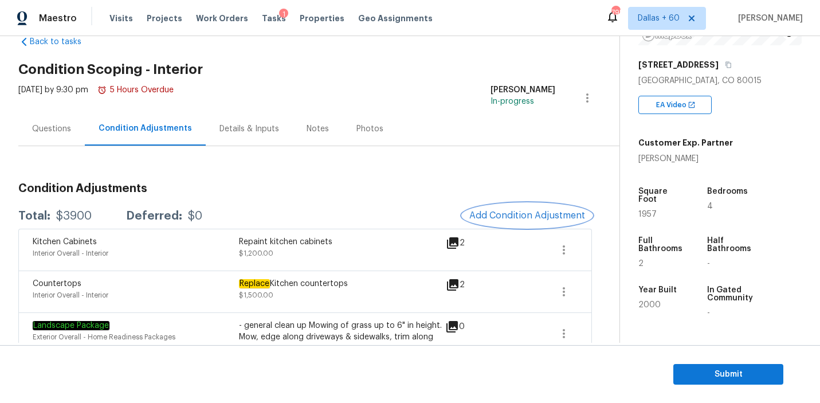
click at [501, 210] on span "Add Condition Adjustment" at bounding box center [527, 215] width 116 height 10
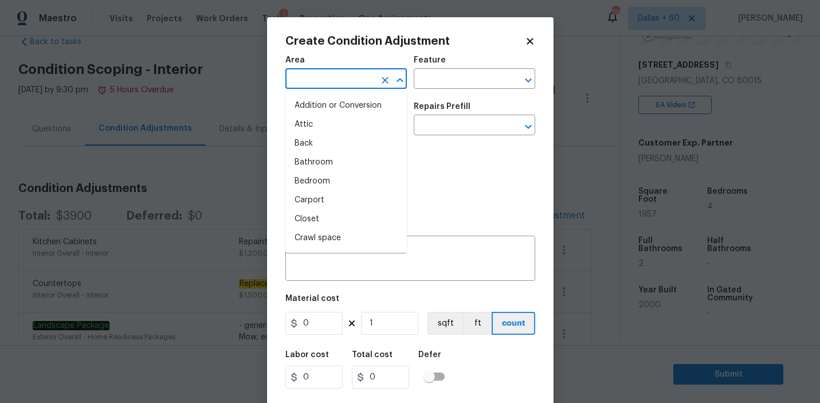
click at [344, 81] on input "text" at bounding box center [329, 80] width 89 height 18
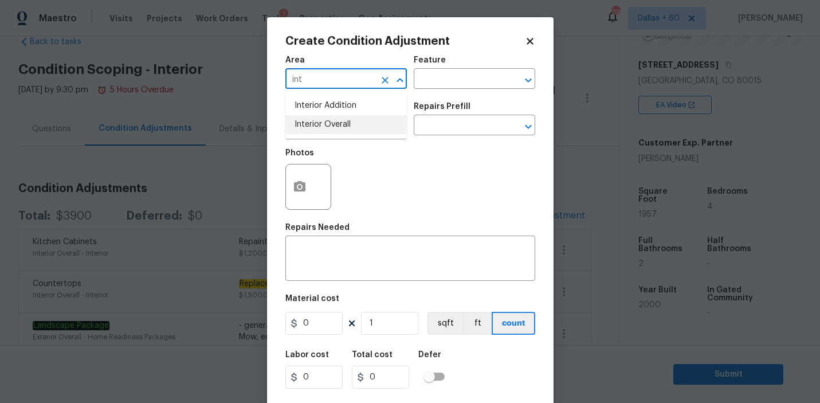
click at [356, 123] on li "Interior Overall" at bounding box center [345, 124] width 121 height 19
type input "Interior Overall"
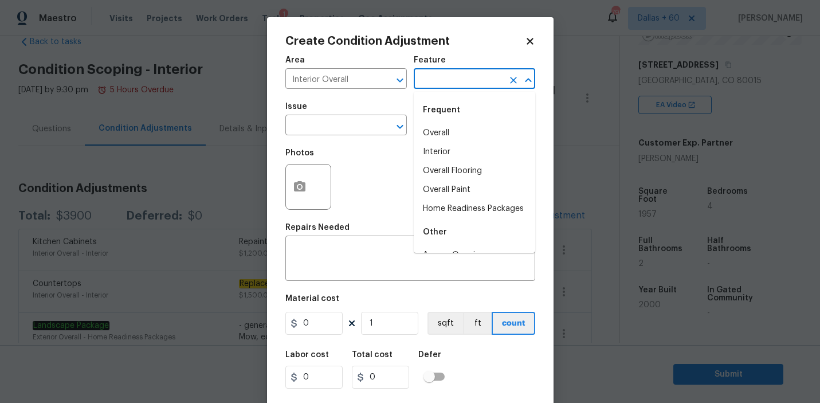
click at [468, 81] on input "text" at bounding box center [458, 80] width 89 height 18
type input "b"
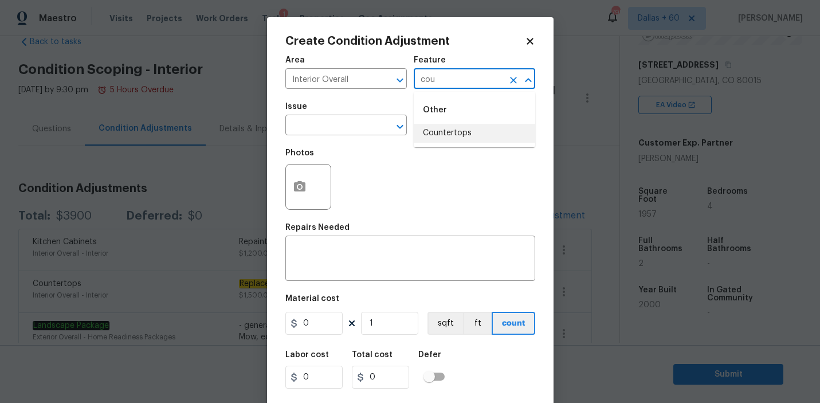
click at [467, 134] on li "Countertops" at bounding box center [474, 133] width 121 height 19
type input "Countertops"
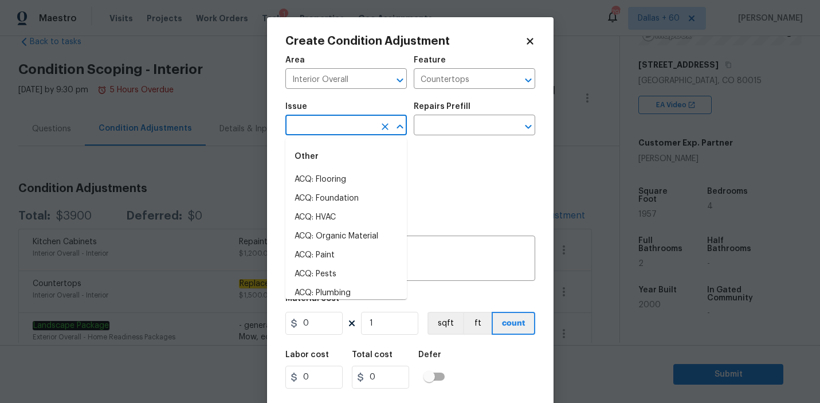
click at [332, 127] on input "text" at bounding box center [329, 126] width 89 height 18
type input "p"
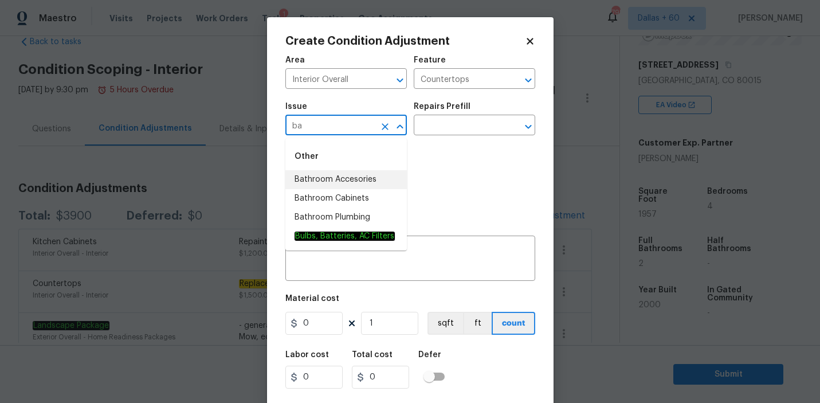
type input "b"
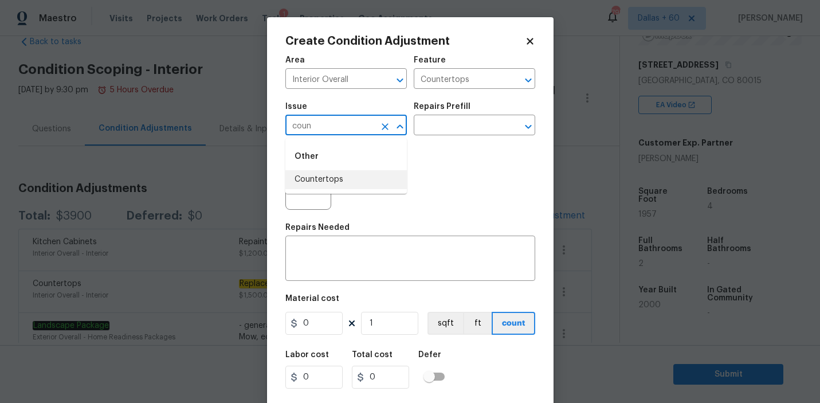
click at [363, 180] on li "Countertops" at bounding box center [345, 179] width 121 height 19
type input "Countertops"
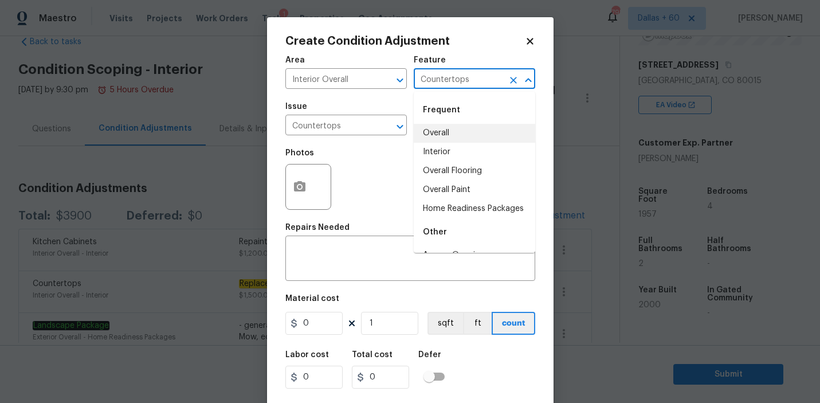
click at [463, 77] on input "Countertops" at bounding box center [458, 80] width 89 height 18
click at [513, 76] on icon "Clear" at bounding box center [512, 79] width 11 height 11
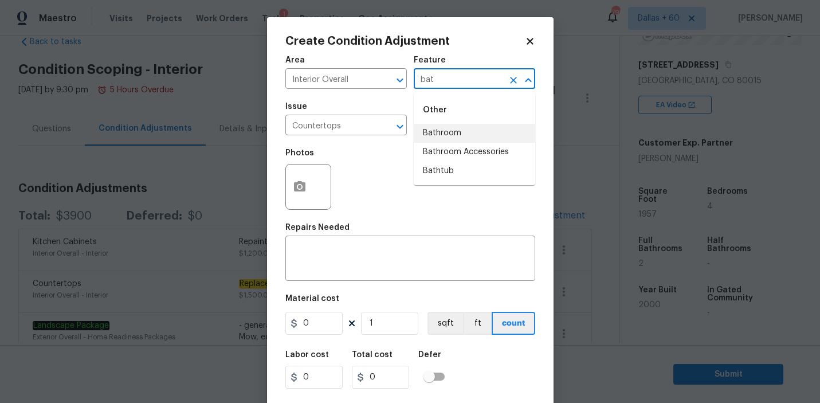
click at [463, 132] on li "Bathroom" at bounding box center [474, 133] width 121 height 19
type input "Bathroom"
click at [350, 127] on input "Countertops" at bounding box center [329, 126] width 89 height 18
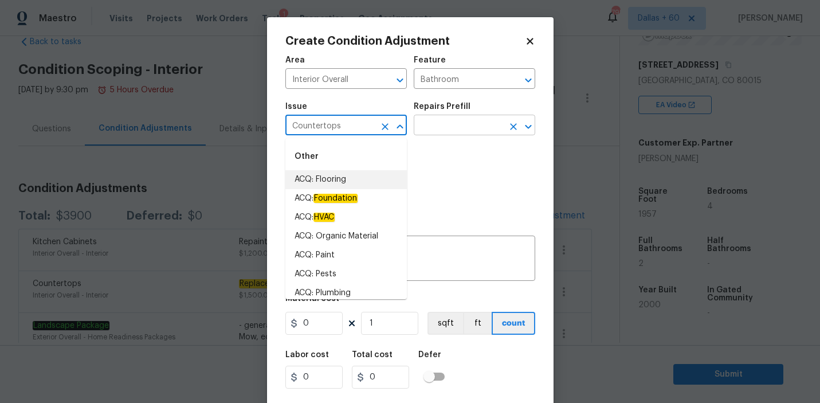
click at [470, 118] on input "text" at bounding box center [458, 126] width 89 height 18
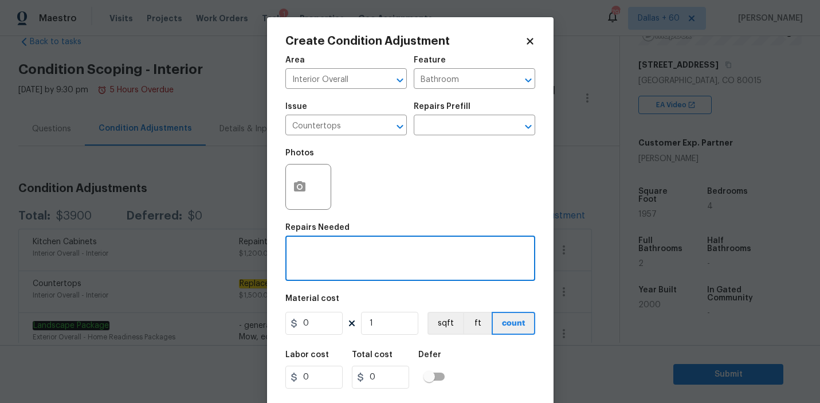
click at [320, 251] on textarea at bounding box center [410, 259] width 236 height 24
type textarea "Refinish bathroom countertops"
click at [298, 190] on icon "button" at bounding box center [299, 186] width 11 height 10
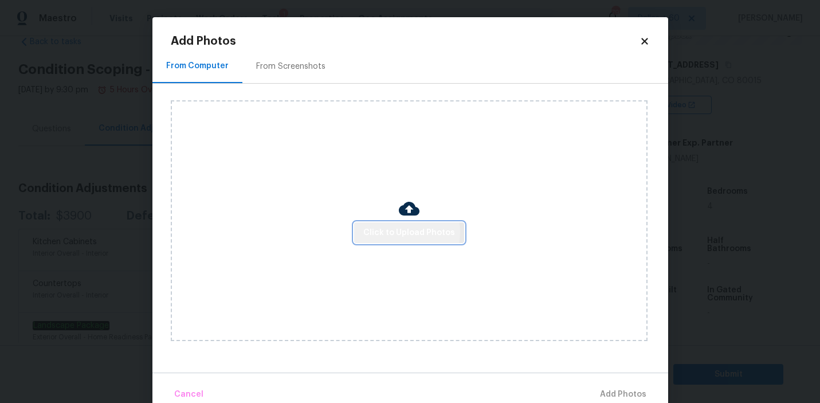
click at [395, 231] on span "Click to Upload Photos" at bounding box center [409, 233] width 92 height 14
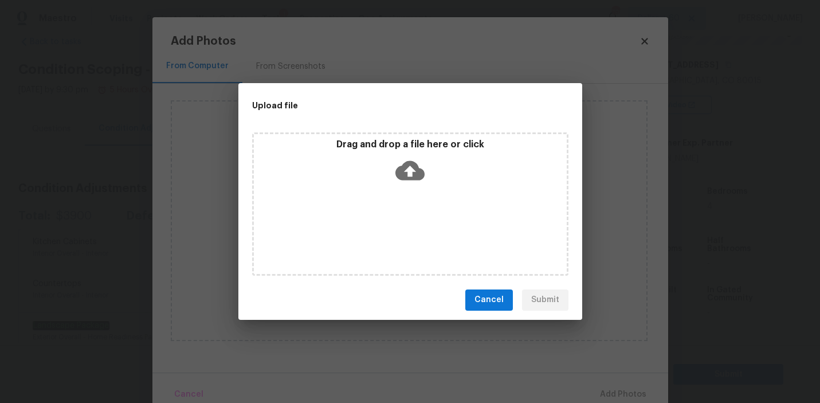
click at [411, 167] on icon at bounding box center [409, 170] width 29 height 29
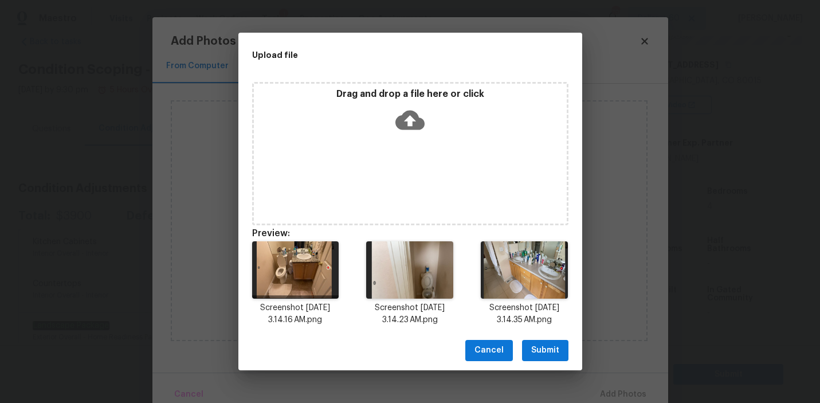
click at [549, 345] on span "Submit" at bounding box center [545, 350] width 28 height 14
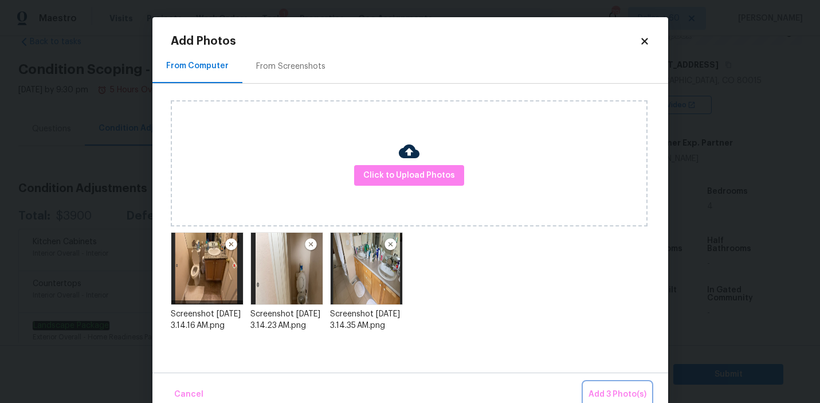
click at [637, 393] on span "Add 3 Photo(s)" at bounding box center [617, 394] width 58 height 14
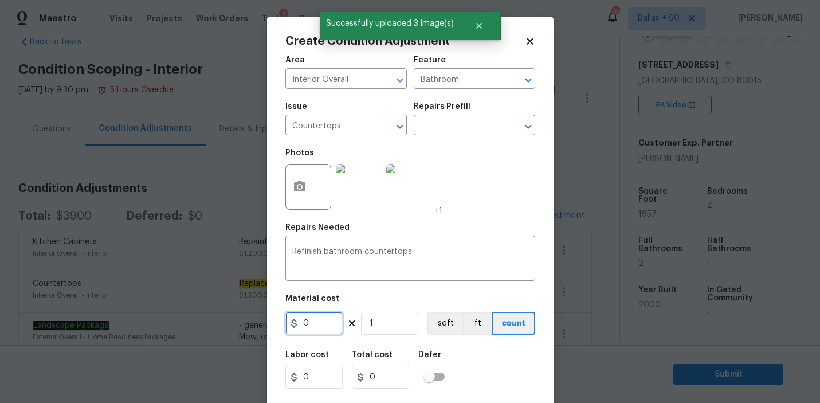
click at [315, 324] on input "0" at bounding box center [313, 323] width 57 height 23
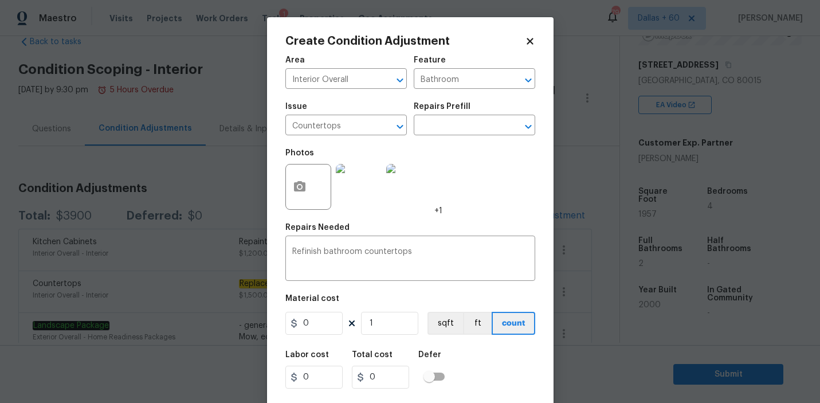
click at [359, 189] on img at bounding box center [359, 187] width 46 height 46
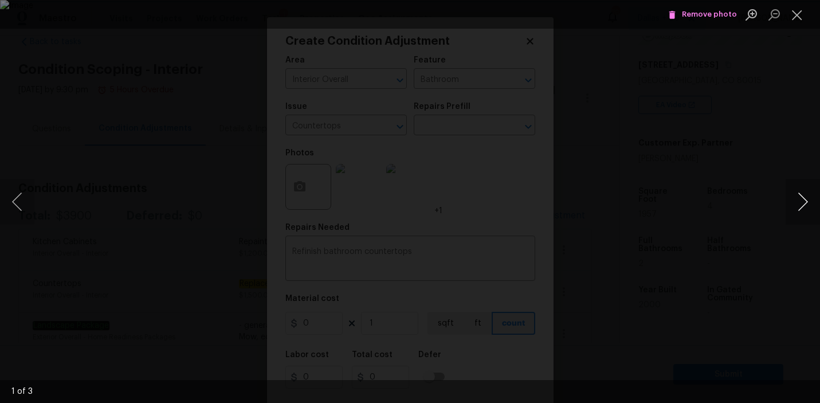
click at [796, 211] on button "Next image" at bounding box center [802, 202] width 34 height 46
click at [798, 16] on button "Close lightbox" at bounding box center [796, 15] width 23 height 20
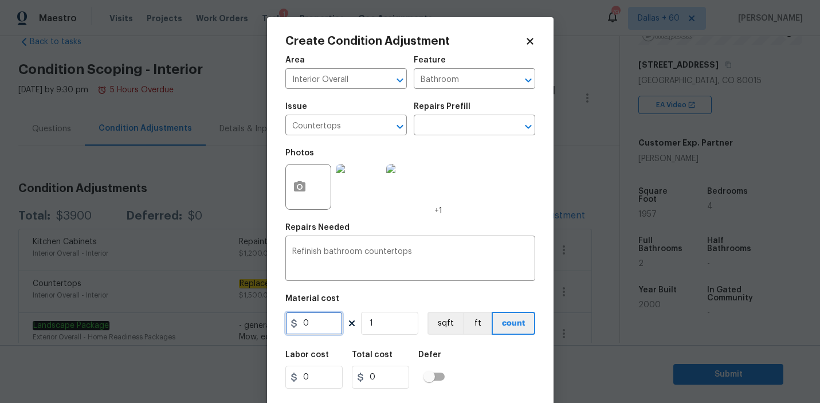
click at [317, 324] on input "0" at bounding box center [313, 323] width 57 height 23
type input "800"
click at [381, 298] on div "Material cost" at bounding box center [410, 301] width 250 height 15
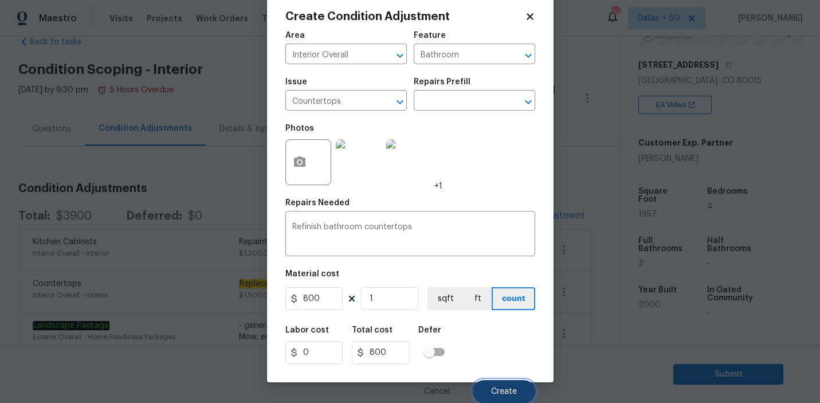
click at [502, 388] on span "Create" at bounding box center [504, 391] width 26 height 9
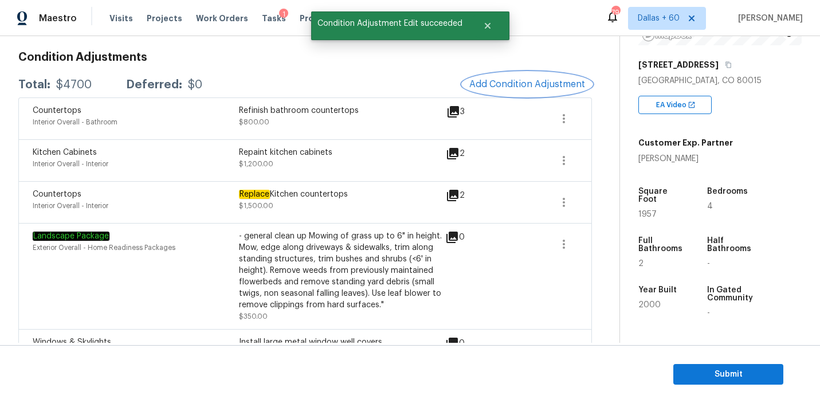
scroll to position [172, 0]
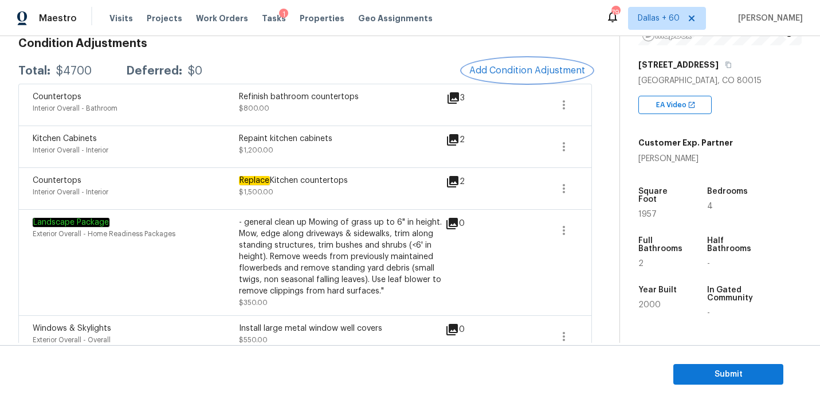
click at [513, 73] on span "Add Condition Adjustment" at bounding box center [527, 70] width 116 height 10
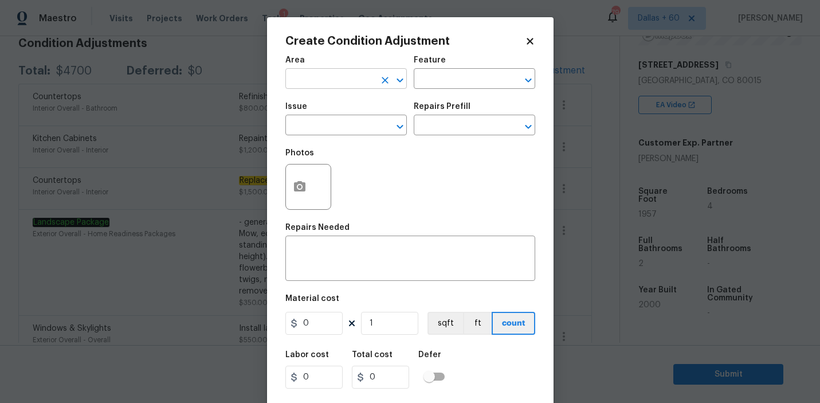
click at [345, 77] on input "text" at bounding box center [329, 80] width 89 height 18
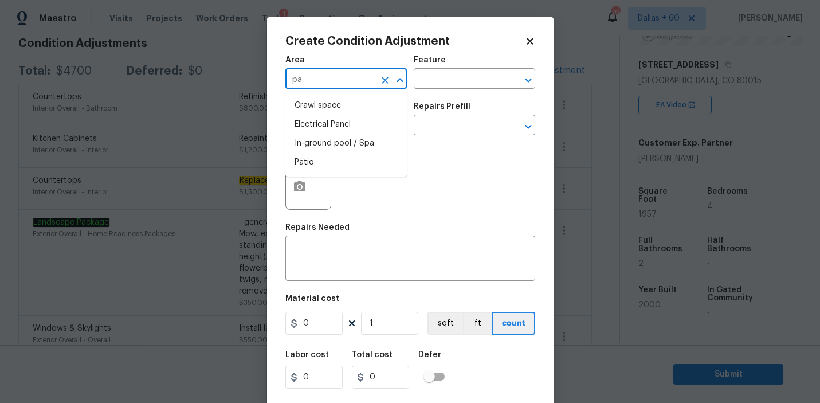
type input "p"
click at [357, 126] on li "Interior Overall" at bounding box center [345, 124] width 121 height 19
type input "Interior Overall"
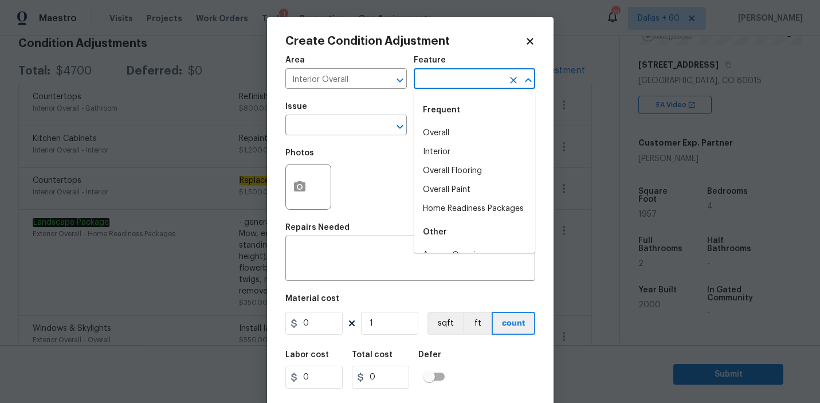
click at [499, 72] on input "text" at bounding box center [458, 80] width 89 height 18
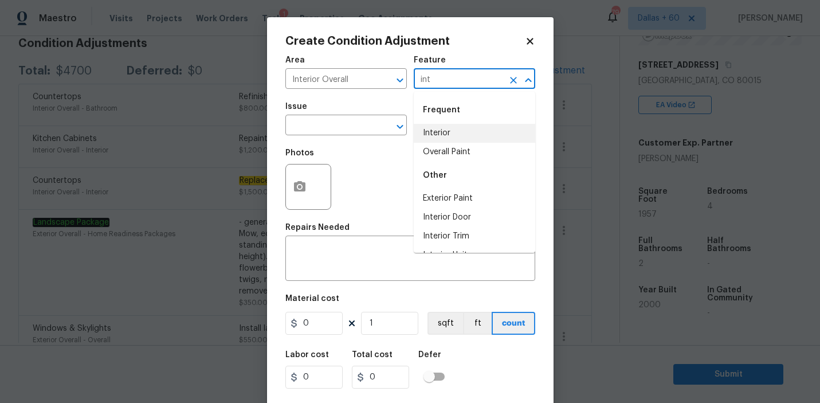
click at [506, 139] on li "Interior" at bounding box center [474, 133] width 121 height 19
type input "Interior"
click at [308, 126] on input "text" at bounding box center [329, 126] width 89 height 18
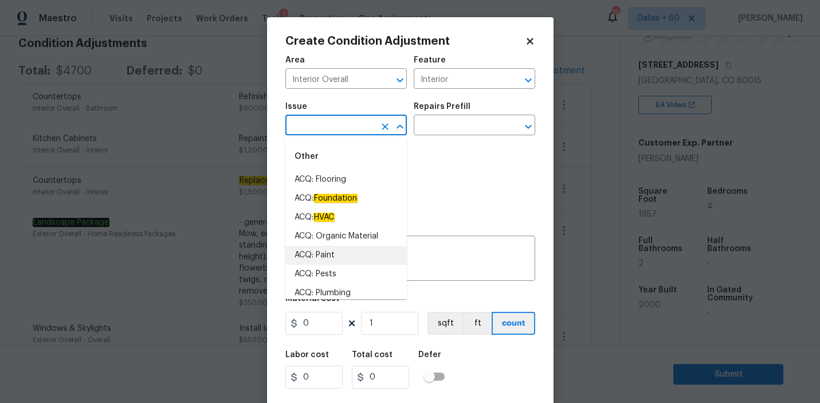
click at [320, 255] on li "ACQ: Paint" at bounding box center [345, 255] width 121 height 19
type input "ACQ: Paint"
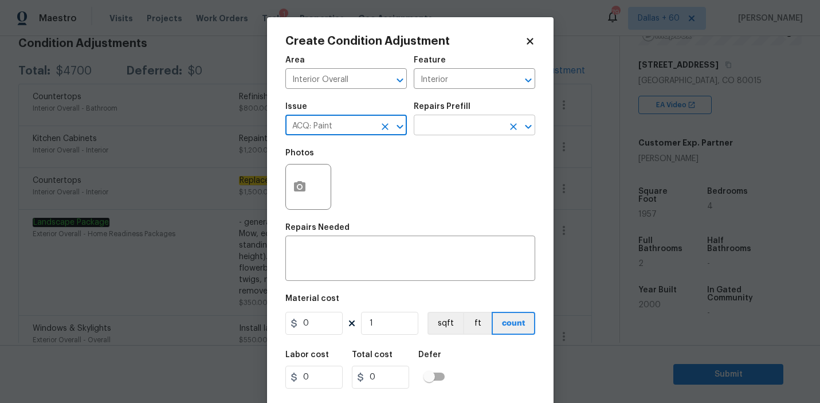
click at [450, 125] on input "text" at bounding box center [458, 126] width 89 height 18
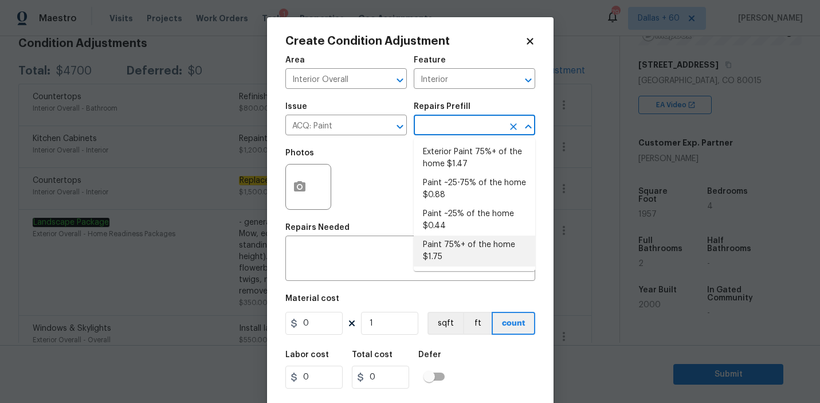
click at [463, 253] on li "Paint 75%+ of the home $1.75" at bounding box center [474, 250] width 121 height 31
type input "Acquisition"
type textarea "Acquisition Scope: 75%+ of the home will likely require interior paint"
type input "1.75"
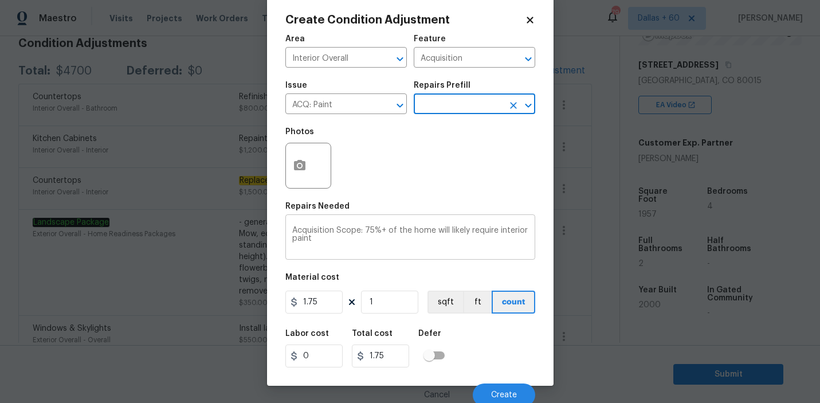
scroll to position [22, 0]
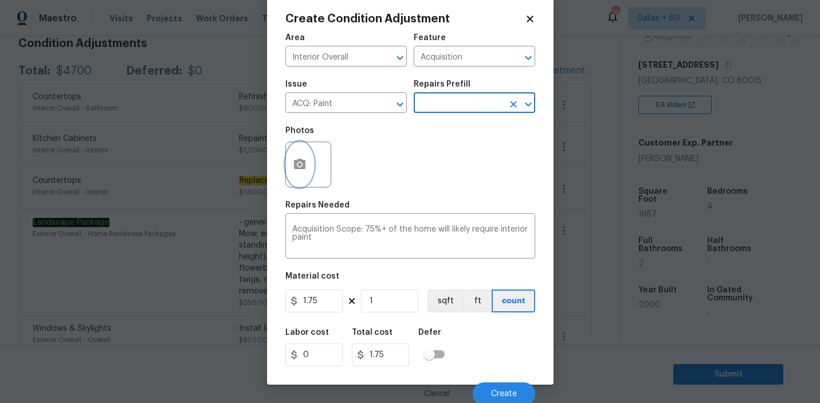
click at [305, 162] on icon "button" at bounding box center [300, 165] width 14 height 14
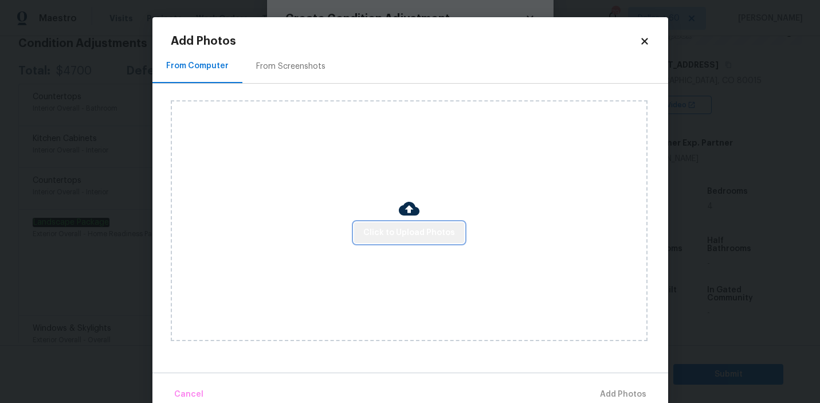
click at [411, 233] on span "Click to Upload Photos" at bounding box center [409, 233] width 92 height 14
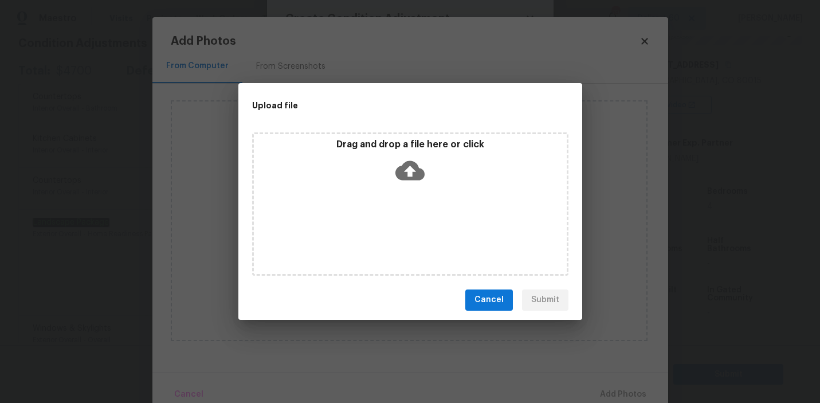
click at [407, 173] on icon at bounding box center [409, 169] width 29 height 19
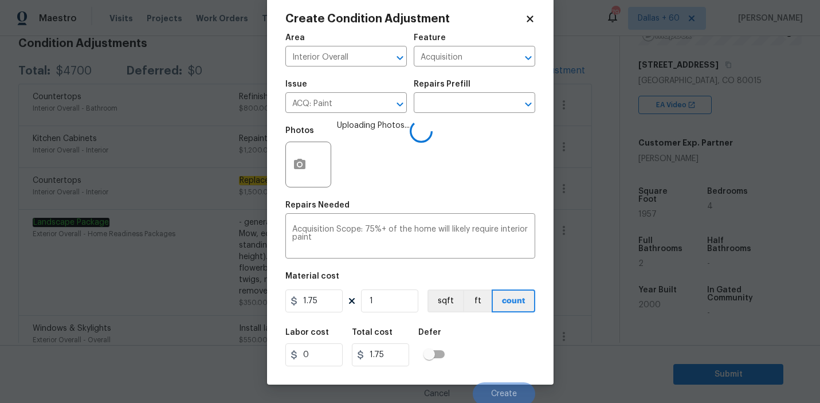
scroll to position [25, 0]
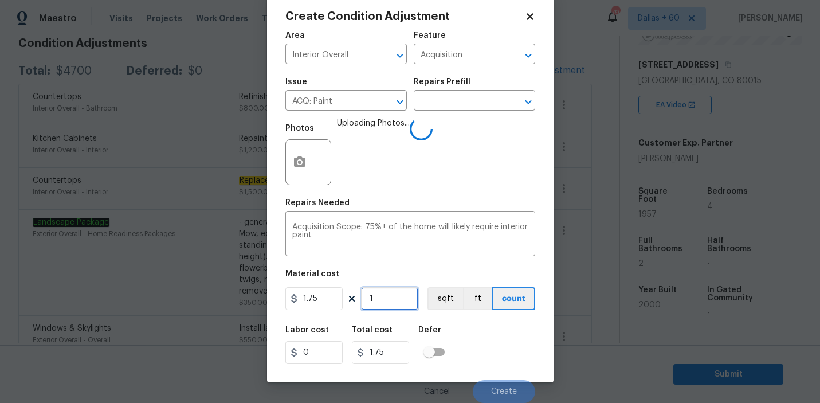
click at [387, 298] on input "1" at bounding box center [389, 298] width 57 height 23
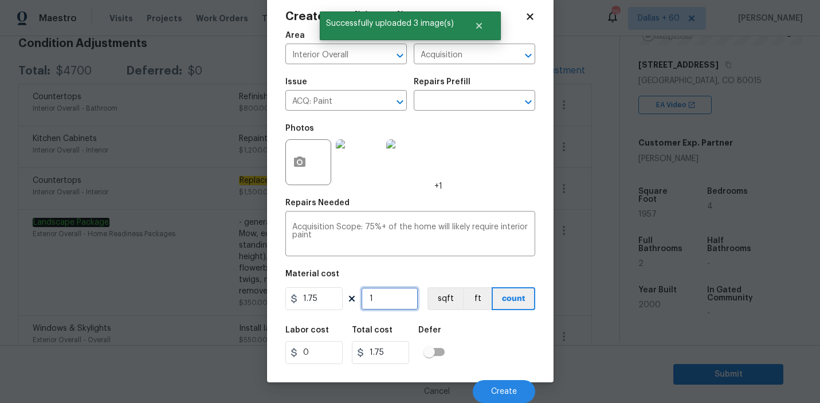
click at [386, 298] on input "1" at bounding box center [389, 298] width 57 height 23
type input "0"
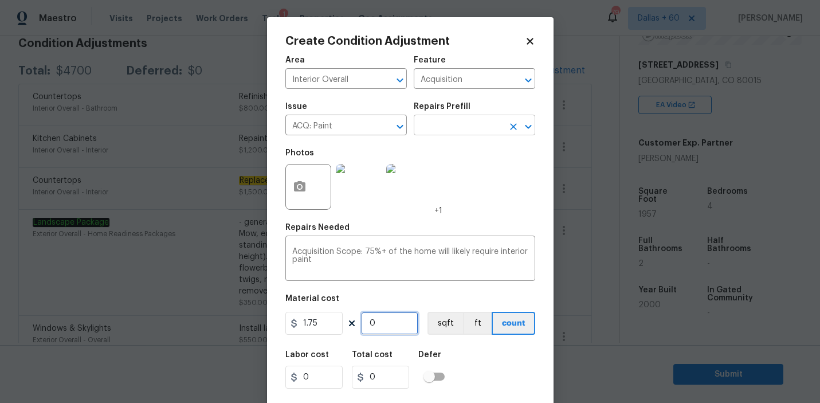
type input "0"
click at [464, 125] on input "text" at bounding box center [458, 126] width 89 height 18
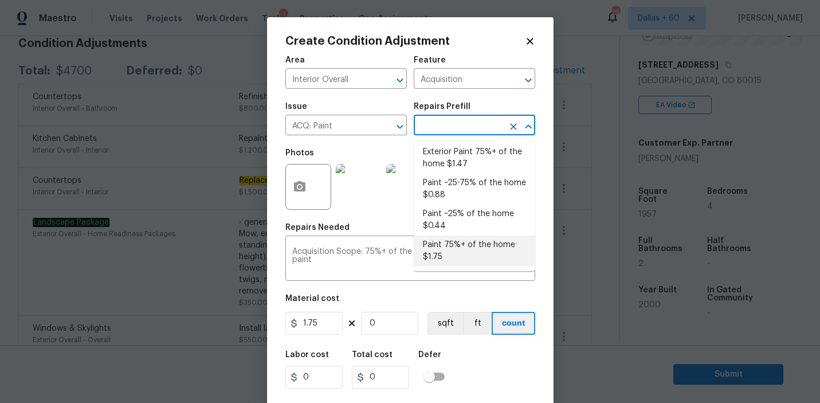
click at [460, 255] on li "Paint 75%+ of the home $1.75" at bounding box center [474, 250] width 121 height 31
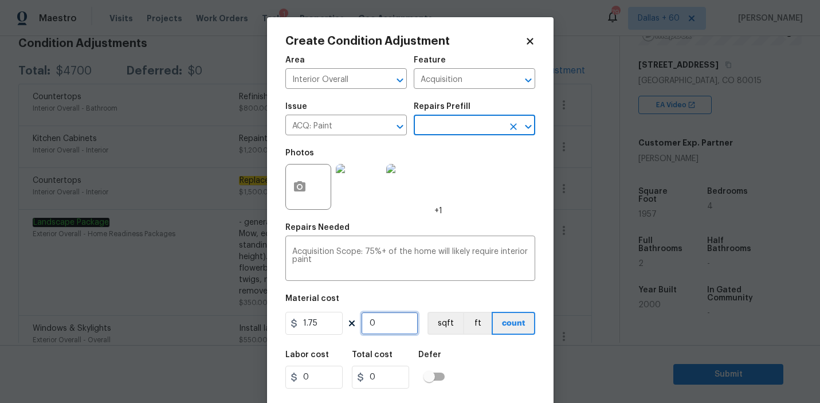
click at [399, 325] on input "0" at bounding box center [389, 323] width 57 height 23
type input "1"
type input "1.75"
type input "19"
type input "33.25"
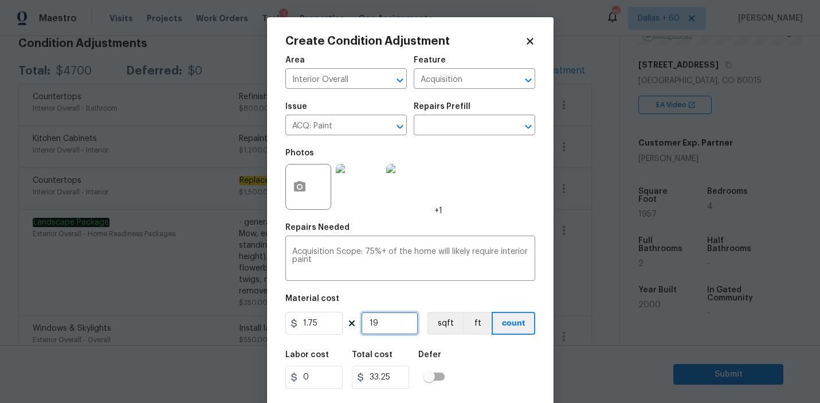
type input "195"
type input "341.25"
type input "1957"
type input "3424.75"
type input "1957"
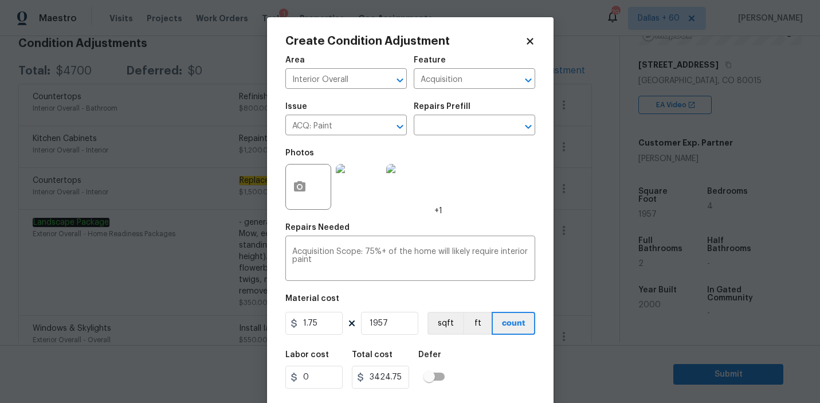
click at [411, 294] on div "Area Interior Overall ​ Feature Acquisition ​ Issue ACQ: Paint ​ Repairs Prefil…" at bounding box center [410, 238] width 250 height 378
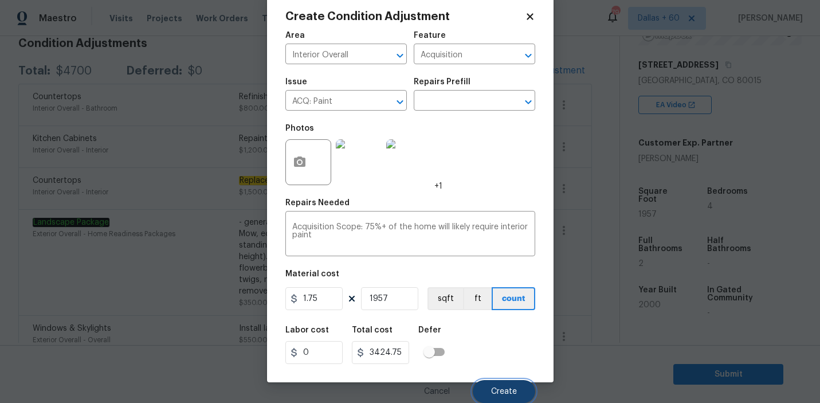
click at [503, 391] on span "Create" at bounding box center [504, 391] width 26 height 9
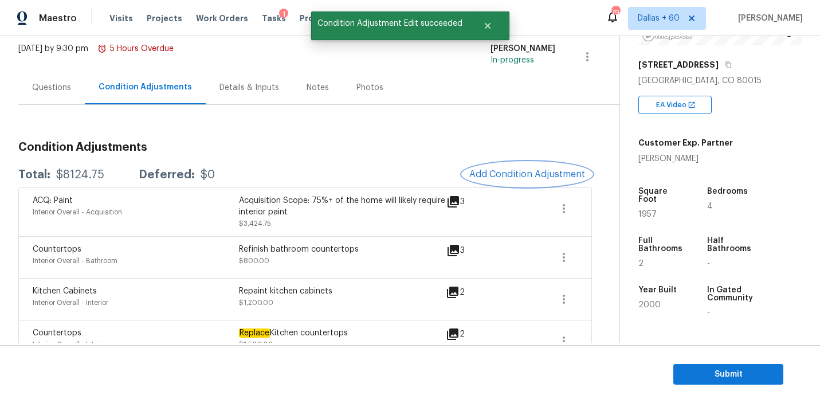
scroll to position [68, 0]
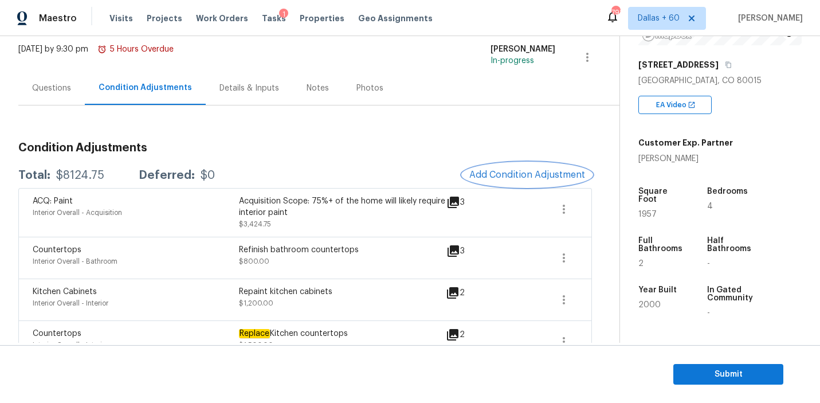
click at [514, 175] on span "Add Condition Adjustment" at bounding box center [527, 175] width 116 height 10
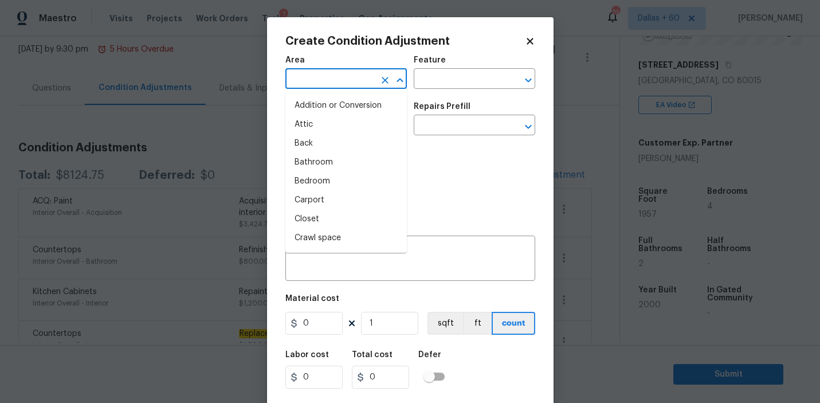
click at [365, 72] on input "text" at bounding box center [329, 80] width 89 height 18
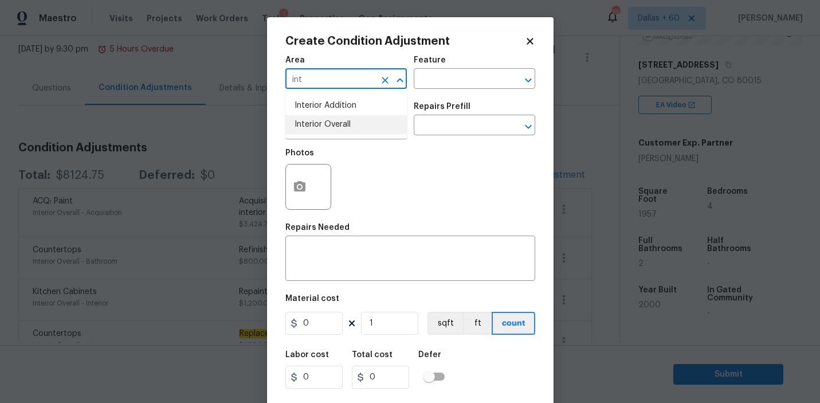
click at [352, 123] on li "Interior Overall" at bounding box center [345, 124] width 121 height 19
type input "Interior Overall"
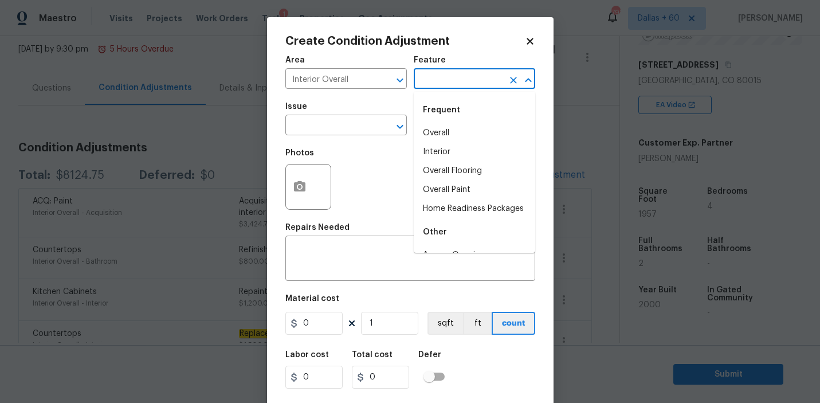
click at [444, 86] on input "text" at bounding box center [458, 80] width 89 height 18
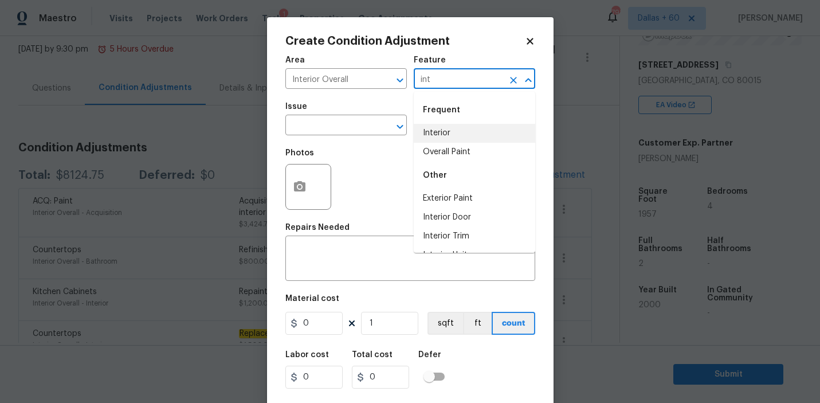
click at [437, 135] on li "Interior" at bounding box center [474, 133] width 121 height 19
type input "Interior"
click at [310, 129] on input "text" at bounding box center [329, 126] width 89 height 18
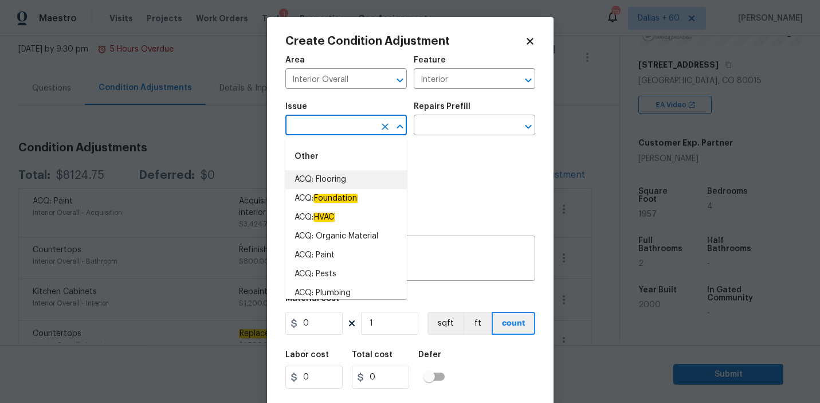
click at [320, 174] on li "ACQ: Flooring" at bounding box center [345, 179] width 121 height 19
type input "ACQ: Flooring"
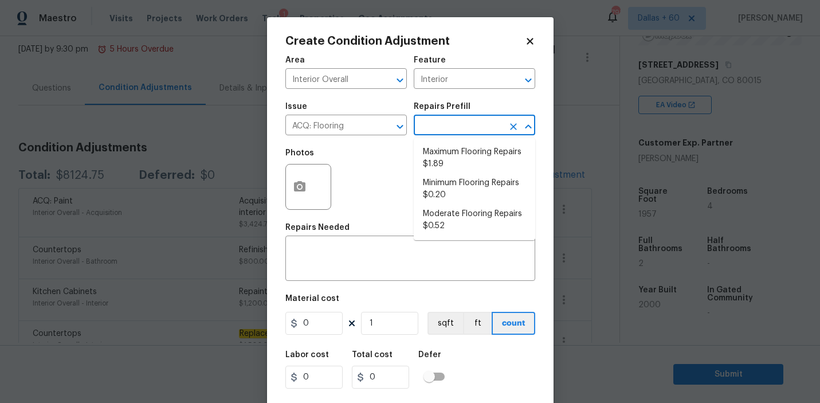
click at [454, 132] on input "text" at bounding box center [458, 126] width 89 height 18
click at [345, 251] on textarea at bounding box center [410, 259] width 236 height 24
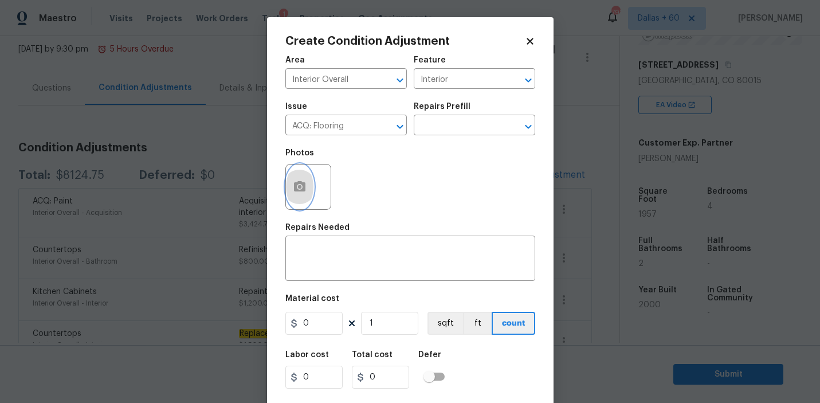
click at [298, 188] on circle "button" at bounding box center [298, 186] width 3 height 3
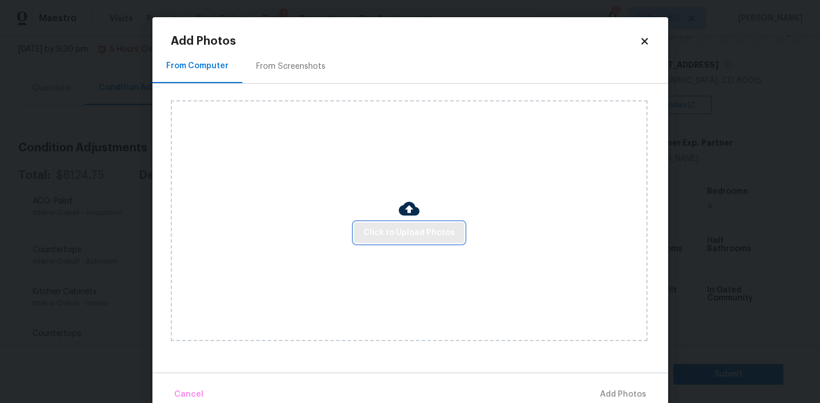
click at [395, 236] on span "Click to Upload Photos" at bounding box center [409, 233] width 92 height 14
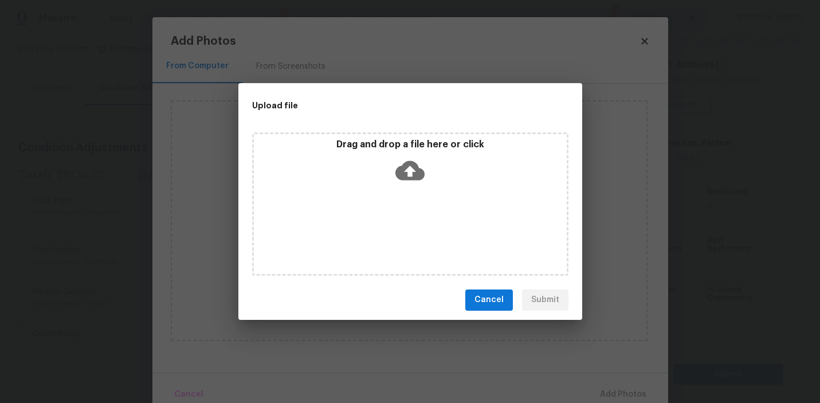
click at [412, 175] on icon at bounding box center [409, 169] width 29 height 19
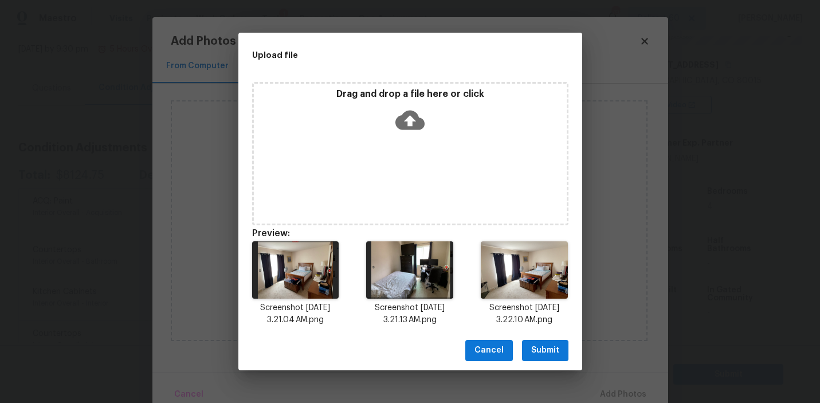
click at [545, 345] on span "Submit" at bounding box center [545, 350] width 28 height 14
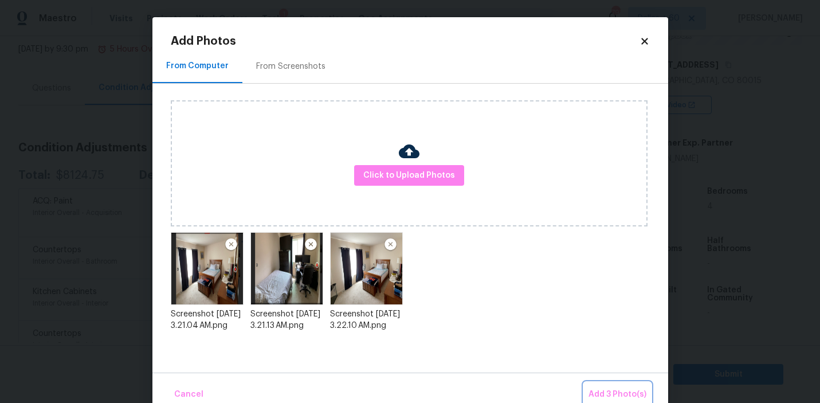
click at [607, 395] on span "Add 3 Photo(s)" at bounding box center [617, 394] width 58 height 14
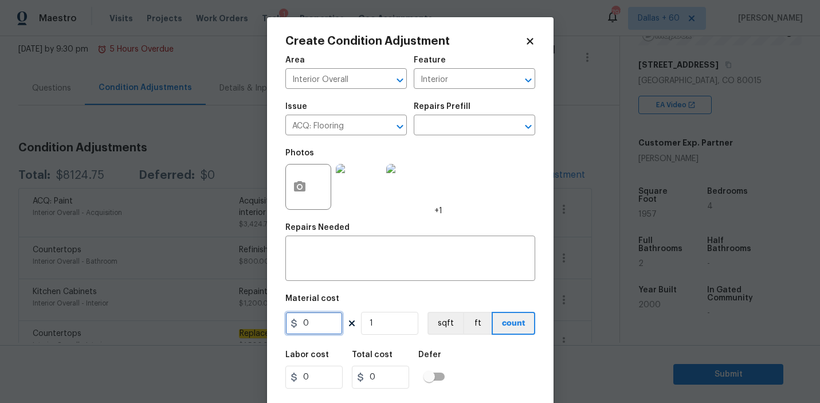
click at [312, 327] on input "0" at bounding box center [313, 323] width 57 height 23
type input "1.89"
click at [384, 329] on input "1" at bounding box center [389, 323] width 57 height 23
type input "0"
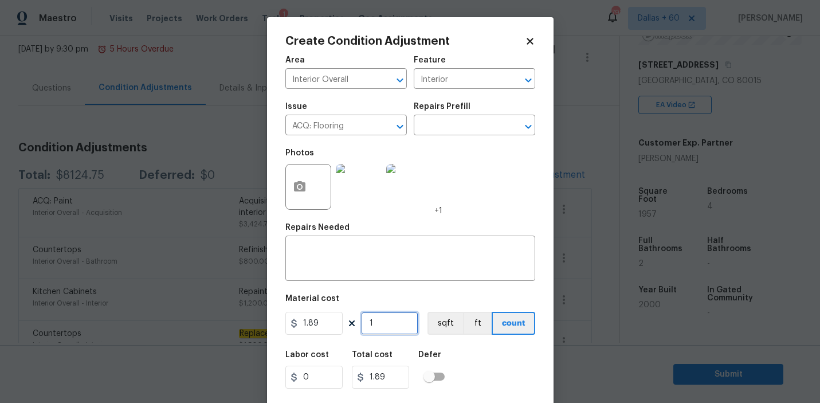
type input "0"
type input "7"
type input "13.23"
type input "75"
type input "141.75"
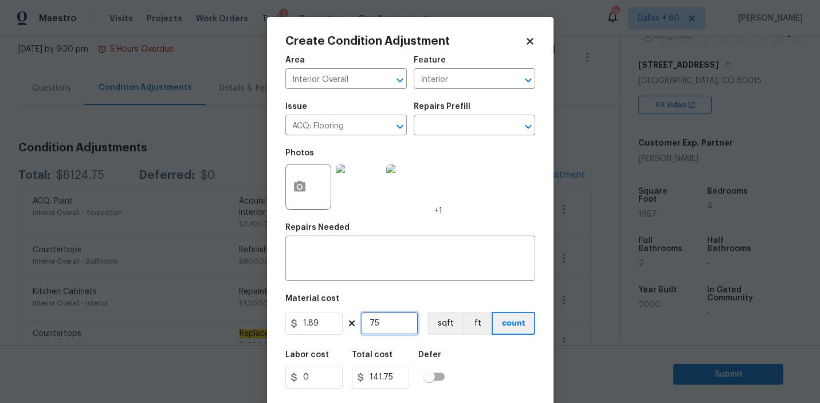
type input "750"
type input "1417.5"
type input "750"
click at [428, 293] on div "Area Interior Overall ​ Feature Interior ​ Issue ACQ: Flooring ​ Repairs Prefil…" at bounding box center [410, 238] width 250 height 378
click at [442, 129] on input "text" at bounding box center [458, 126] width 89 height 18
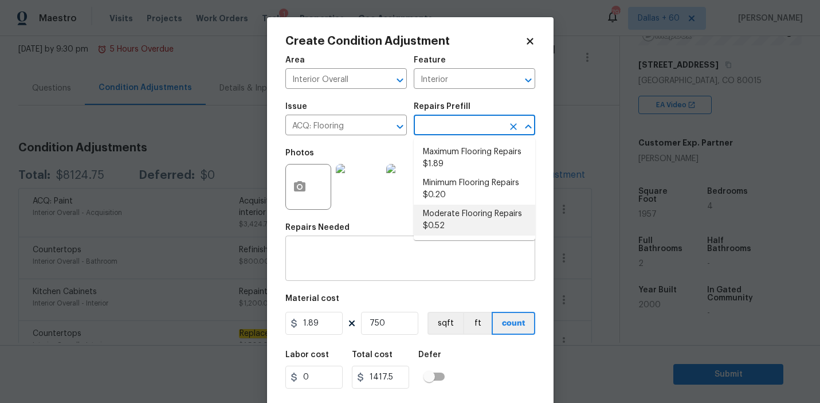
click at [380, 263] on textarea at bounding box center [410, 259] width 236 height 24
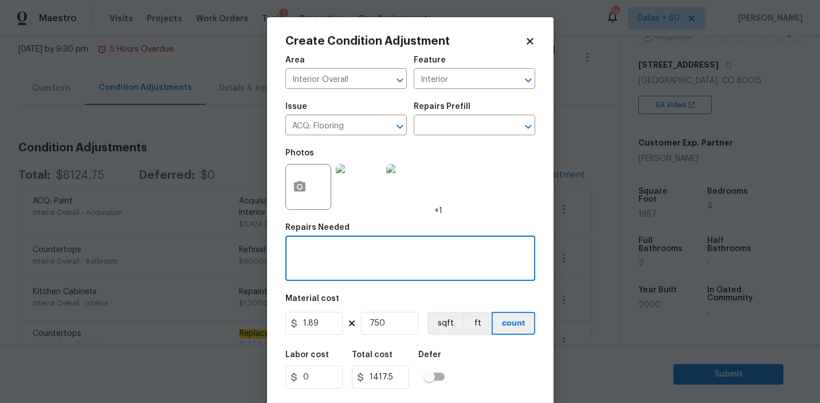
scroll to position [25, 0]
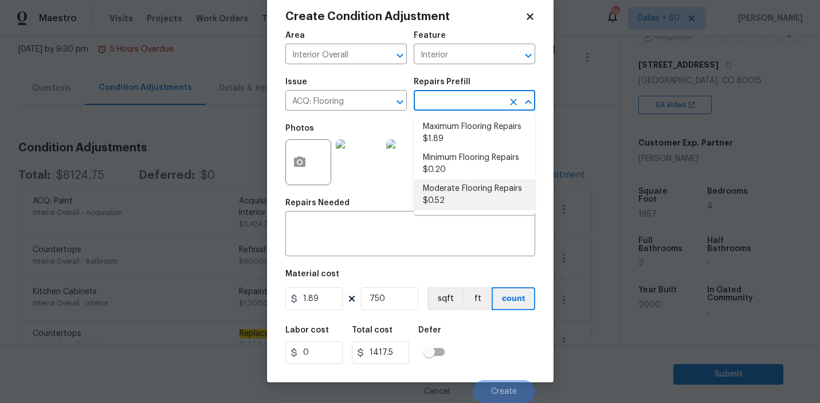
click at [459, 103] on input "text" at bounding box center [458, 102] width 89 height 18
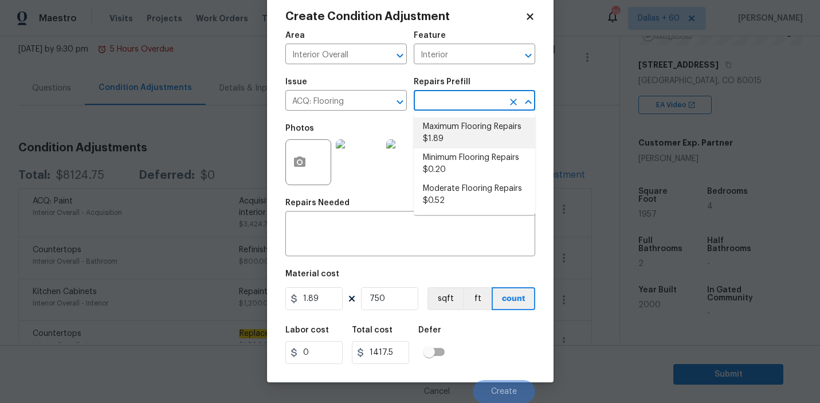
click at [458, 133] on li "Maximum Flooring Repairs $1.89" at bounding box center [474, 132] width 121 height 31
type input "Acquisition"
type textarea "Acquisition Scope: Maximum flooring repairs"
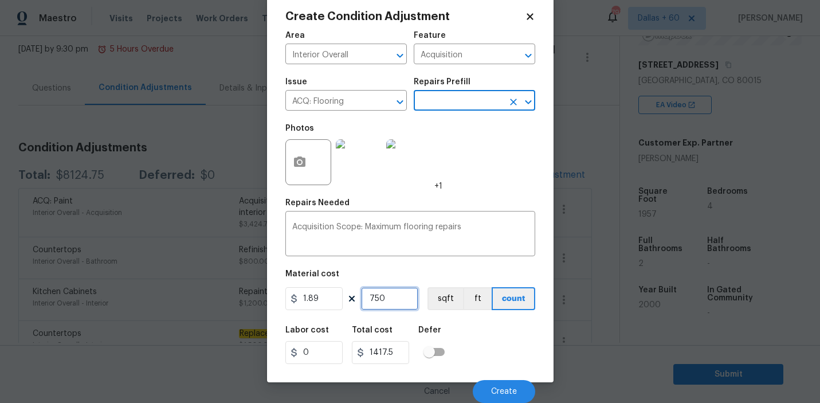
click at [396, 301] on input "750" at bounding box center [389, 298] width 57 height 23
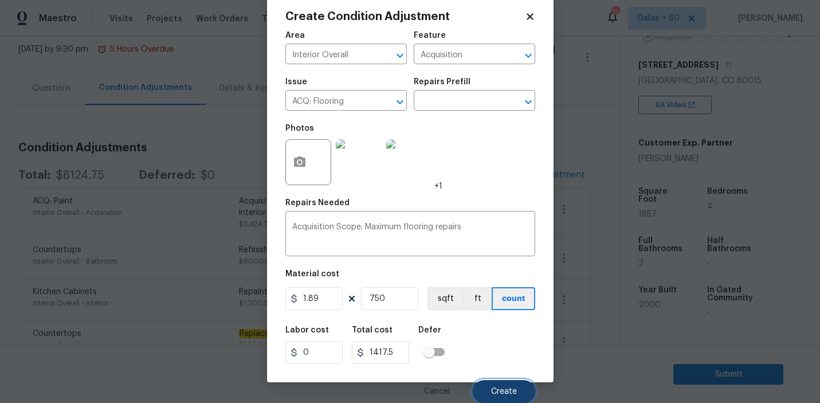
click at [507, 384] on button "Create" at bounding box center [504, 391] width 62 height 23
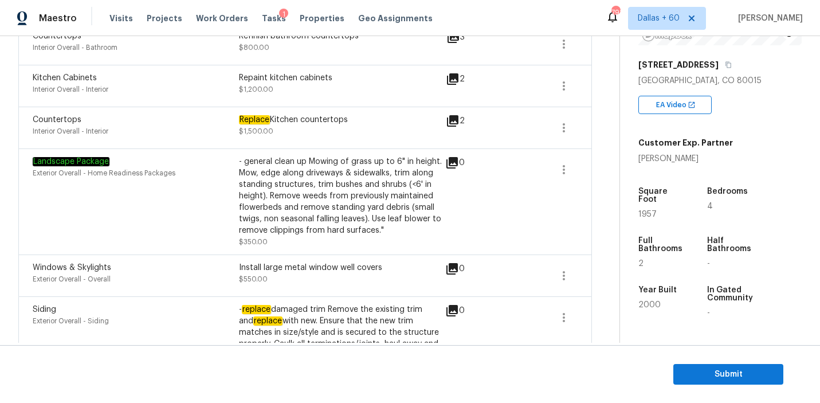
scroll to position [336, 0]
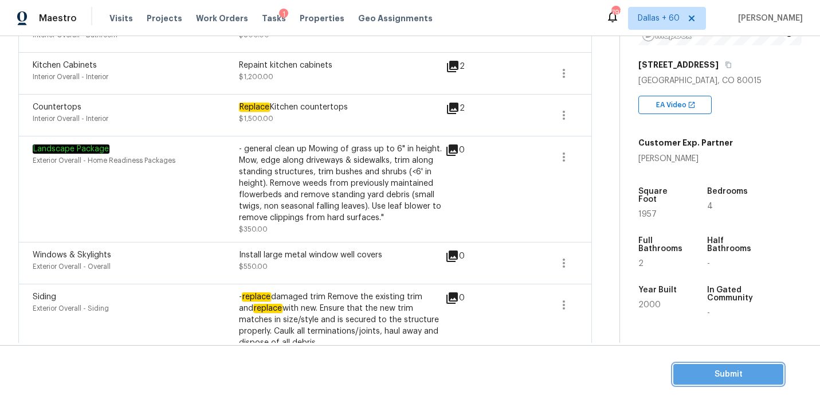
click at [707, 374] on span "Submit" at bounding box center [728, 374] width 92 height 14
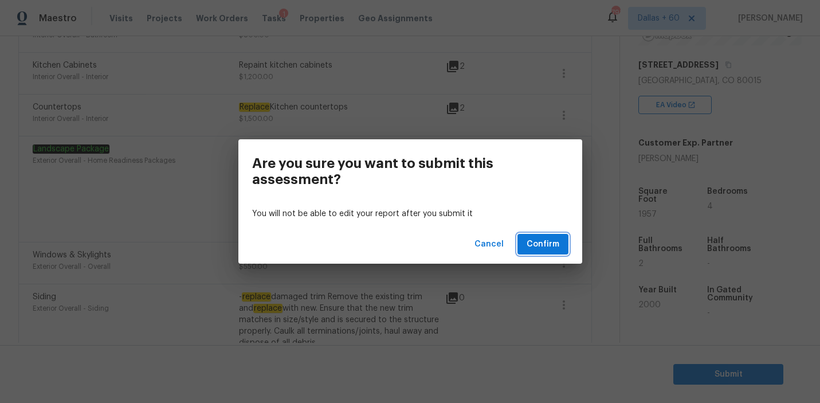
click at [552, 242] on span "Confirm" at bounding box center [542, 244] width 33 height 14
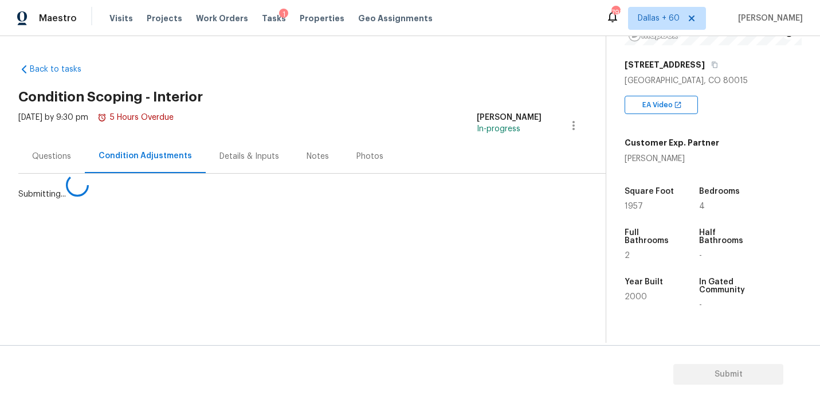
scroll to position [0, 0]
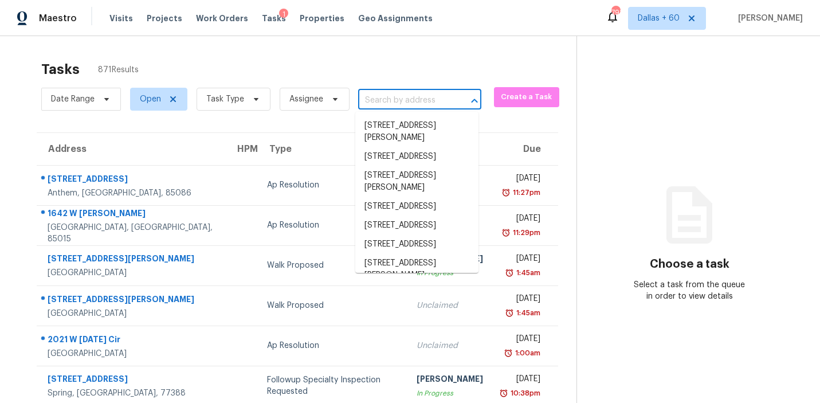
click at [404, 106] on input "text" at bounding box center [403, 101] width 91 height 18
paste input "4630 Tranquil Crk San Antonio, TX, 78251"
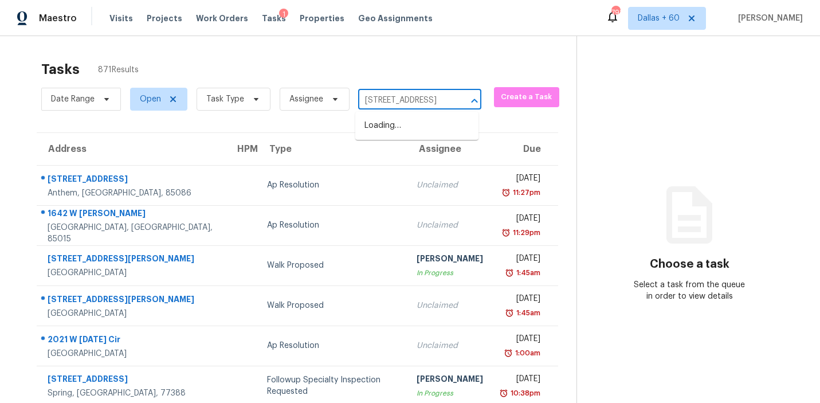
scroll to position [0, 71]
type input "4630 Tranquil Crk San Antonio, TX, 78251"
click at [416, 129] on li "4630 Tranquil Crk, San Antonio, TX 78251" at bounding box center [416, 125] width 123 height 19
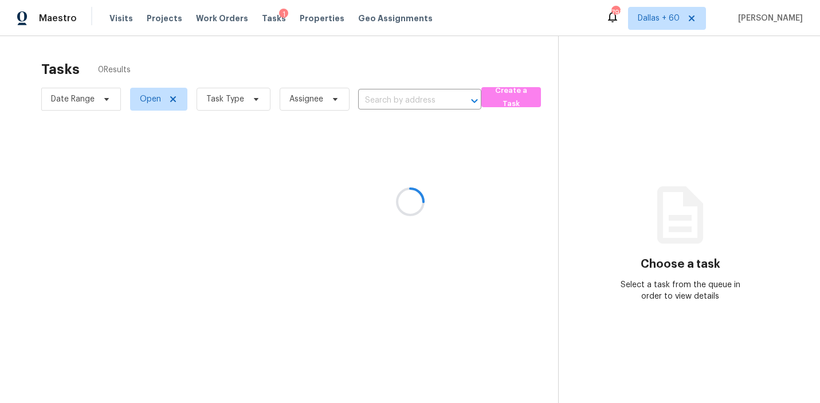
type input "4630 Tranquil Crk, San Antonio, TX 78251"
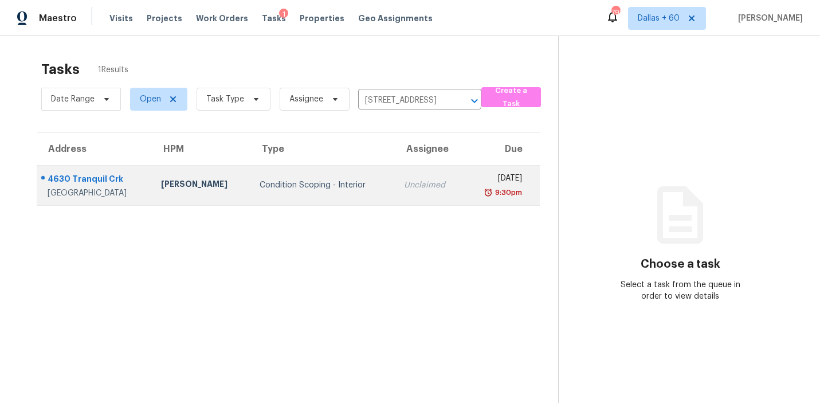
click at [308, 191] on td "Condition Scoping - Interior" at bounding box center [322, 185] width 144 height 40
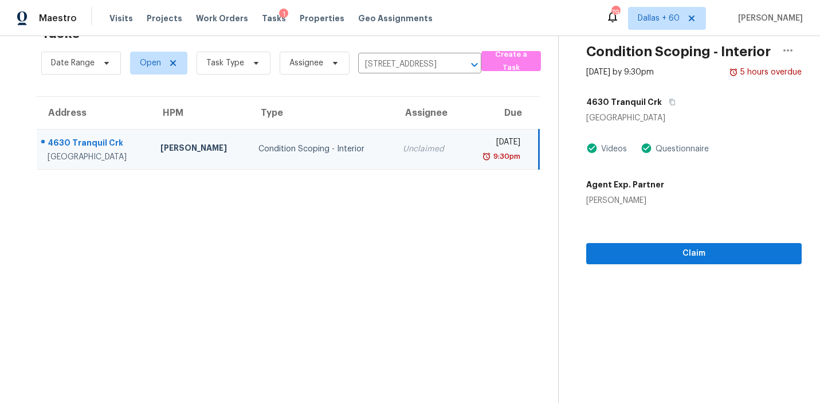
scroll to position [36, 0]
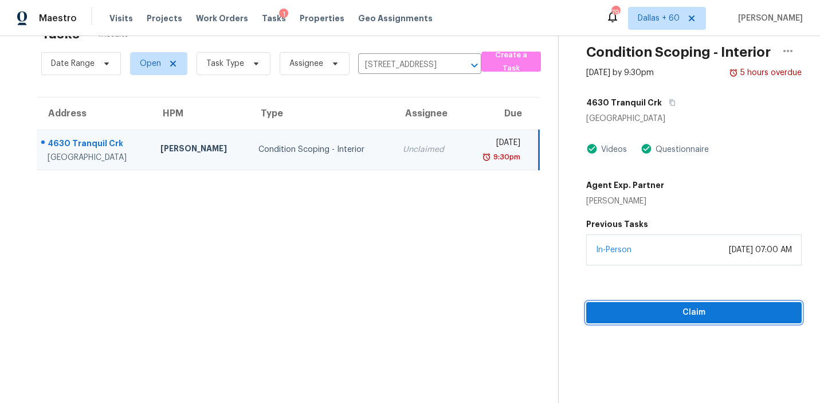
click at [667, 307] on span "Claim" at bounding box center [693, 312] width 197 height 14
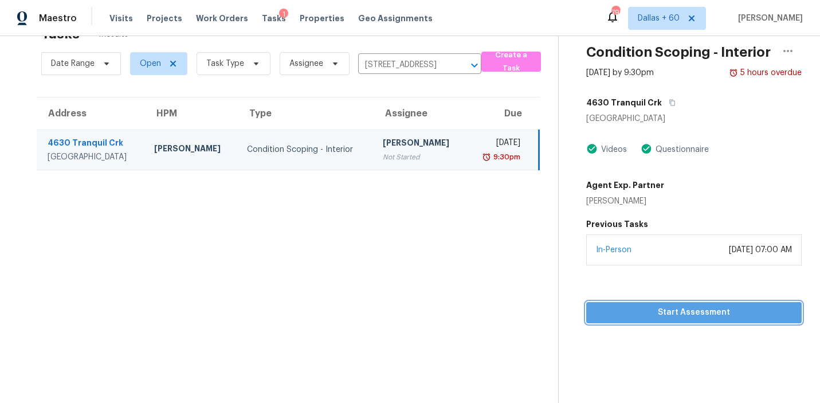
click at [650, 317] on span "Start Assessment" at bounding box center [693, 312] width 197 height 14
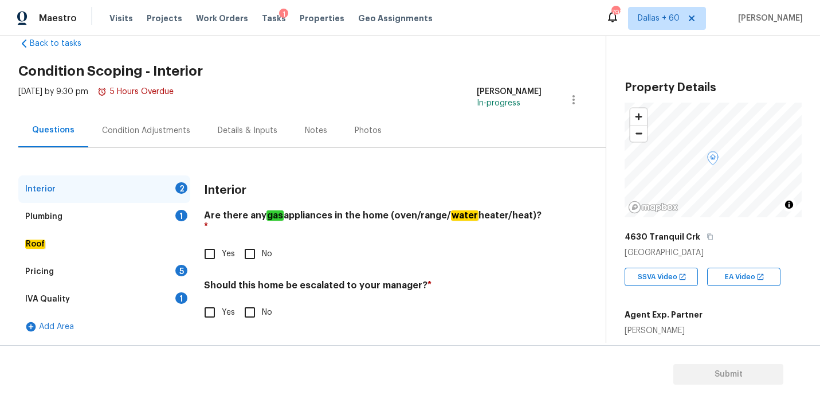
scroll to position [27, 0]
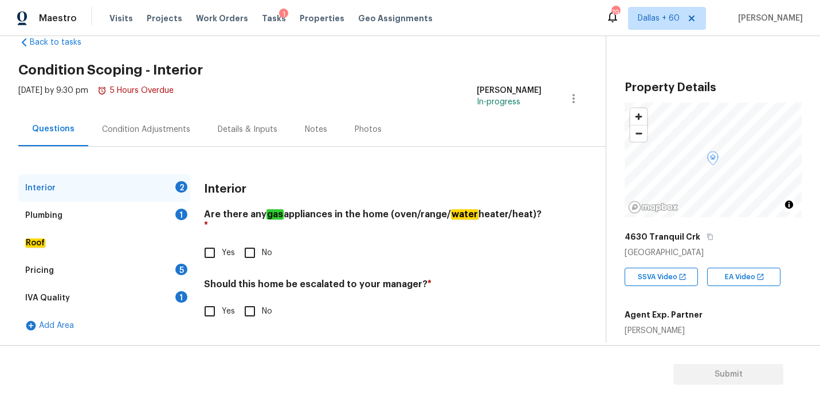
click at [247, 241] on input "No" at bounding box center [250, 253] width 24 height 24
checkbox input "true"
click at [210, 299] on input "Yes" at bounding box center [210, 311] width 24 height 24
checkbox input "true"
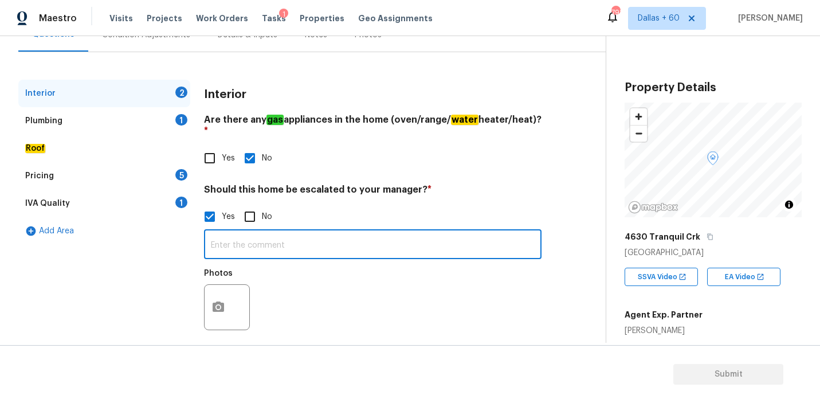
click at [223, 239] on input "text" at bounding box center [372, 245] width 337 height 27
click at [285, 239] on input "text" at bounding box center [372, 245] width 337 height 27
paste input "Interior & exterior signs of foundation movement."
type input "Interior & exterior signs of foundation movement."
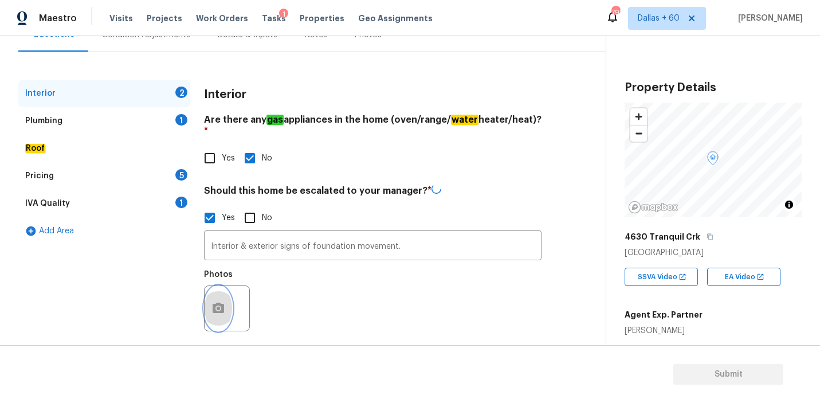
click at [215, 301] on icon "button" at bounding box center [218, 308] width 14 height 14
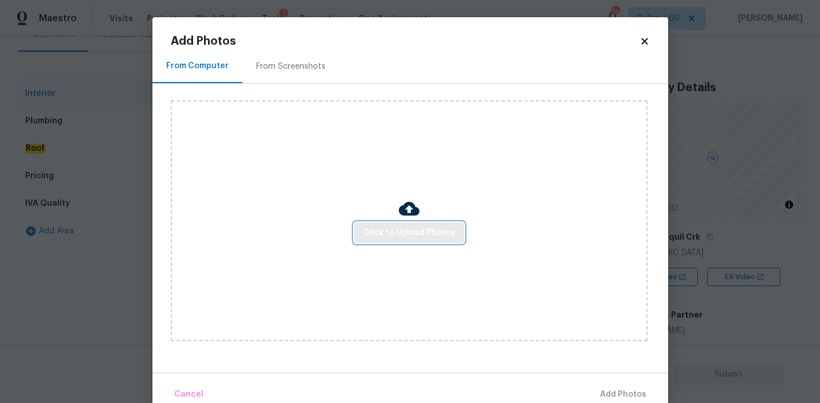
click at [388, 234] on span "Click to Upload Photos" at bounding box center [409, 233] width 92 height 14
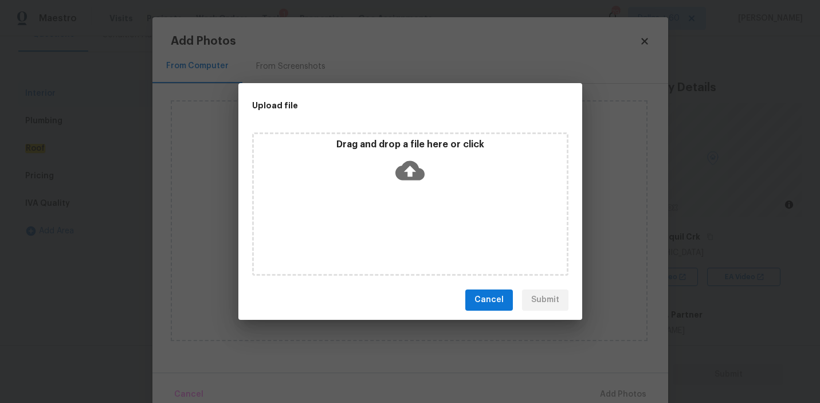
click at [411, 177] on icon at bounding box center [409, 169] width 29 height 19
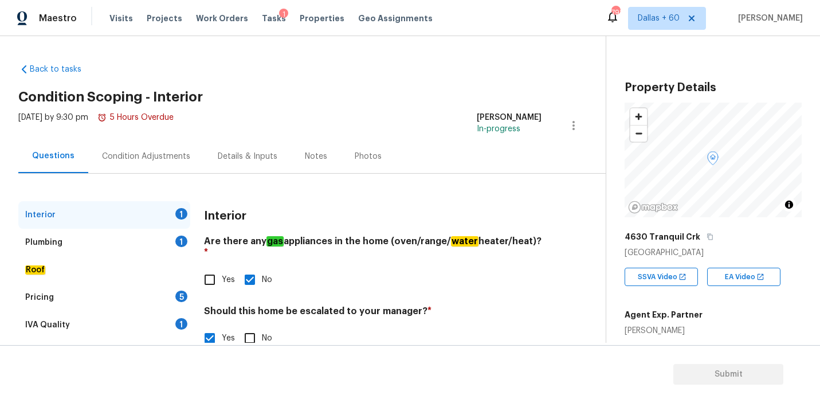
scroll to position [121, 0]
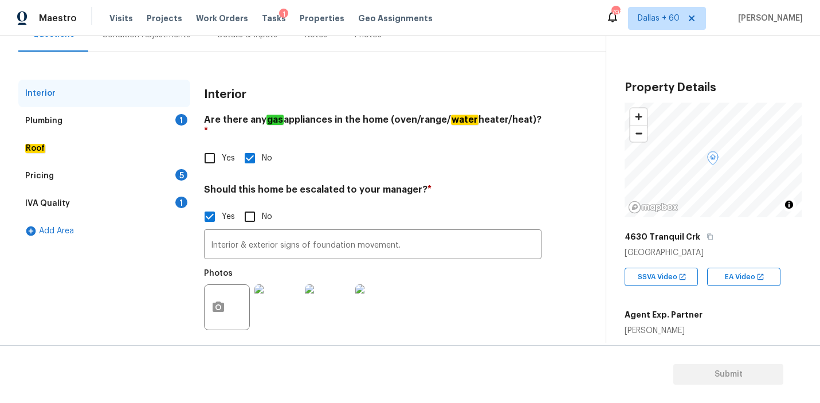
click at [54, 122] on div "Plumbing" at bounding box center [43, 120] width 37 height 11
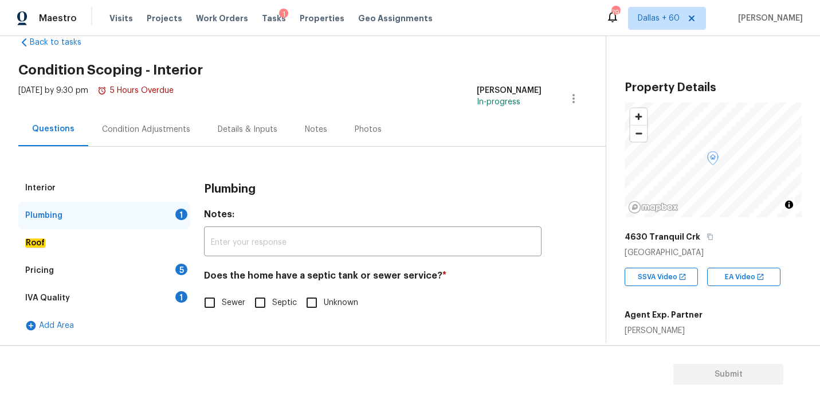
scroll to position [27, 0]
click at [213, 300] on input "Sewer" at bounding box center [210, 302] width 24 height 24
checkbox input "true"
click at [102, 242] on div "Roof" at bounding box center [104, 242] width 172 height 27
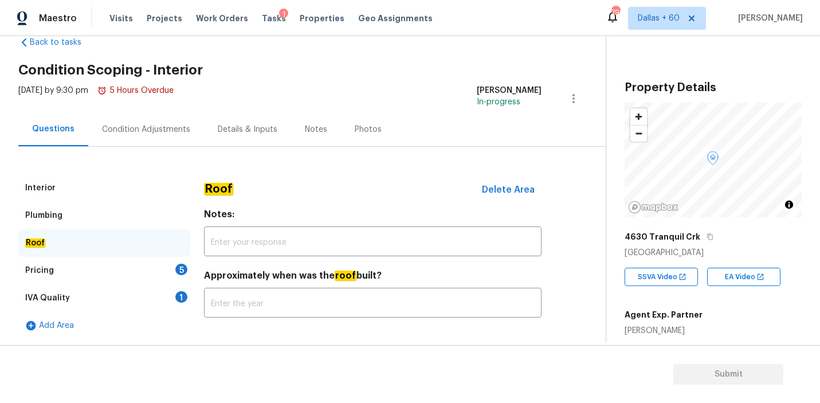
click at [93, 271] on div "Pricing 5" at bounding box center [104, 270] width 172 height 27
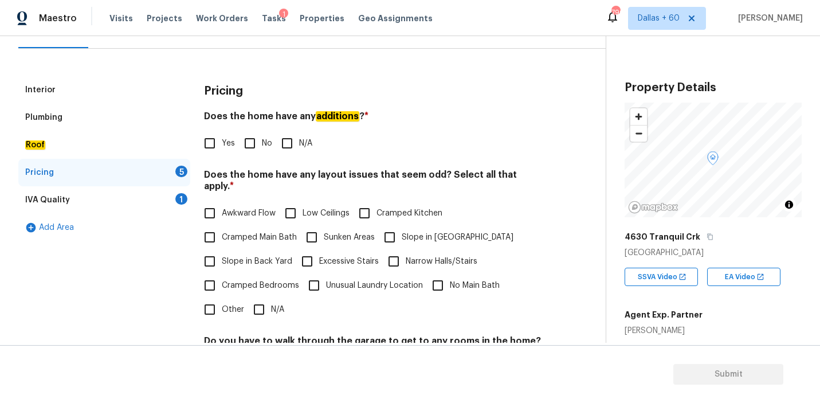
scroll to position [126, 0]
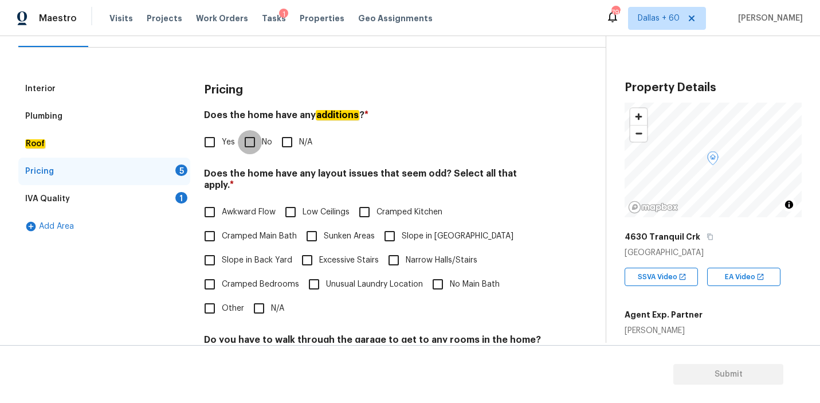
click at [253, 144] on input "No" at bounding box center [250, 142] width 24 height 24
checkbox input "true"
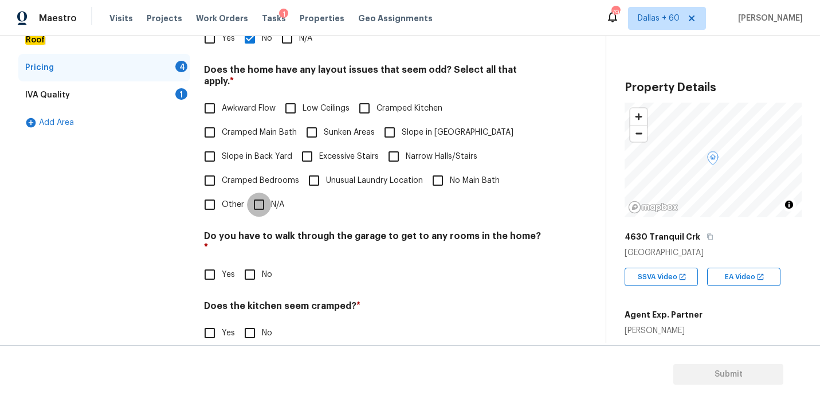
click at [261, 192] on input "N/A" at bounding box center [259, 204] width 24 height 24
checkbox input "true"
click at [254, 262] on input "No" at bounding box center [250, 274] width 24 height 24
checkbox input "true"
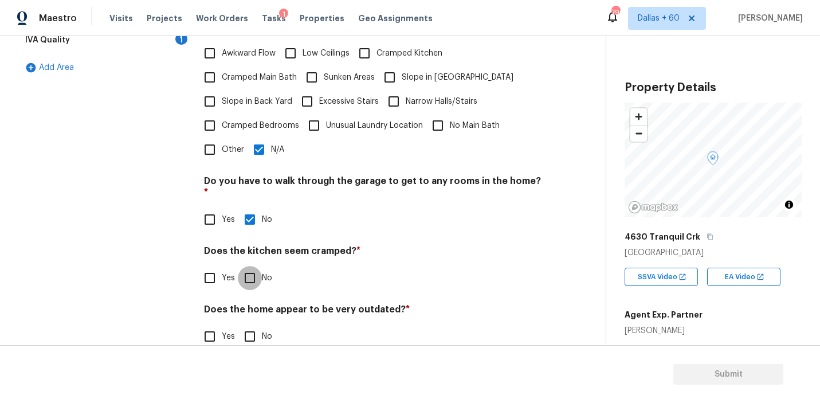
click at [253, 266] on input "No" at bounding box center [250, 278] width 24 height 24
checkbox input "true"
click at [250, 324] on input "No" at bounding box center [250, 336] width 24 height 24
checkbox input "true"
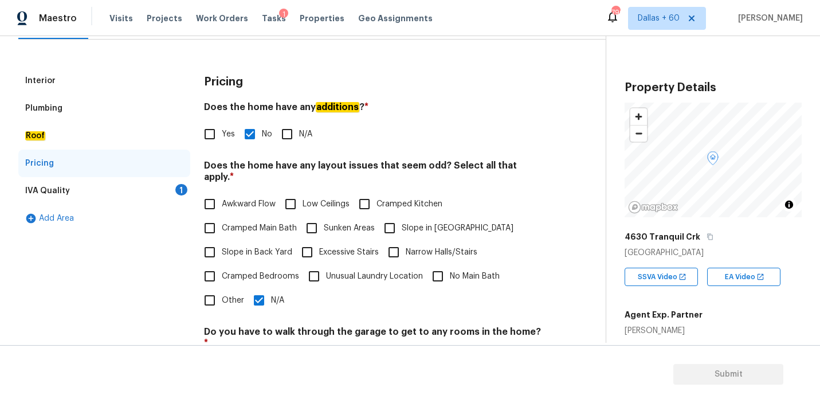
click at [105, 193] on div "IVA Quality 1" at bounding box center [104, 190] width 172 height 27
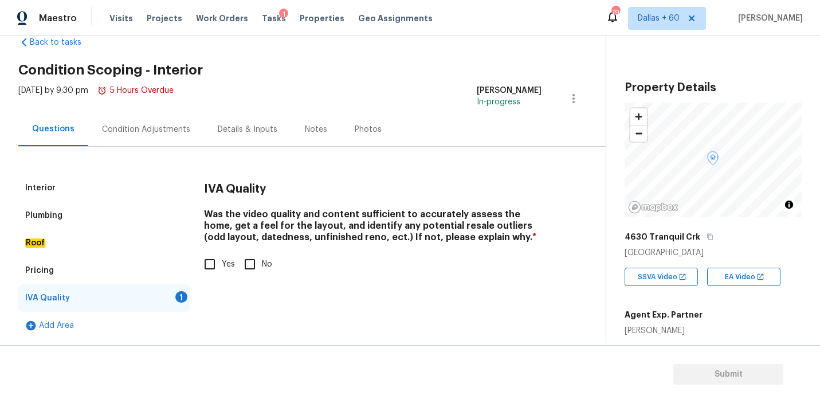
click at [212, 262] on input "Yes" at bounding box center [210, 264] width 24 height 24
checkbox input "true"
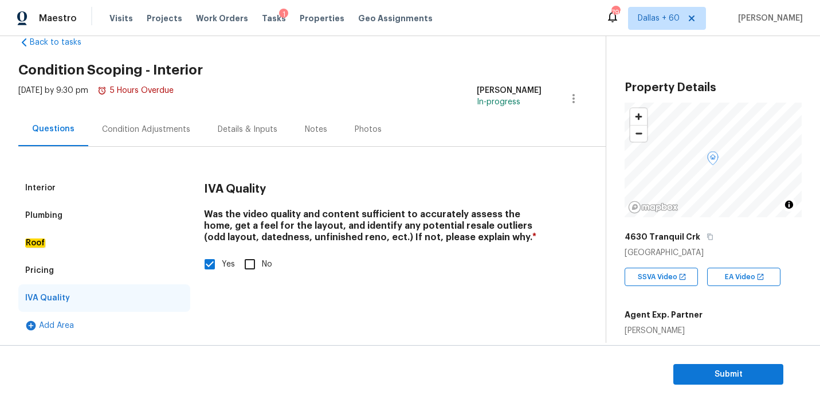
click at [167, 125] on div "Condition Adjustments" at bounding box center [146, 129] width 88 height 11
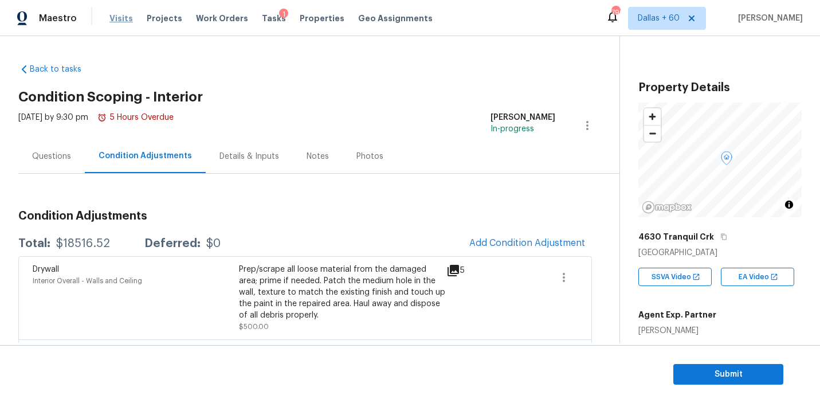
click at [121, 18] on span "Visits" at bounding box center [120, 18] width 23 height 11
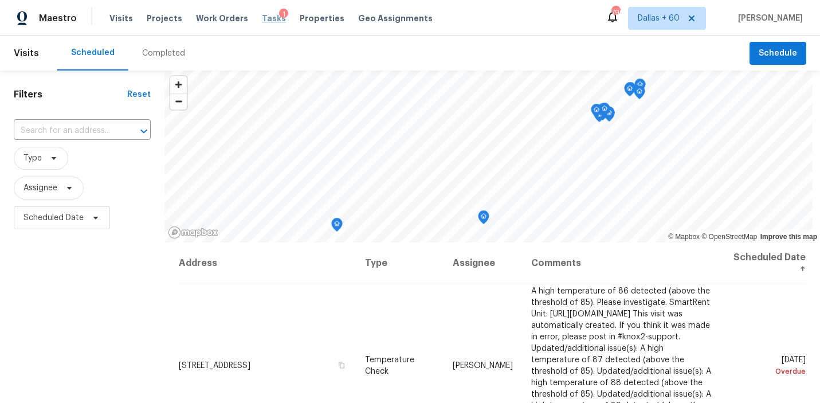
click at [263, 19] on span "Tasks" at bounding box center [274, 18] width 24 height 8
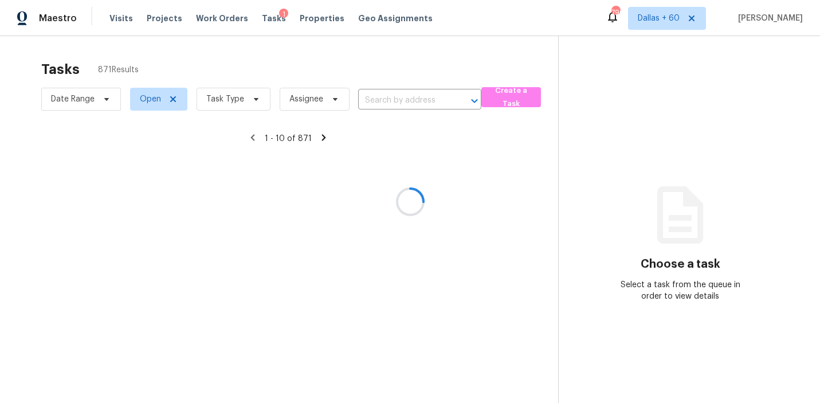
click at [419, 97] on div at bounding box center [410, 201] width 820 height 403
click at [401, 100] on div at bounding box center [410, 201] width 820 height 403
click at [378, 100] on div at bounding box center [410, 201] width 820 height 403
click at [377, 99] on div at bounding box center [410, 201] width 820 height 403
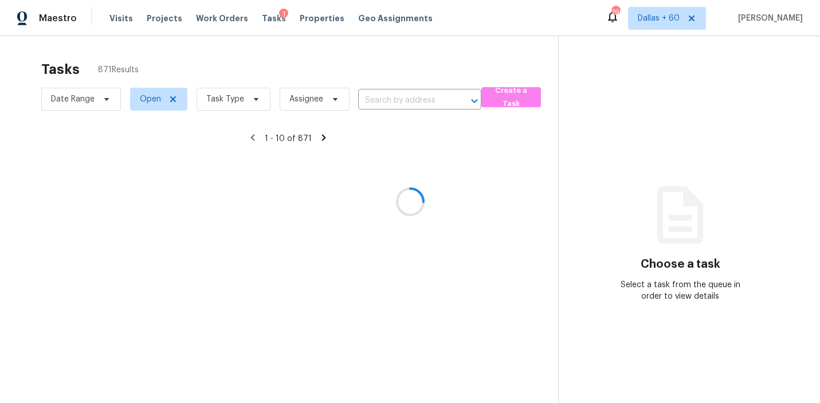
click at [379, 105] on div at bounding box center [410, 201] width 820 height 403
click at [367, 100] on div at bounding box center [410, 201] width 820 height 403
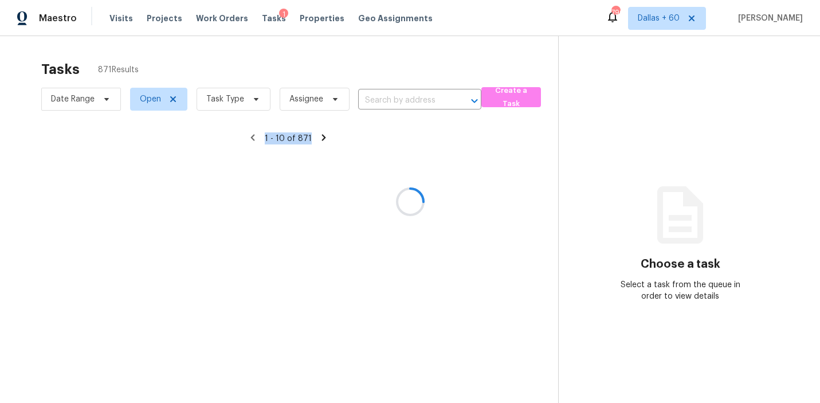
click at [367, 100] on div at bounding box center [410, 201] width 820 height 403
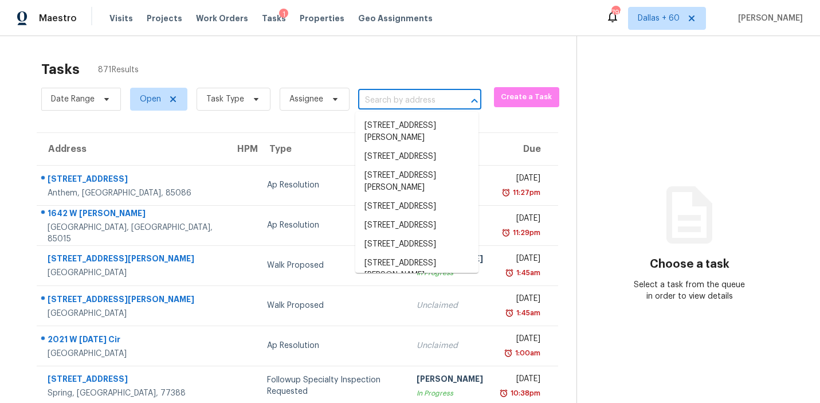
click at [373, 99] on input "text" at bounding box center [403, 101] width 91 height 18
paste input "4630 Tranquil Crk, San Antonio, TX 78251"
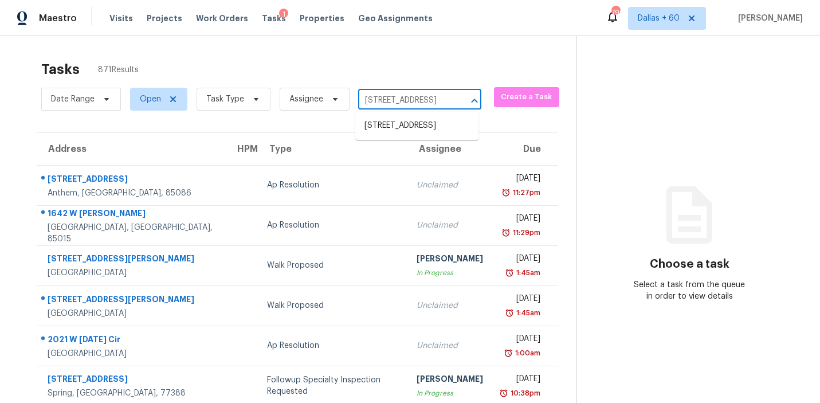
scroll to position [0, 71]
type input "4630 Tranquil Crk, San Antonio, TX 78251"
click at [392, 135] on li "4630 Tranquil Crk, San Antonio, TX 78251" at bounding box center [416, 125] width 123 height 19
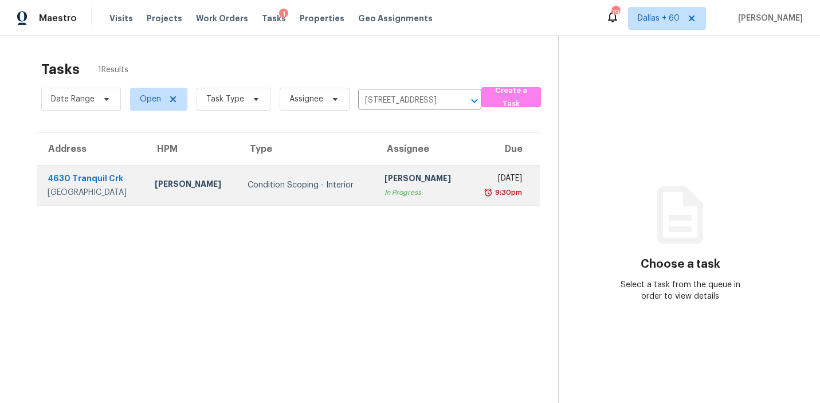
click at [391, 182] on div "[PERSON_NAME]" at bounding box center [421, 179] width 74 height 14
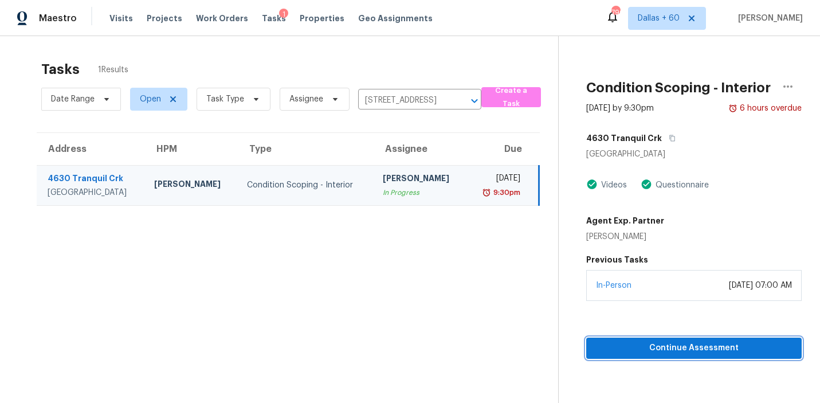
click at [636, 347] on span "Continue Assessment" at bounding box center [693, 348] width 197 height 14
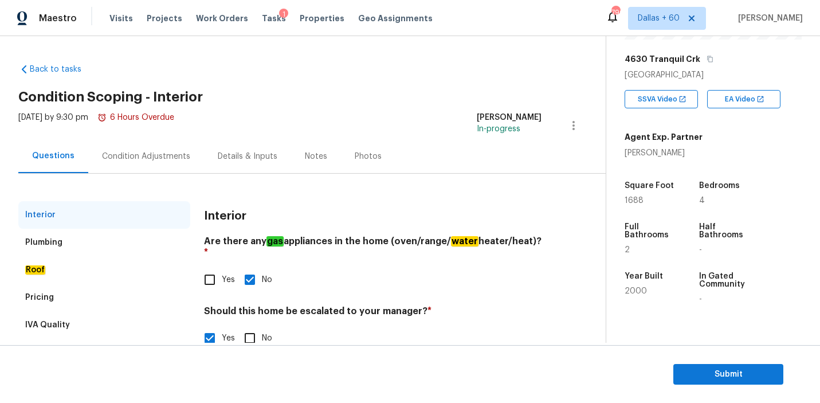
scroll to position [179, 0]
click at [123, 160] on div "Condition Adjustments" at bounding box center [146, 156] width 88 height 11
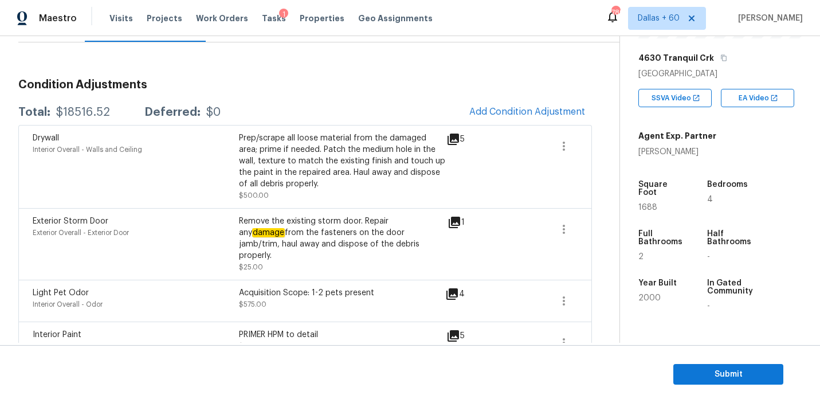
scroll to position [98, 0]
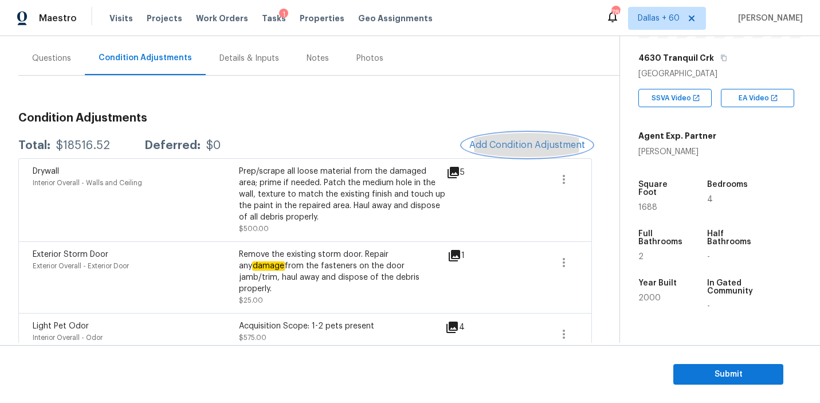
click at [502, 148] on span "Add Condition Adjustment" at bounding box center [527, 145] width 116 height 10
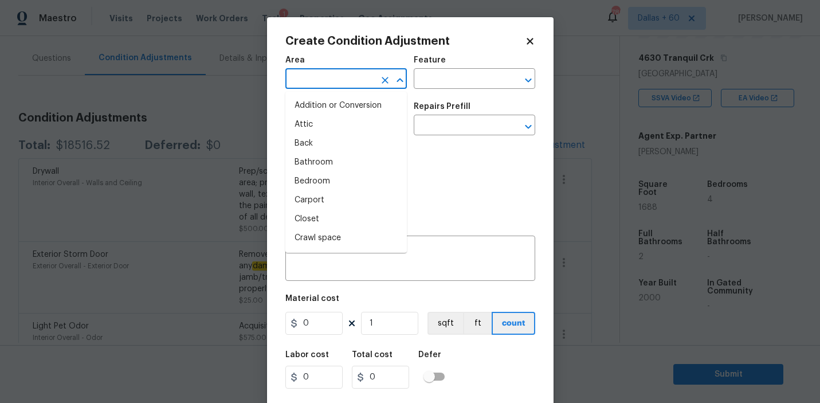
click at [351, 71] on input "text" at bounding box center [329, 80] width 89 height 18
type input "n"
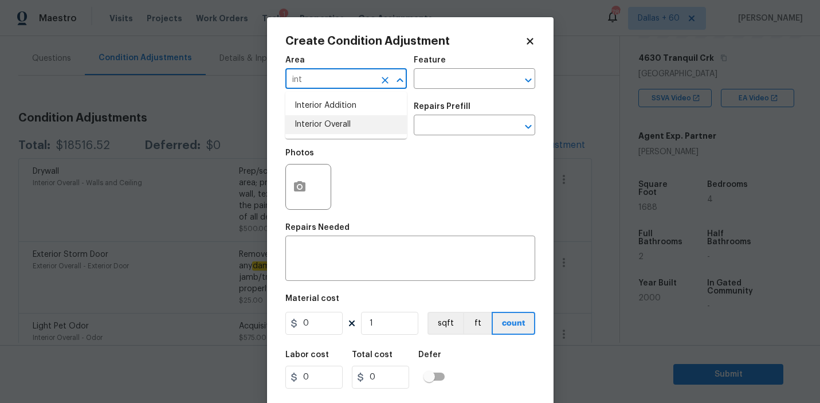
click at [351, 124] on li "Interior Overall" at bounding box center [345, 124] width 121 height 19
type input "Interior Overall"
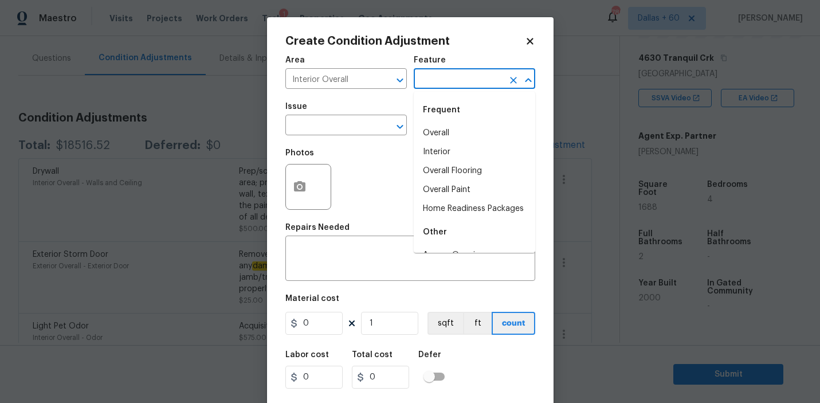
click at [454, 80] on input "text" at bounding box center [458, 80] width 89 height 18
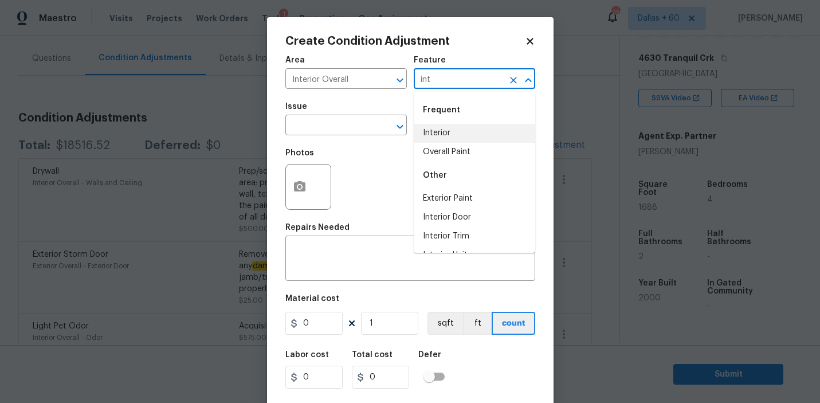
click at [457, 132] on li "Interior" at bounding box center [474, 133] width 121 height 19
type input "Interior"
click at [357, 128] on input "text" at bounding box center [329, 126] width 89 height 18
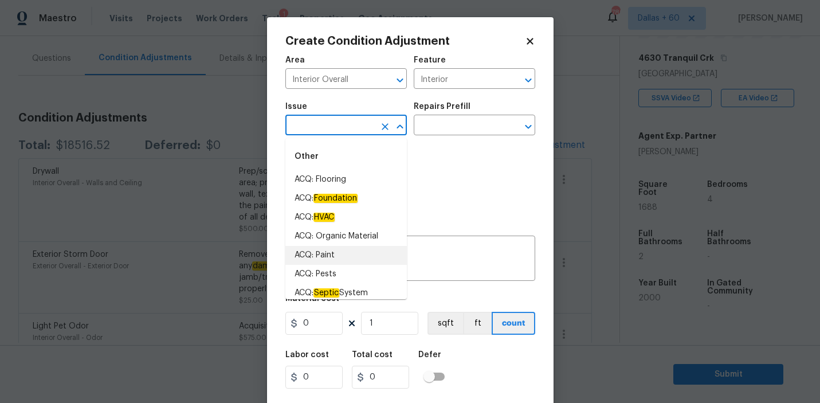
click at [325, 254] on li "ACQ: Paint" at bounding box center [345, 255] width 121 height 19
type input "ACQ: Paint"
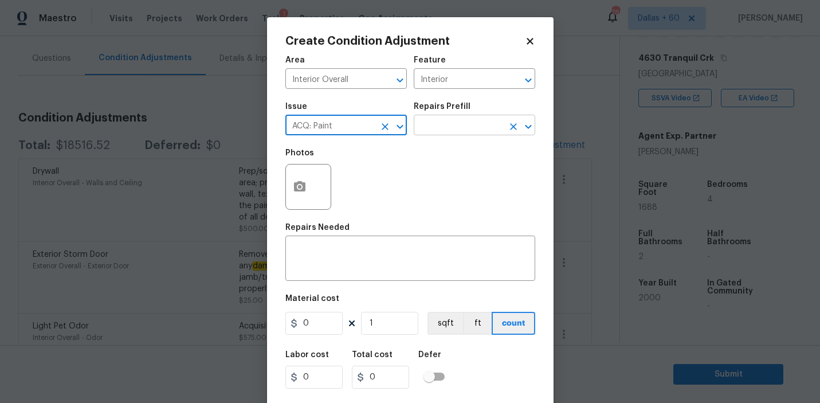
click at [463, 131] on input "text" at bounding box center [458, 126] width 89 height 18
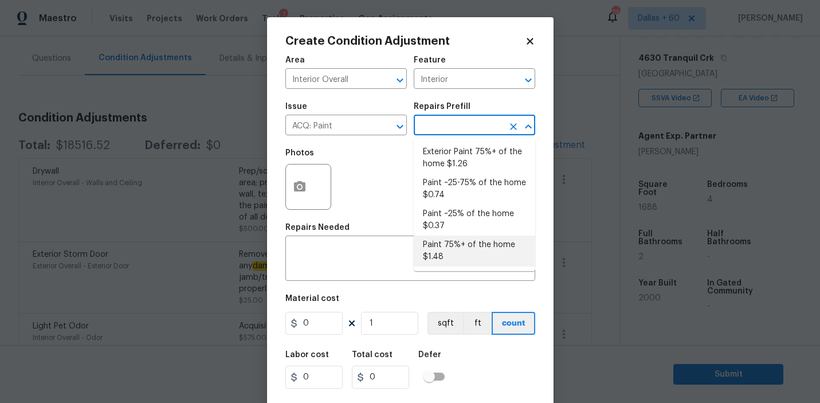
click at [473, 250] on li "Paint 75%+ of the home $1.48" at bounding box center [474, 250] width 121 height 31
type input "Acquisition"
type textarea "Acquisition Scope: 75%+ of the home will likely require interior paint"
type input "1.48"
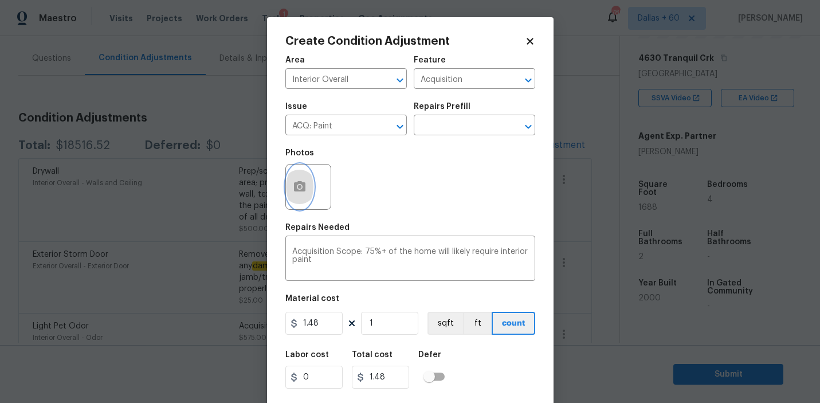
click at [301, 184] on icon "button" at bounding box center [299, 186] width 11 height 10
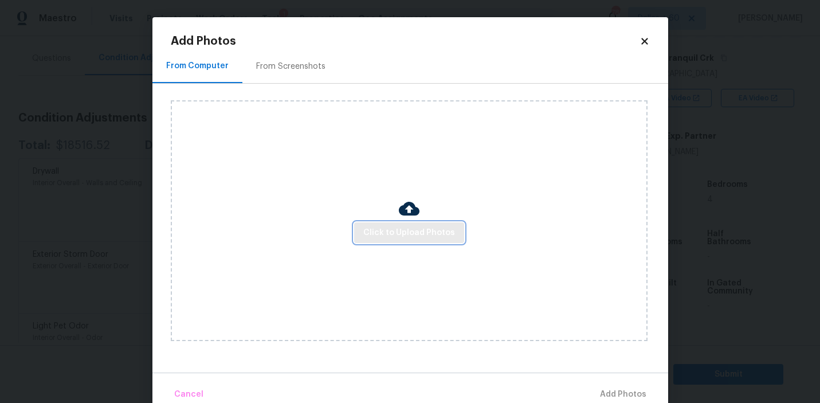
click at [396, 231] on span "Click to Upload Photos" at bounding box center [409, 233] width 92 height 14
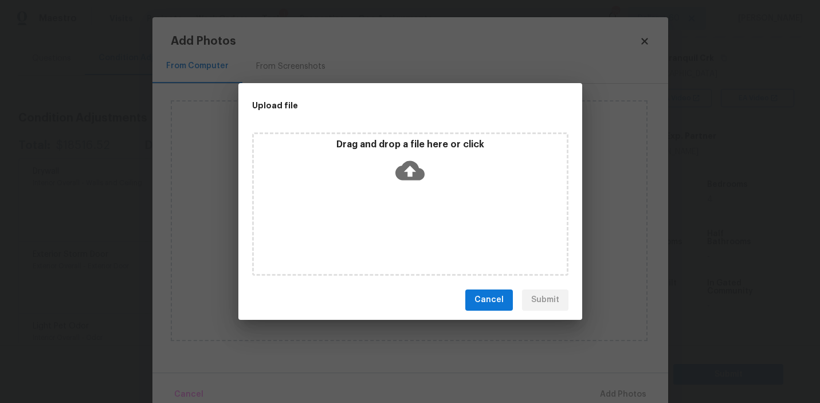
click at [405, 160] on icon at bounding box center [409, 170] width 29 height 29
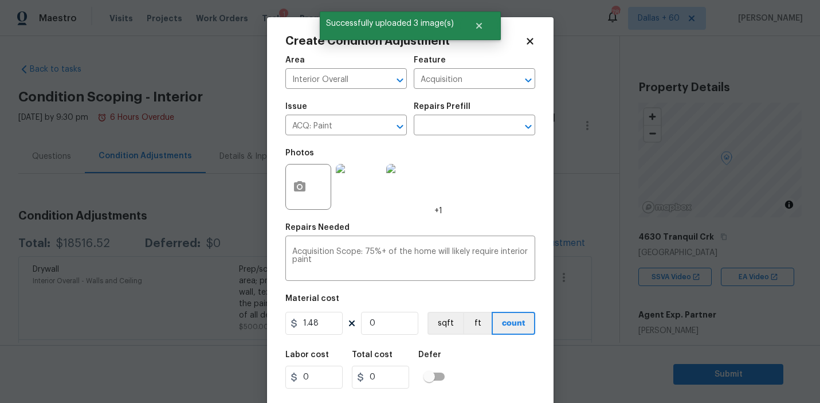
scroll to position [25, 0]
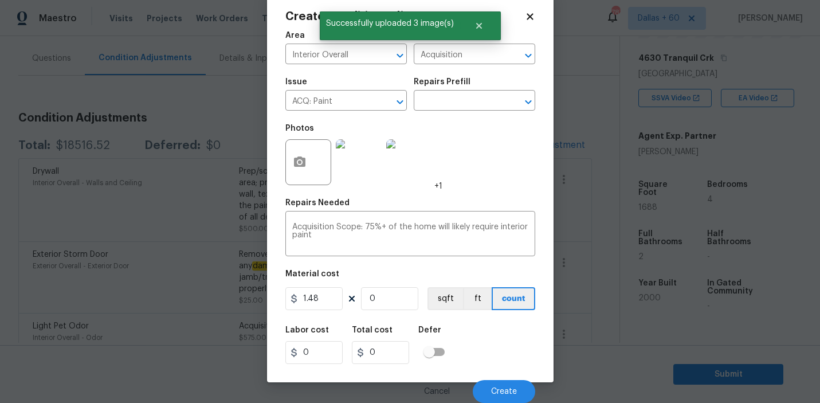
type input "1"
type input "1.48"
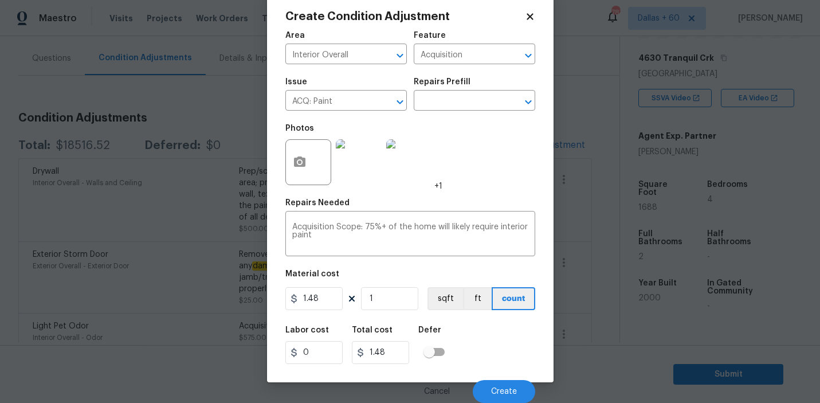
type input "16"
type input "23.68"
type input "168"
type input "248.64"
type input "1688"
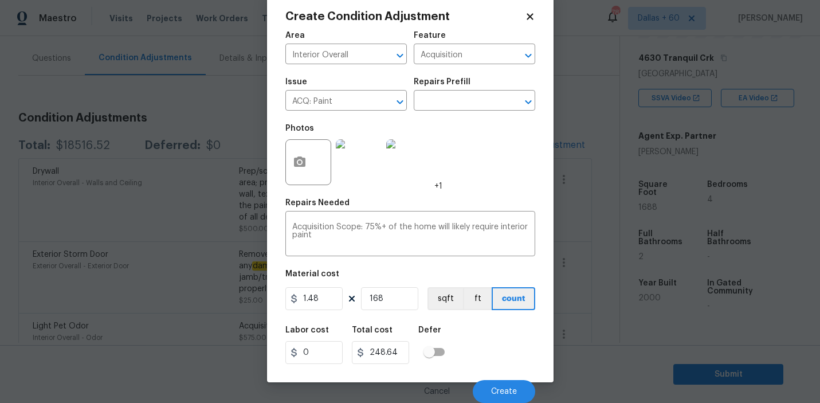
type input "2498.24"
type input "1688"
click at [411, 279] on div "Material cost" at bounding box center [410, 277] width 250 height 15
click at [504, 386] on button "Create" at bounding box center [504, 391] width 62 height 23
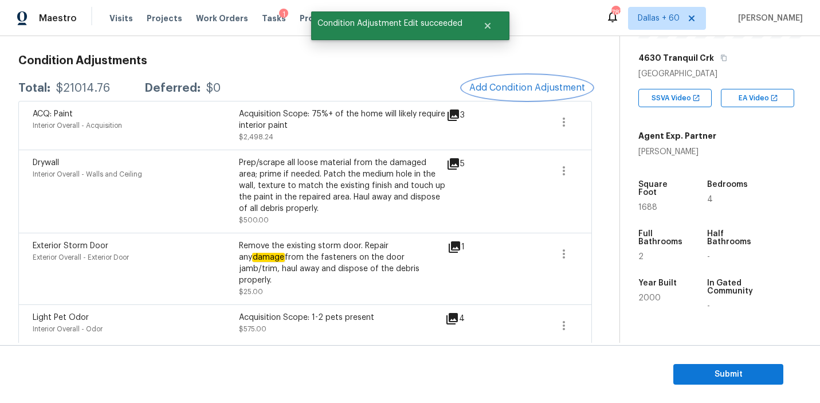
scroll to position [155, 0]
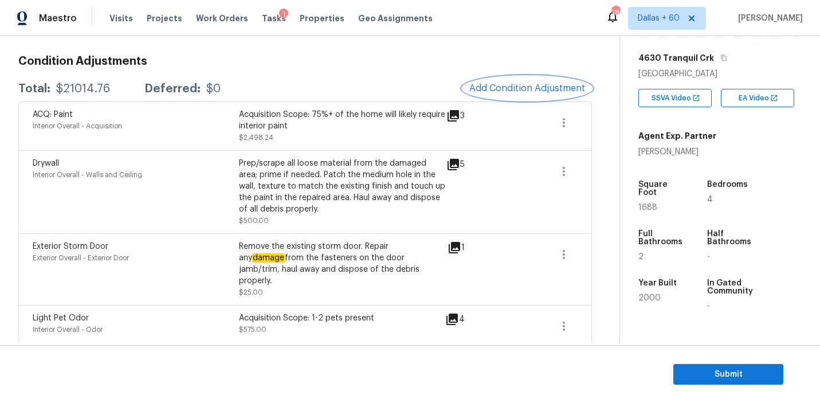
click at [511, 87] on span "Add Condition Adjustment" at bounding box center [527, 88] width 116 height 10
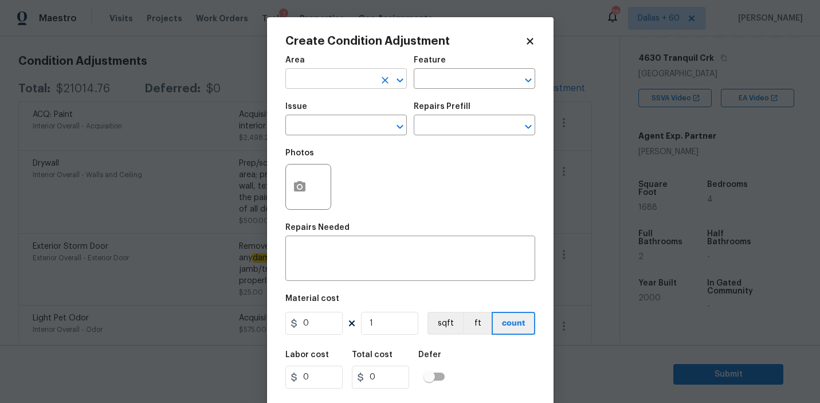
click at [325, 79] on input "text" at bounding box center [329, 80] width 89 height 18
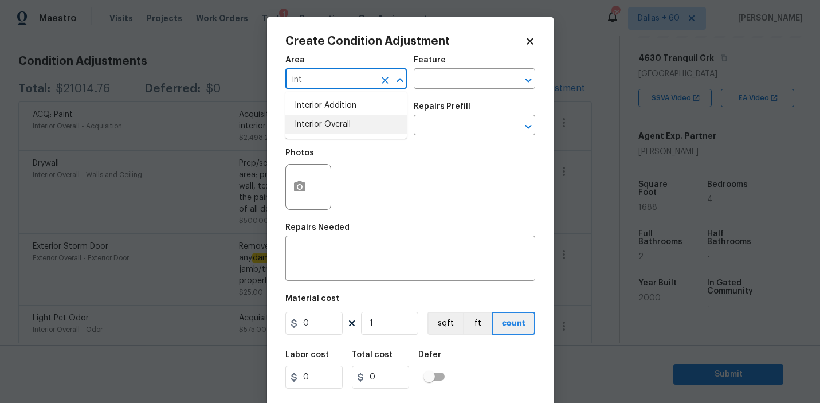
click at [344, 123] on li "Interior Overall" at bounding box center [345, 124] width 121 height 19
type input "Interior Overall"
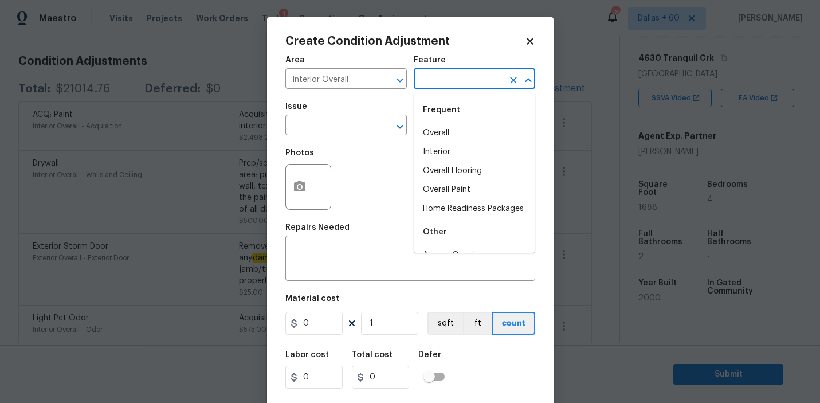
click at [479, 80] on input "text" at bounding box center [458, 80] width 89 height 18
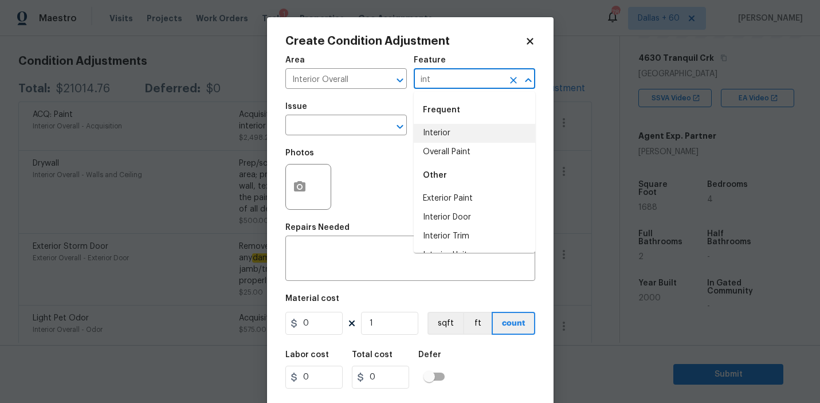
click at [460, 129] on li "Interior" at bounding box center [474, 133] width 121 height 19
type input "Interior"
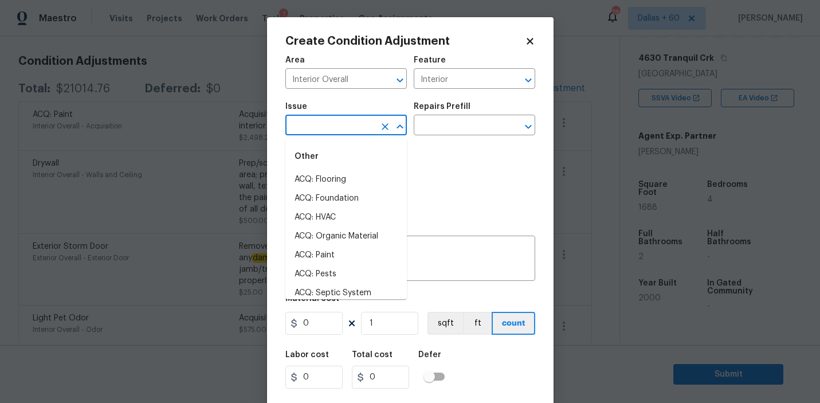
click at [316, 131] on input "text" at bounding box center [329, 126] width 89 height 18
click at [330, 174] on li "ACQ: Flooring" at bounding box center [345, 179] width 121 height 19
type input "ACQ: Flooring"
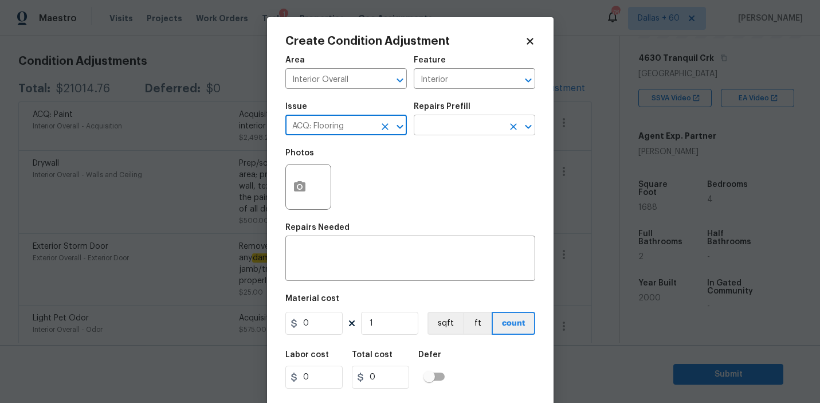
click at [458, 127] on input "text" at bounding box center [458, 126] width 89 height 18
click at [313, 326] on input "0" at bounding box center [313, 323] width 57 height 23
type input "4.5"
click at [375, 324] on input "1" at bounding box center [389, 323] width 57 height 23
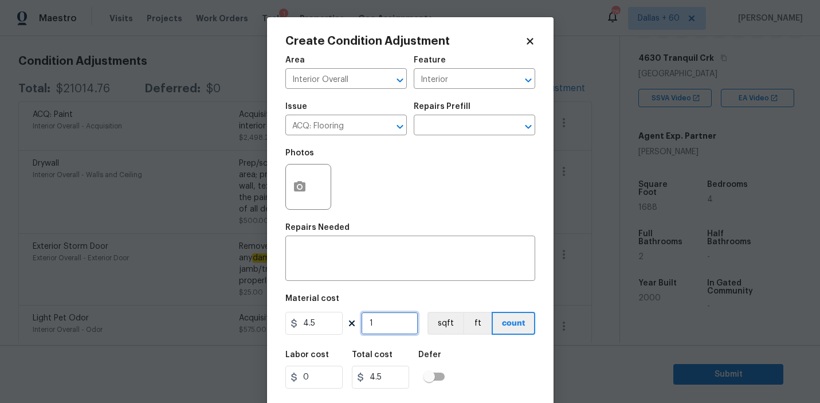
type input "0"
type input "1"
type input "4.5"
type input "16"
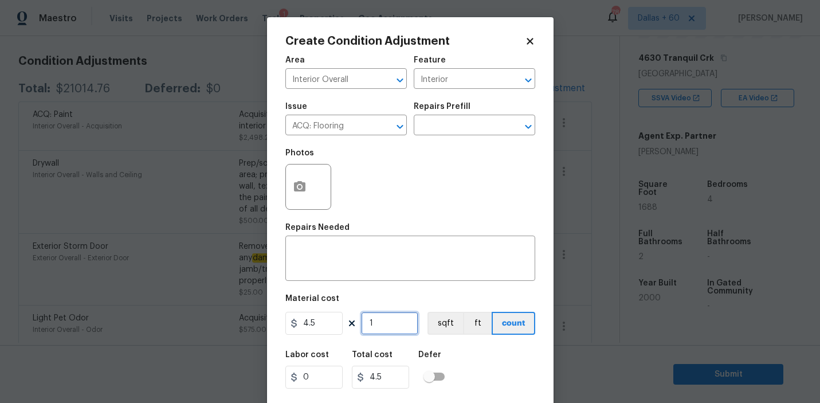
type input "72"
type input "168"
type input "756"
type input "1688"
type input "7596"
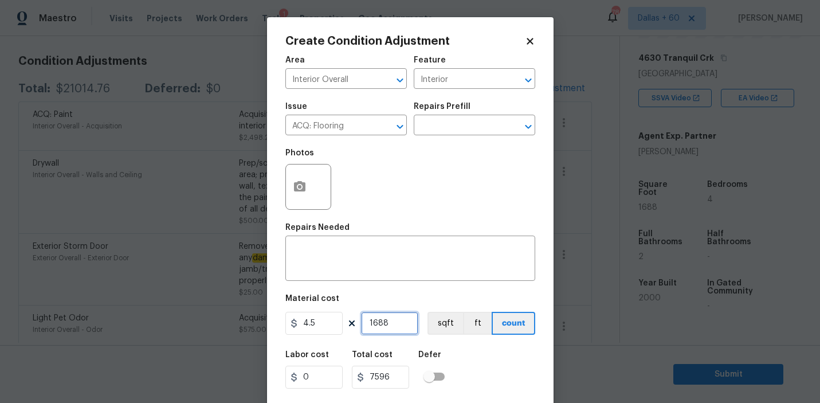
type input "1688"
click at [437, 128] on input "text" at bounding box center [458, 126] width 89 height 18
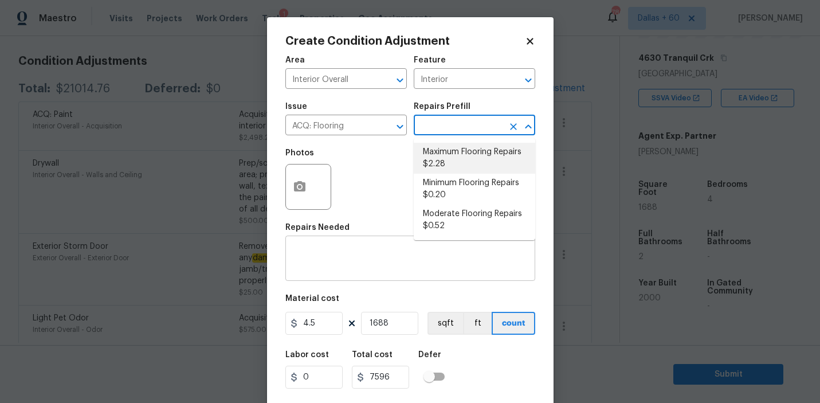
click at [349, 249] on textarea at bounding box center [410, 259] width 236 height 24
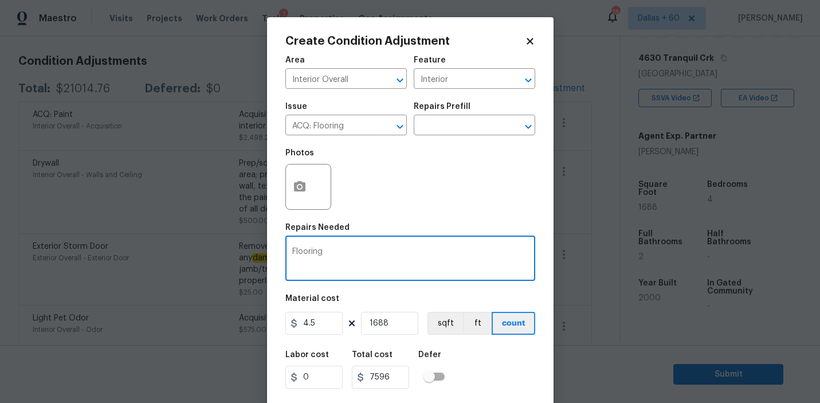
type textarea "Flooring"
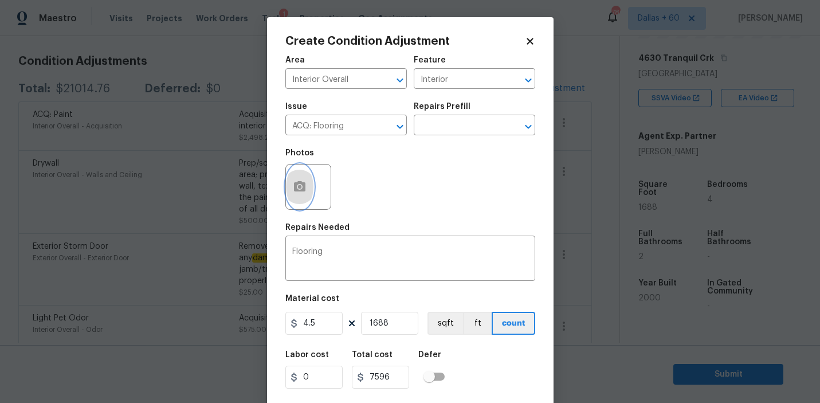
click at [305, 190] on icon "button" at bounding box center [300, 187] width 14 height 14
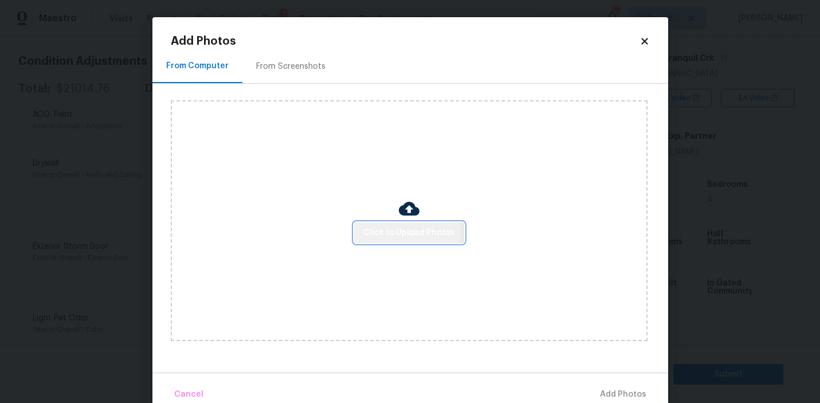
click at [396, 230] on span "Click to Upload Photos" at bounding box center [409, 233] width 92 height 14
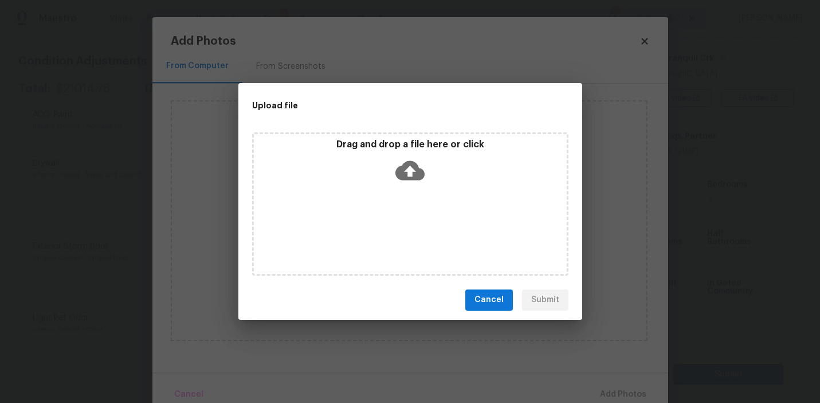
click at [418, 171] on icon at bounding box center [409, 169] width 29 height 19
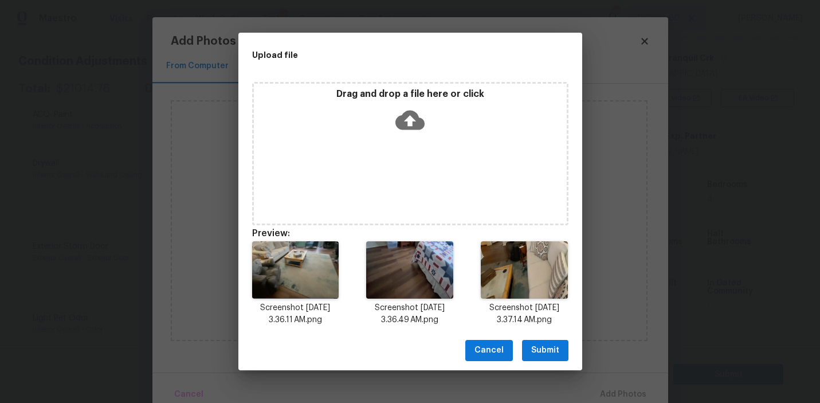
click at [548, 348] on span "Submit" at bounding box center [545, 350] width 28 height 14
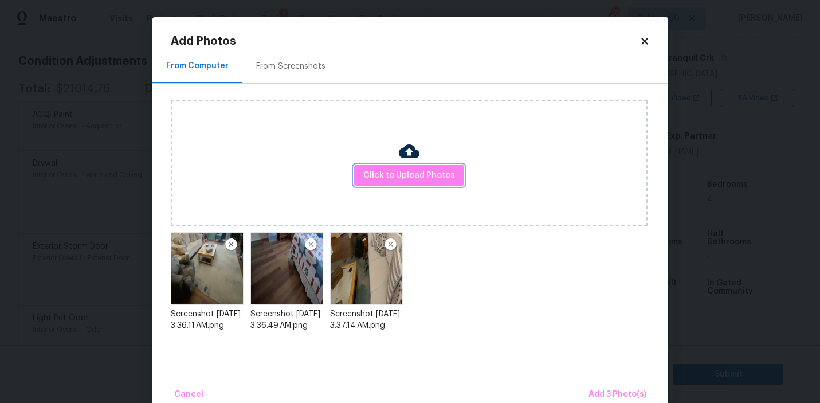
scroll to position [21, 0]
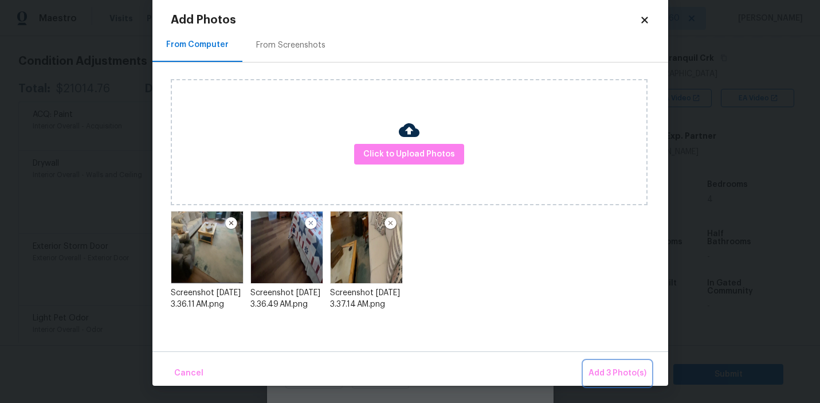
click at [615, 371] on span "Add 3 Photo(s)" at bounding box center [617, 373] width 58 height 14
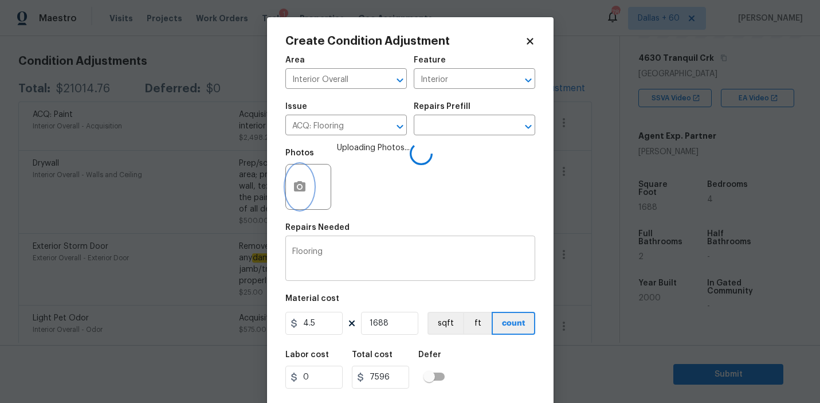
scroll to position [25, 0]
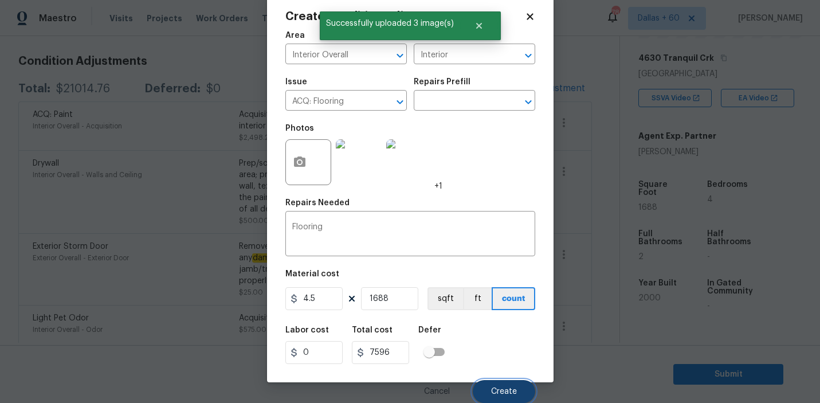
click at [502, 394] on span "Create" at bounding box center [504, 391] width 26 height 9
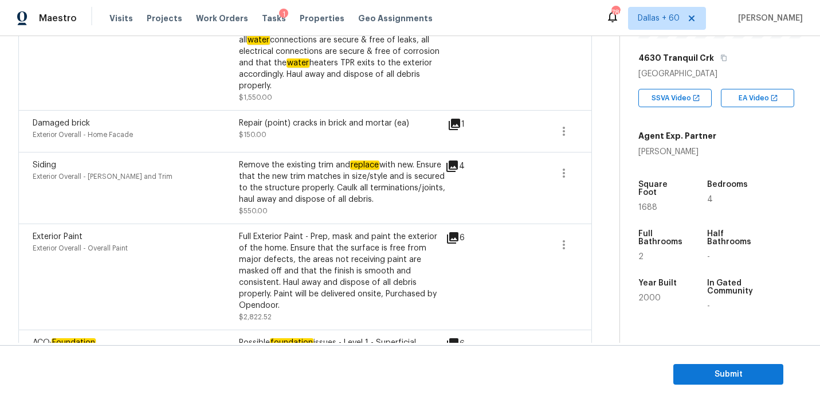
scroll to position [80, 0]
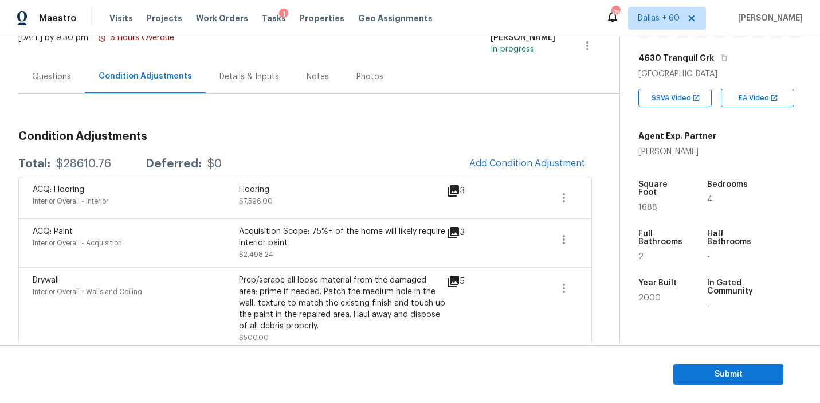
click at [160, 202] on div "Interior Overall - Interior" at bounding box center [136, 200] width 206 height 11
click at [398, 187] on div "Flooring" at bounding box center [342, 189] width 206 height 11
click at [564, 203] on icon "button" at bounding box center [564, 198] width 14 height 14
click at [597, 194] on div "Edit" at bounding box center [628, 195] width 89 height 11
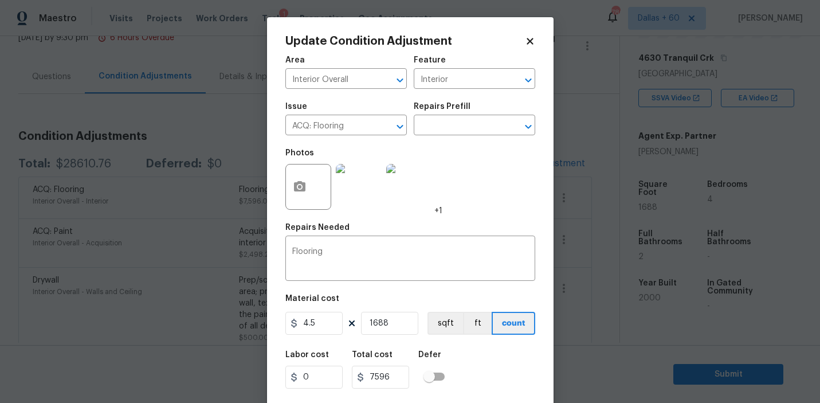
click at [106, 370] on body "Maestro Visits Projects Work Orders Tasks 1 Properties Geo Assignments 786 [GEO…" at bounding box center [410, 201] width 820 height 403
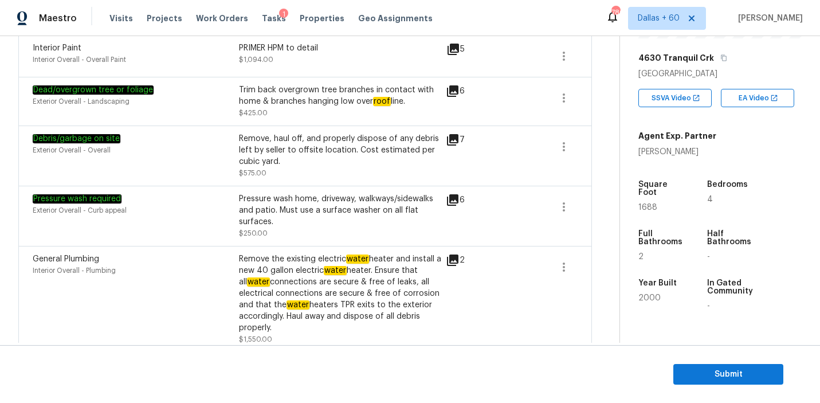
scroll to position [599, 0]
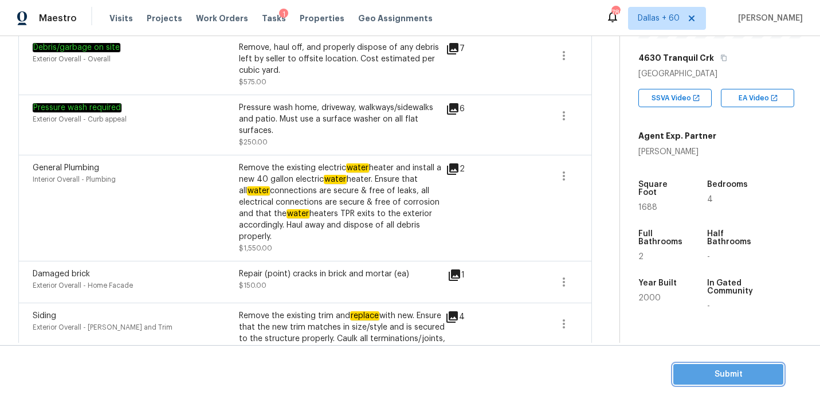
click at [719, 377] on span "Submit" at bounding box center [728, 374] width 92 height 14
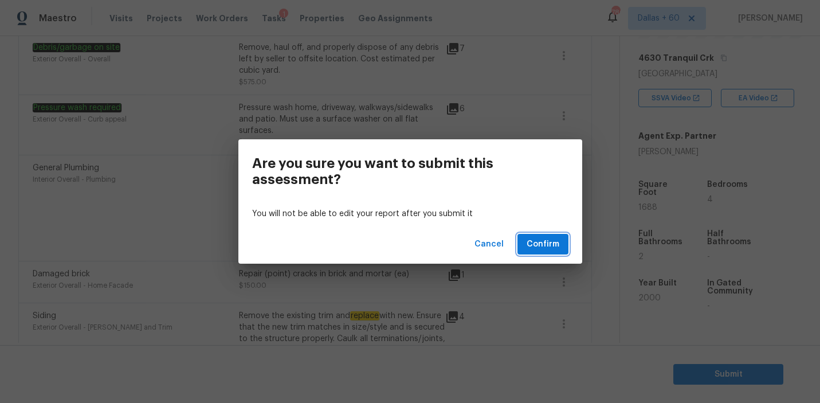
click at [541, 241] on span "Confirm" at bounding box center [542, 244] width 33 height 14
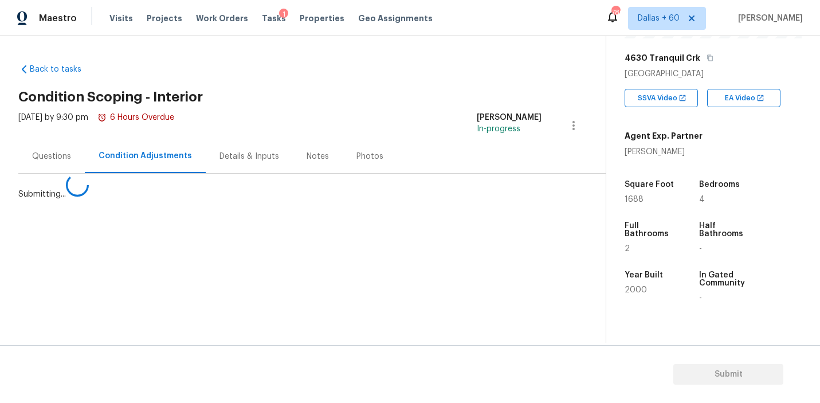
scroll to position [0, 0]
